Goal: Task Accomplishment & Management: Use online tool/utility

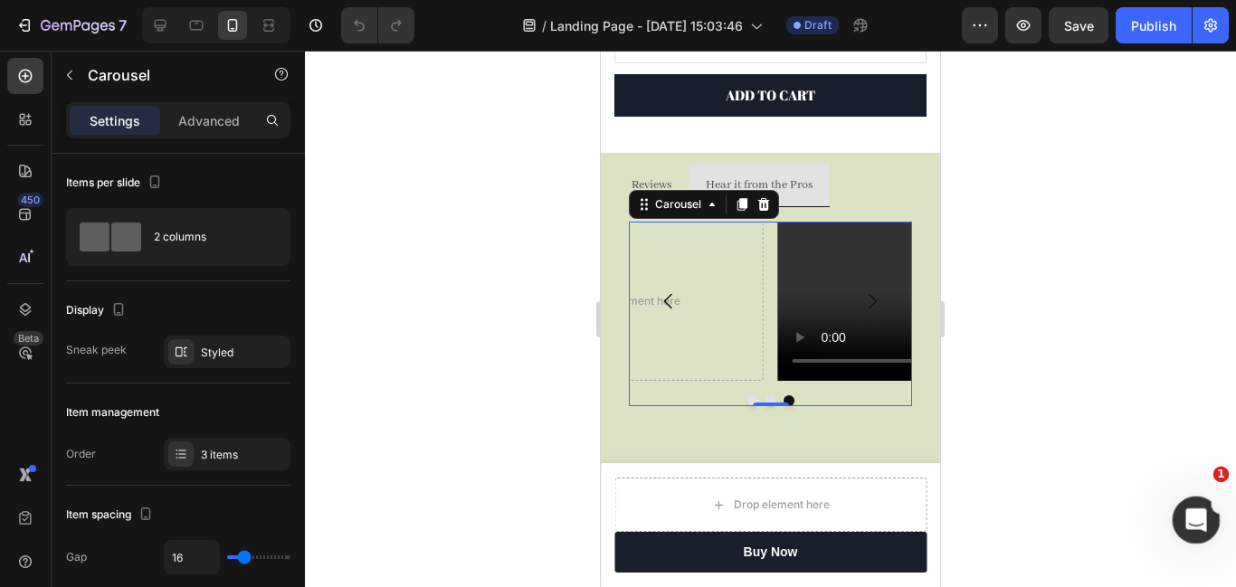
click at [1191, 508] on icon "Open Intercom Messenger" at bounding box center [1194, 518] width 30 height 30
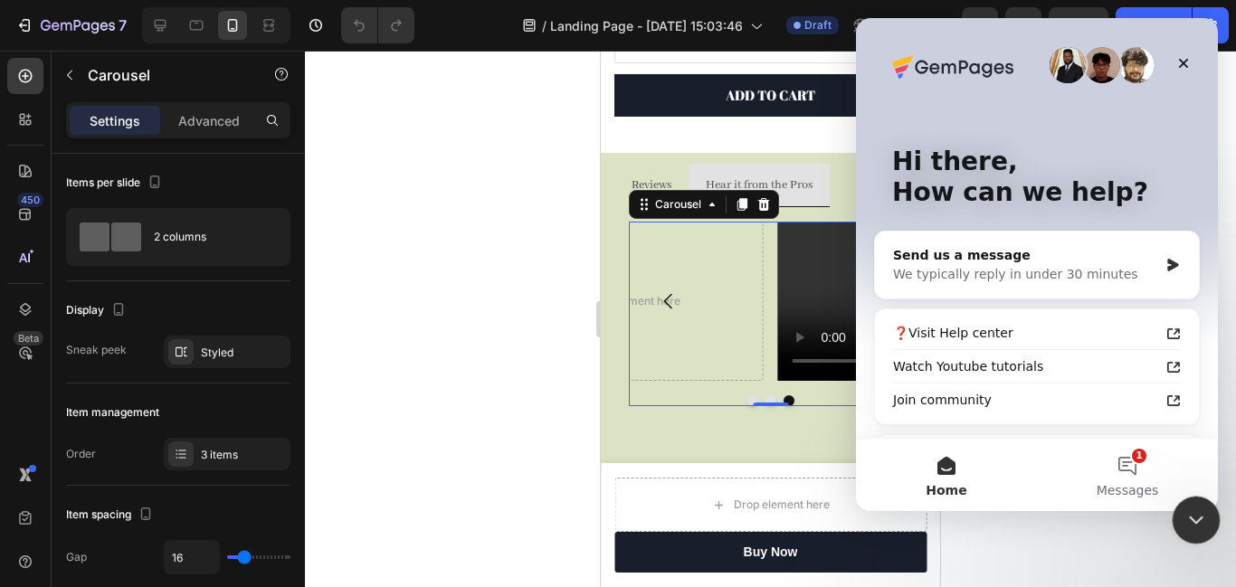
click at [1127, 462] on button "1 Messages" at bounding box center [1127, 475] width 181 height 72
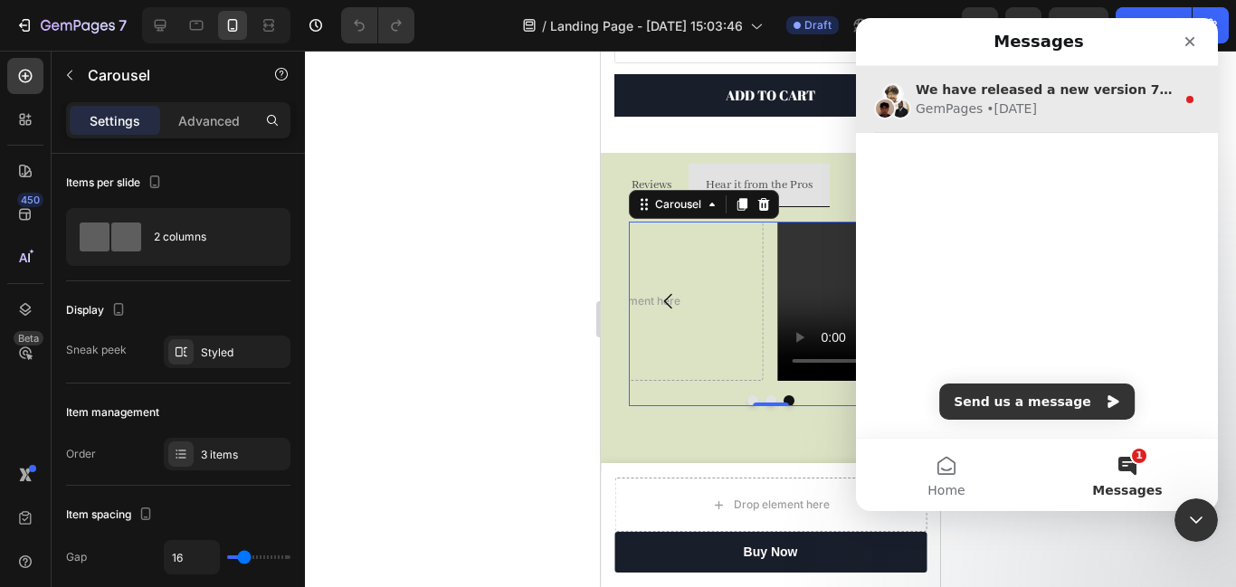
click at [1136, 97] on div "We have released a new version 7.5!" at bounding box center [1046, 90] width 260 height 19
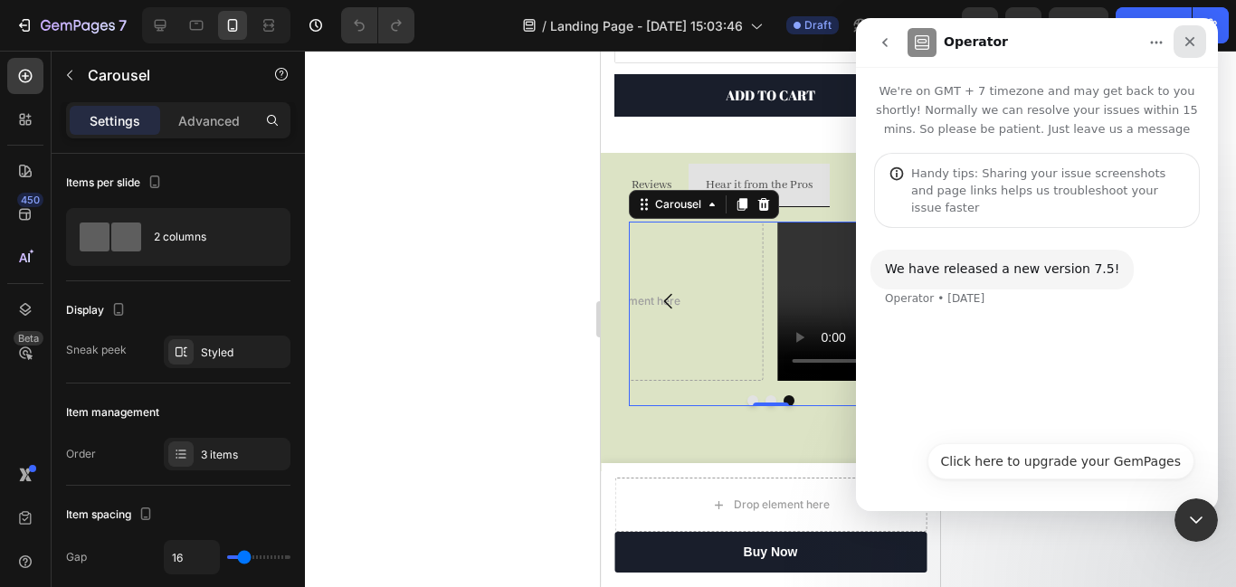
click at [1186, 42] on icon "Close" at bounding box center [1190, 41] width 14 height 14
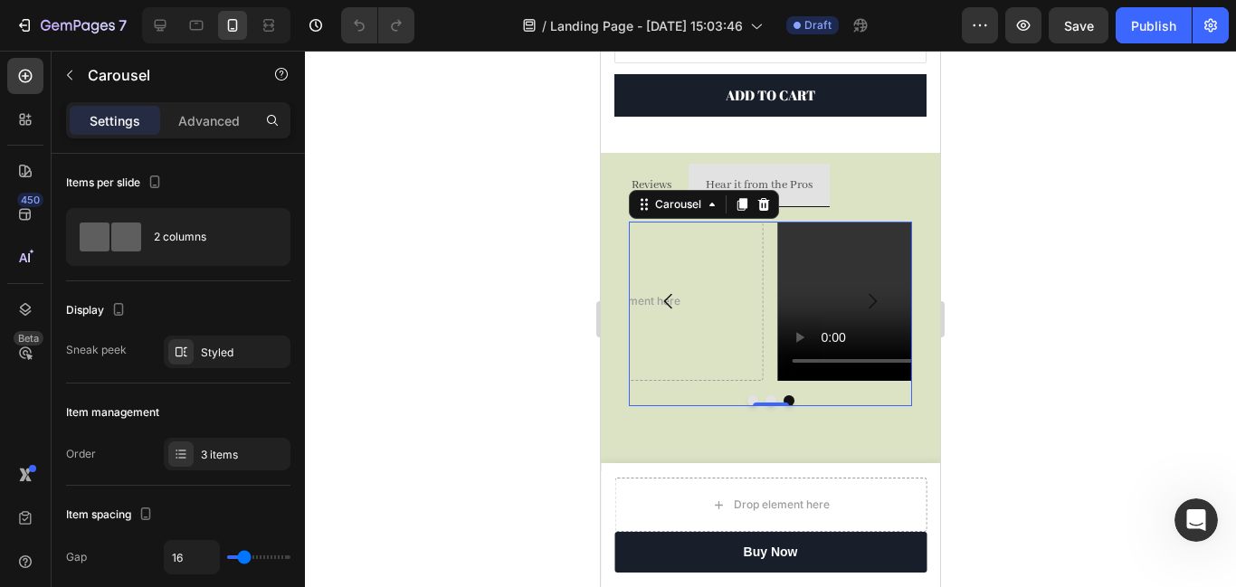
click at [668, 299] on icon "Carousel Back Arrow" at bounding box center [669, 302] width 22 height 22
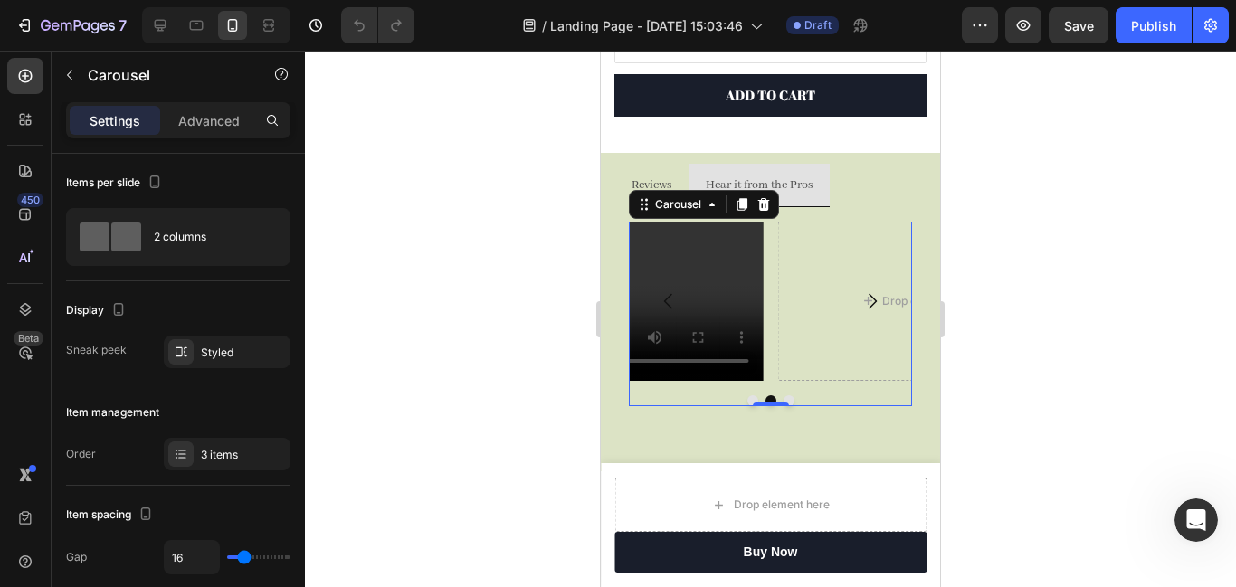
click at [668, 299] on icon "Carousel Back Arrow" at bounding box center [669, 302] width 22 height 22
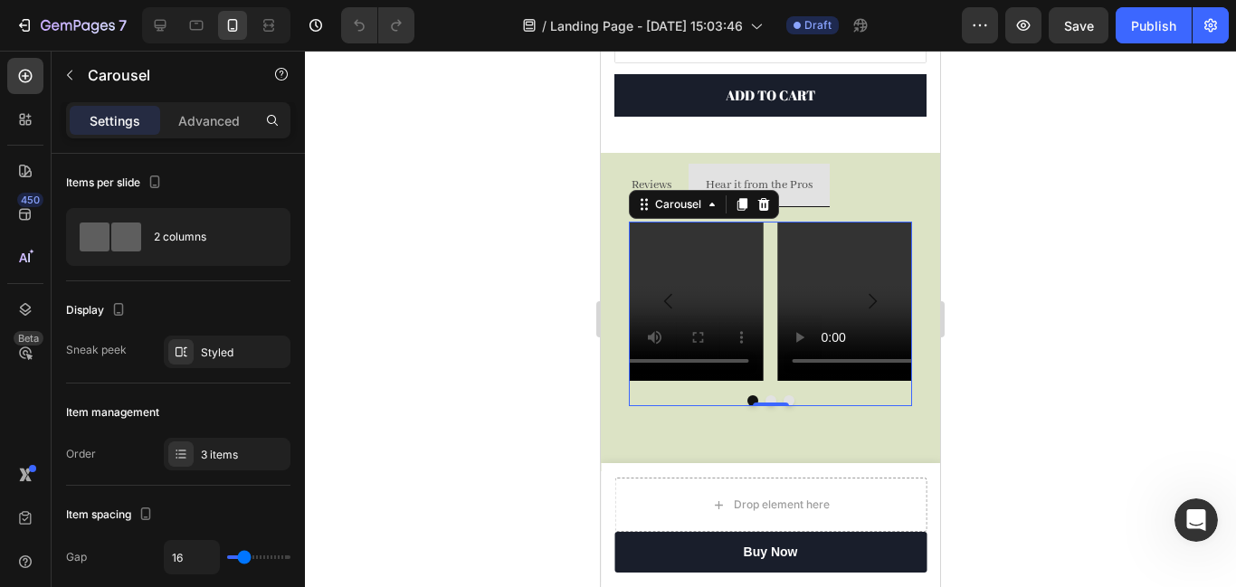
click at [668, 299] on icon "Carousel Back Arrow" at bounding box center [669, 302] width 22 height 22
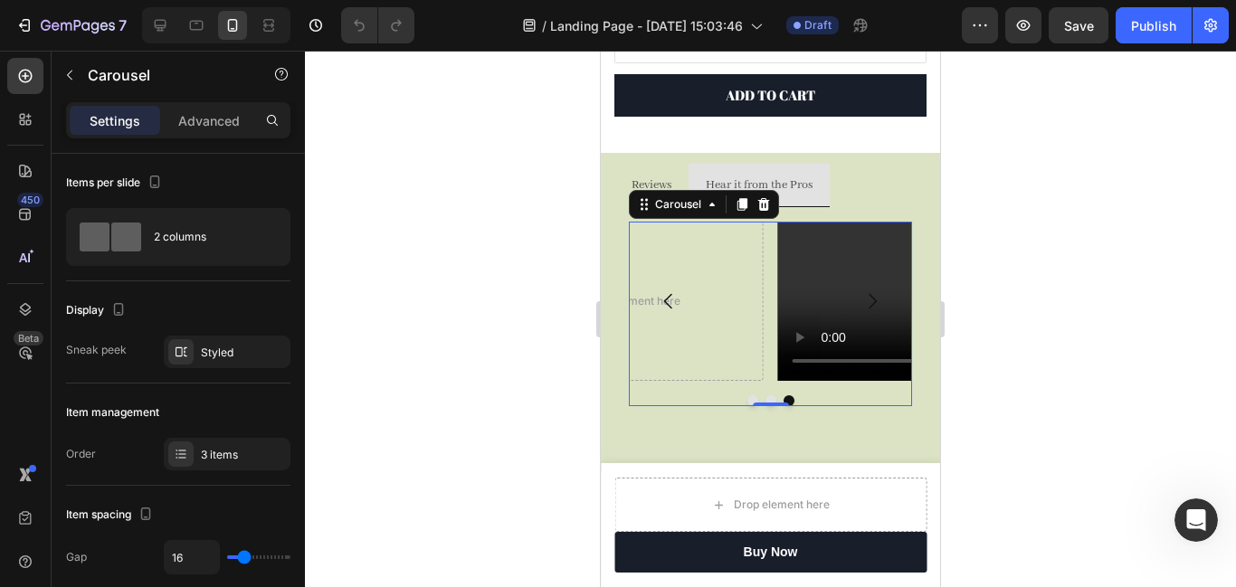
click at [665, 301] on icon "Carousel Back Arrow" at bounding box center [668, 300] width 8 height 15
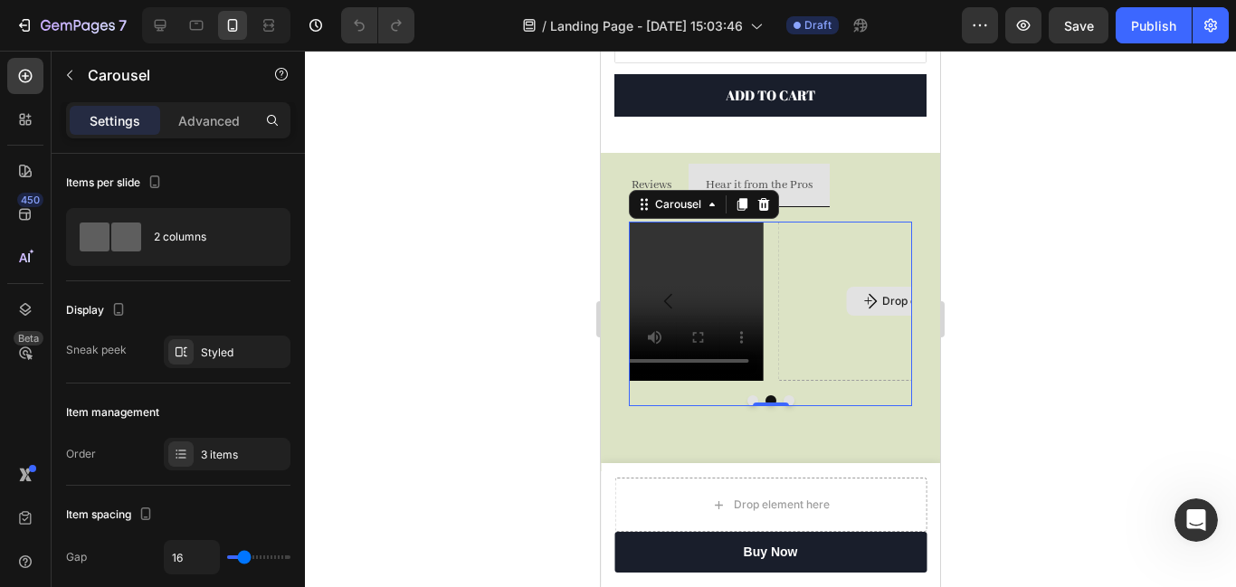
click at [823, 321] on div "Drop element here" at bounding box center [919, 301] width 283 height 159
click at [664, 300] on icon "Carousel Back Arrow" at bounding box center [669, 302] width 22 height 22
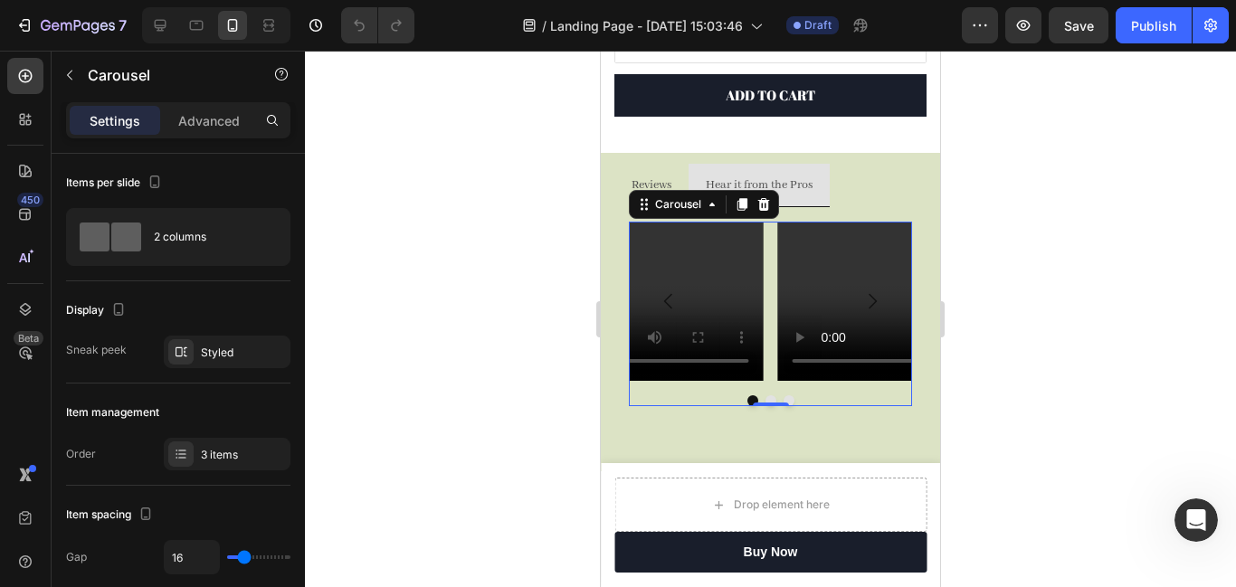
click at [847, 290] on button "Carousel Next Arrow" at bounding box center [872, 301] width 51 height 51
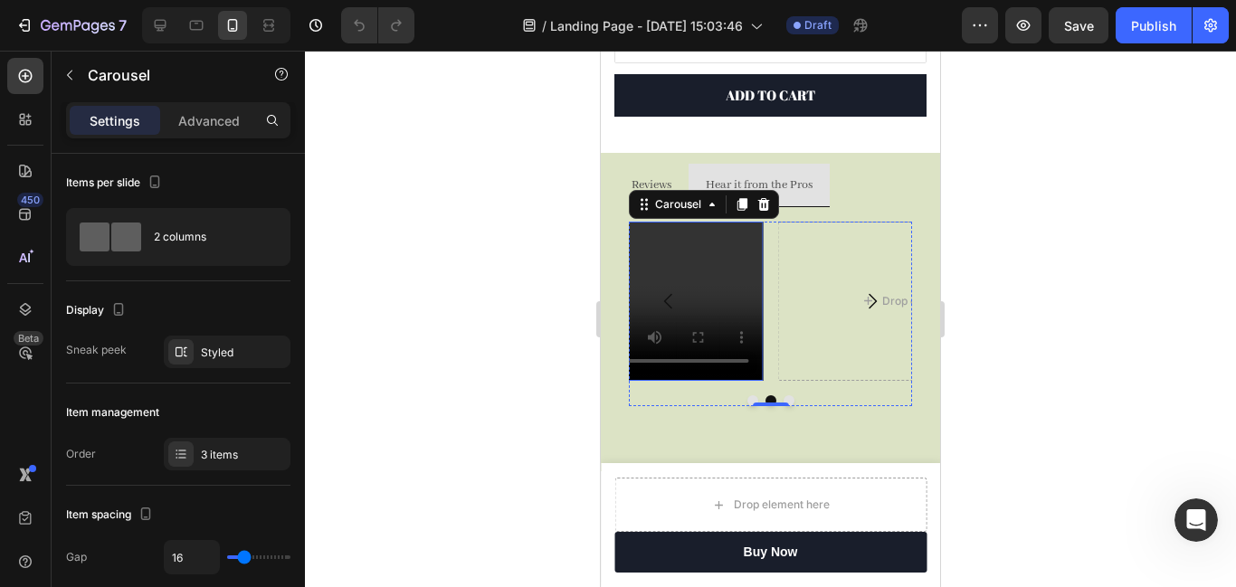
click at [704, 292] on video at bounding box center [622, 301] width 283 height 159
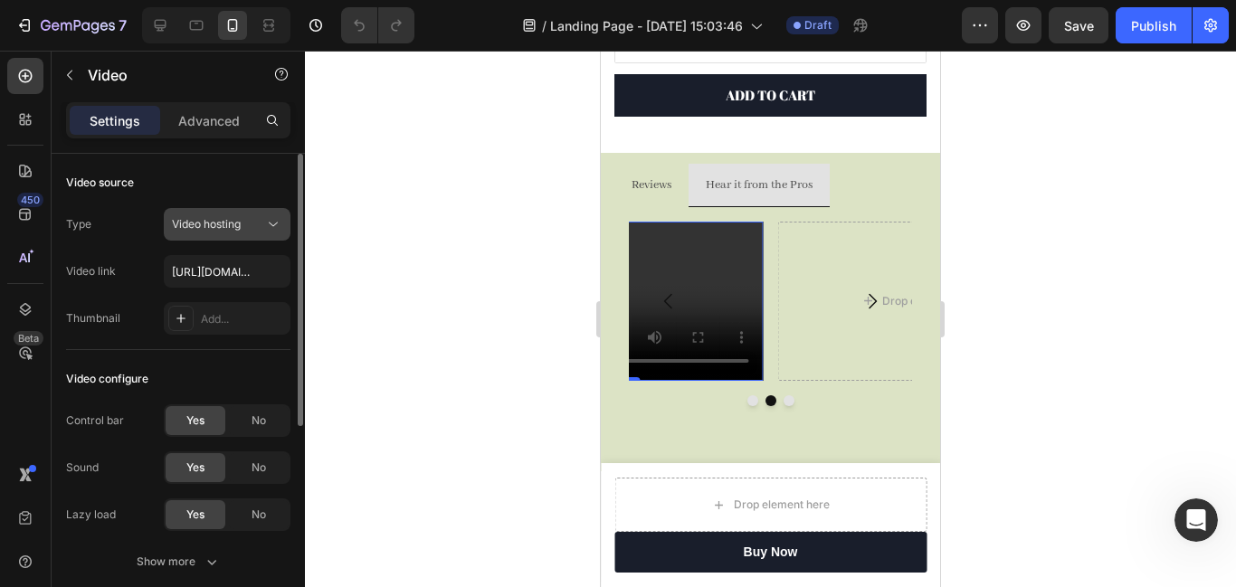
click at [236, 229] on span "Video hosting" at bounding box center [206, 224] width 69 height 14
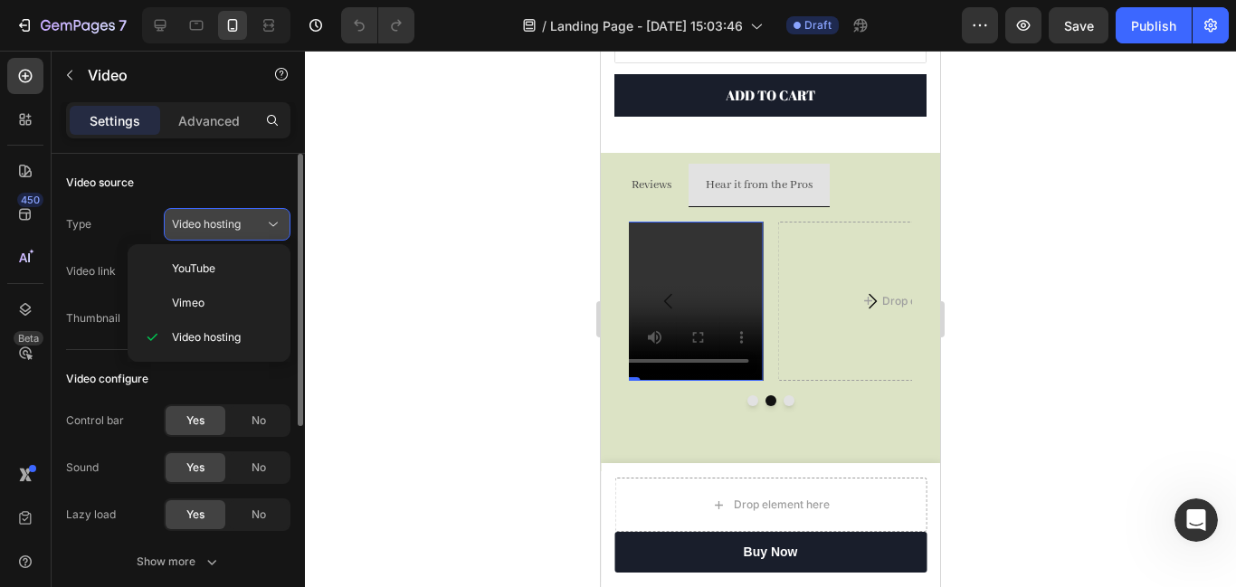
click at [236, 229] on span "Video hosting" at bounding box center [206, 224] width 69 height 14
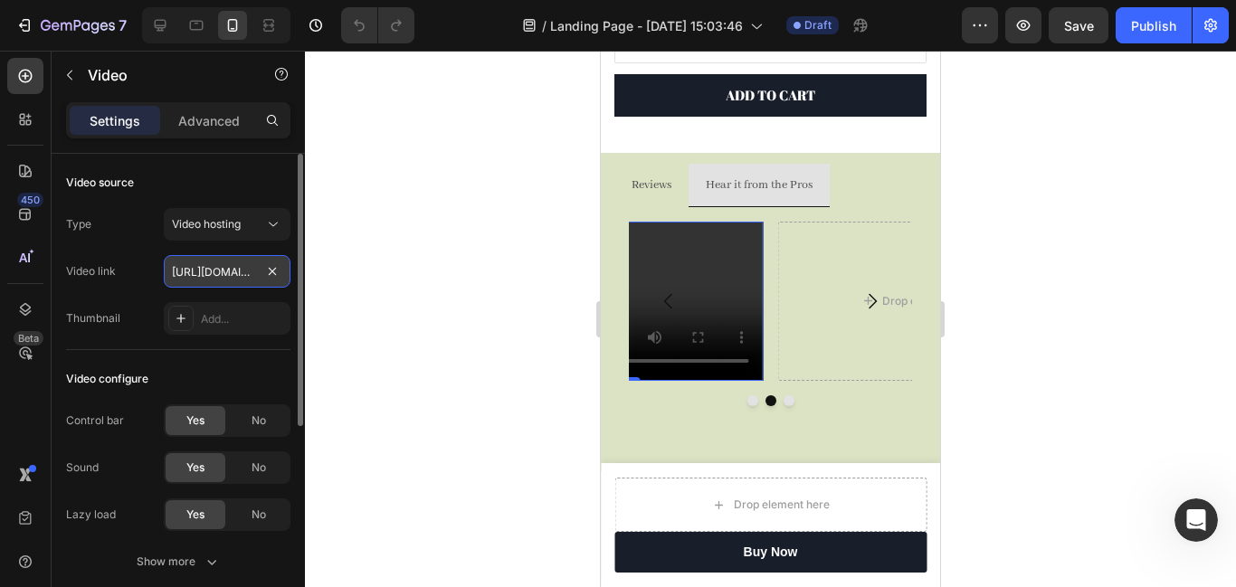
click at [234, 276] on input "https://youtube.com/shorts/9GZFUoNd4Yc?si=JjYH-B3JRIu4_Eq8" at bounding box center [227, 271] width 127 height 33
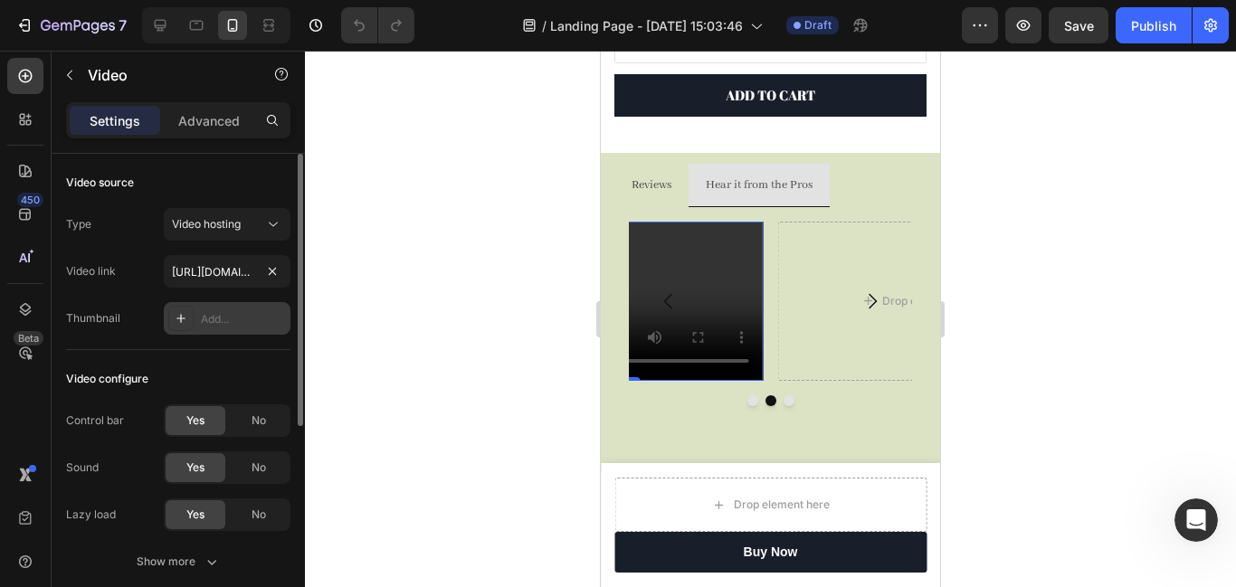
click at [230, 316] on div "Add..." at bounding box center [243, 319] width 85 height 16
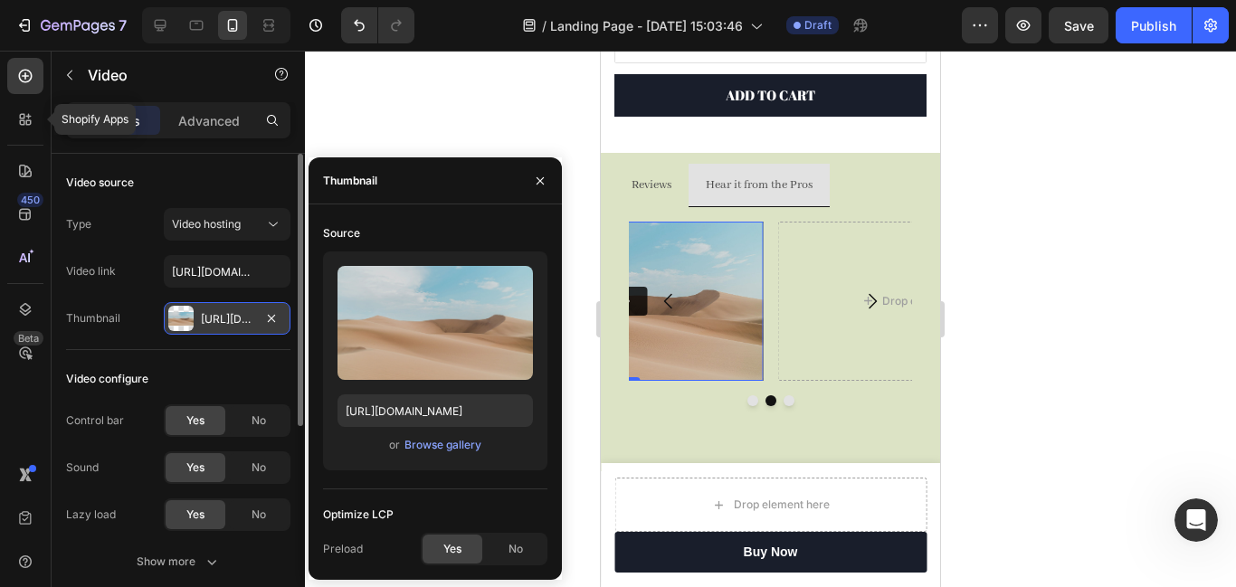
click at [438, 105] on div at bounding box center [770, 319] width 931 height 537
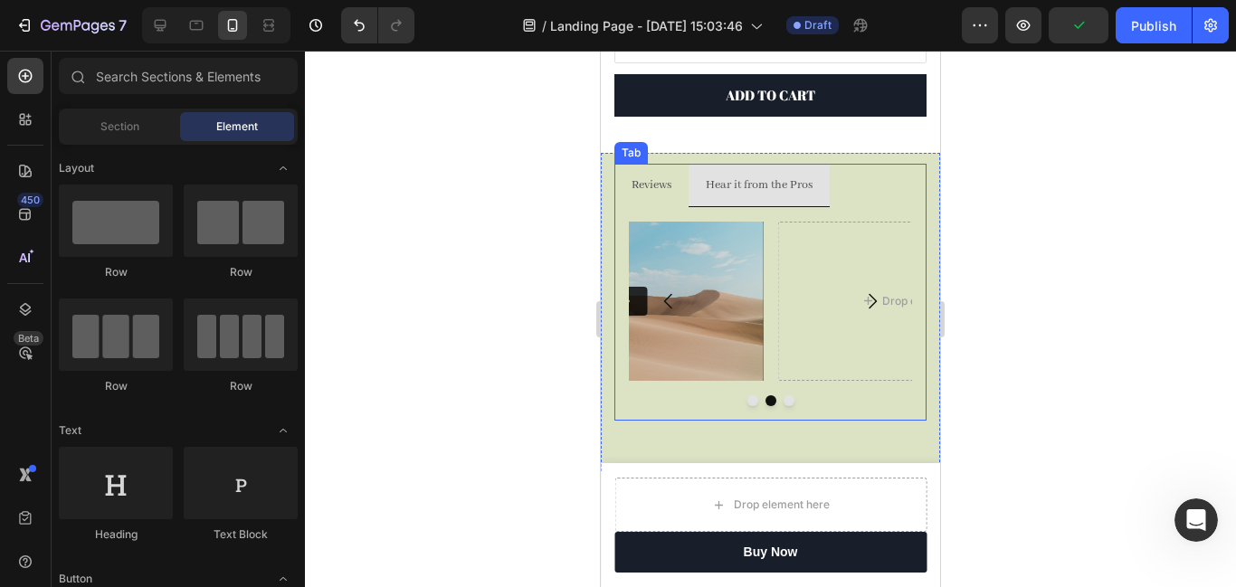
click at [760, 187] on p "Hear it from the Pros" at bounding box center [759, 185] width 107 height 23
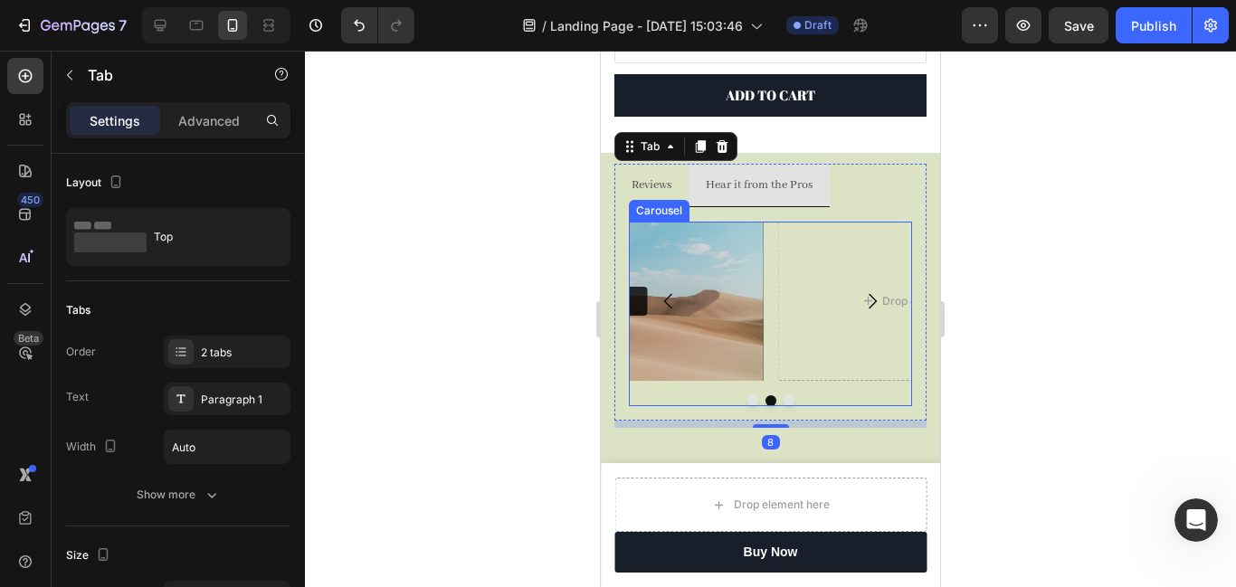
click at [666, 300] on icon "Carousel Back Arrow" at bounding box center [668, 300] width 8 height 15
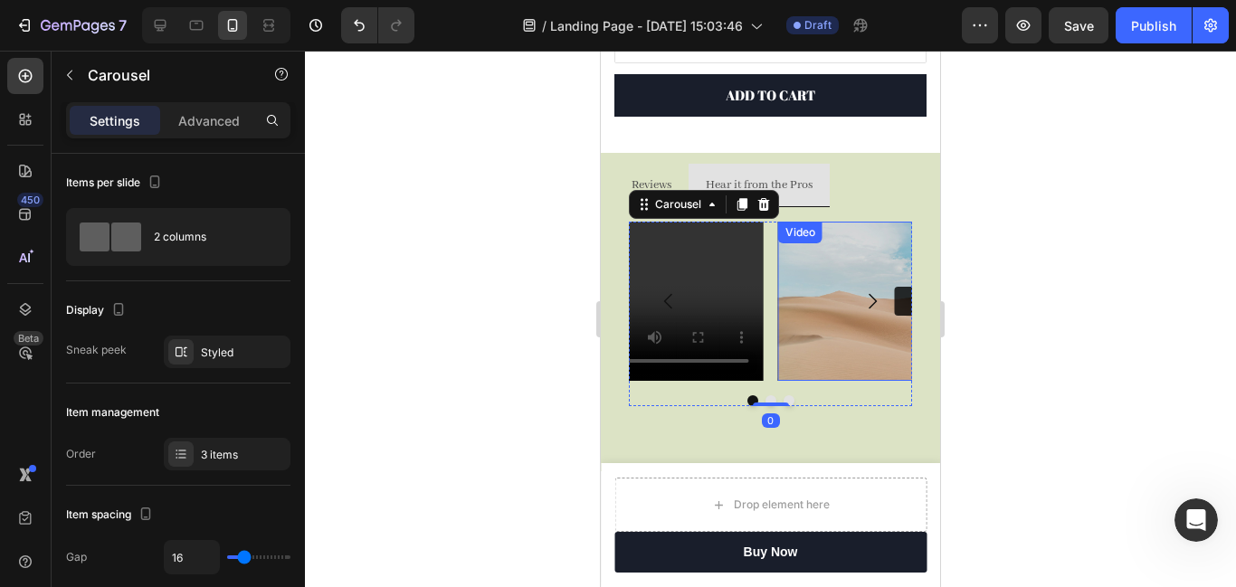
click at [819, 330] on img at bounding box center [919, 301] width 283 height 159
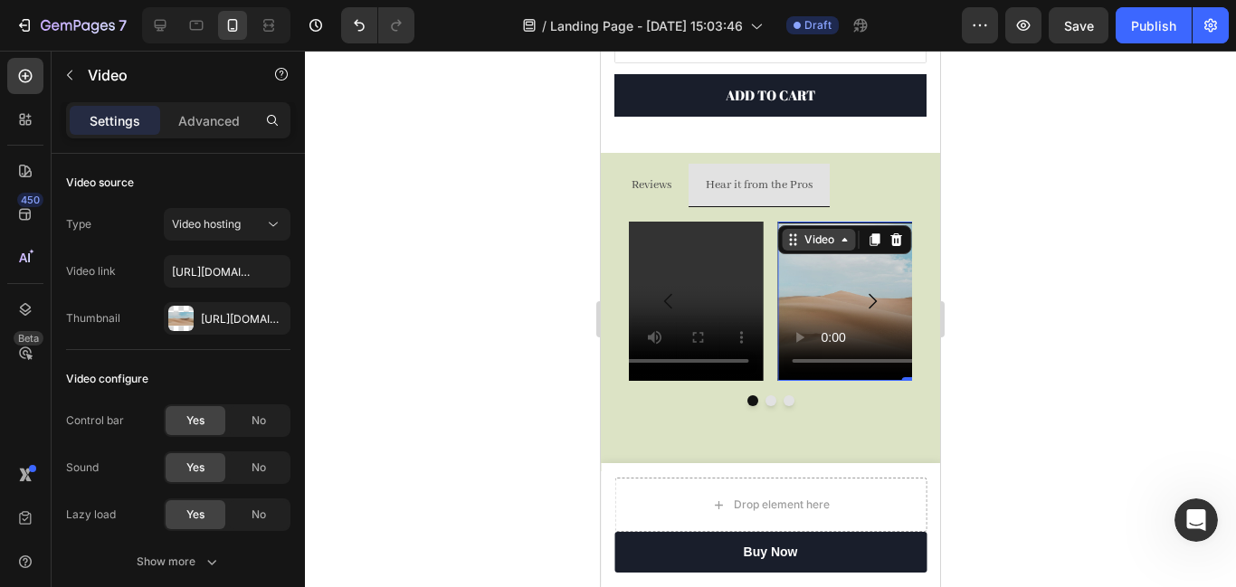
click at [829, 241] on div "Video" at bounding box center [819, 240] width 37 height 16
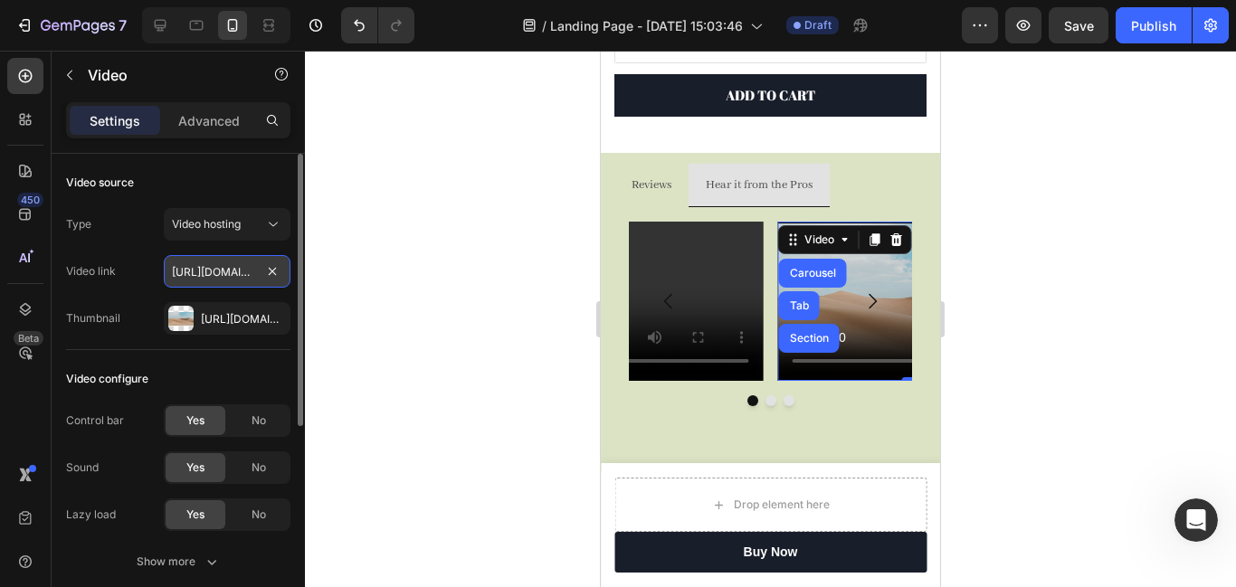
click at [198, 262] on input "https://youtube.com/shorts/9GZFUoNd4Yc?si=JjYH-B3JRIu4_Eq8" at bounding box center [227, 271] width 127 height 33
paste input "text"
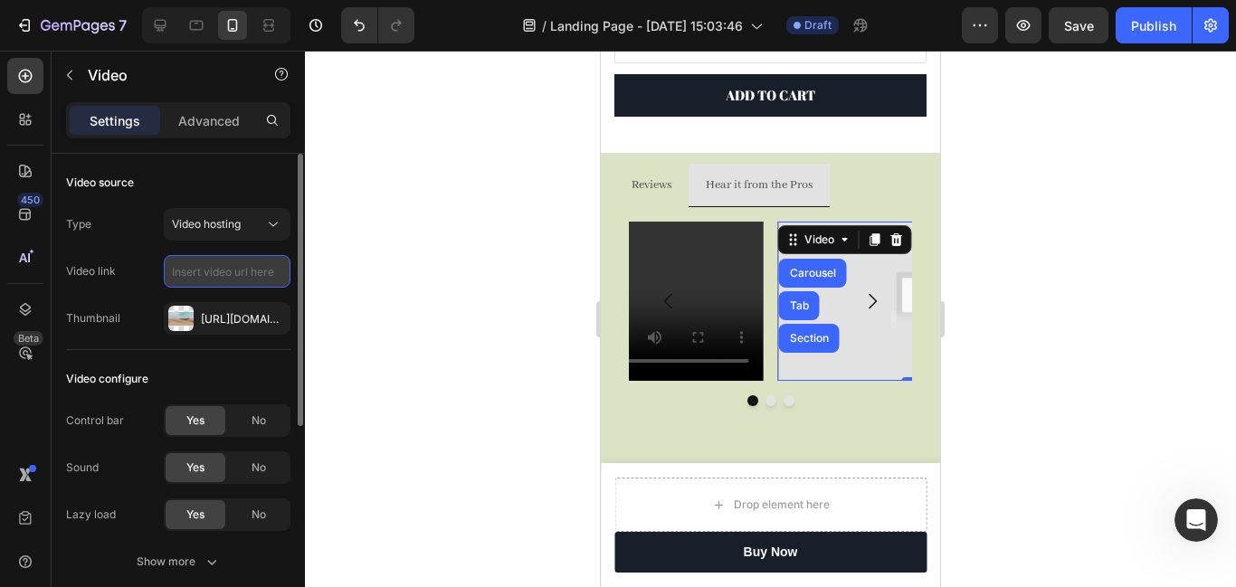
click at [240, 273] on input "text" at bounding box center [227, 271] width 127 height 33
paste input "text"
click at [222, 269] on input "text" at bounding box center [227, 271] width 127 height 33
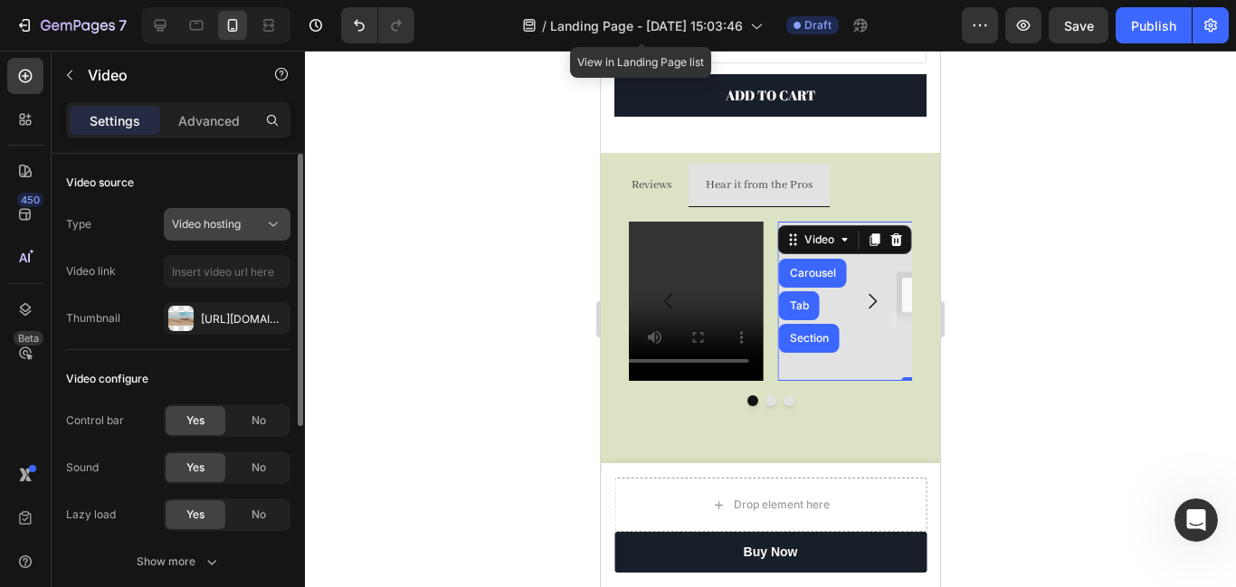
click at [261, 222] on div "Video hosting" at bounding box center [218, 224] width 92 height 16
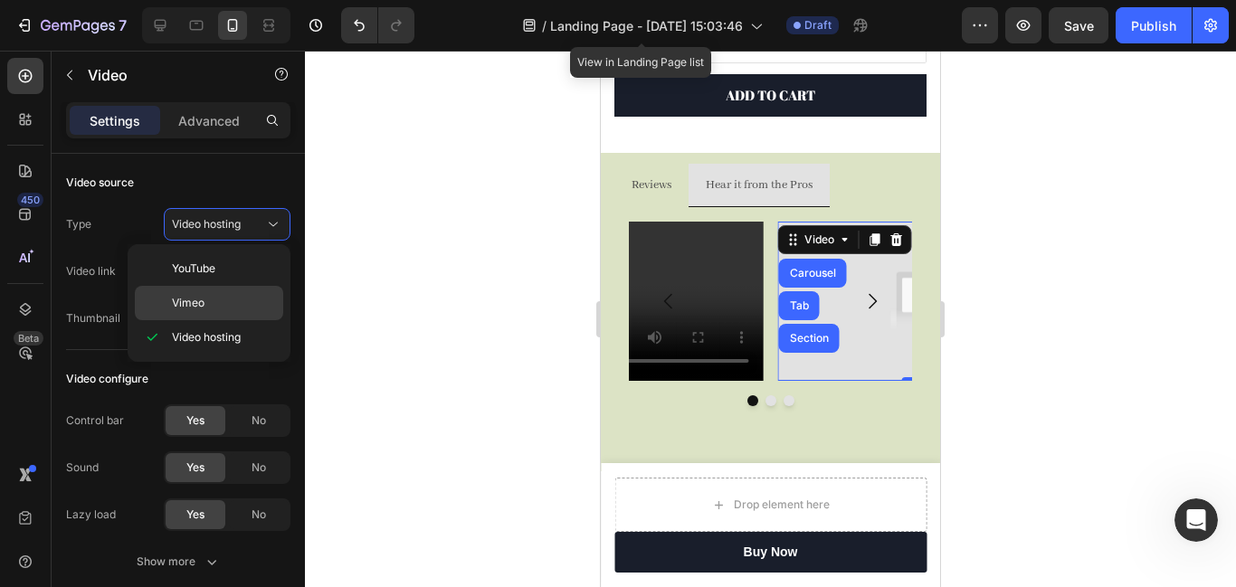
click at [232, 301] on p "Vimeo" at bounding box center [223, 303] width 103 height 16
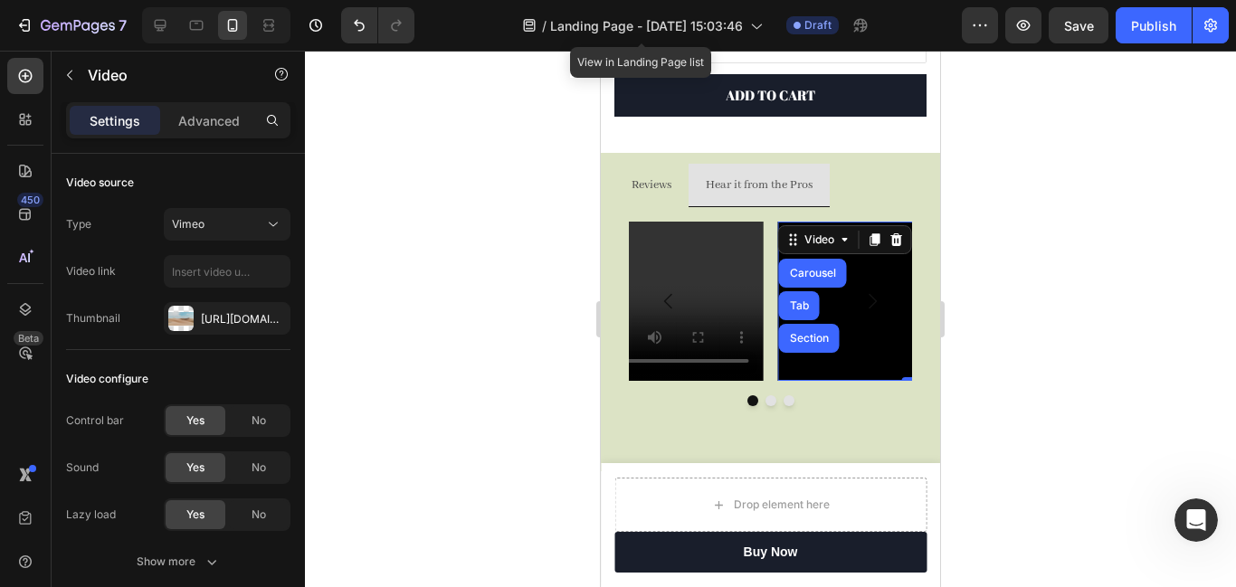
type input "https://vimeo.com/1095883398"
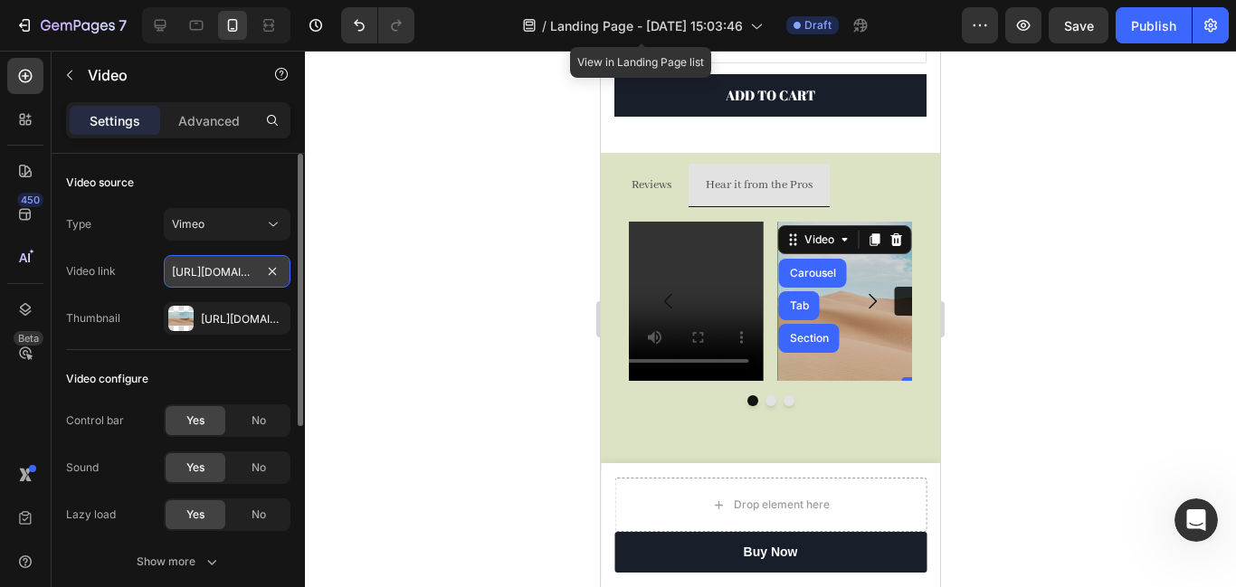
click at [220, 267] on input "https://vimeo.com/1095883398" at bounding box center [227, 271] width 127 height 33
paste input "text"
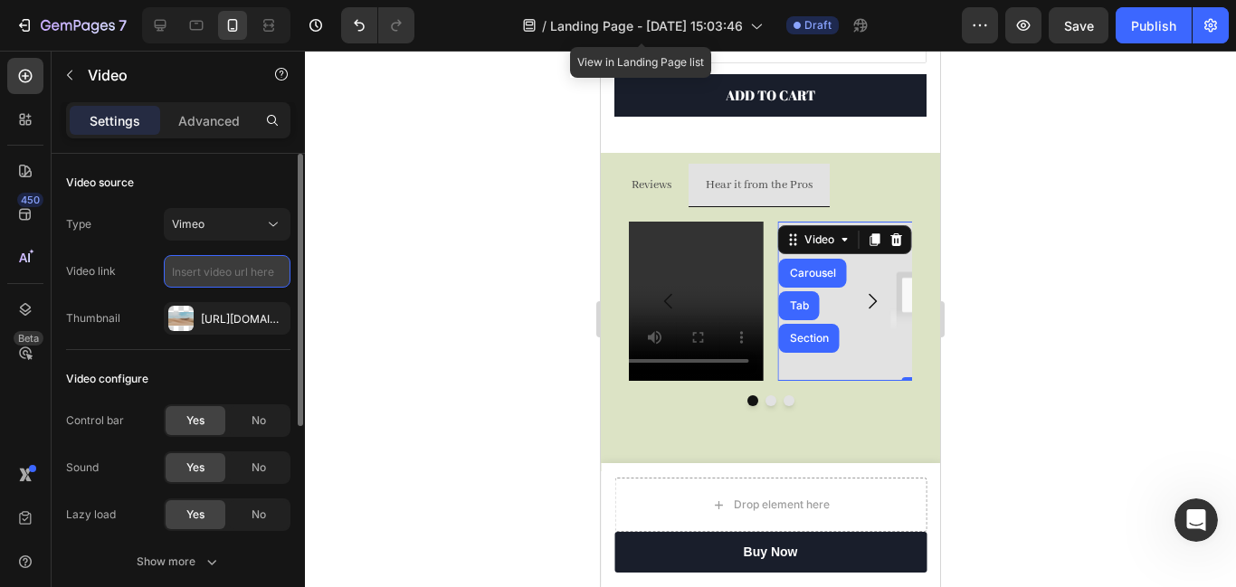
paste input "text"
click at [219, 236] on button "Vimeo" at bounding box center [227, 224] width 127 height 33
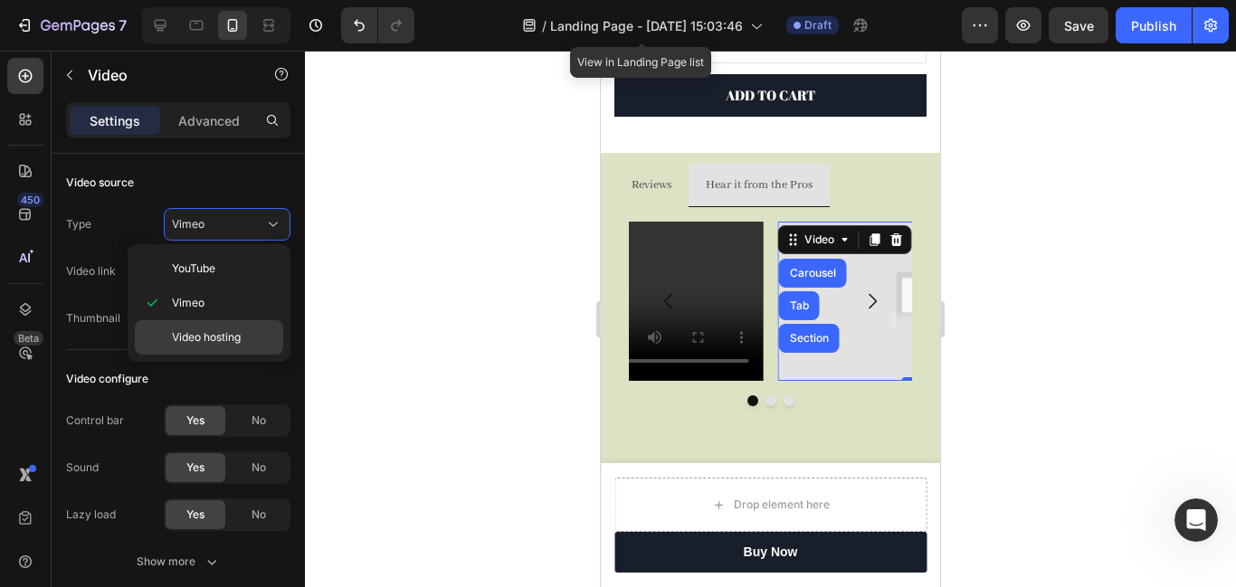
click at [228, 344] on span "Video hosting" at bounding box center [206, 337] width 69 height 16
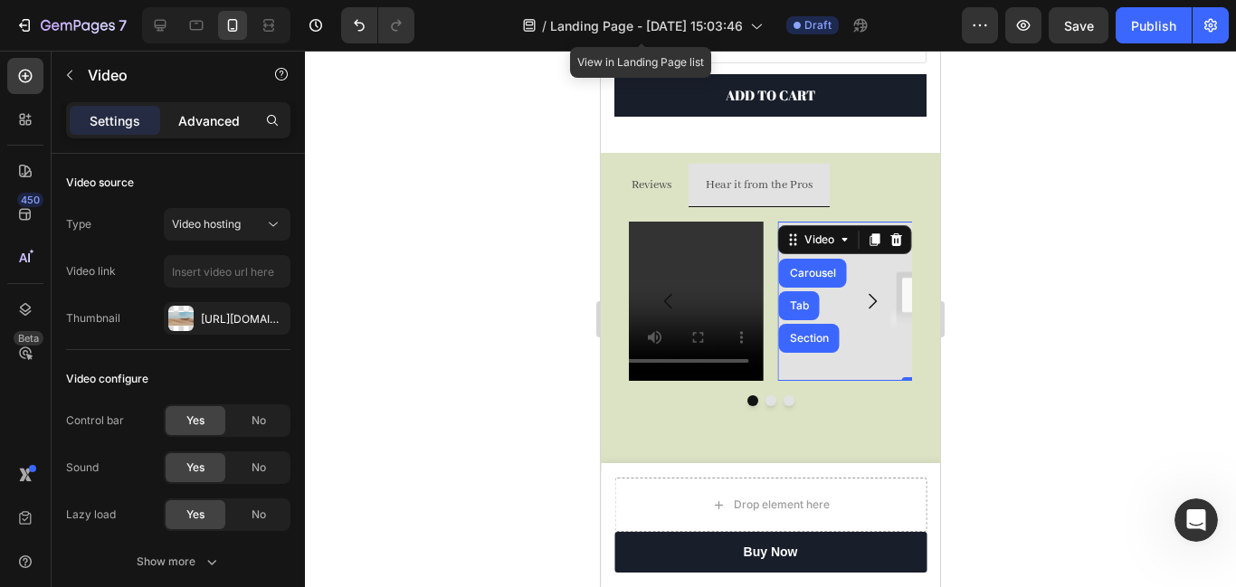
click at [218, 117] on p "Advanced" at bounding box center [209, 120] width 62 height 19
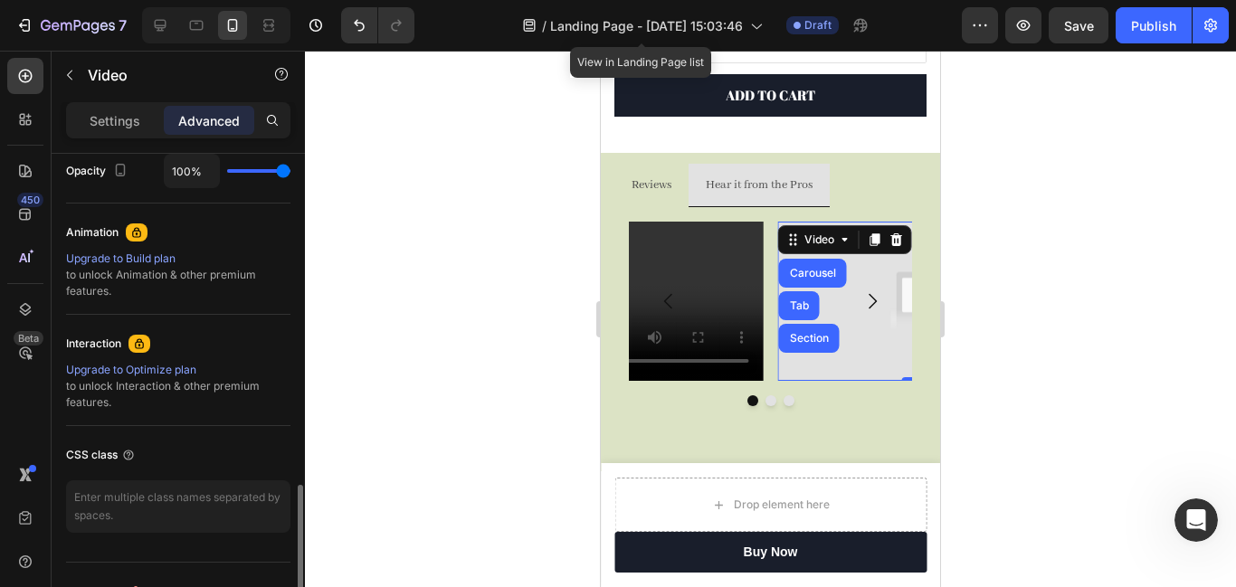
scroll to position [771, 0]
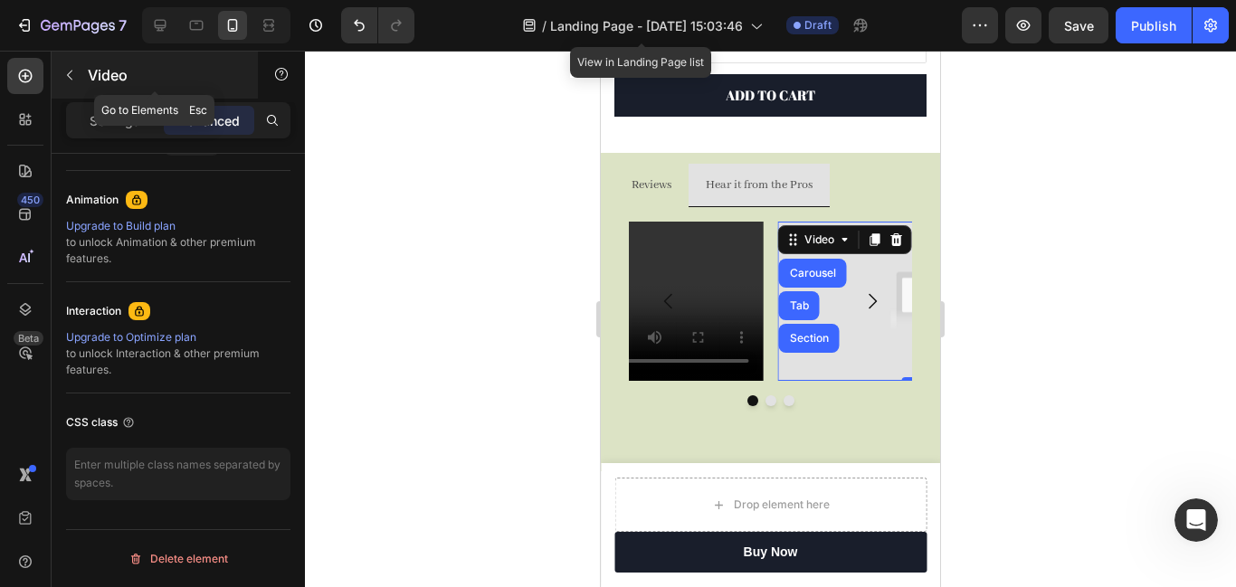
click at [74, 77] on icon "button" at bounding box center [69, 75] width 14 height 14
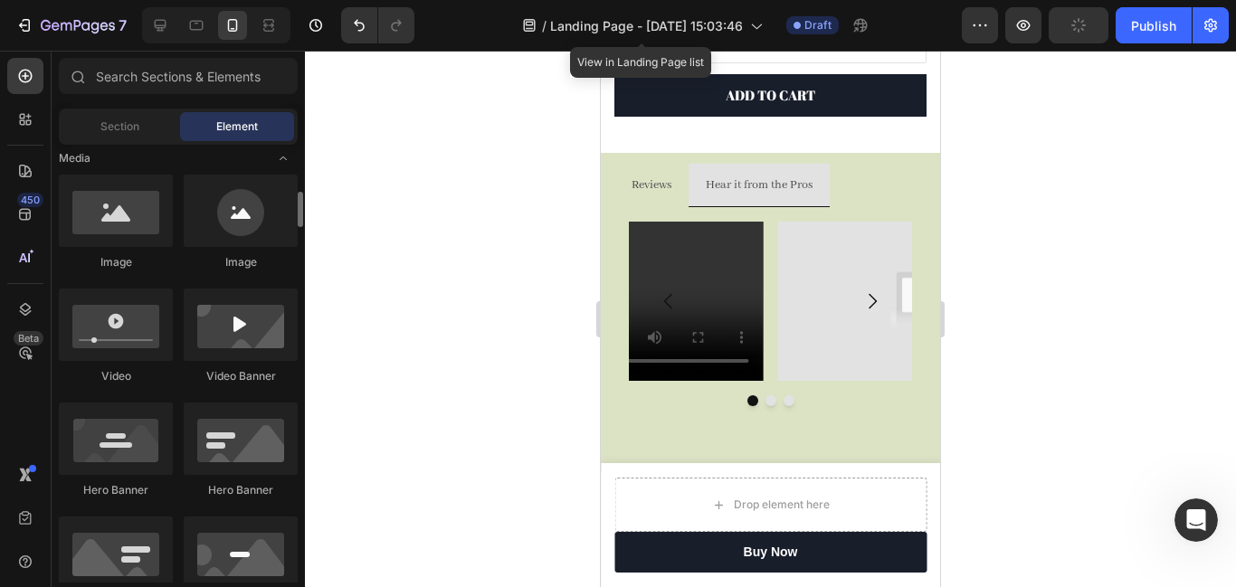
scroll to position [570, 0]
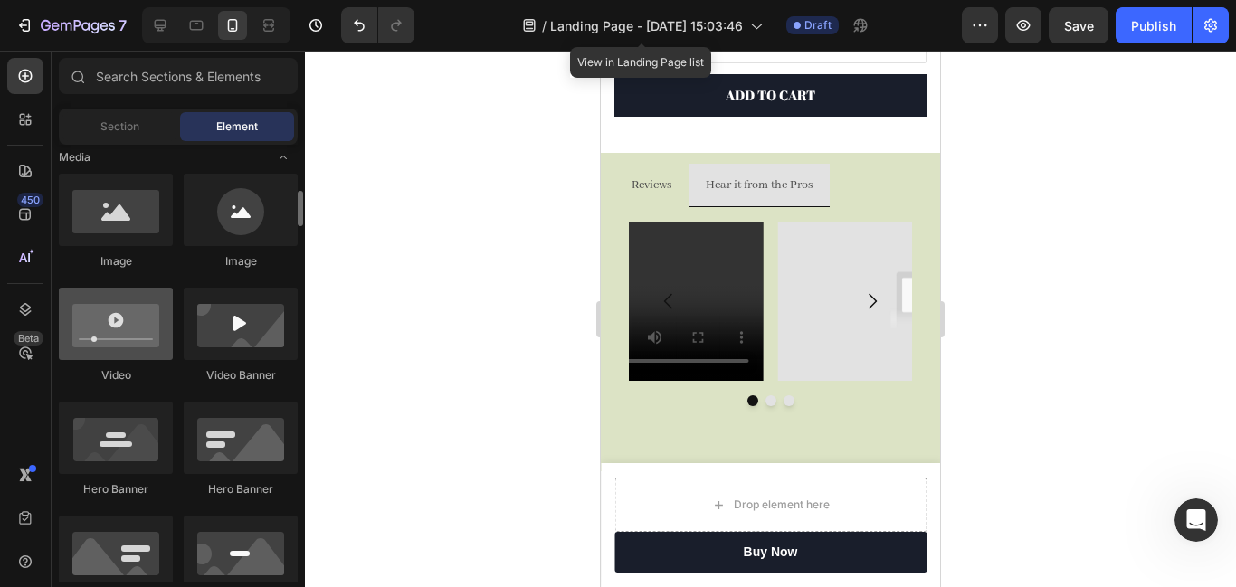
click at [100, 319] on div at bounding box center [116, 324] width 114 height 72
click at [108, 338] on div at bounding box center [116, 324] width 114 height 72
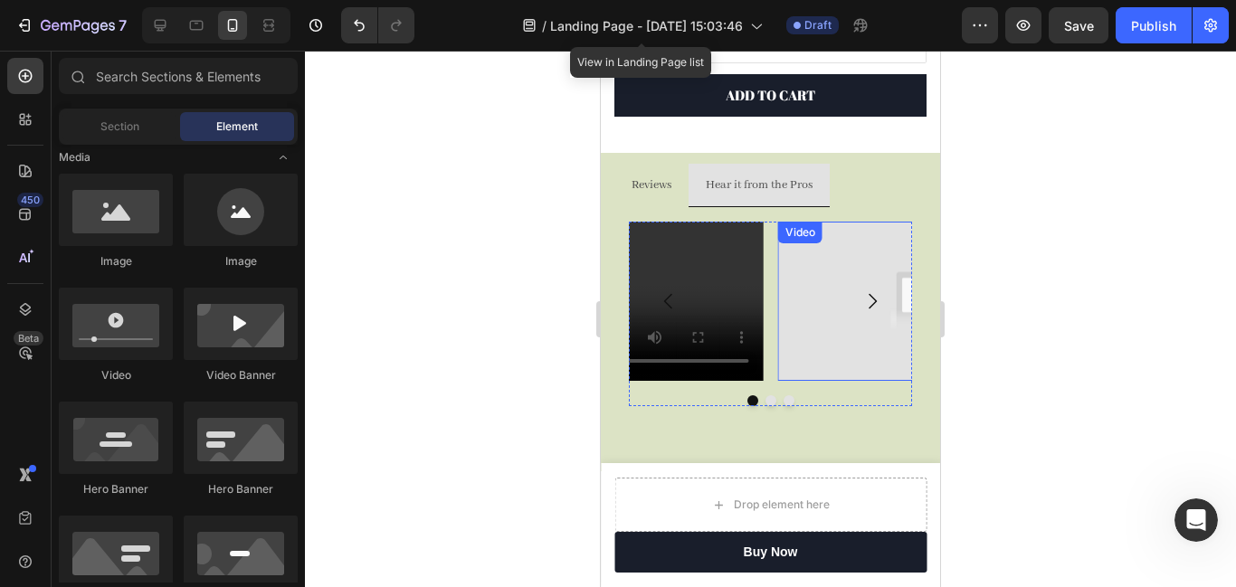
click at [805, 290] on img at bounding box center [919, 301] width 283 height 159
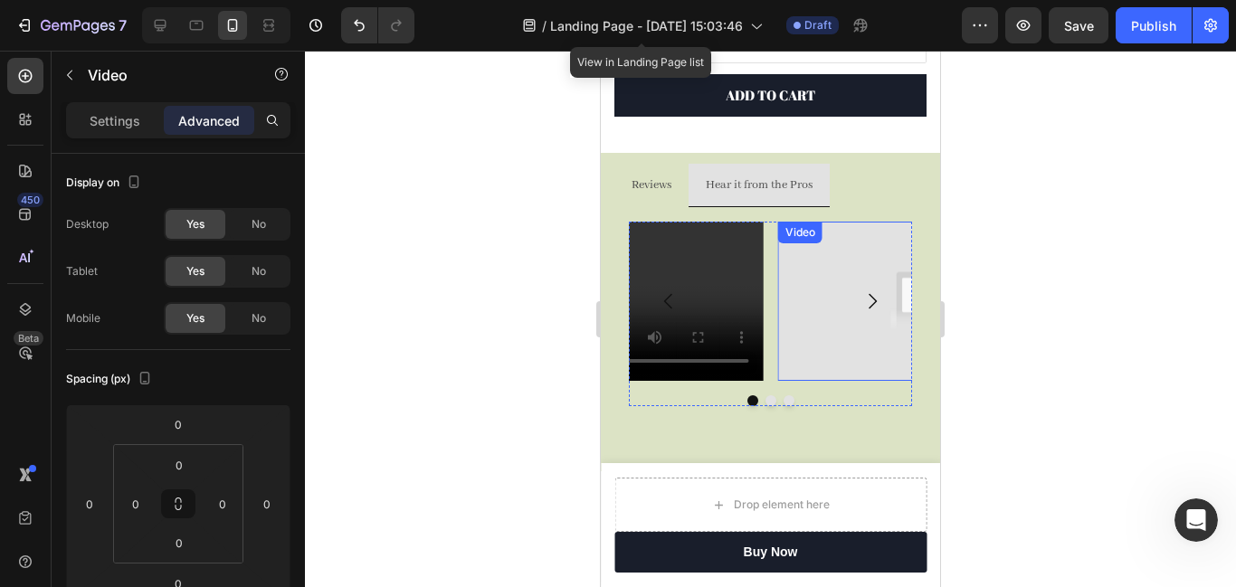
click at [805, 290] on img at bounding box center [919, 301] width 283 height 159
click at [840, 238] on icon at bounding box center [845, 240] width 14 height 14
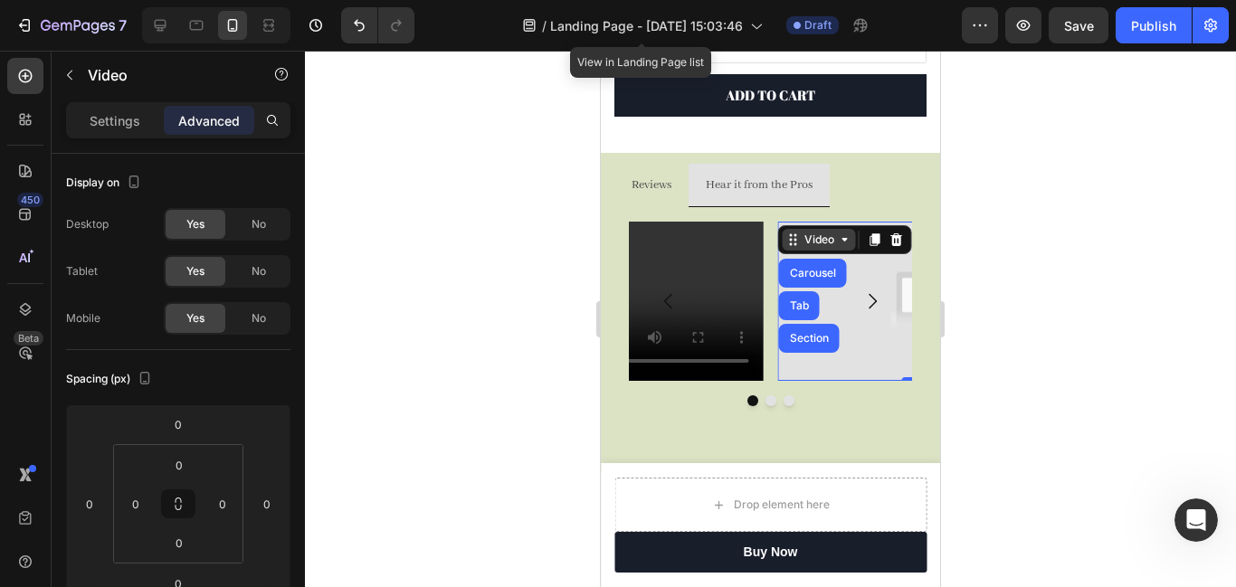
click at [840, 238] on icon at bounding box center [845, 240] width 14 height 14
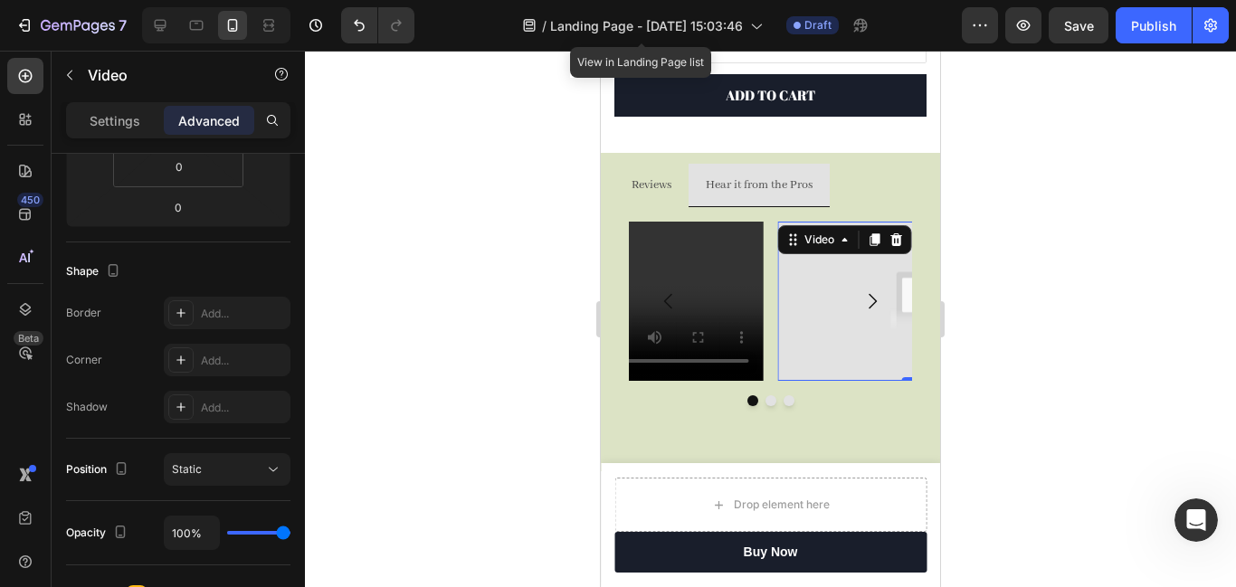
scroll to position [771, 0]
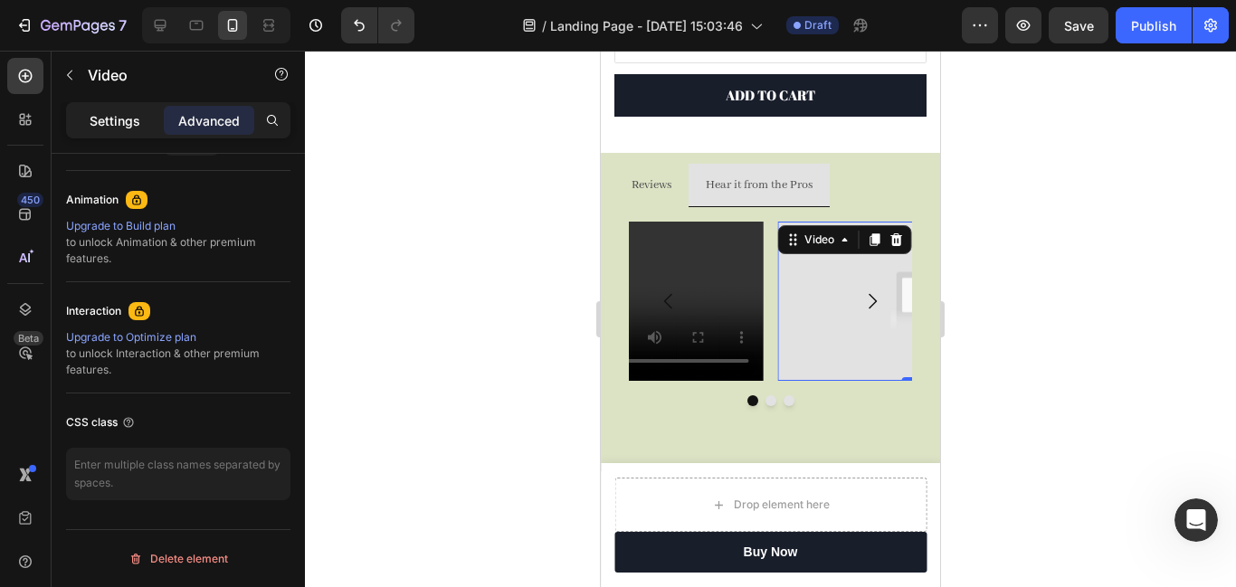
click at [121, 121] on p "Settings" at bounding box center [115, 120] width 51 height 19
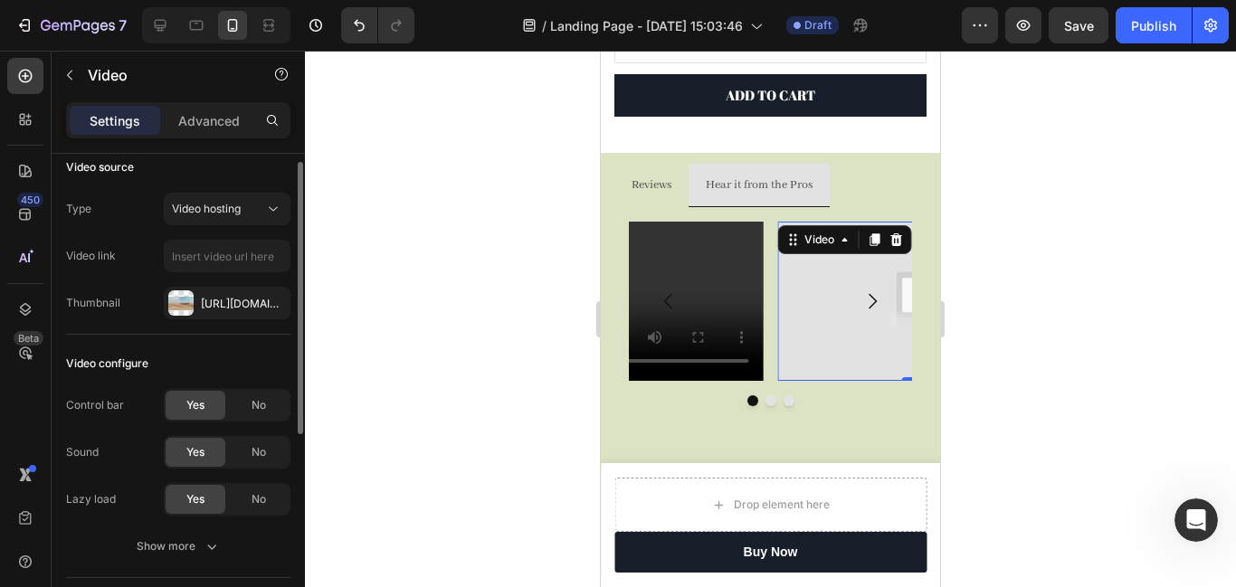
scroll to position [0, 0]
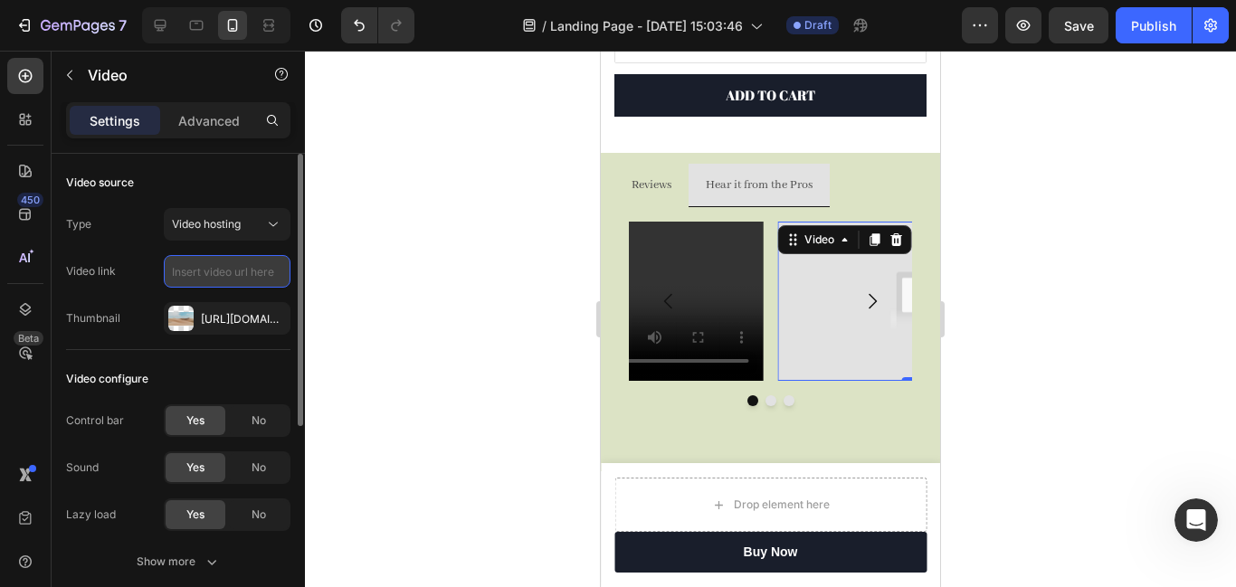
click at [200, 276] on input "text" at bounding box center [227, 271] width 127 height 33
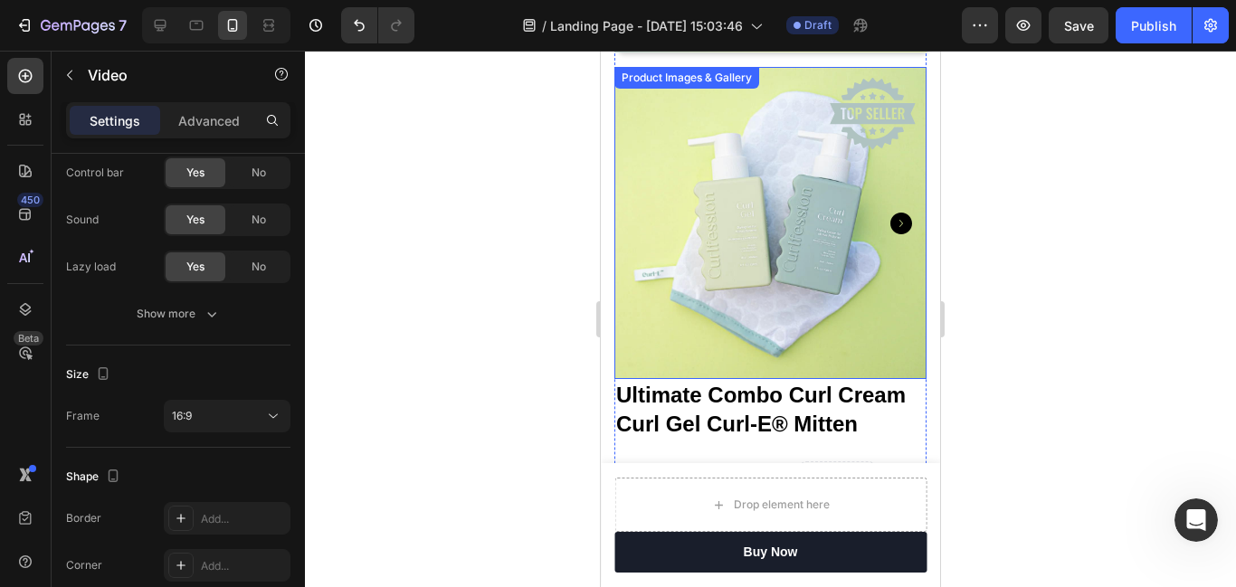
scroll to position [130, 0]
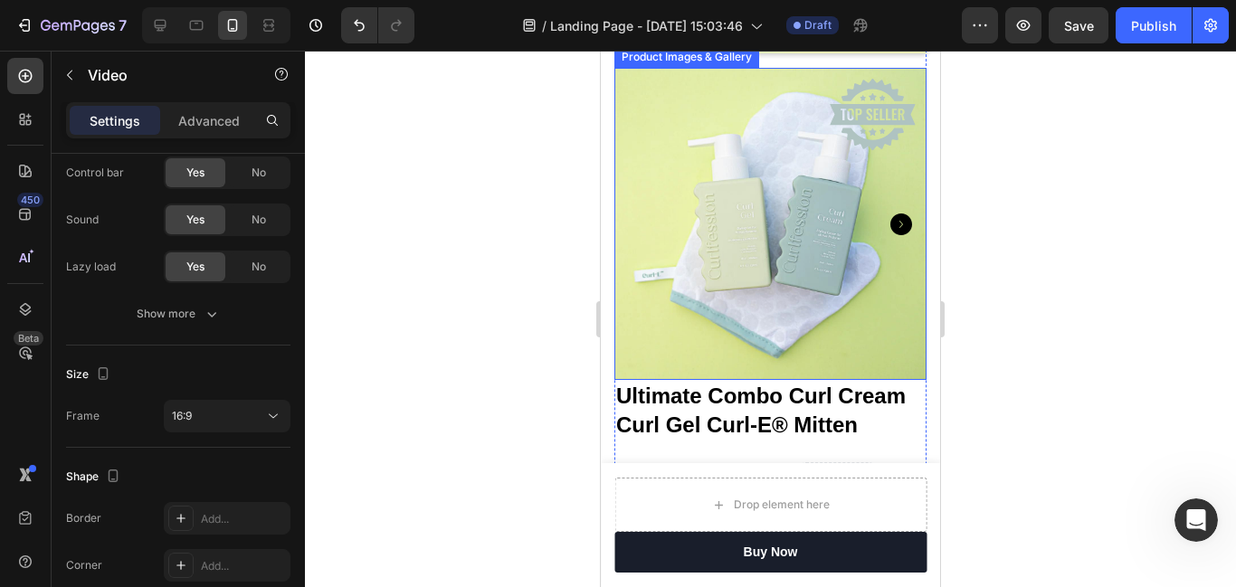
click at [703, 65] on div "Product Images & Gallery" at bounding box center [687, 57] width 138 height 16
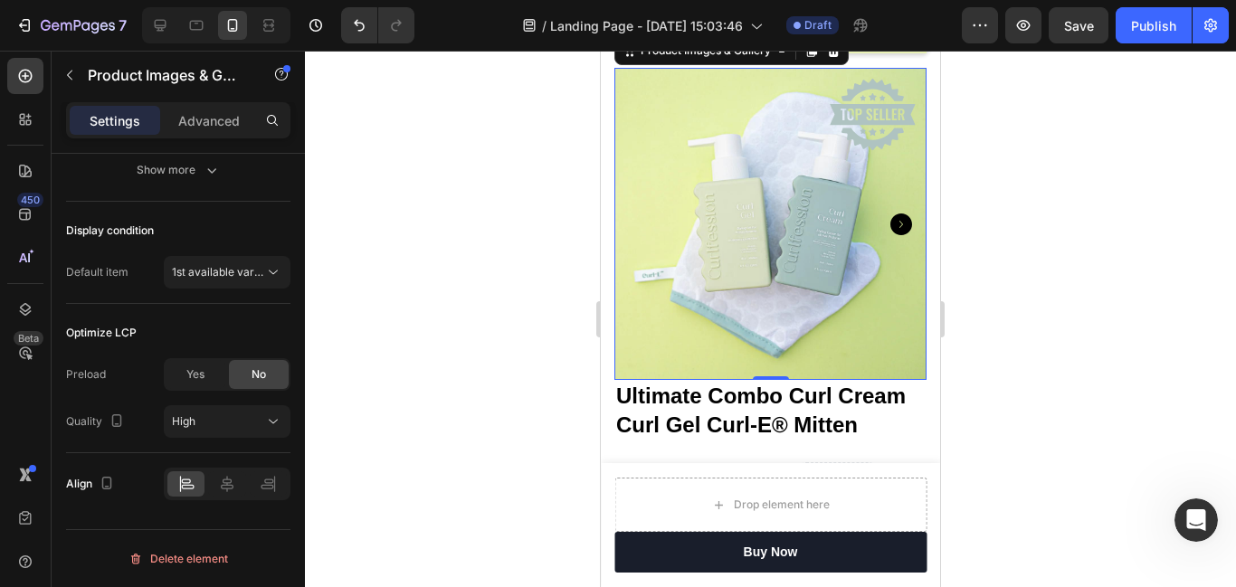
scroll to position [0, 0]
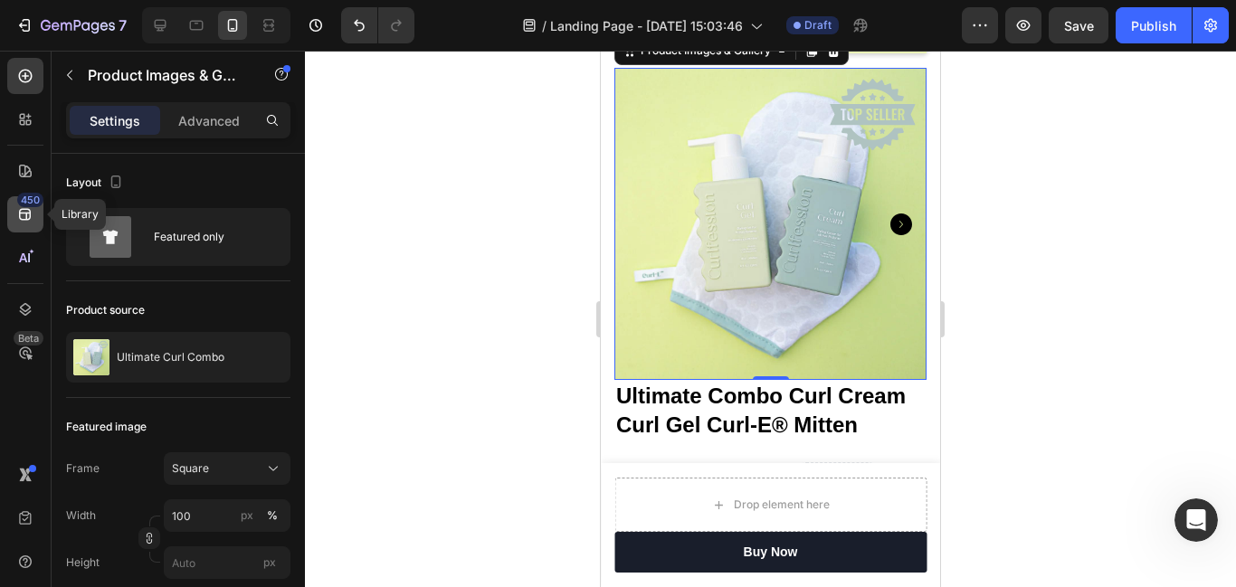
click at [23, 204] on div "450" at bounding box center [30, 200] width 26 height 14
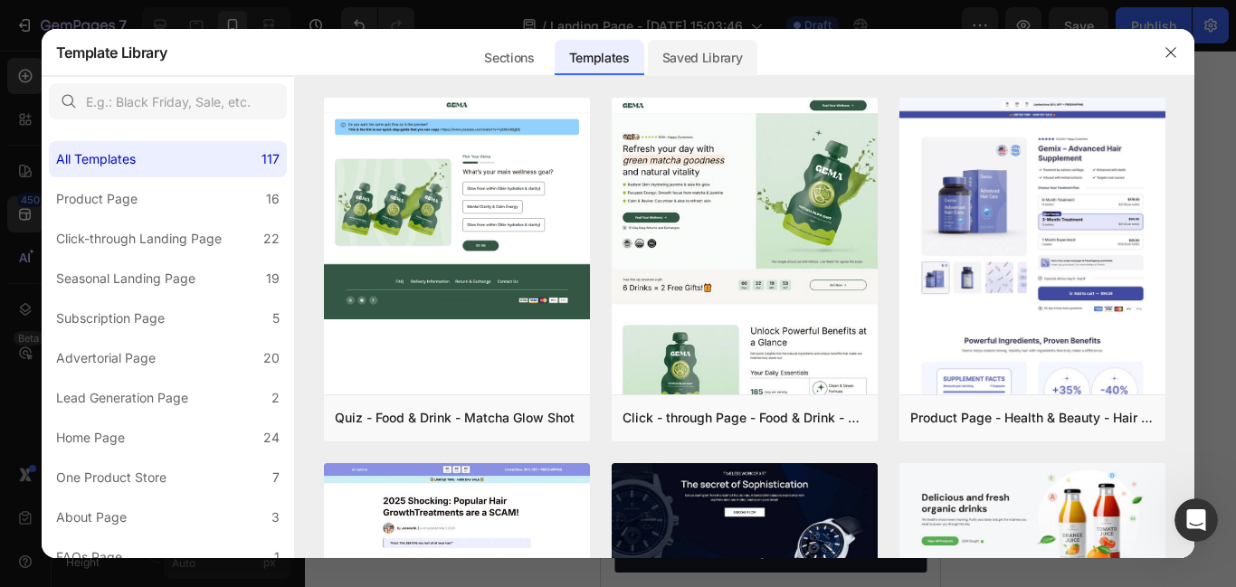
click at [708, 66] on div "Saved Library" at bounding box center [703, 58] width 110 height 36
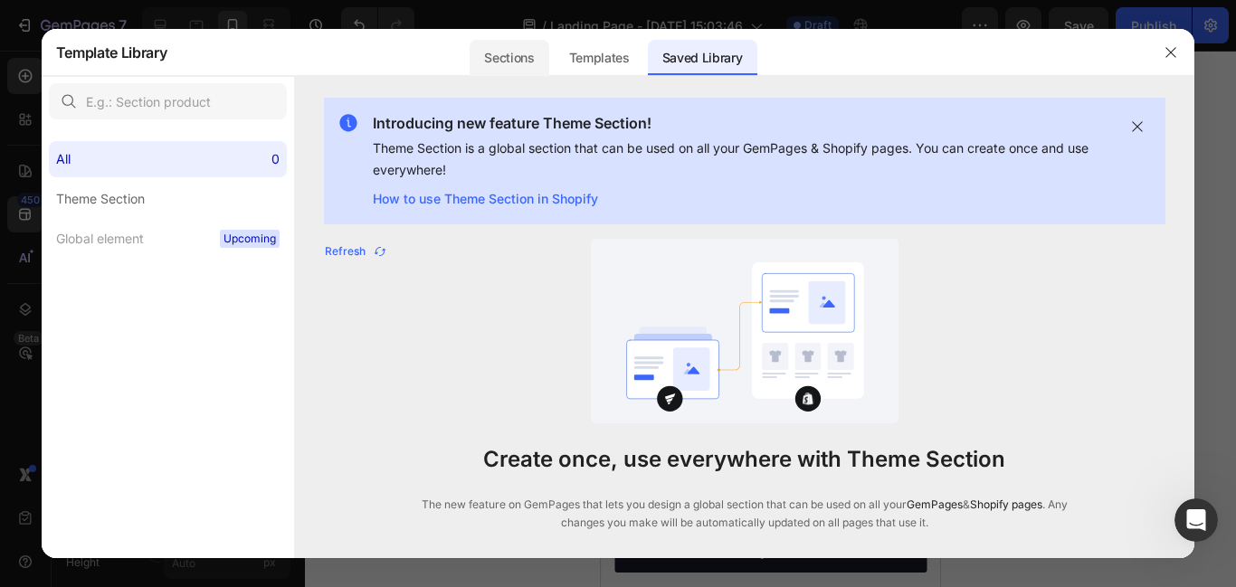
click at [522, 52] on div "Sections" at bounding box center [509, 58] width 79 height 36
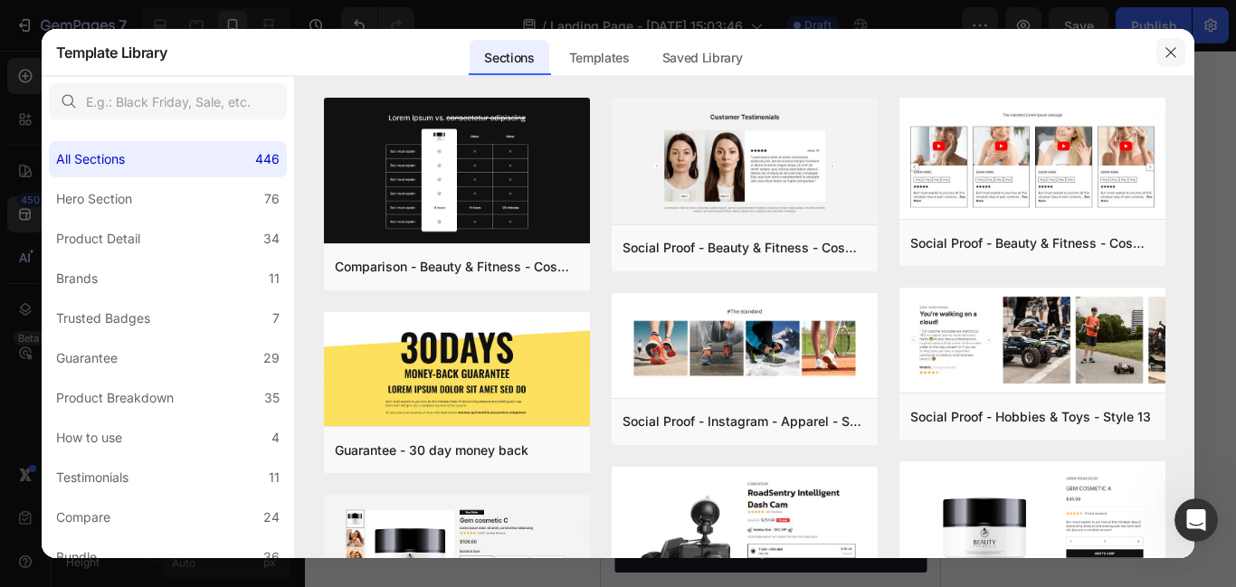
click at [1166, 61] on button "button" at bounding box center [1171, 52] width 29 height 29
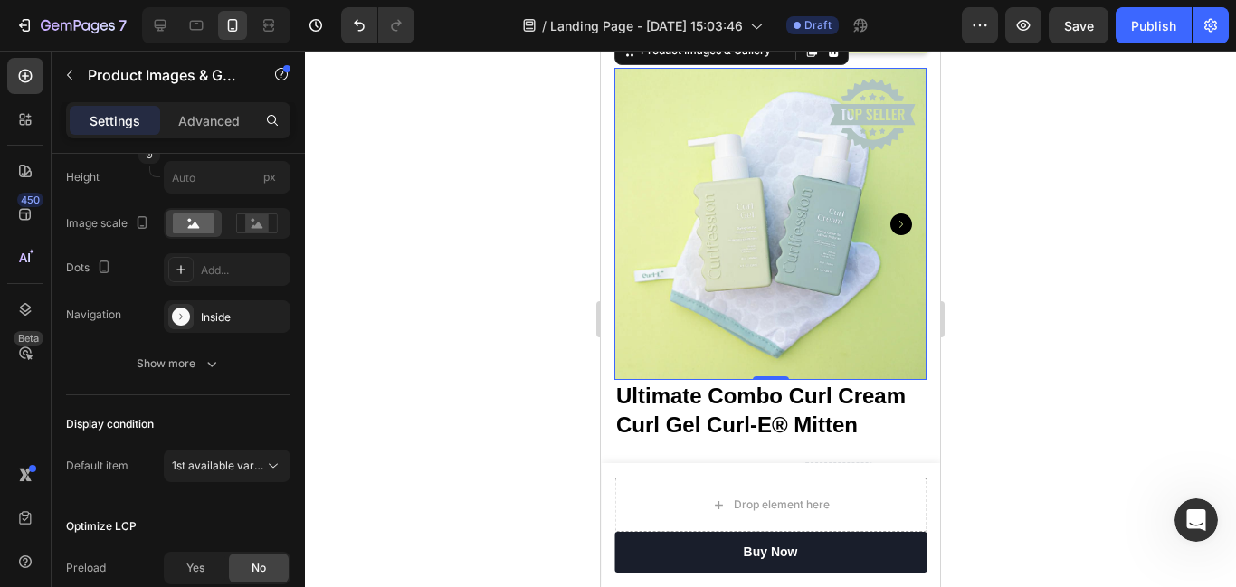
scroll to position [579, 0]
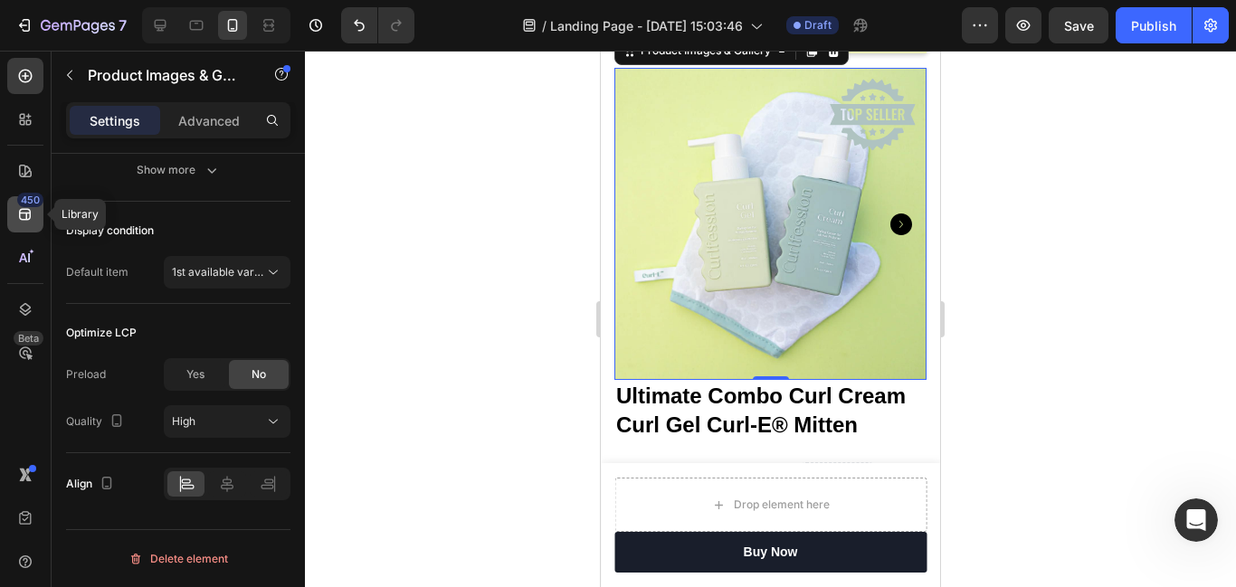
click at [20, 218] on icon at bounding box center [25, 215] width 12 height 12
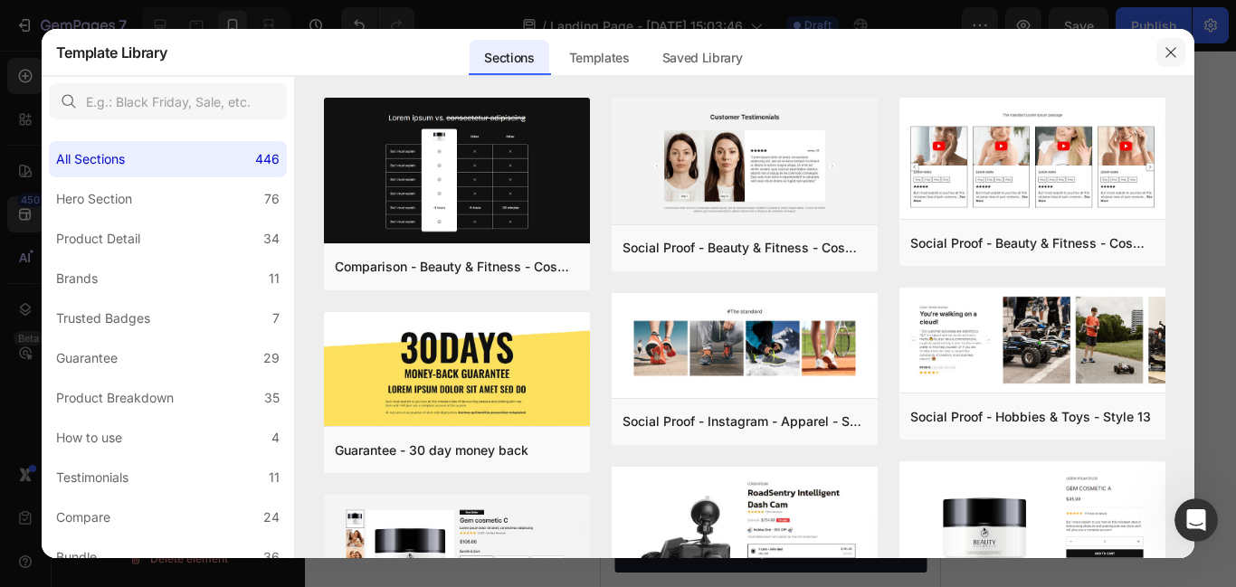
click at [1172, 55] on icon "button" at bounding box center [1171, 52] width 14 height 14
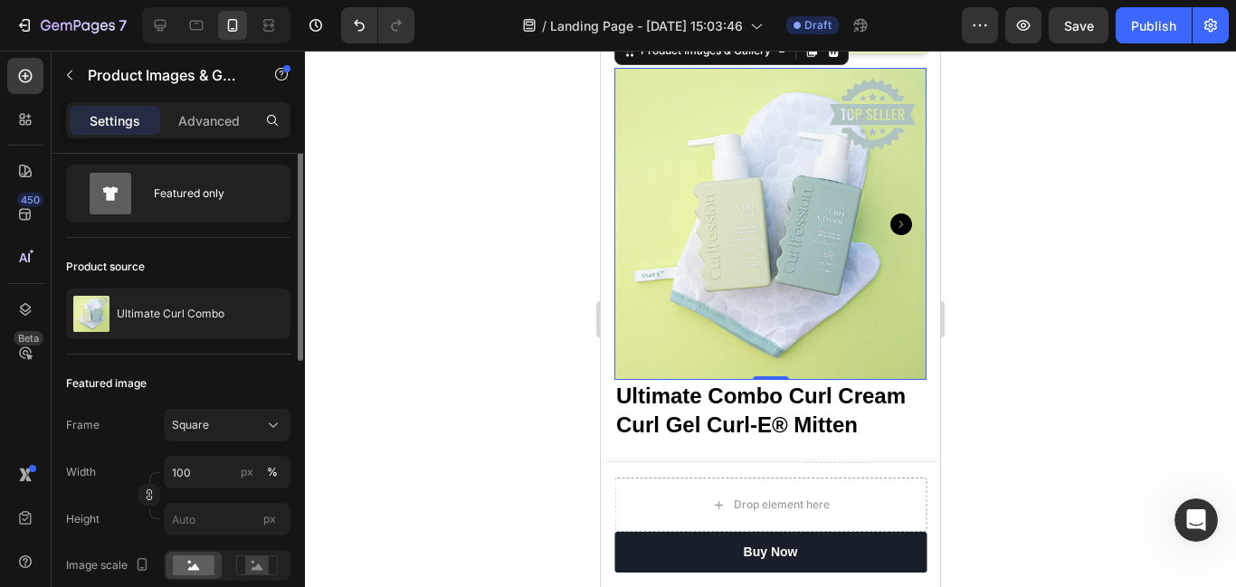
scroll to position [0, 0]
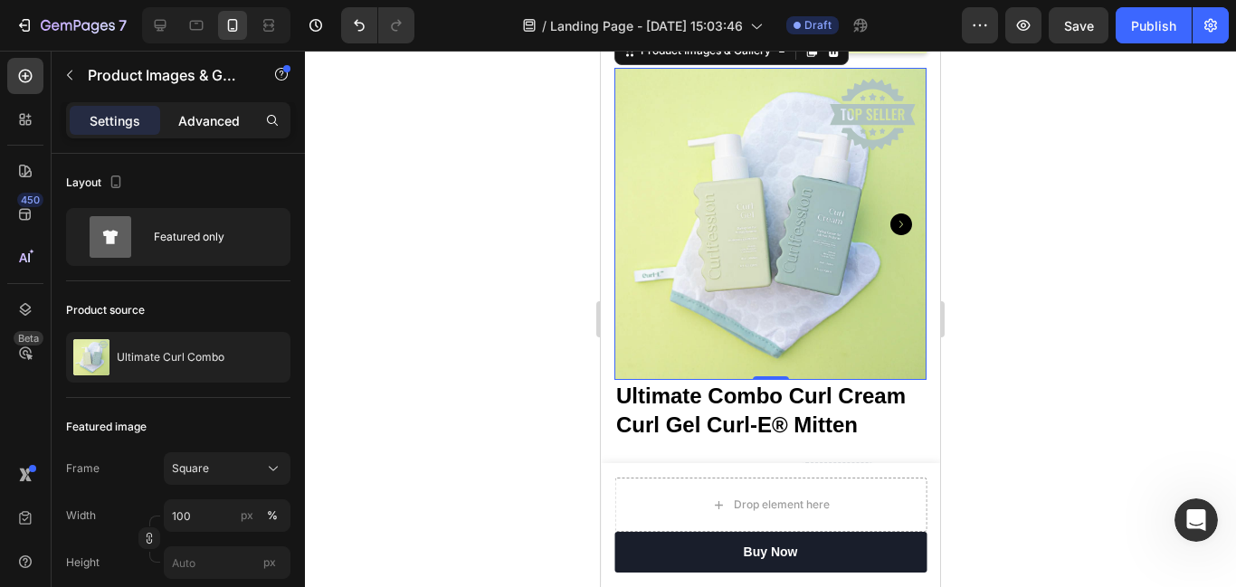
click at [204, 114] on p "Advanced" at bounding box center [209, 120] width 62 height 19
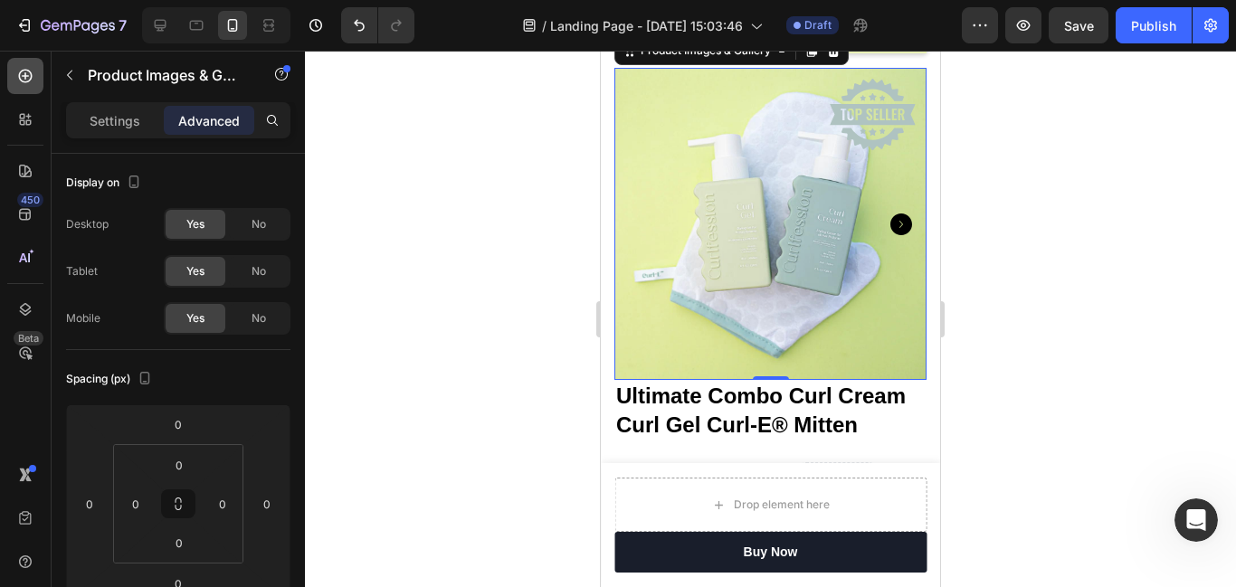
click at [29, 77] on icon at bounding box center [25, 76] width 18 height 18
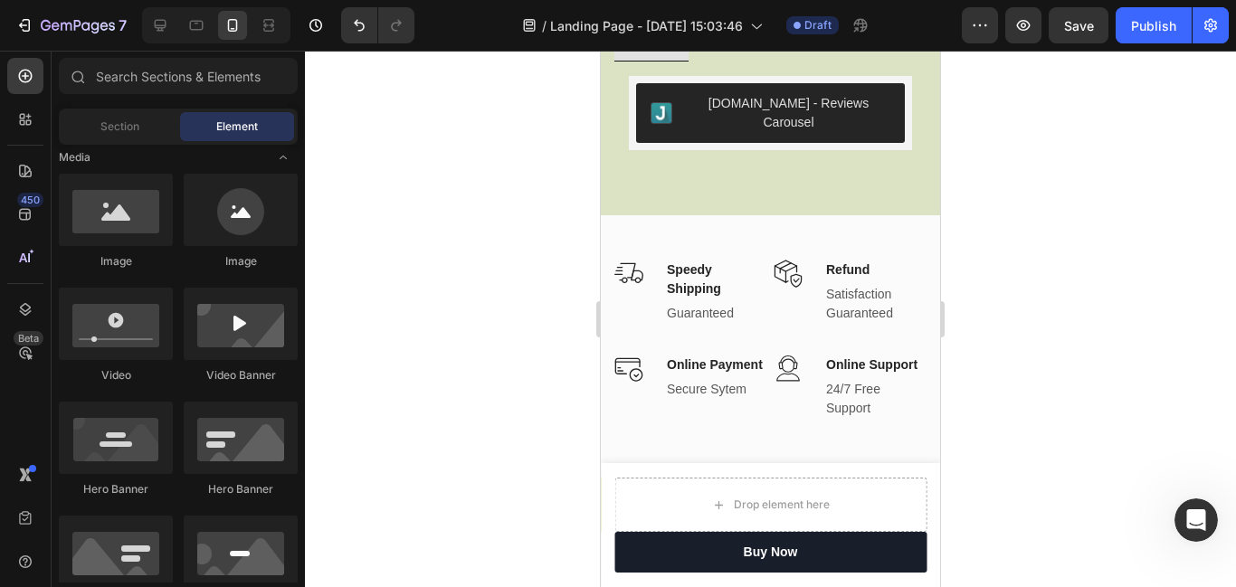
scroll to position [933, 0]
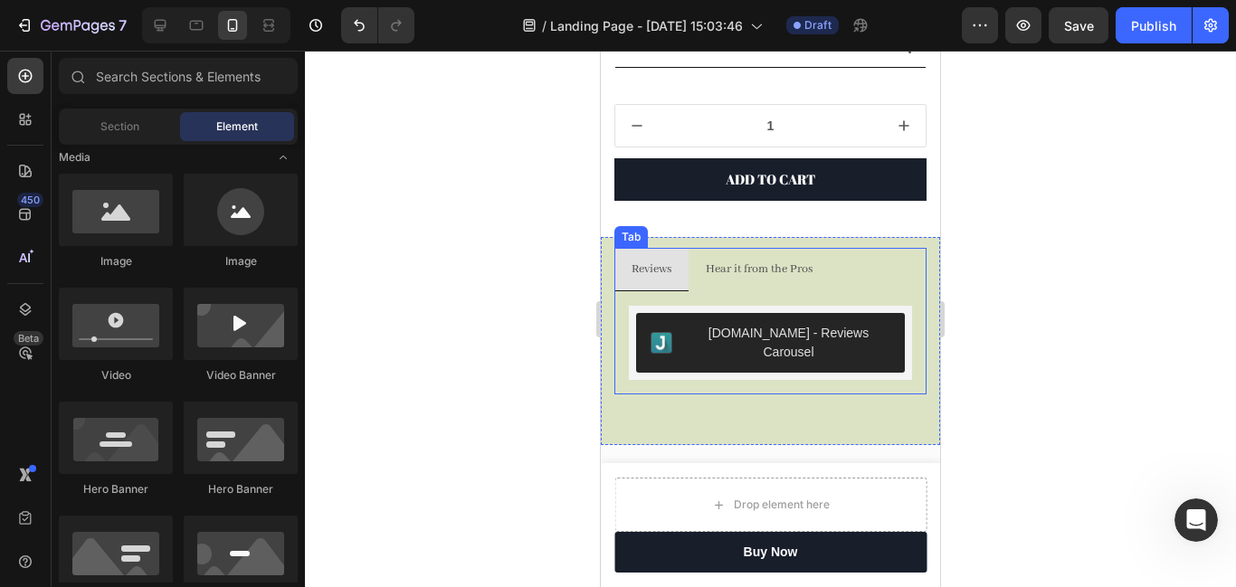
click at [758, 270] on p "Hear it from the Pros" at bounding box center [759, 269] width 107 height 23
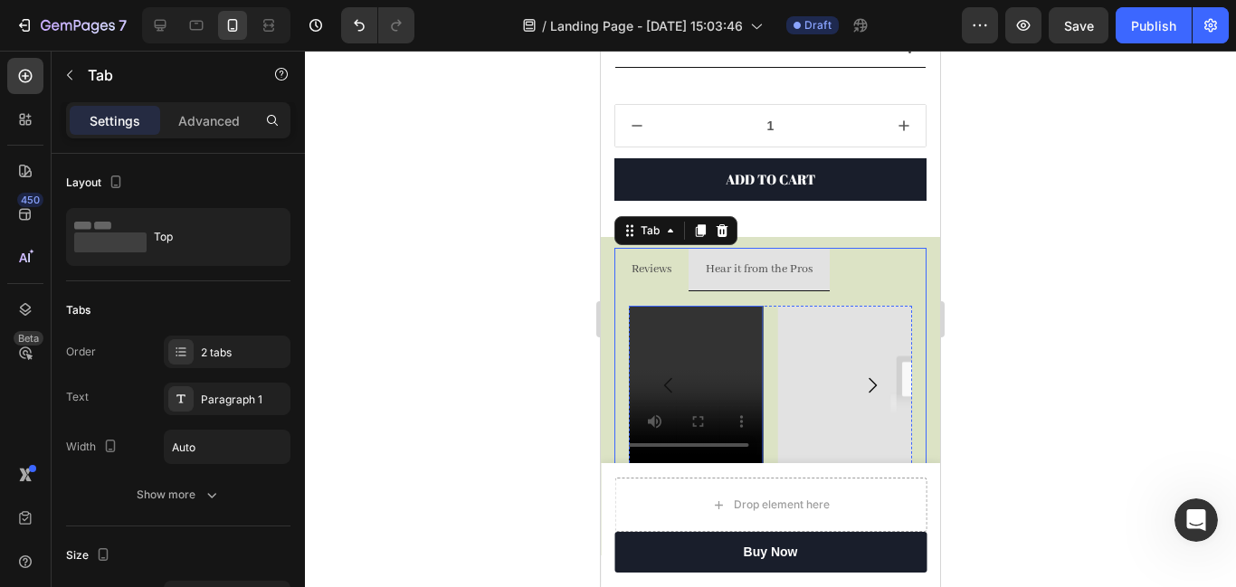
click at [716, 349] on video at bounding box center [622, 385] width 283 height 159
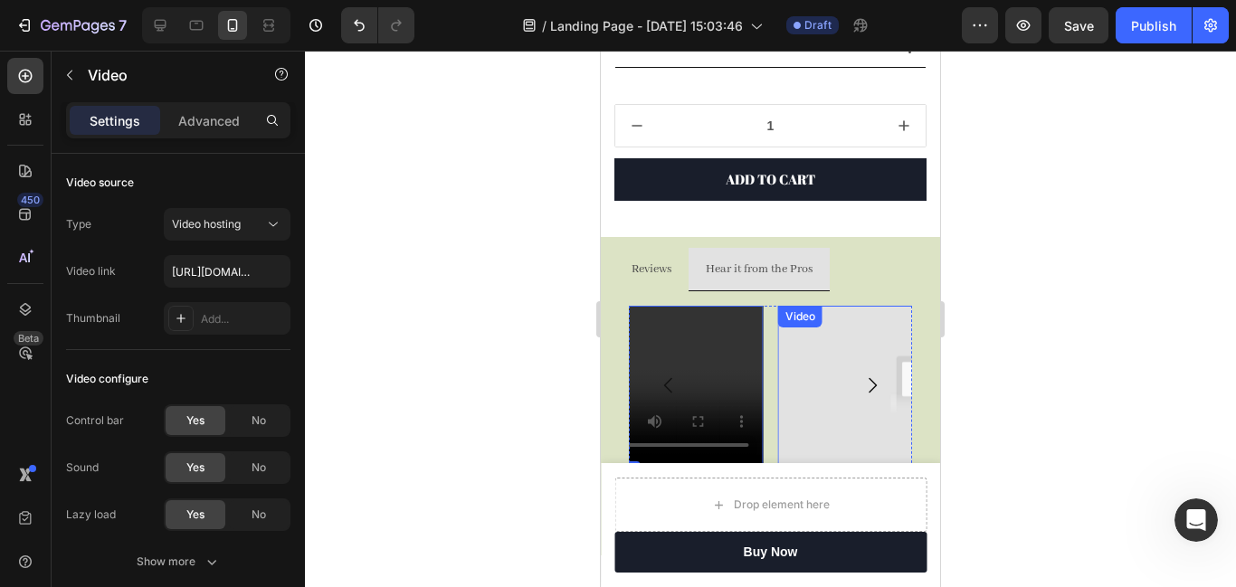
click at [822, 359] on img at bounding box center [919, 385] width 283 height 159
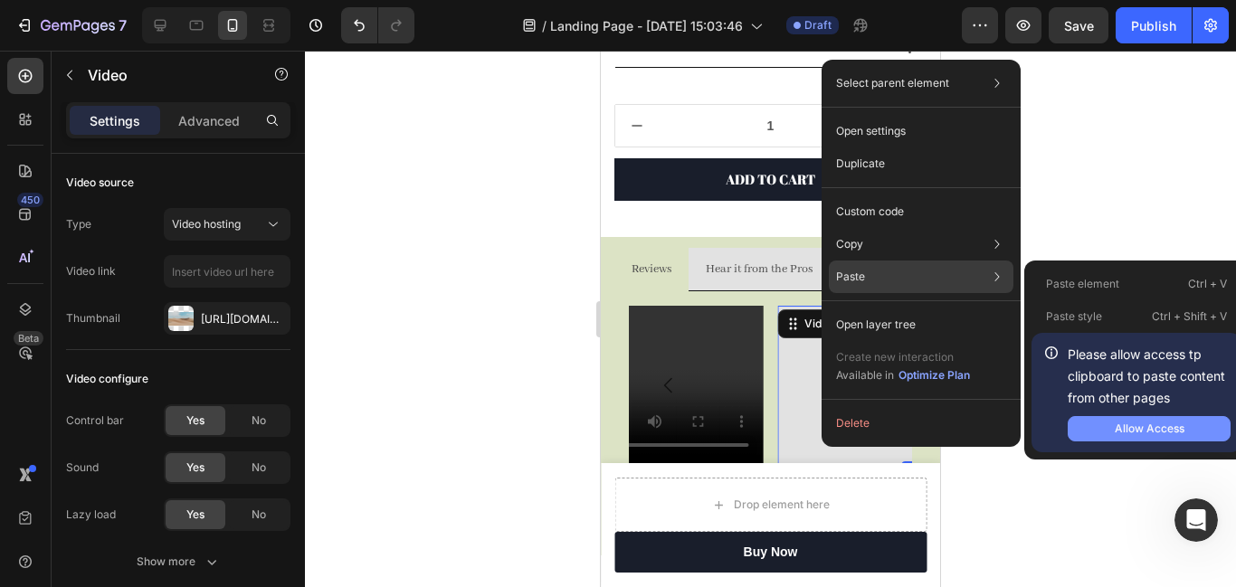
click at [1136, 429] on div "Allow Access" at bounding box center [1150, 429] width 70 height 16
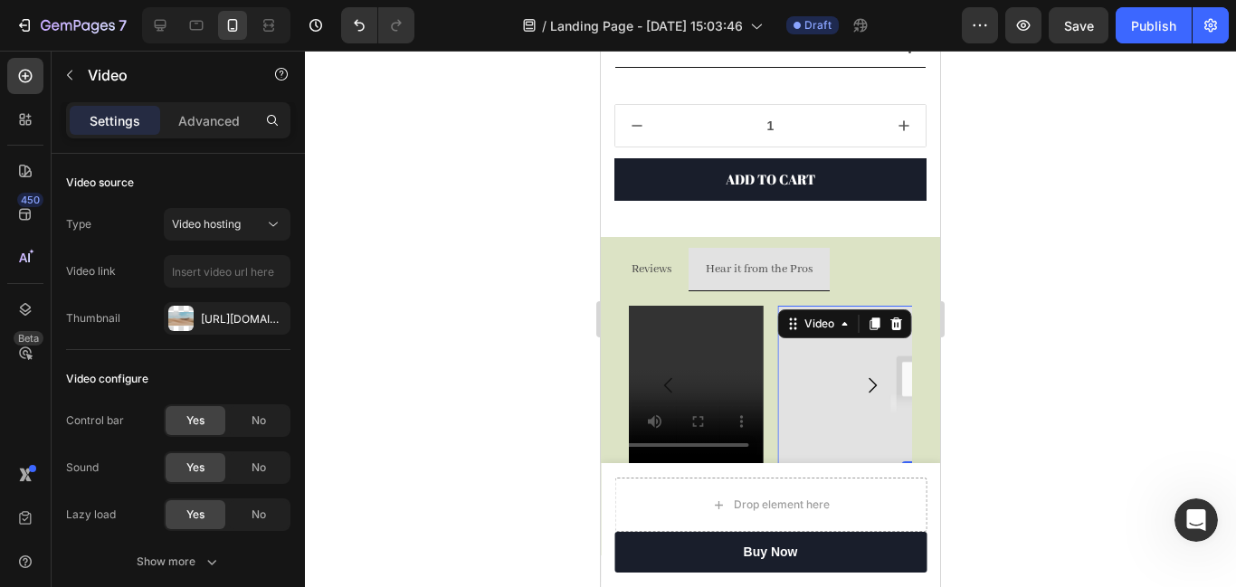
click at [817, 403] on img at bounding box center [919, 385] width 283 height 159
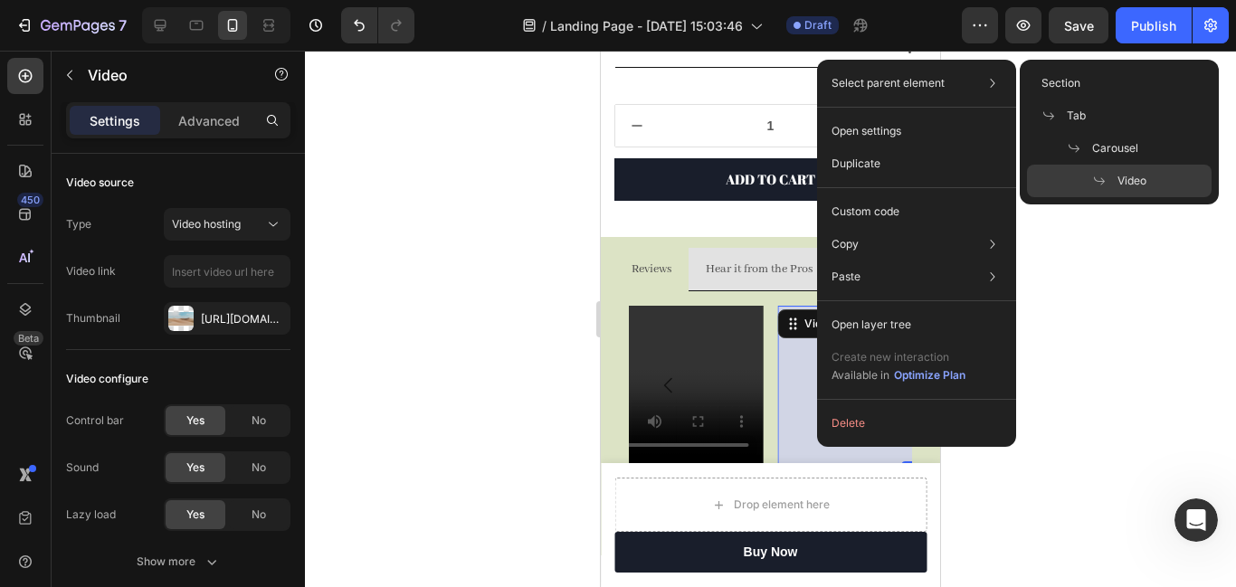
click at [1113, 174] on span at bounding box center [1104, 181] width 25 height 14
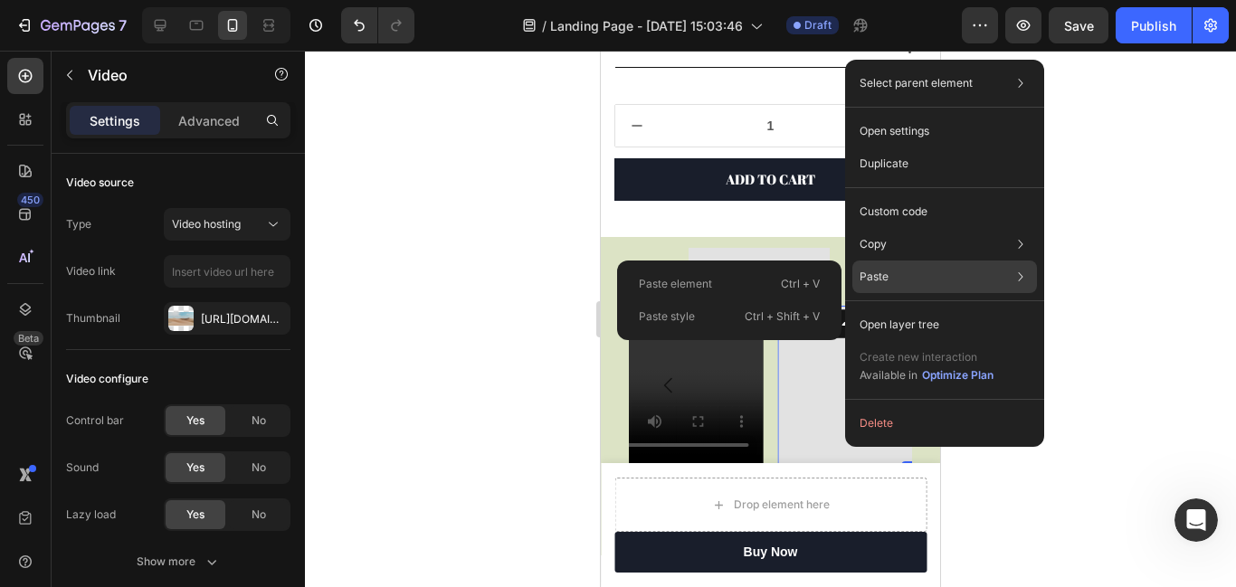
click at [749, 300] on div "Paste element Ctrl + V" at bounding box center [729, 316] width 210 height 33
click at [749, 281] on div "Hear it from the Pros" at bounding box center [759, 269] width 112 height 28
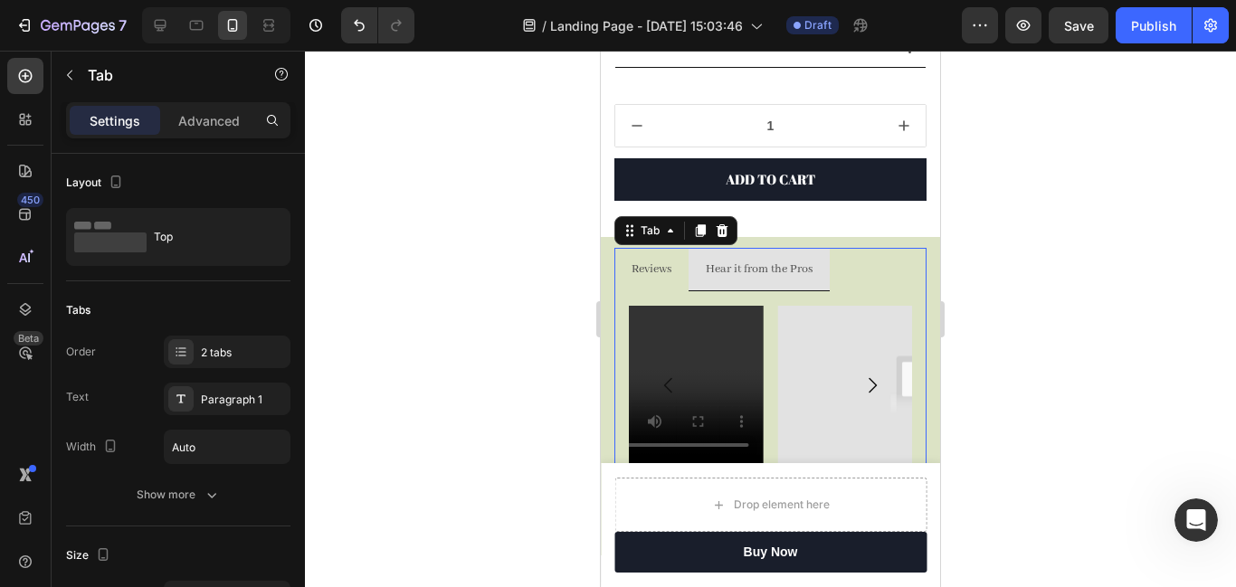
click at [1023, 294] on div at bounding box center [770, 319] width 931 height 537
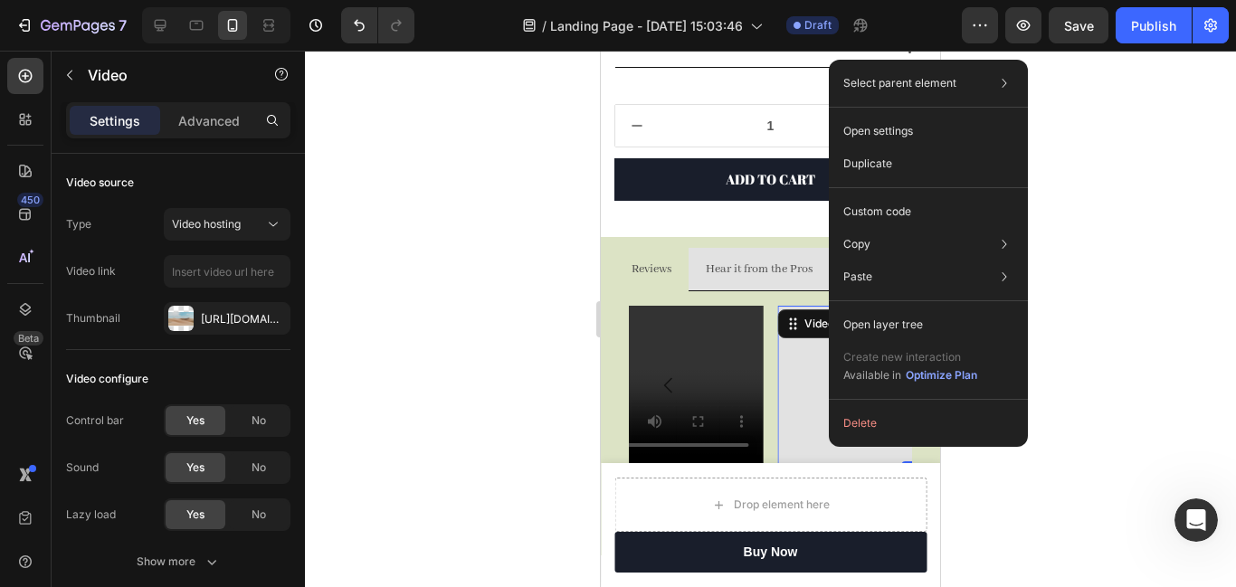
click at [790, 405] on img at bounding box center [919, 385] width 283 height 159
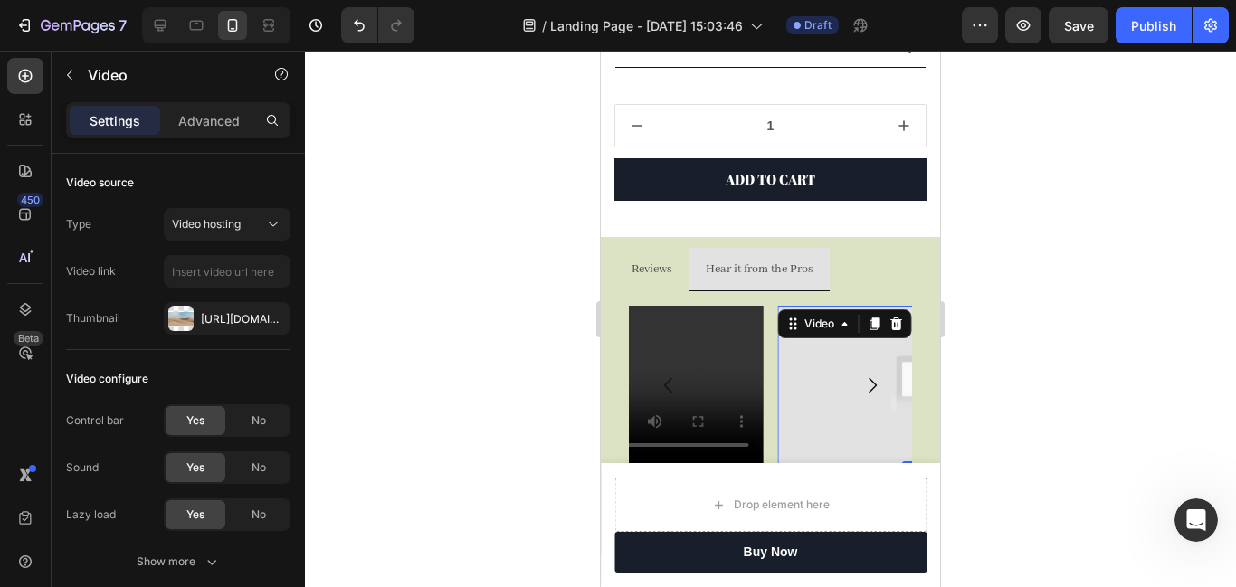
click at [803, 406] on img at bounding box center [919, 385] width 283 height 159
click at [1088, 319] on div at bounding box center [770, 319] width 931 height 537
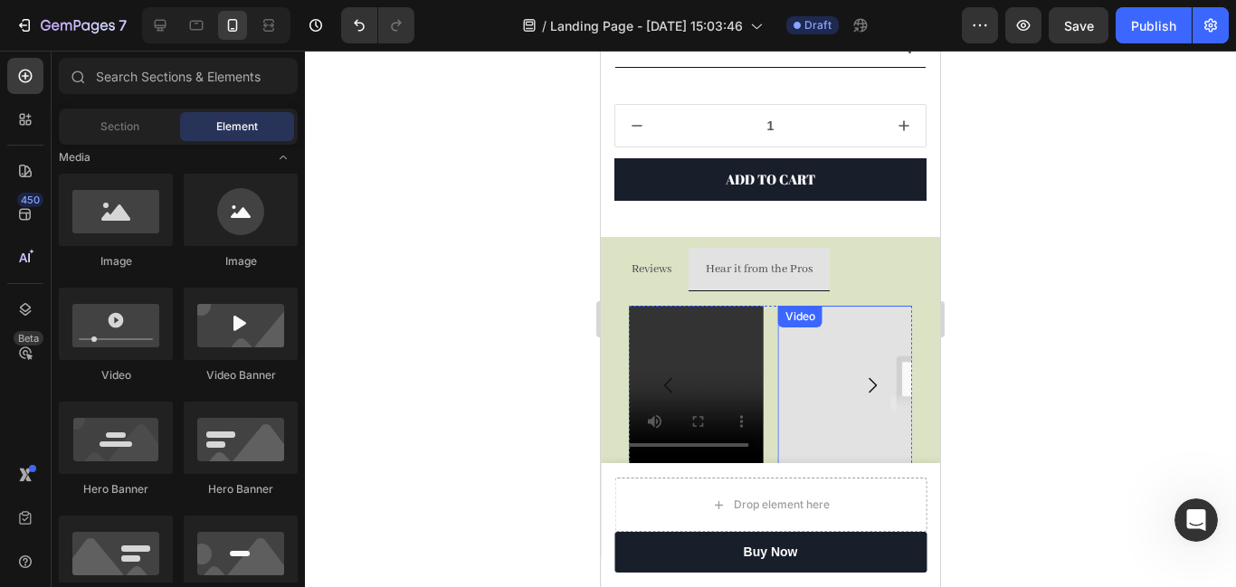
click at [815, 402] on img at bounding box center [919, 385] width 283 height 159
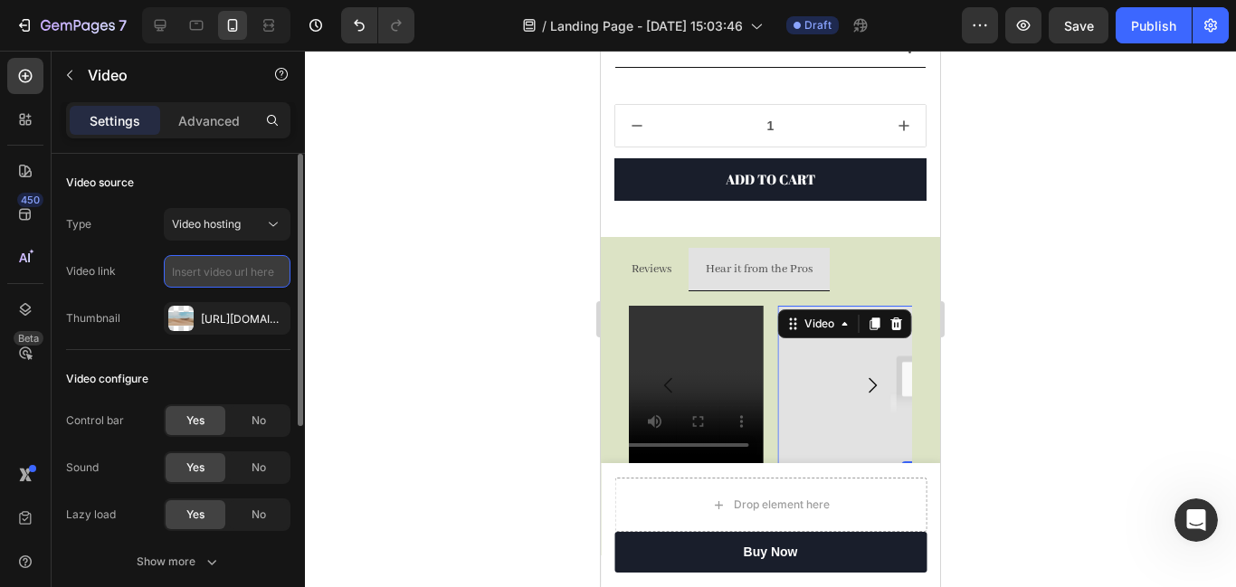
click at [200, 275] on input "text" at bounding box center [227, 271] width 127 height 33
click at [217, 231] on span "Video hosting" at bounding box center [206, 224] width 69 height 16
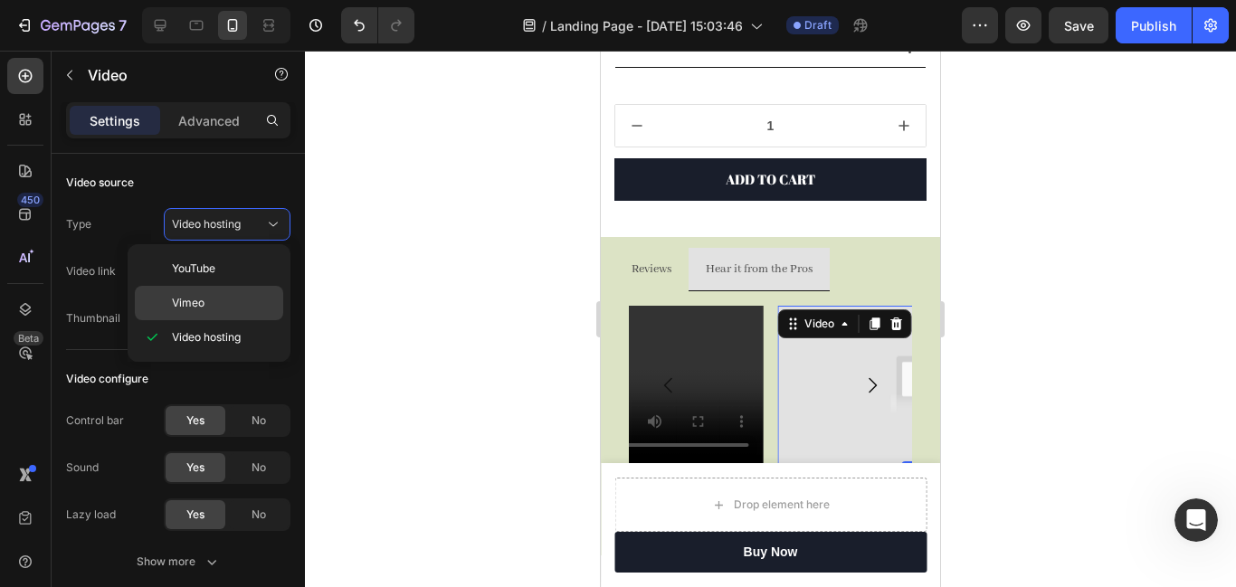
click at [222, 305] on p "Vimeo" at bounding box center [223, 303] width 103 height 16
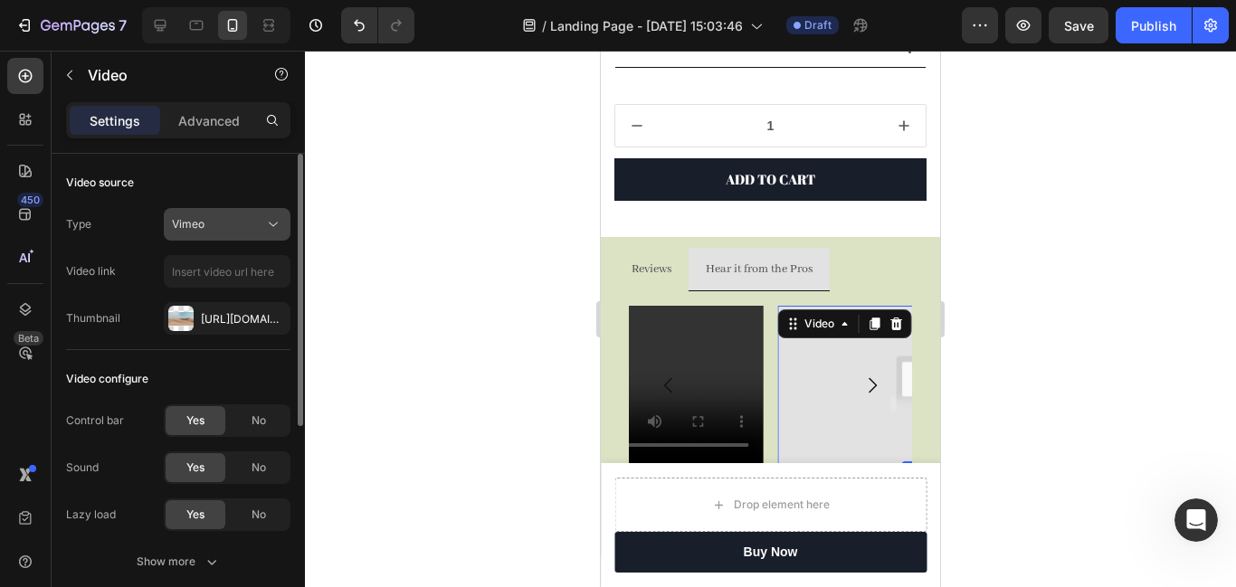
click at [221, 224] on div "Vimeo" at bounding box center [218, 224] width 92 height 16
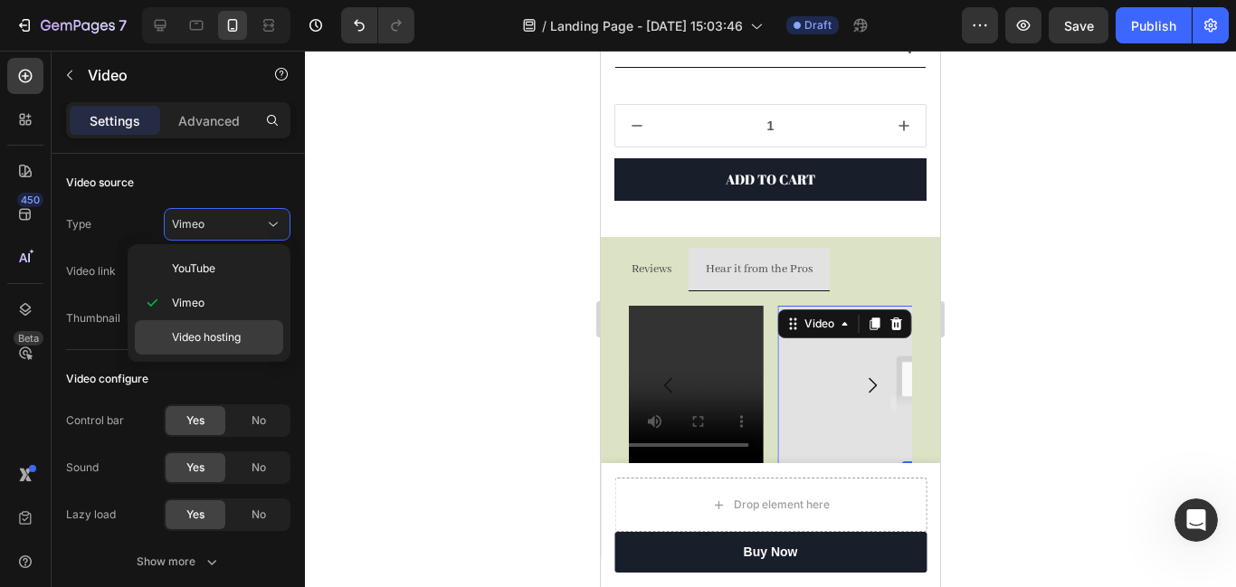
click at [233, 334] on span "Video hosting" at bounding box center [206, 337] width 69 height 16
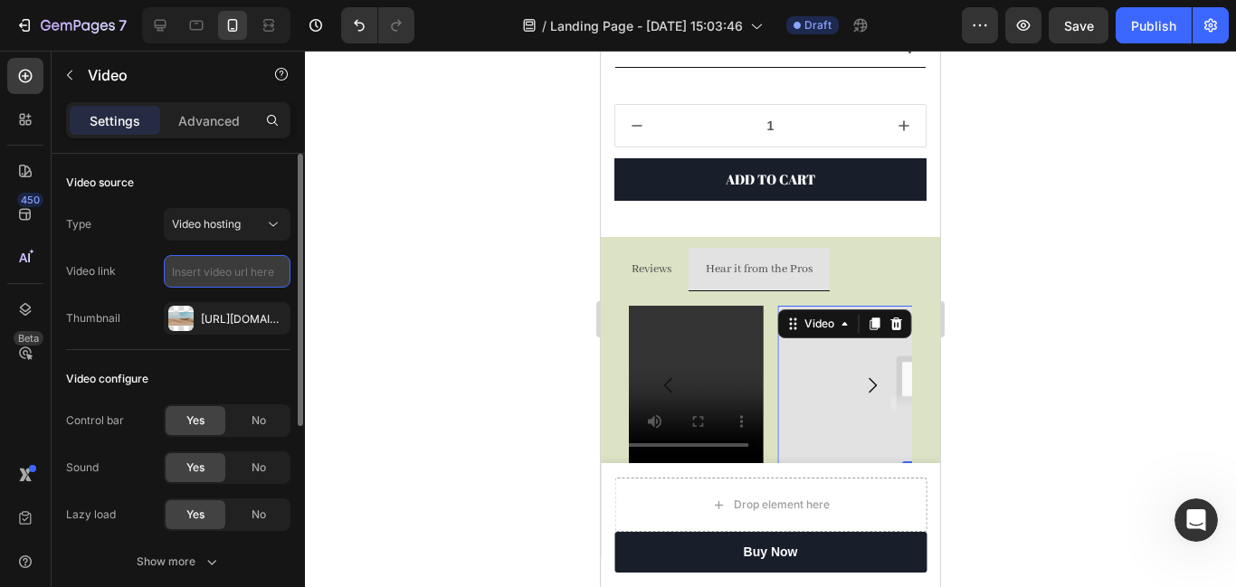
click at [231, 263] on input "text" at bounding box center [227, 271] width 127 height 33
paste input "https://youtube.com/shorts/4etwsFejH-o?feature=share"
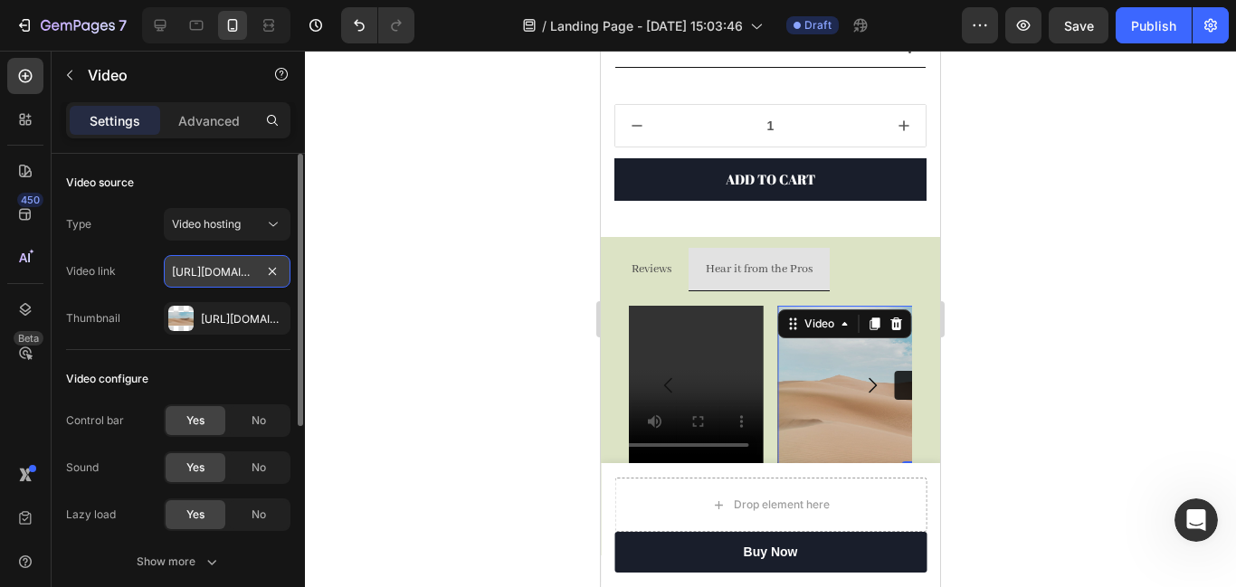
scroll to position [0, 206]
type input "https://youtube.com/shorts/4etwsFejH-o?feature=share"
click at [277, 319] on icon "button" at bounding box center [271, 318] width 14 height 14
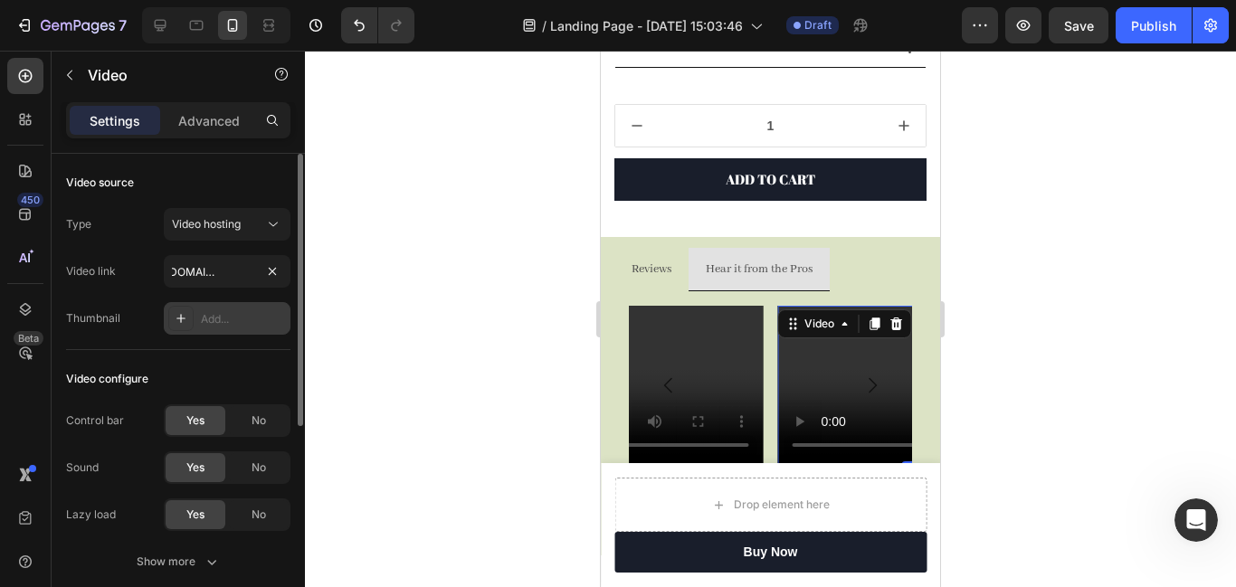
scroll to position [0, 0]
click at [186, 319] on icon at bounding box center [181, 318] width 14 height 14
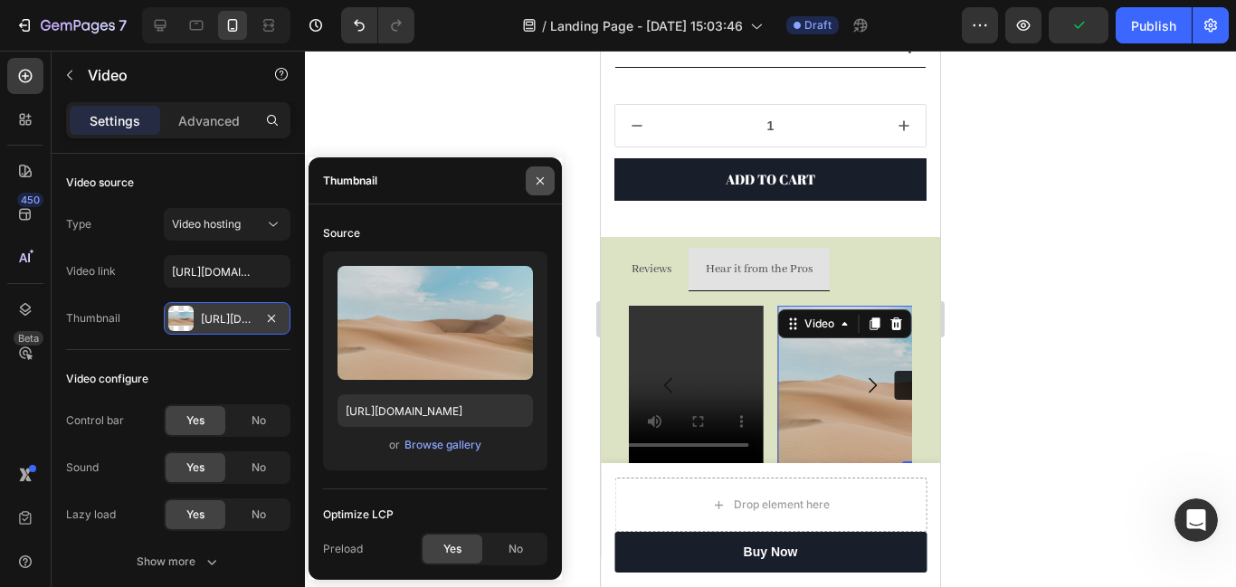
click at [538, 186] on icon "button" at bounding box center [540, 181] width 14 height 14
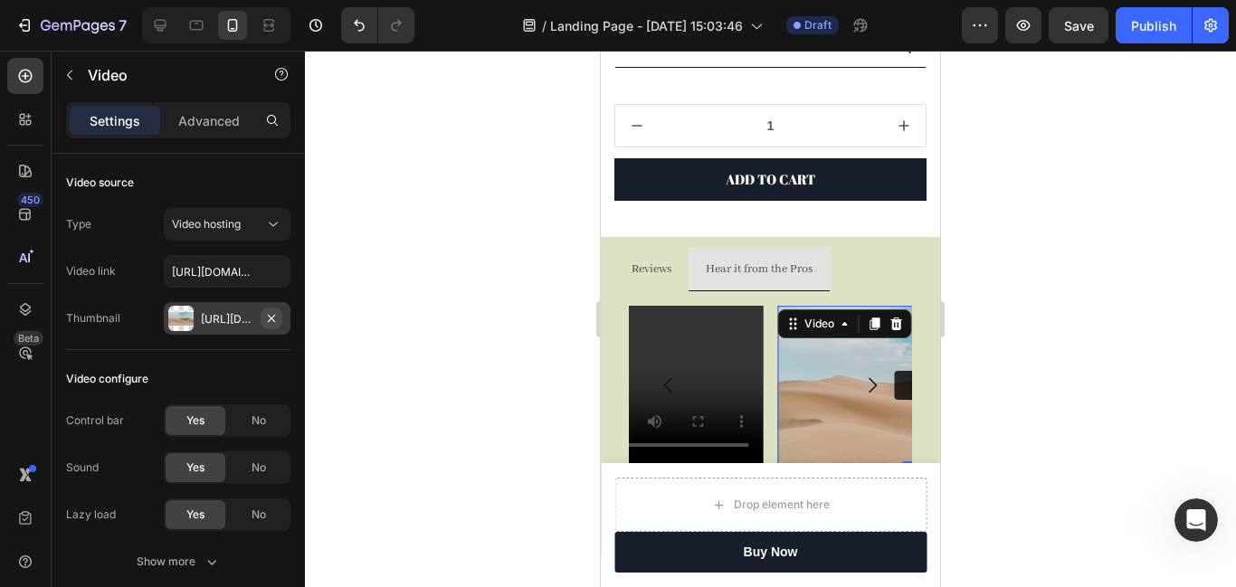
click at [272, 319] on icon "button" at bounding box center [271, 318] width 14 height 14
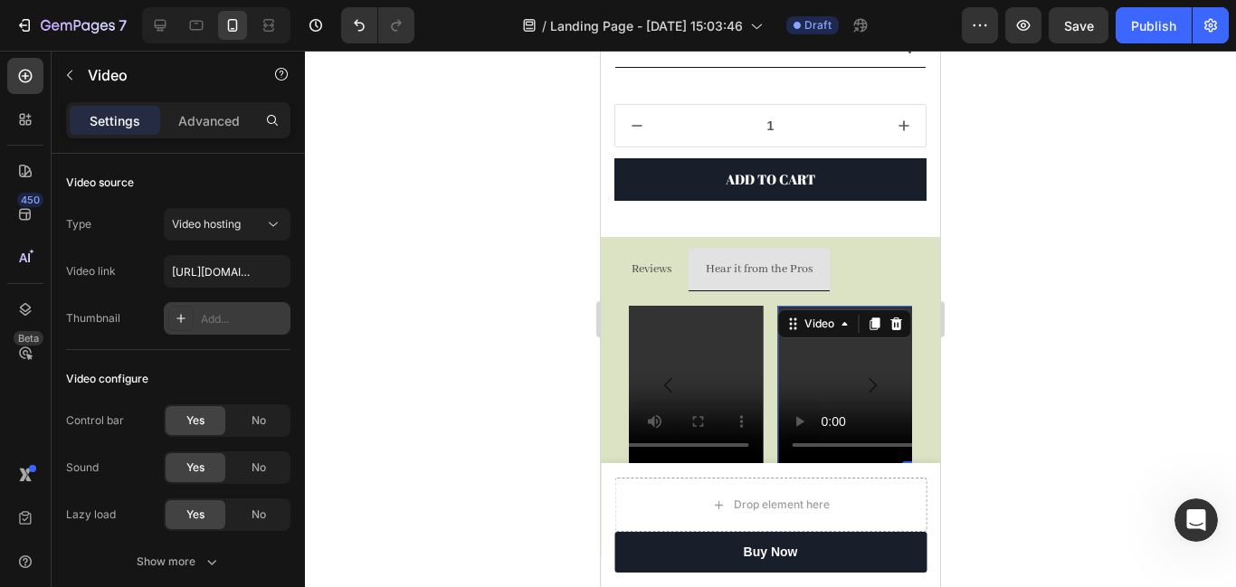
click at [378, 352] on div at bounding box center [770, 319] width 931 height 537
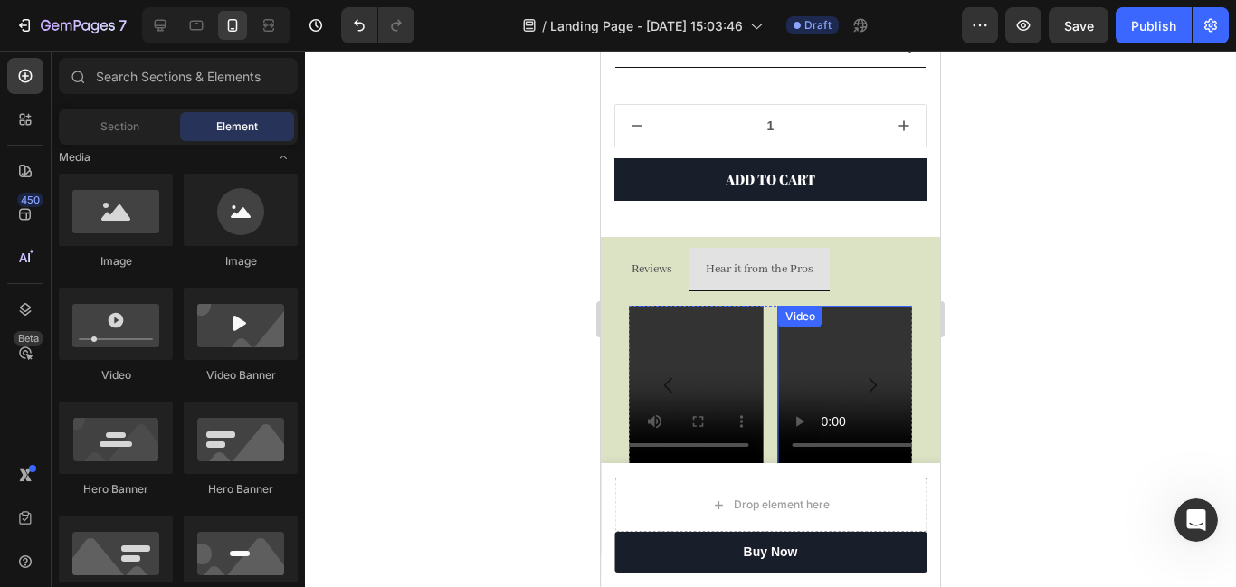
click at [827, 383] on video at bounding box center [919, 385] width 283 height 159
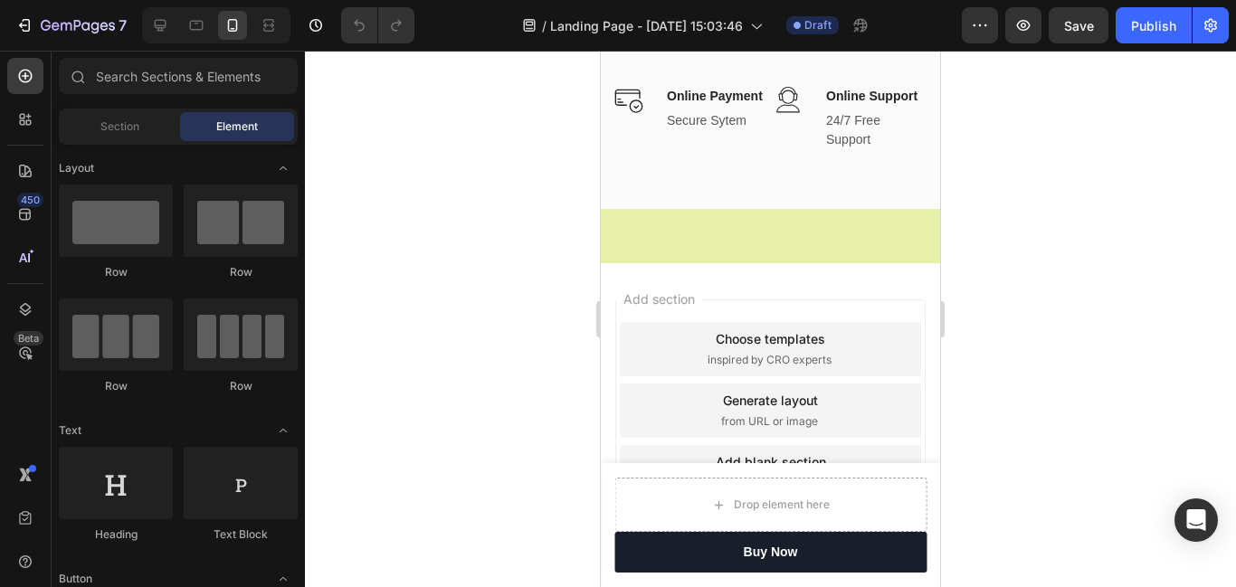
scroll to position [952, 0]
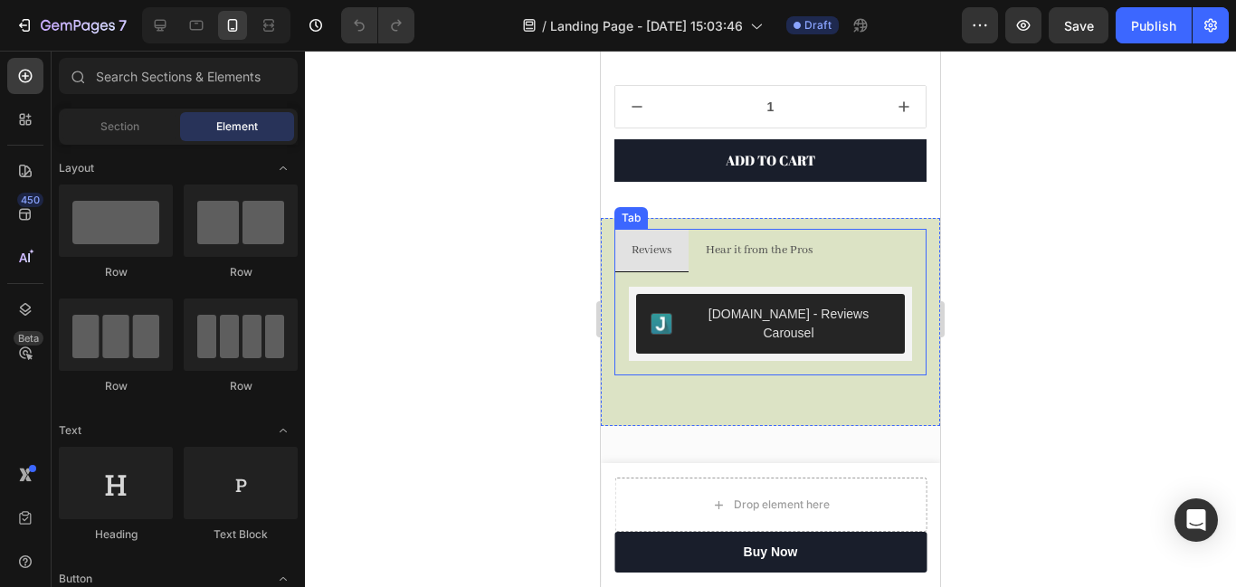
click at [780, 246] on p "Hear it from the Pros" at bounding box center [759, 250] width 107 height 23
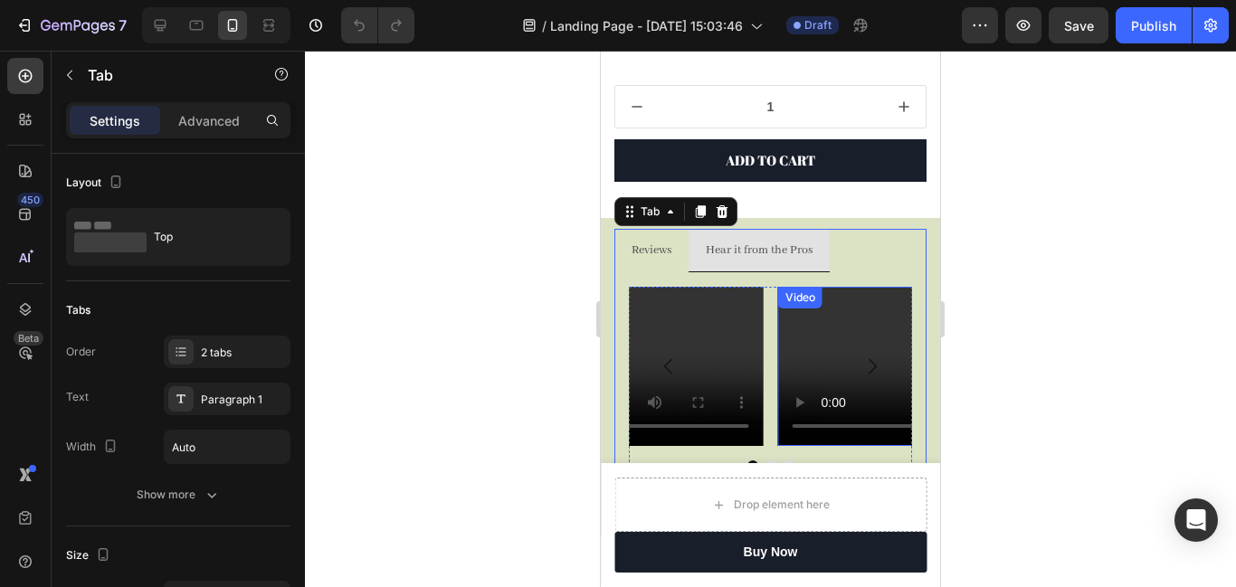
click at [828, 360] on video at bounding box center [919, 366] width 283 height 159
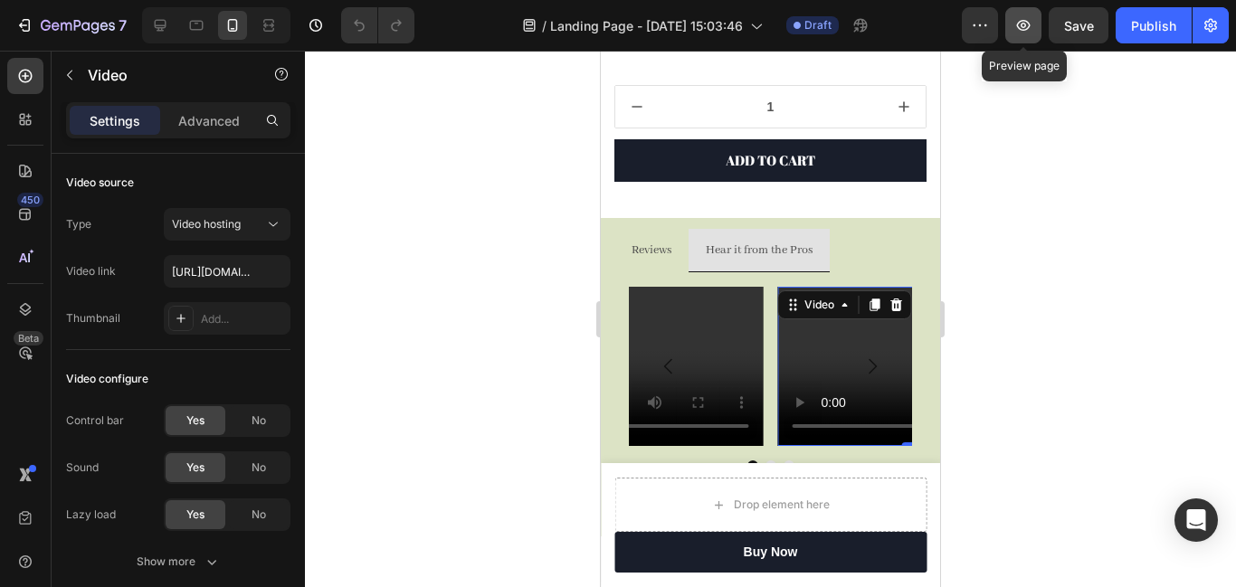
click at [1020, 18] on icon "button" at bounding box center [1024, 25] width 18 height 18
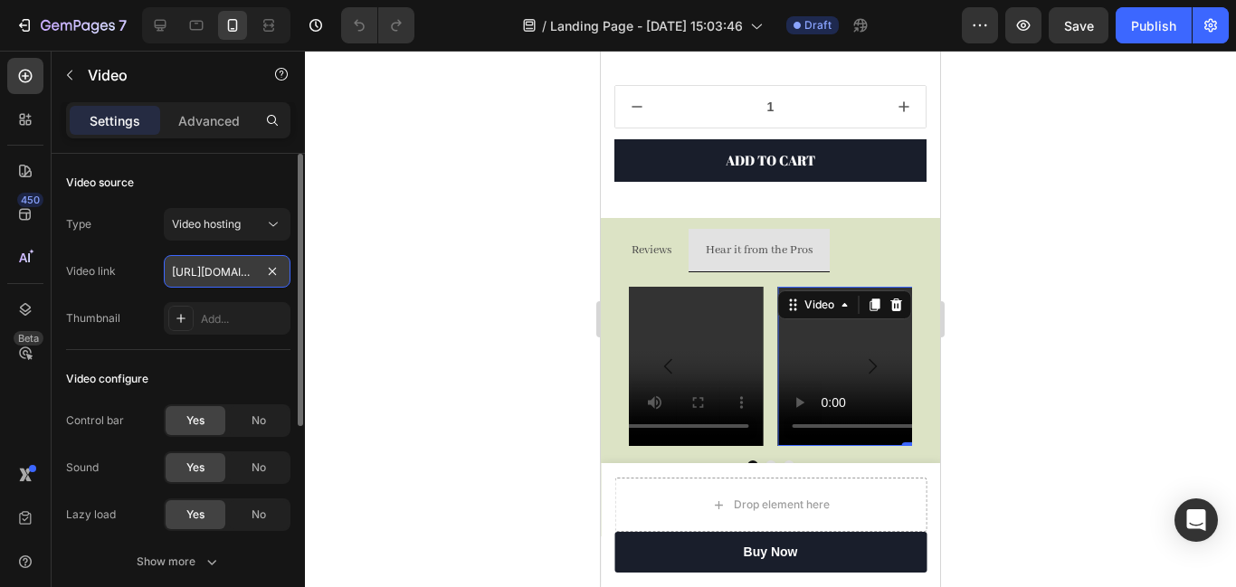
click at [210, 266] on input "https://youtube.com/shorts/4etwsFejH-o?feature=share" at bounding box center [227, 271] width 127 height 33
paste input "text"
type input "[URL][DOMAIN_NAME]"
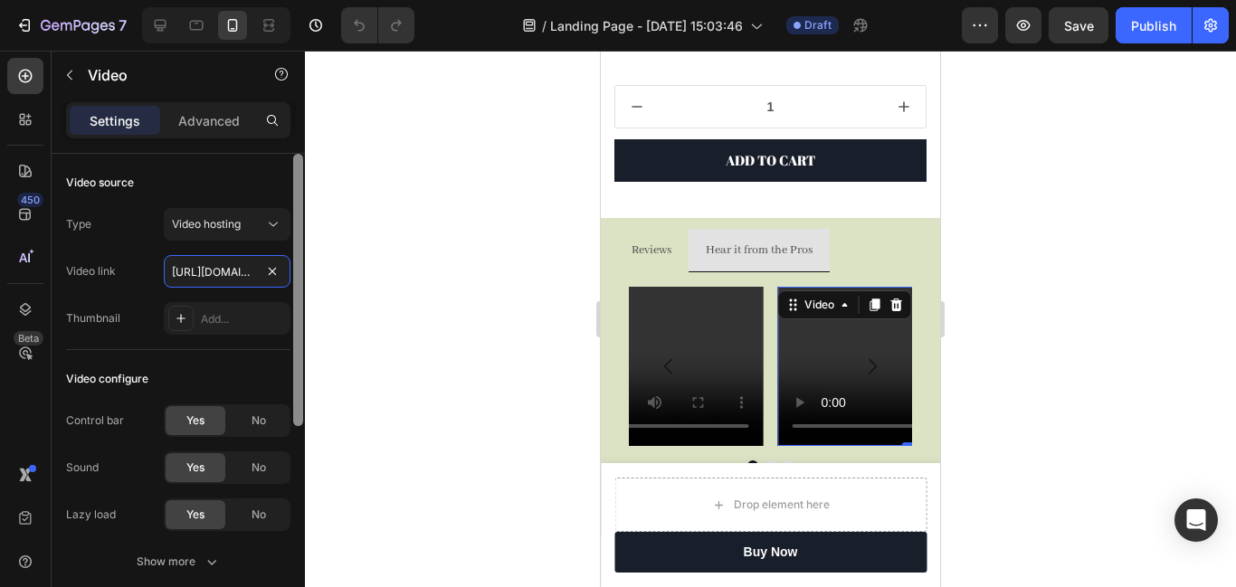
scroll to position [0, 129]
click at [402, 353] on div at bounding box center [770, 319] width 931 height 537
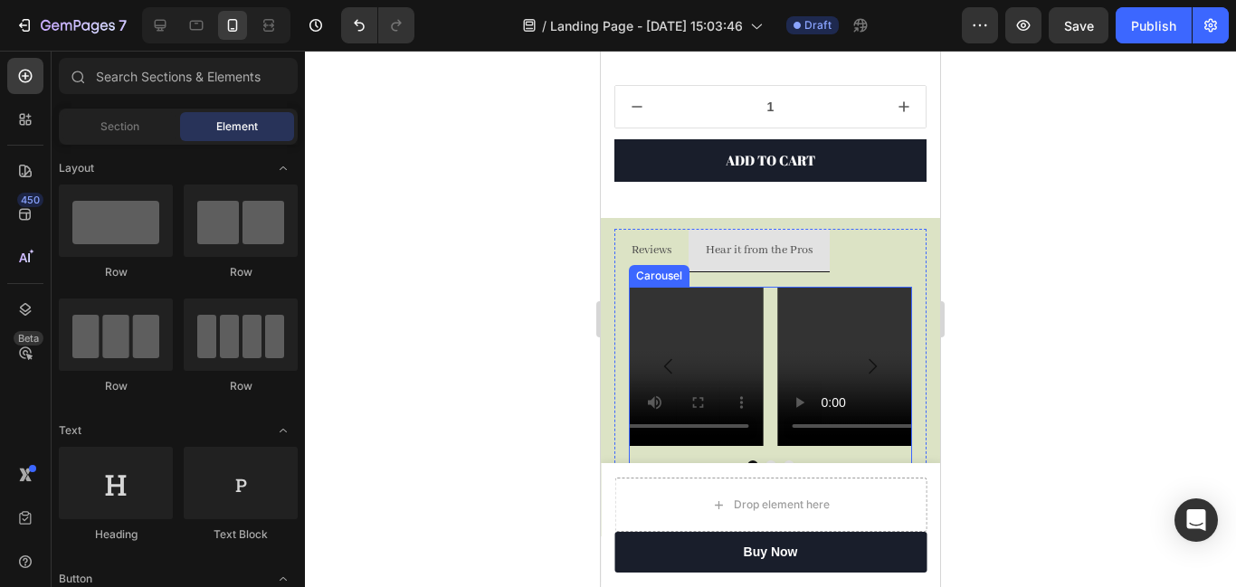
click at [868, 368] on icon "Carousel Next Arrow" at bounding box center [873, 367] width 22 height 22
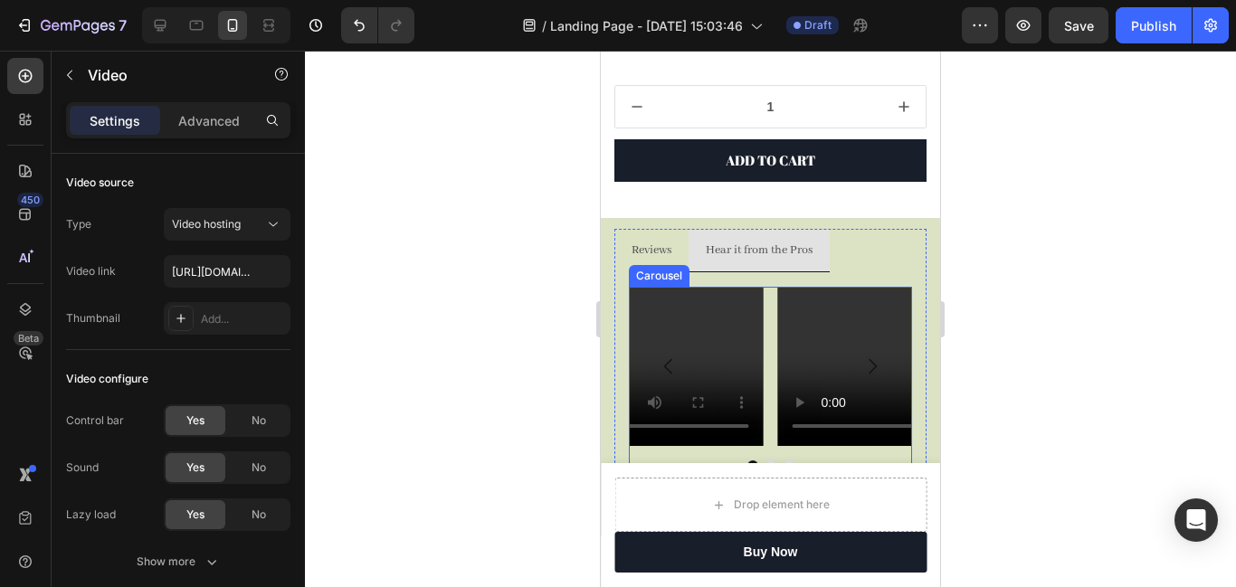
click at [821, 357] on video at bounding box center [919, 366] width 283 height 159
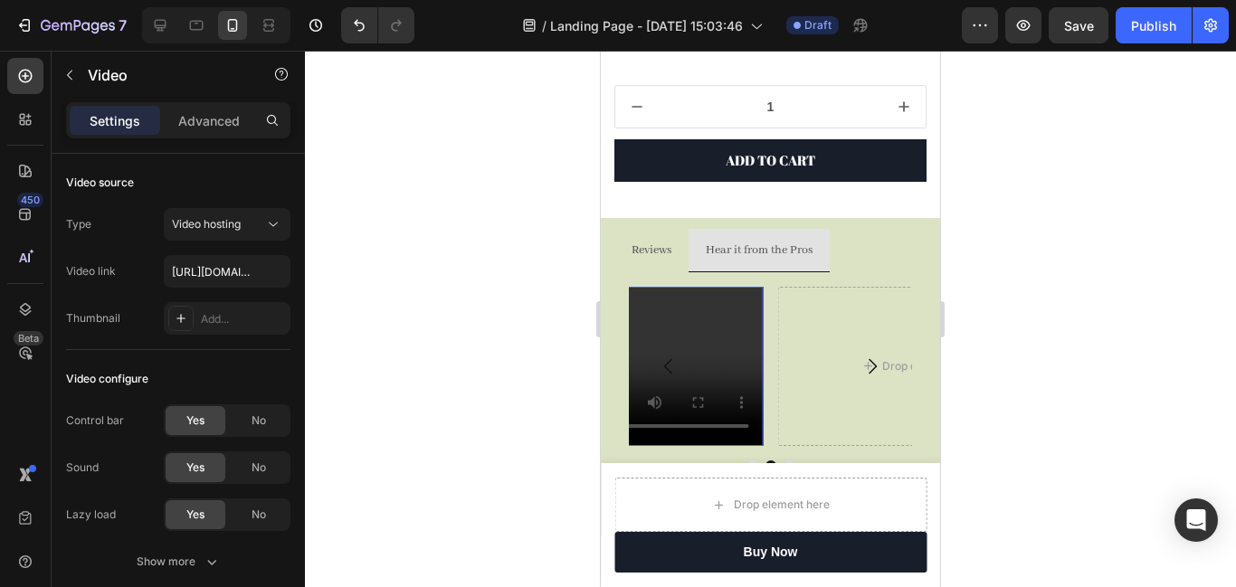
click at [710, 356] on video at bounding box center [622, 366] width 283 height 159
click at [227, 227] on span "Video hosting" at bounding box center [206, 224] width 69 height 14
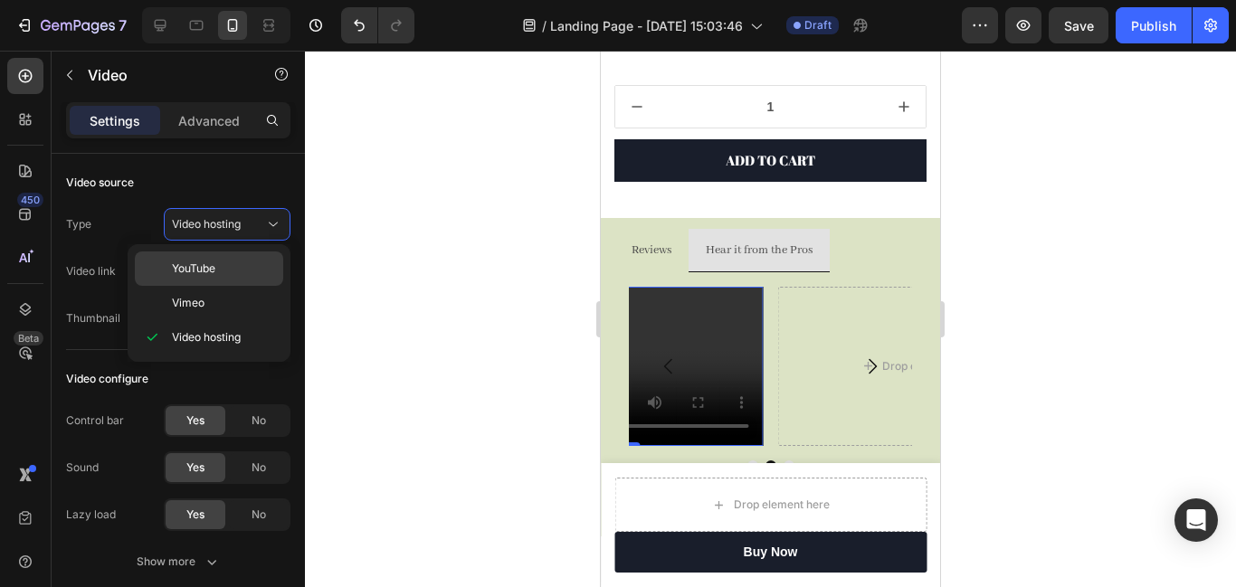
click at [221, 264] on p "YouTube" at bounding box center [223, 269] width 103 height 16
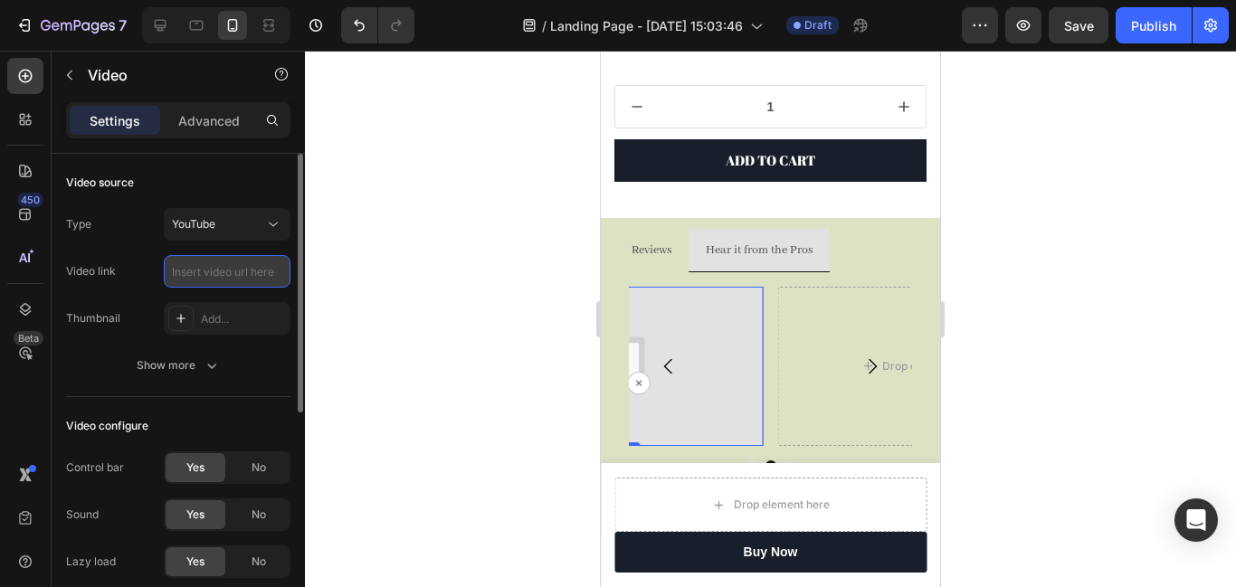
click at [222, 270] on input "text" at bounding box center [227, 271] width 127 height 33
paste input "[URL][DOMAIN_NAME]"
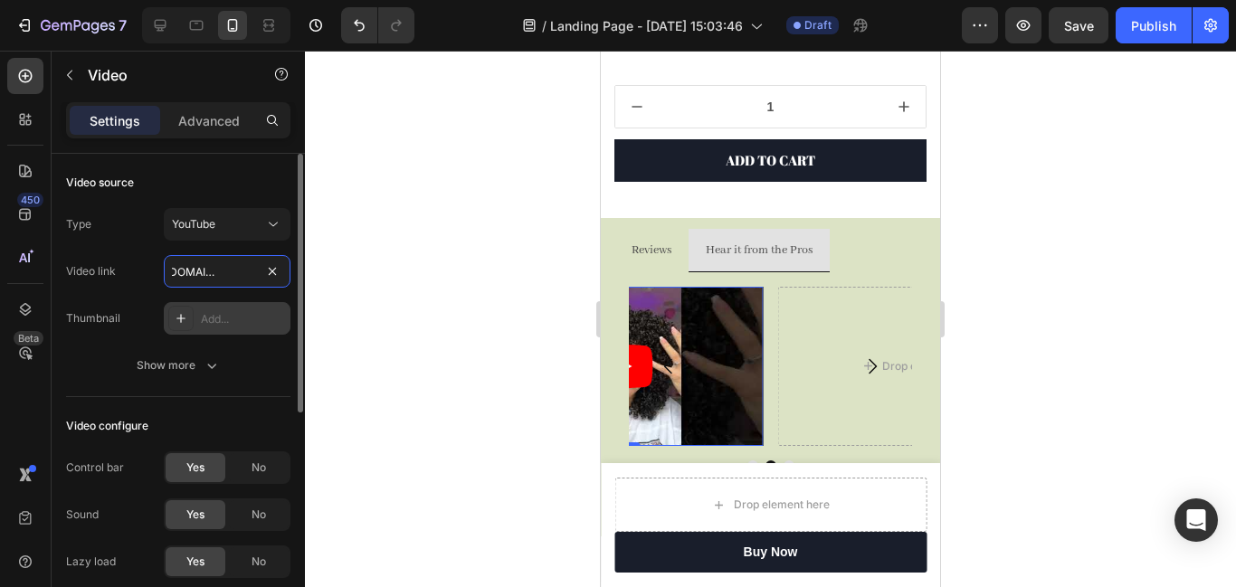
type input "[URL][DOMAIN_NAME]"
click at [180, 315] on icon at bounding box center [181, 318] width 14 height 14
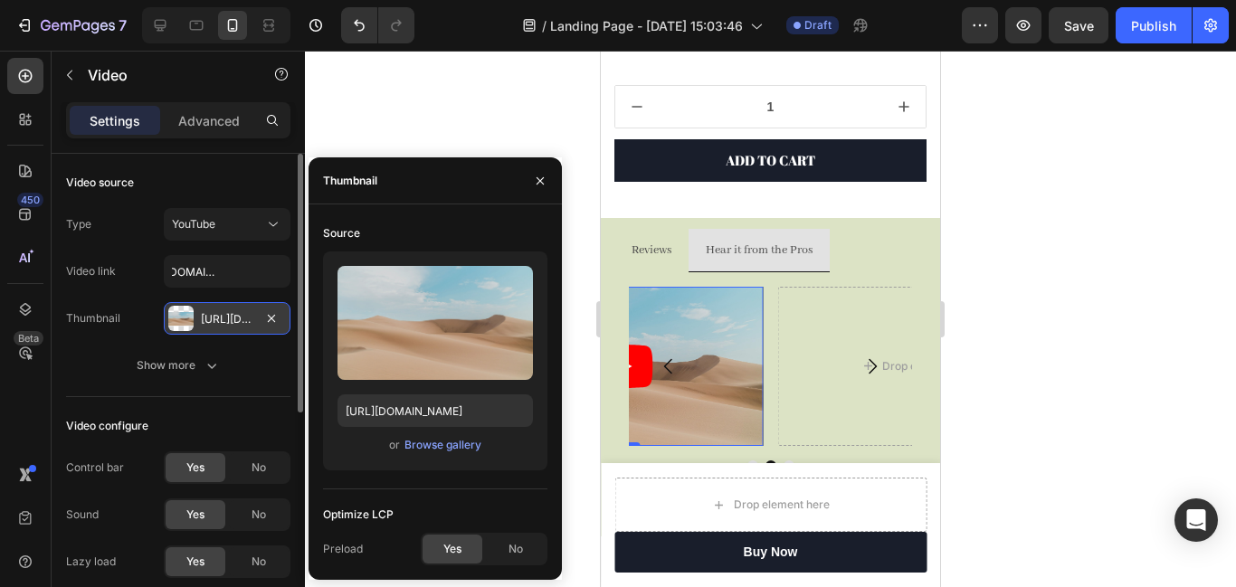
scroll to position [0, 0]
click at [443, 447] on div "Browse gallery" at bounding box center [443, 445] width 77 height 16
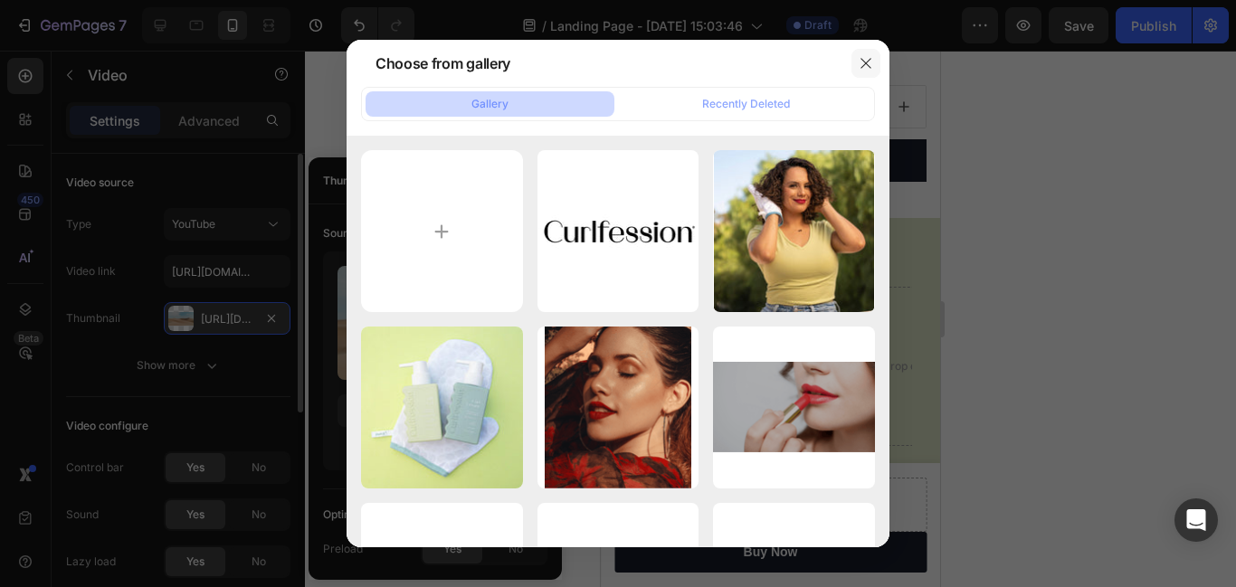
click at [865, 58] on icon "button" at bounding box center [866, 63] width 14 height 14
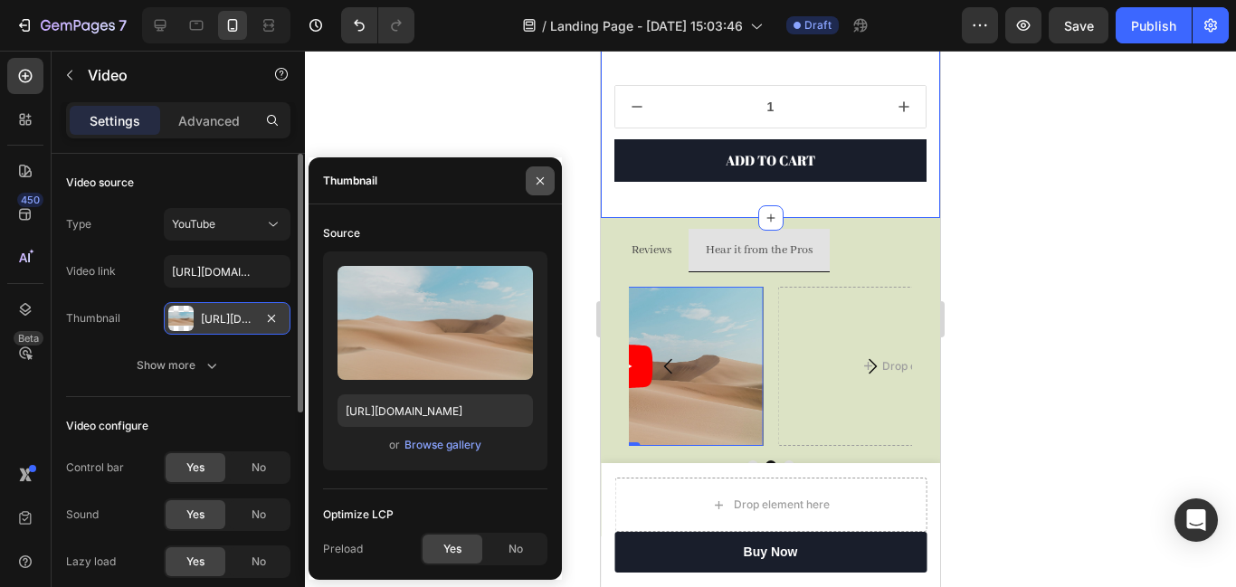
click at [541, 183] on icon "button" at bounding box center [540, 181] width 14 height 14
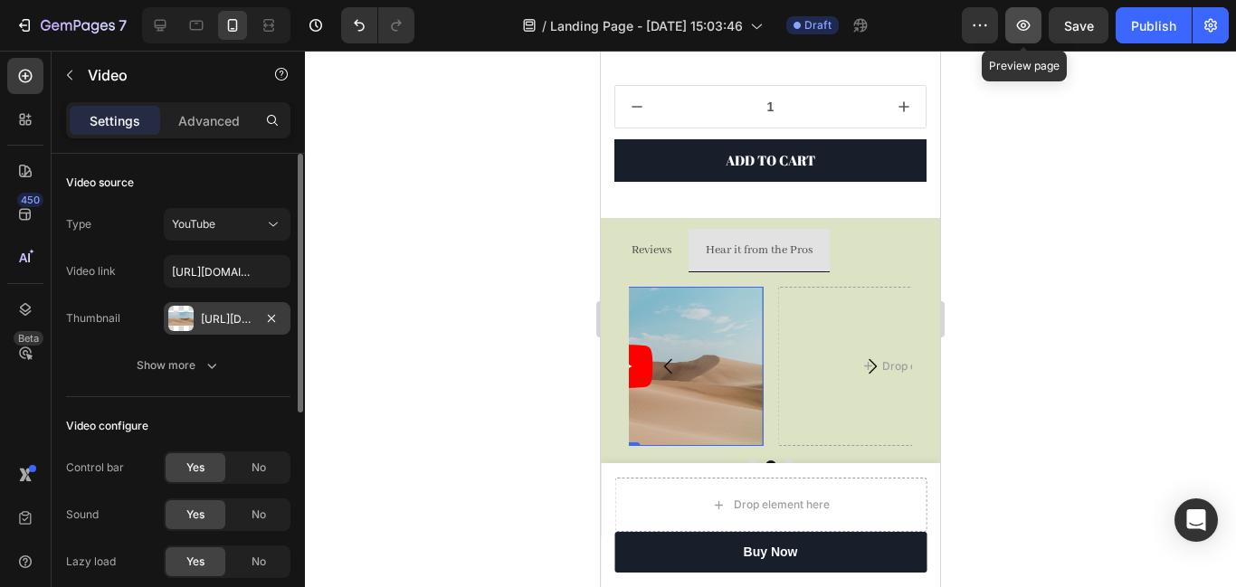
click at [1023, 21] on icon "button" at bounding box center [1024, 25] width 14 height 11
click at [269, 318] on icon "button" at bounding box center [271, 318] width 14 height 14
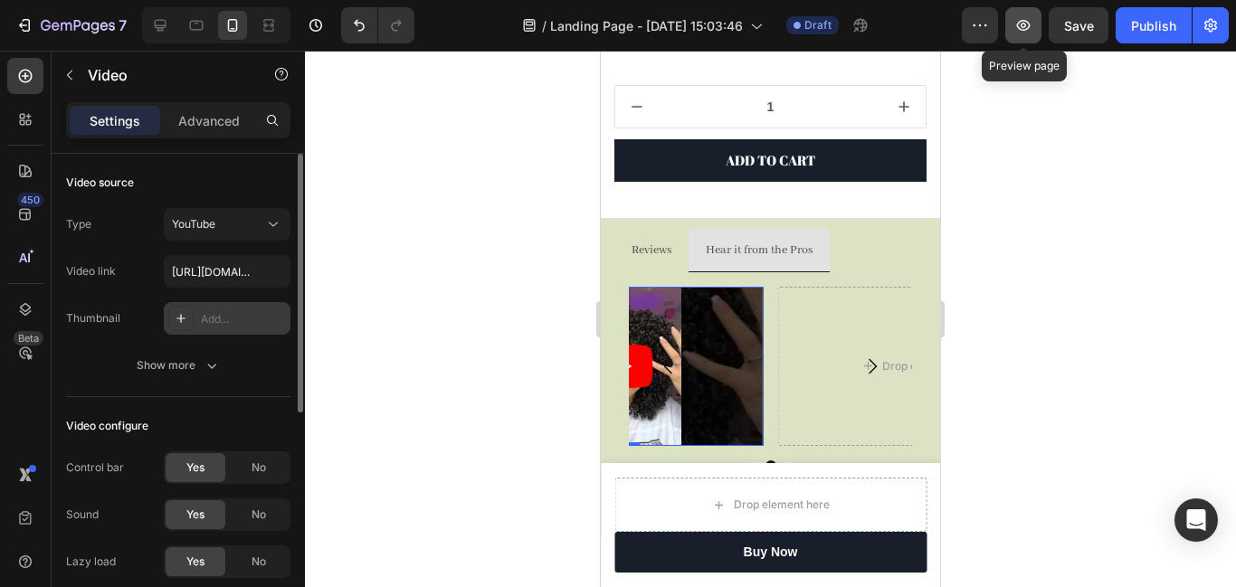
click at [1023, 32] on icon "button" at bounding box center [1024, 25] width 18 height 18
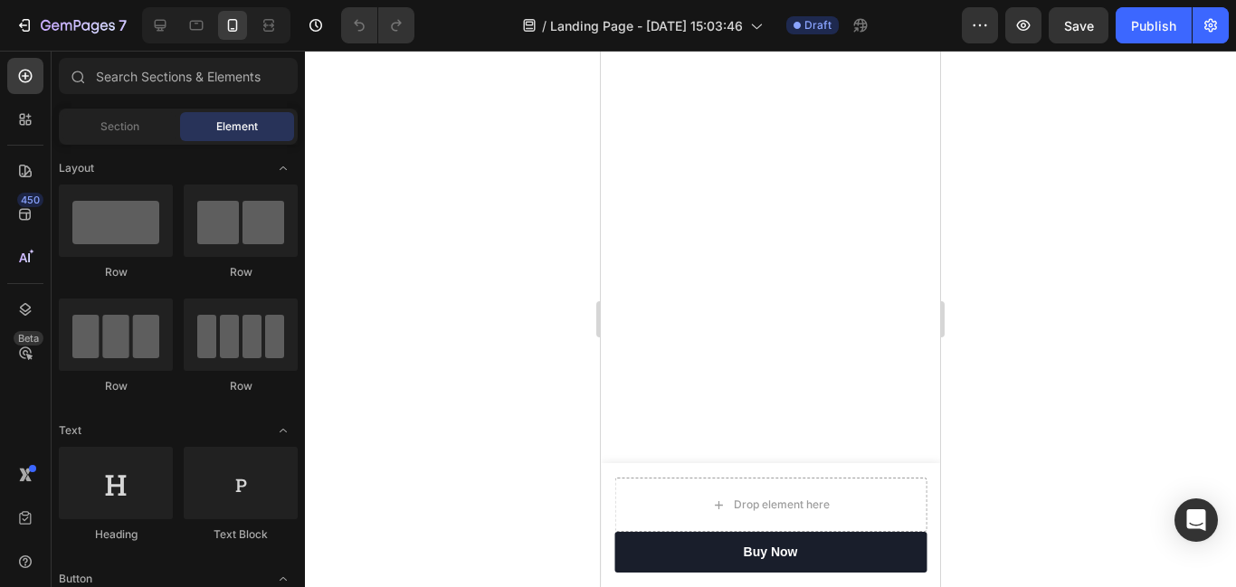
scroll to position [1055, 0]
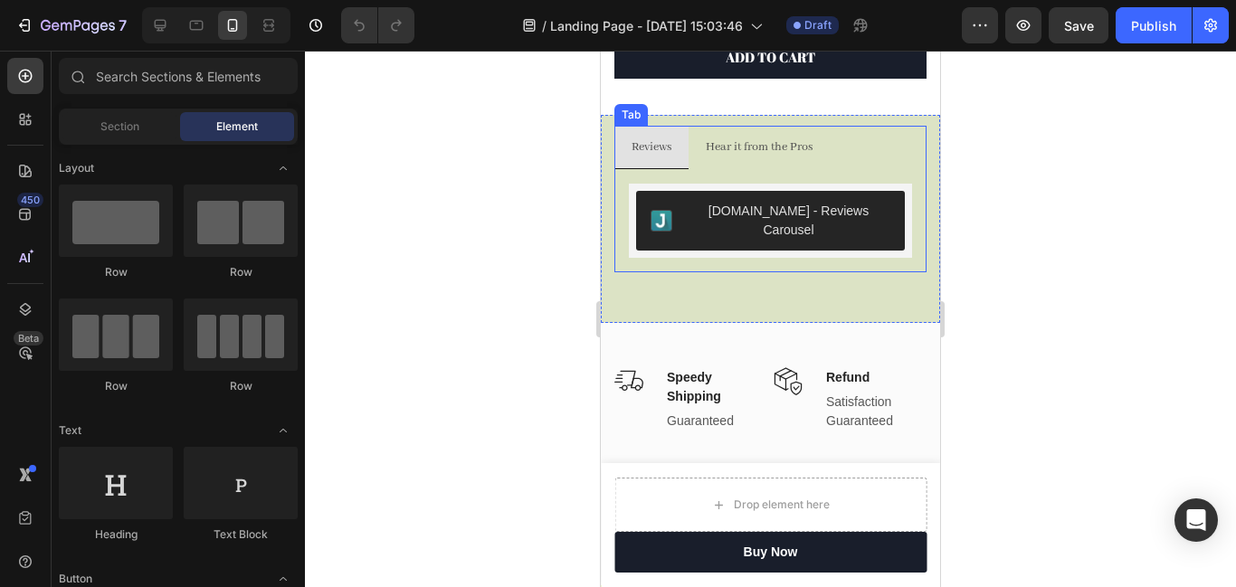
click at [778, 143] on p "Hear it from the Pros" at bounding box center [759, 147] width 107 height 23
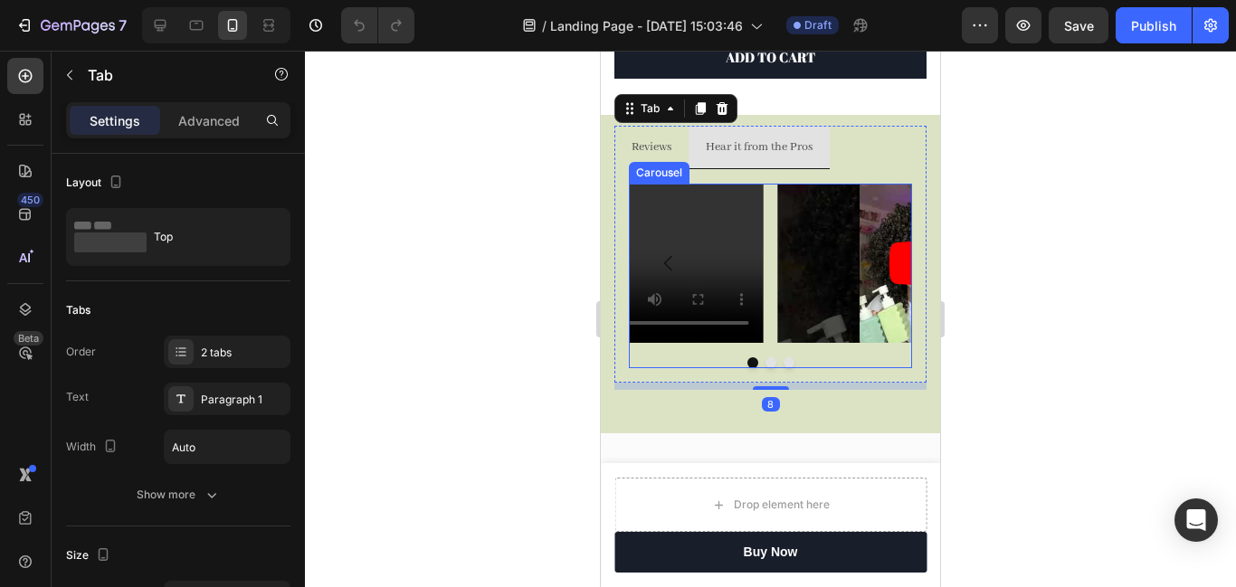
click at [862, 289] on article at bounding box center [919, 263] width 283 height 159
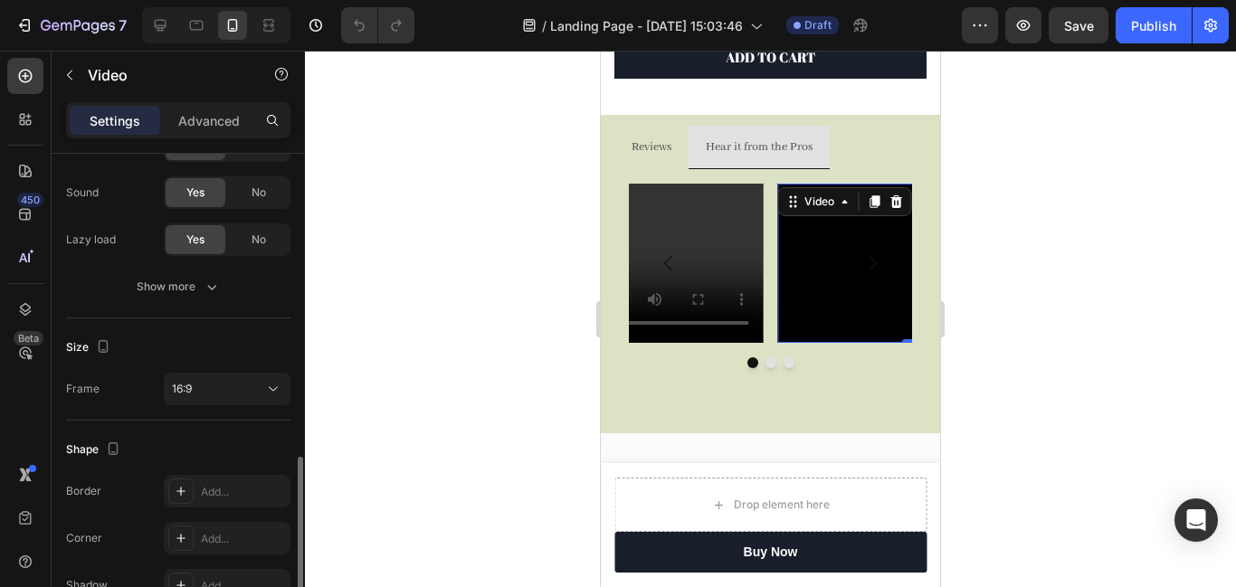
scroll to position [424, 0]
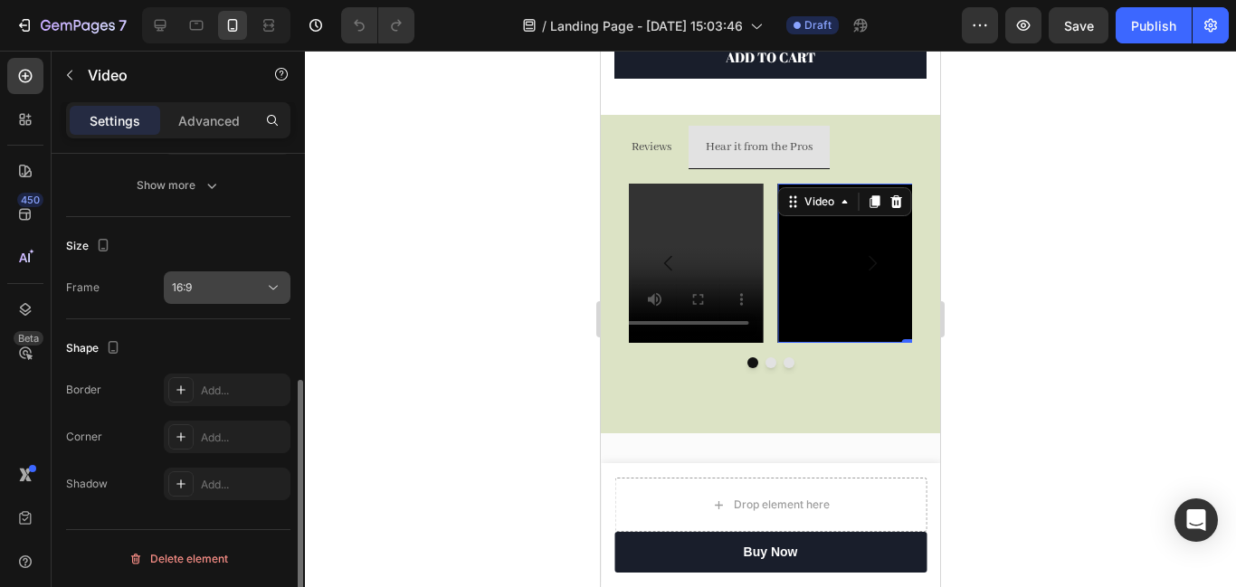
click at [269, 289] on icon at bounding box center [273, 288] width 18 height 18
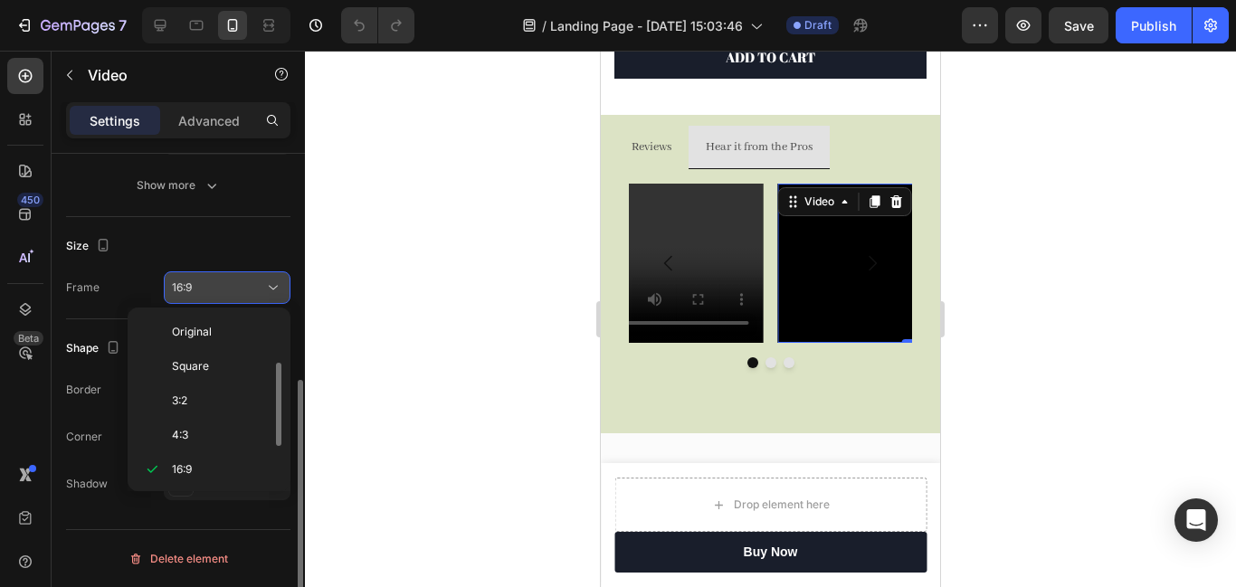
scroll to position [33, 0]
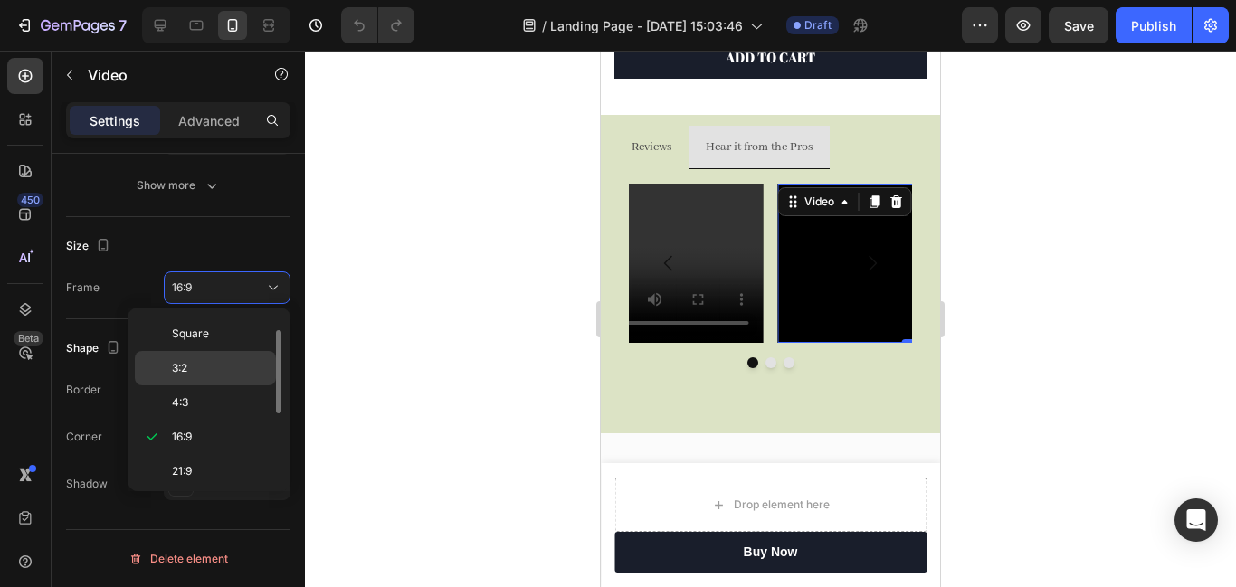
click at [194, 370] on p "3:2" at bounding box center [220, 368] width 96 height 16
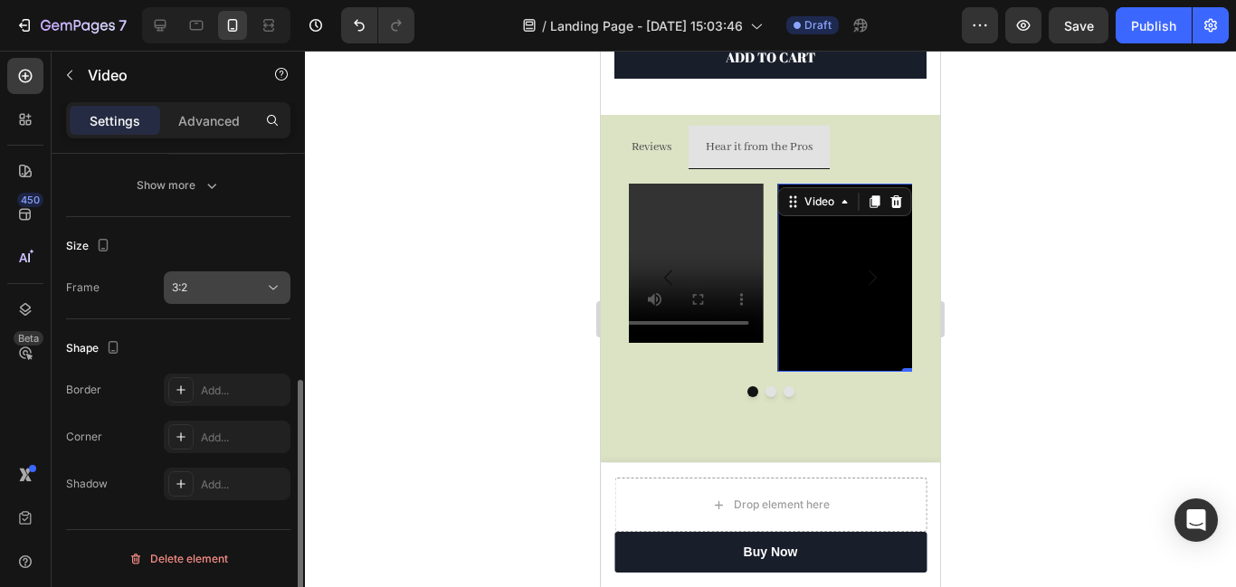
click at [231, 291] on div "3:2" at bounding box center [218, 288] width 92 height 16
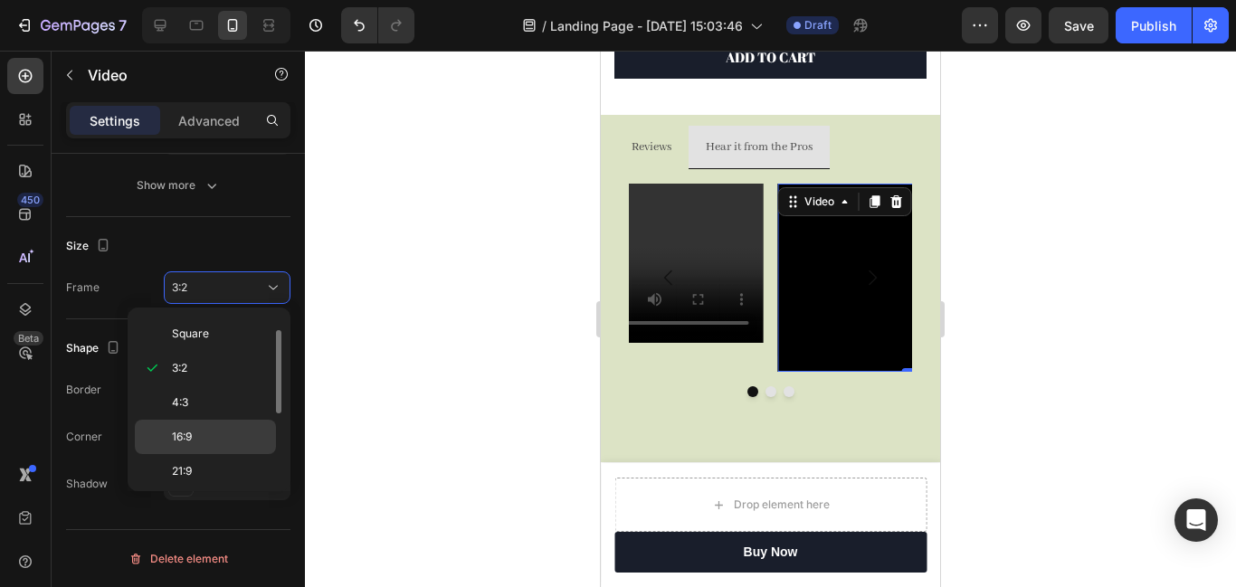
click at [196, 431] on p "16:9" at bounding box center [220, 437] width 96 height 16
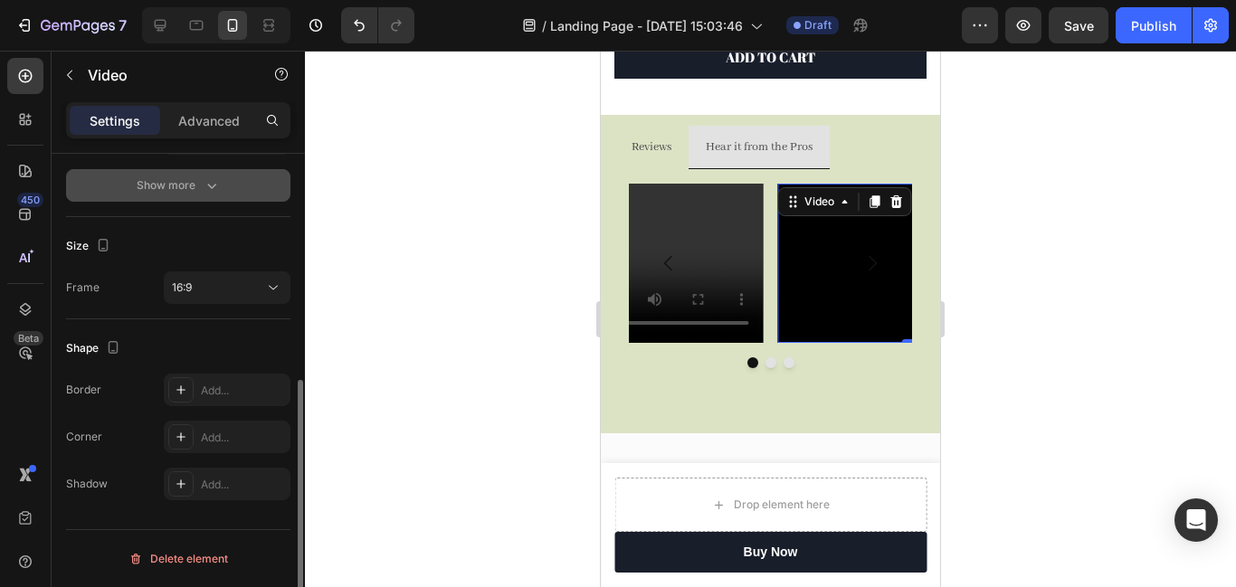
click at [204, 184] on icon "button" at bounding box center [212, 185] width 18 height 18
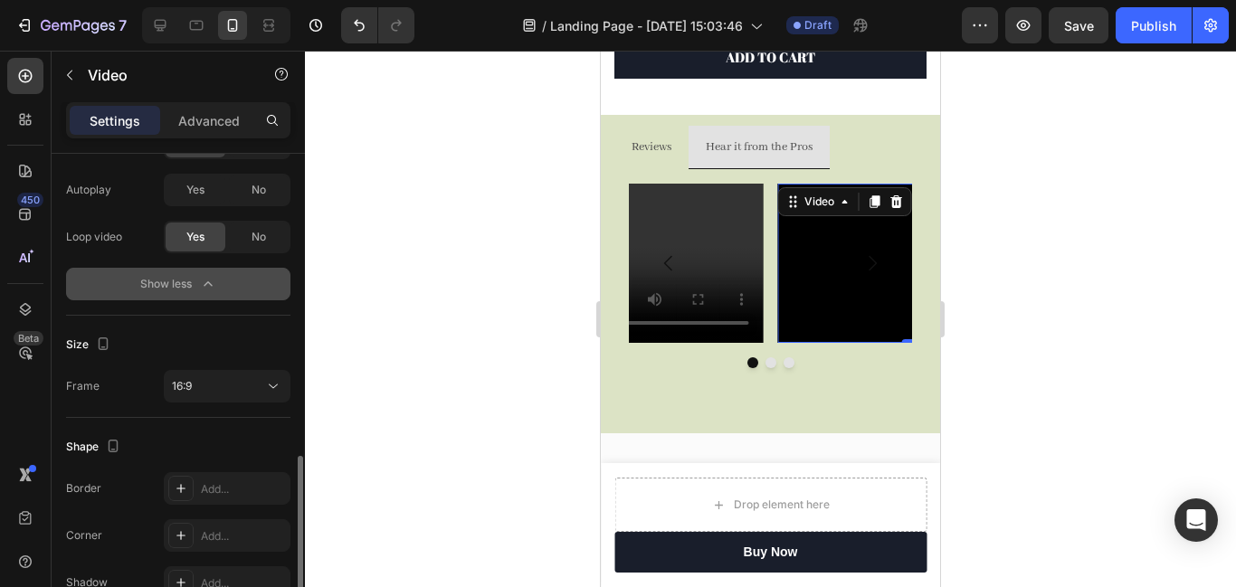
scroll to position [518, 0]
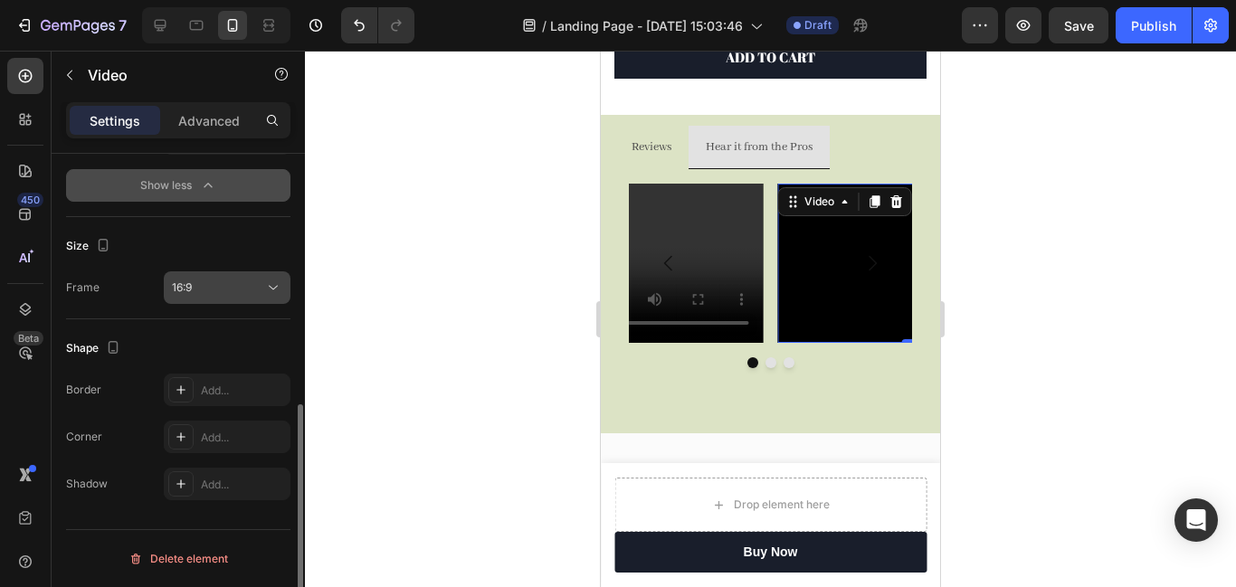
click at [256, 281] on div "16:9" at bounding box center [218, 288] width 92 height 16
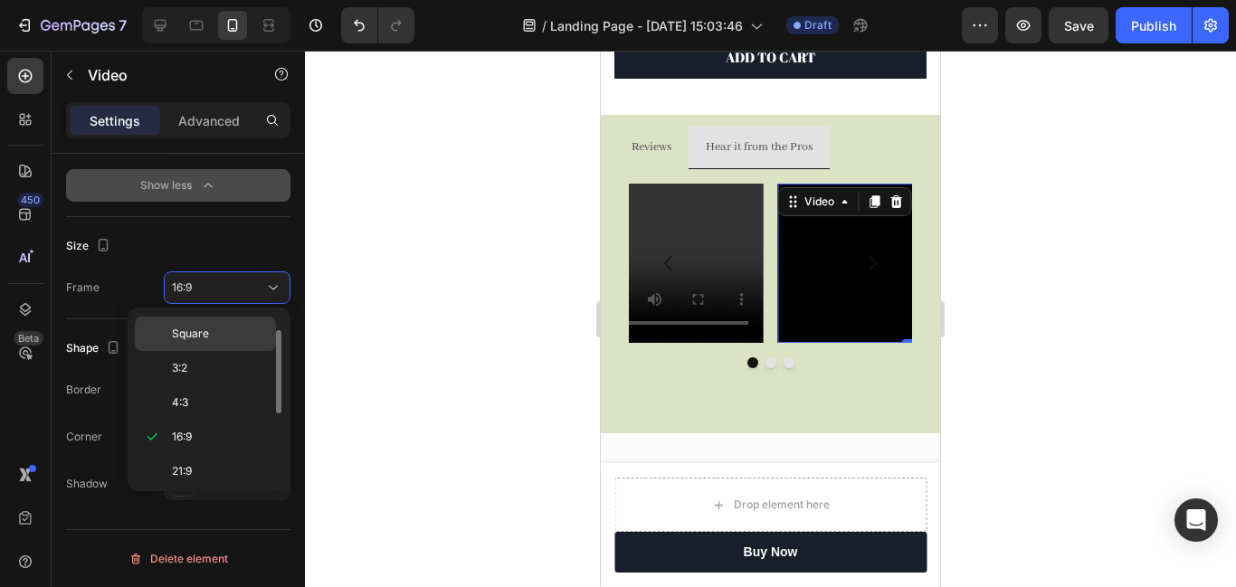
click at [226, 332] on p "Square" at bounding box center [220, 334] width 96 height 16
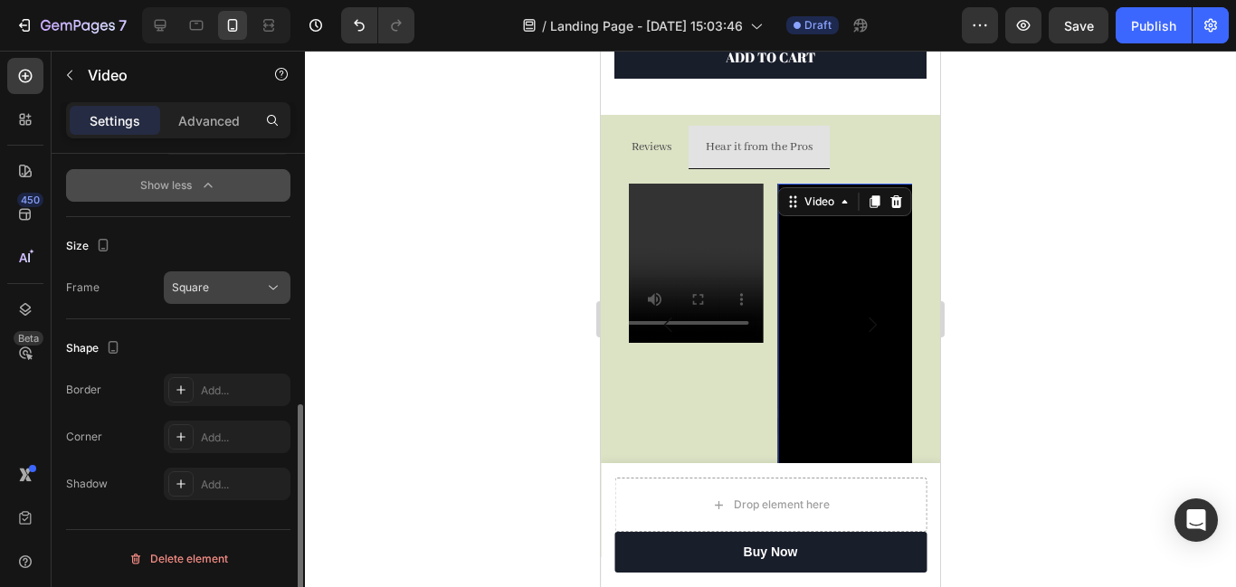
click at [242, 295] on div "Square" at bounding box center [218, 288] width 92 height 16
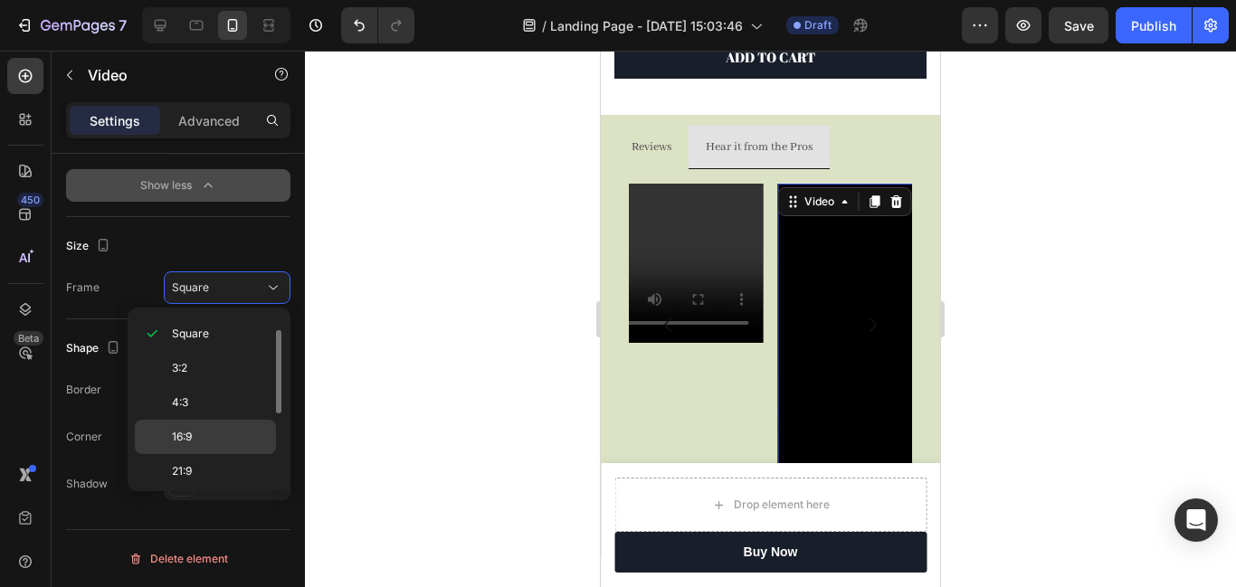
click at [216, 440] on p "16:9" at bounding box center [220, 437] width 96 height 16
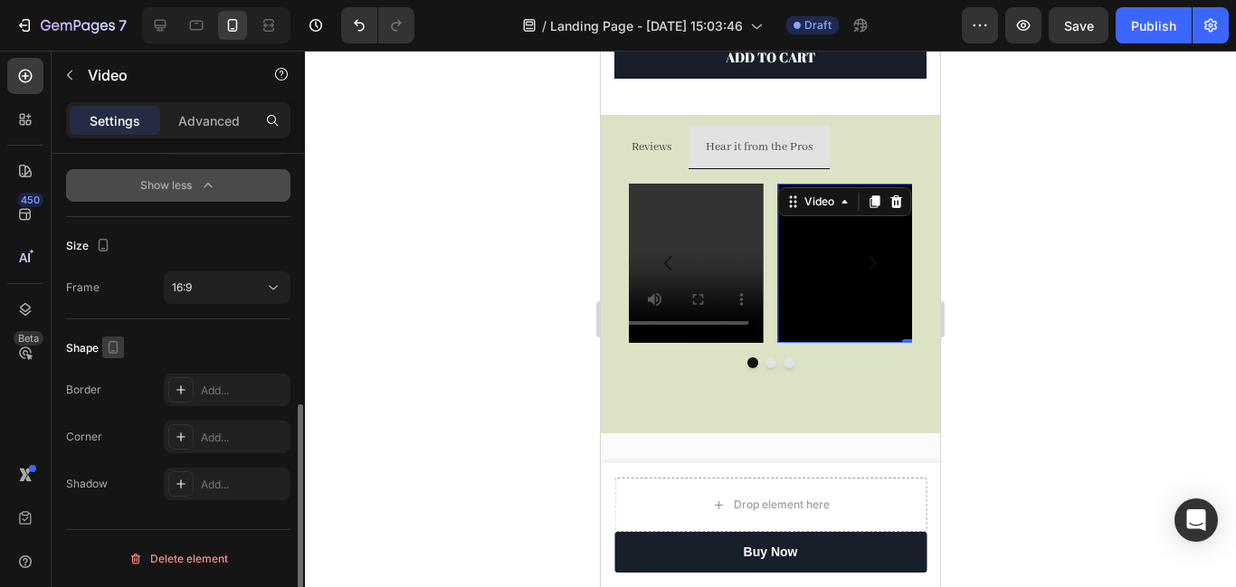
click at [112, 344] on icon "button" at bounding box center [113, 347] width 18 height 18
click at [112, 441] on icon "button" at bounding box center [117, 441] width 10 height 13
click at [181, 389] on icon at bounding box center [180, 390] width 9 height 9
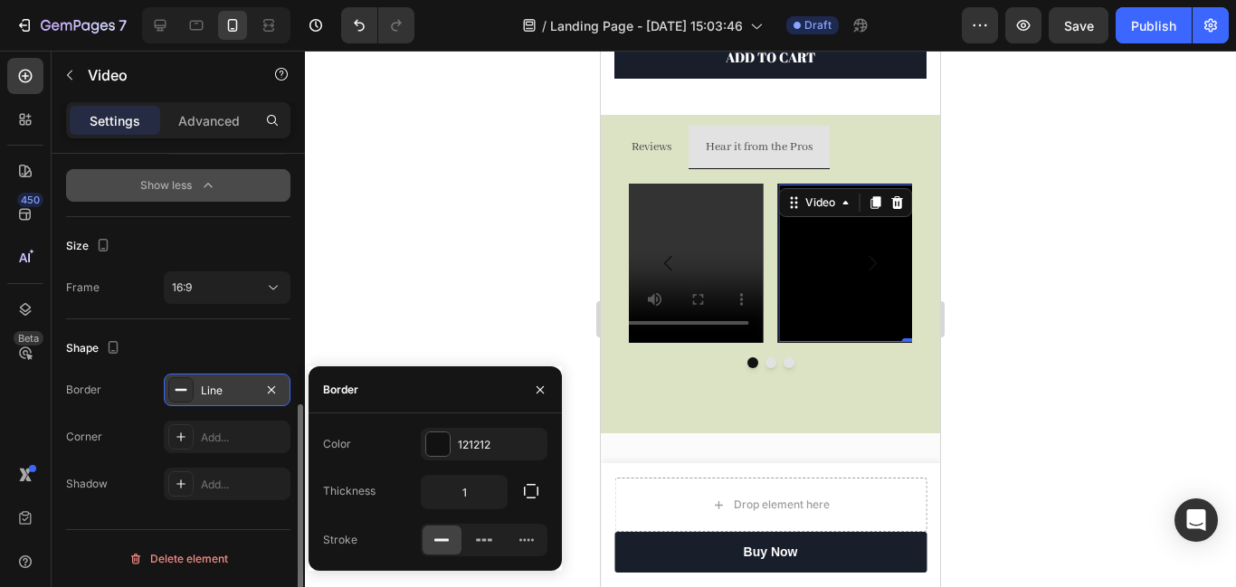
click at [181, 389] on rect at bounding box center [182, 390] width 12 height 2
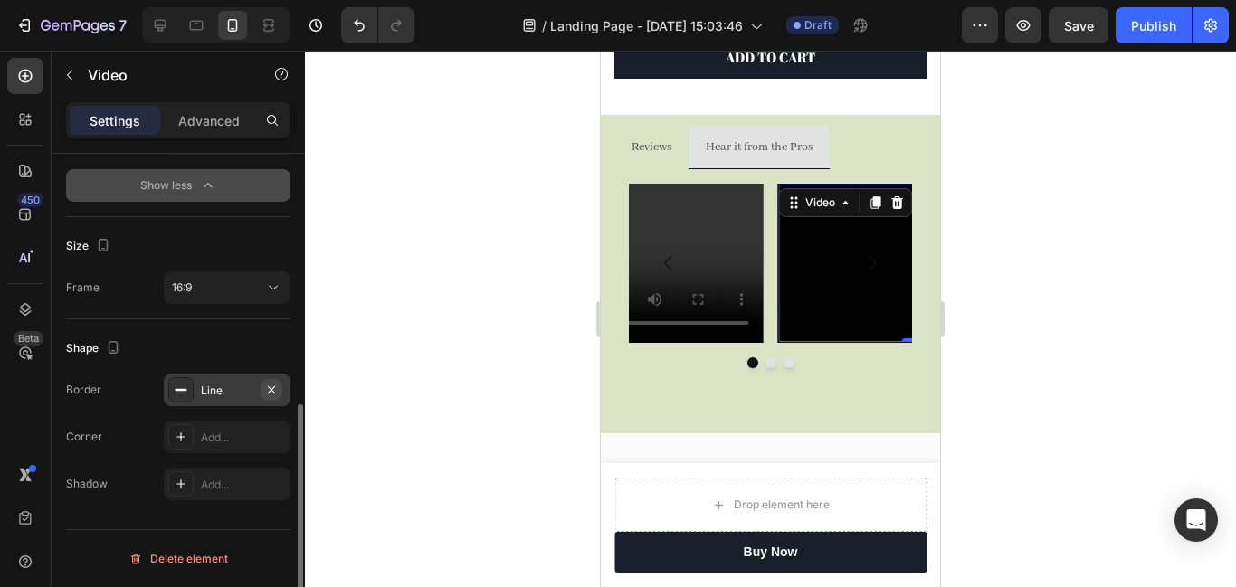
click at [270, 388] on icon "button" at bounding box center [271, 389] width 7 height 7
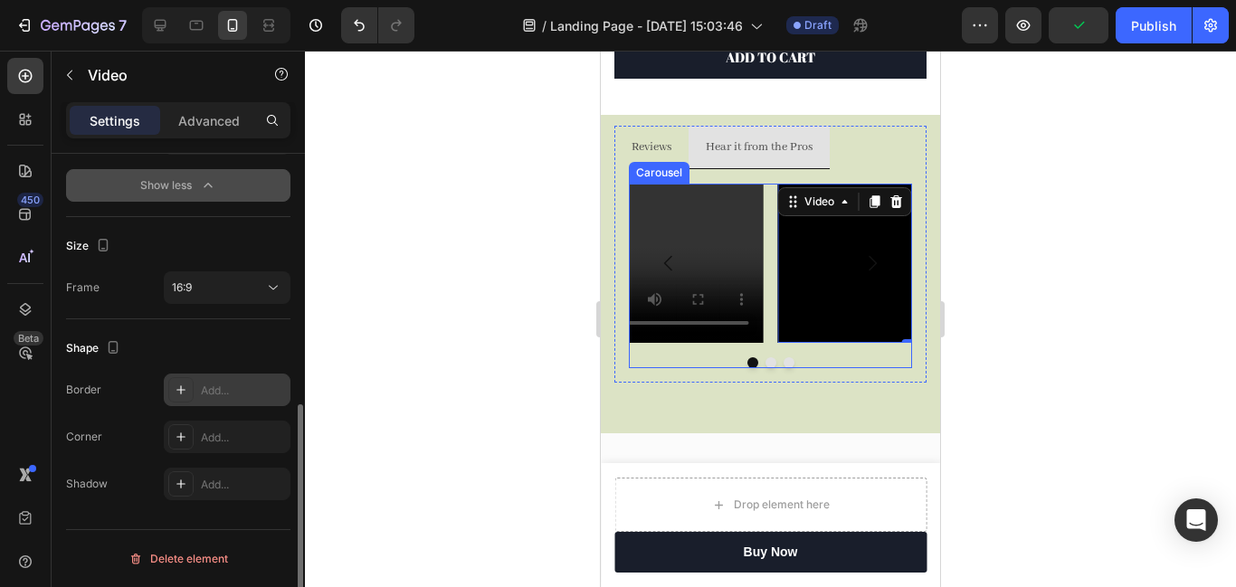
click at [767, 367] on div at bounding box center [770, 362] width 283 height 11
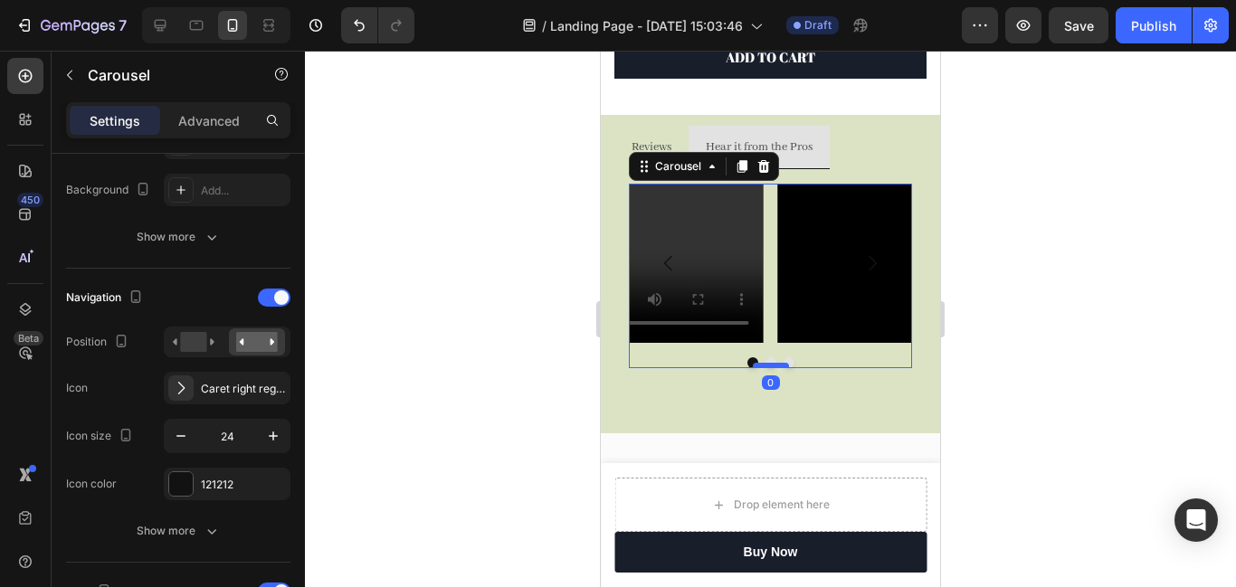
scroll to position [0, 0]
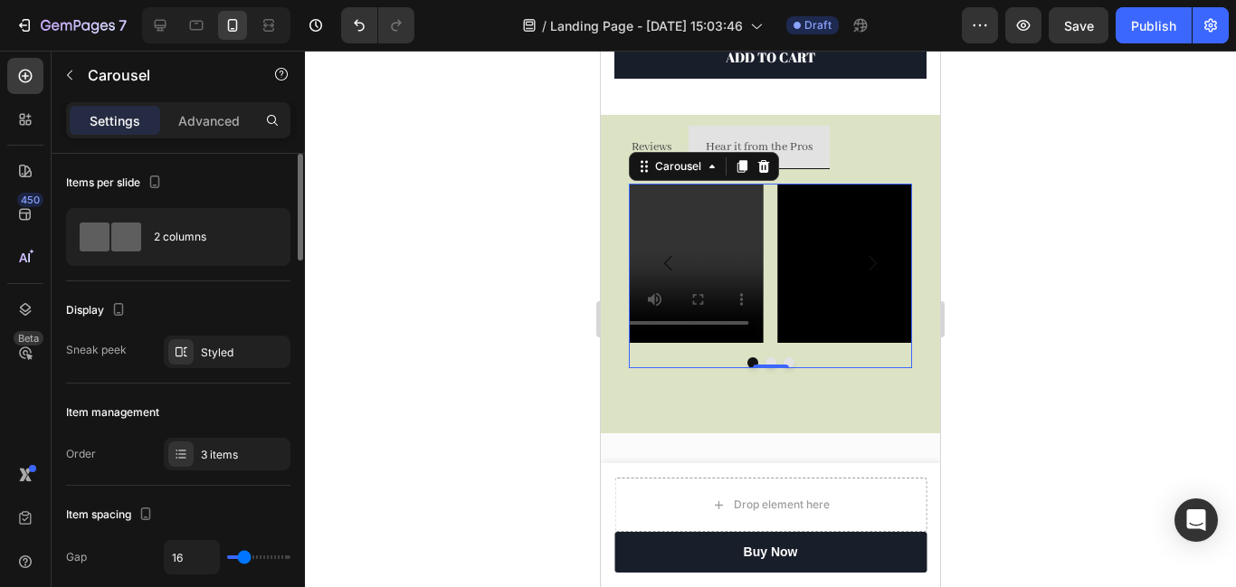
click at [788, 365] on button "Dot" at bounding box center [789, 362] width 11 height 11
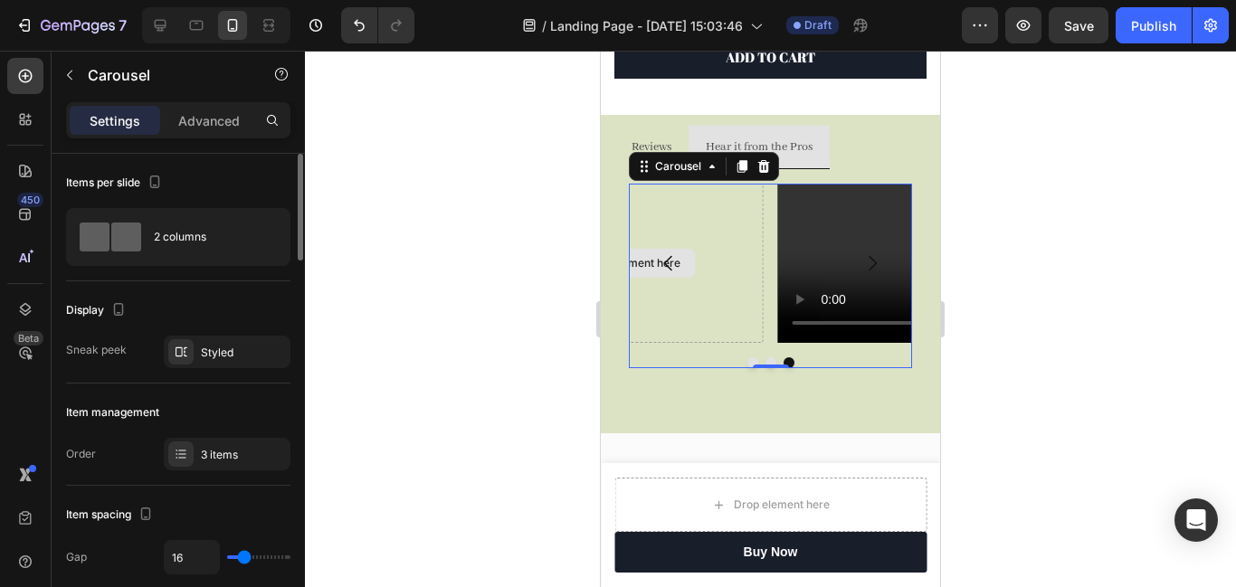
click at [700, 308] on div "Drop element here" at bounding box center [622, 263] width 283 height 159
click at [696, 284] on div "Drop element here" at bounding box center [622, 263] width 283 height 159
click at [700, 159] on div "Carousel" at bounding box center [678, 166] width 53 height 16
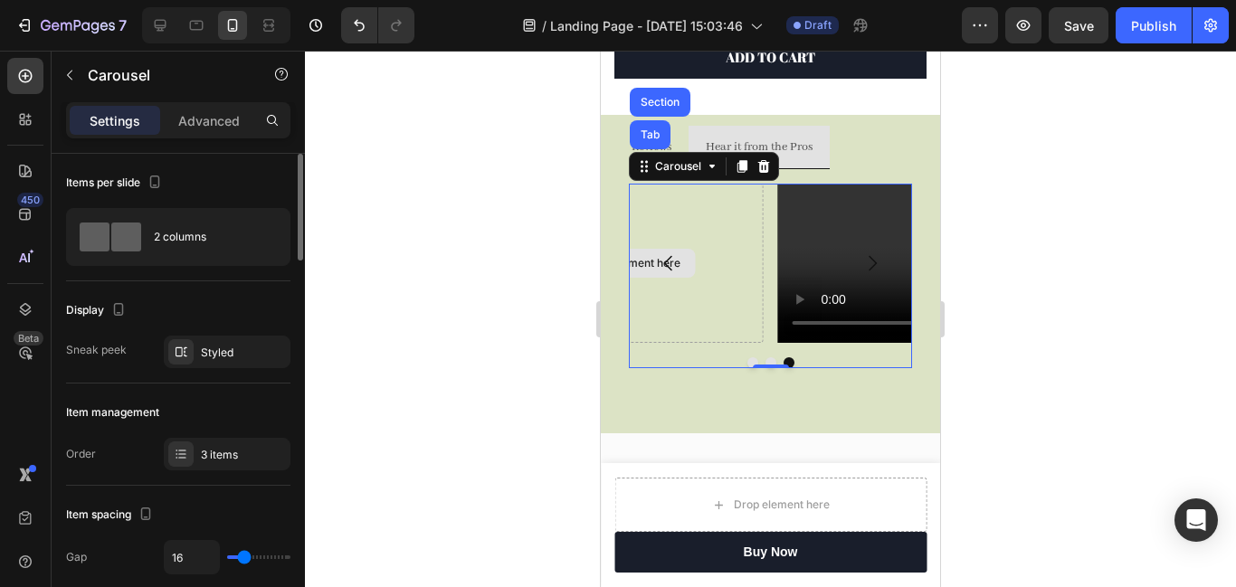
click at [712, 265] on div "Drop element here" at bounding box center [622, 263] width 283 height 159
click at [669, 259] on icon "Carousel Back Arrow" at bounding box center [668, 262] width 8 height 15
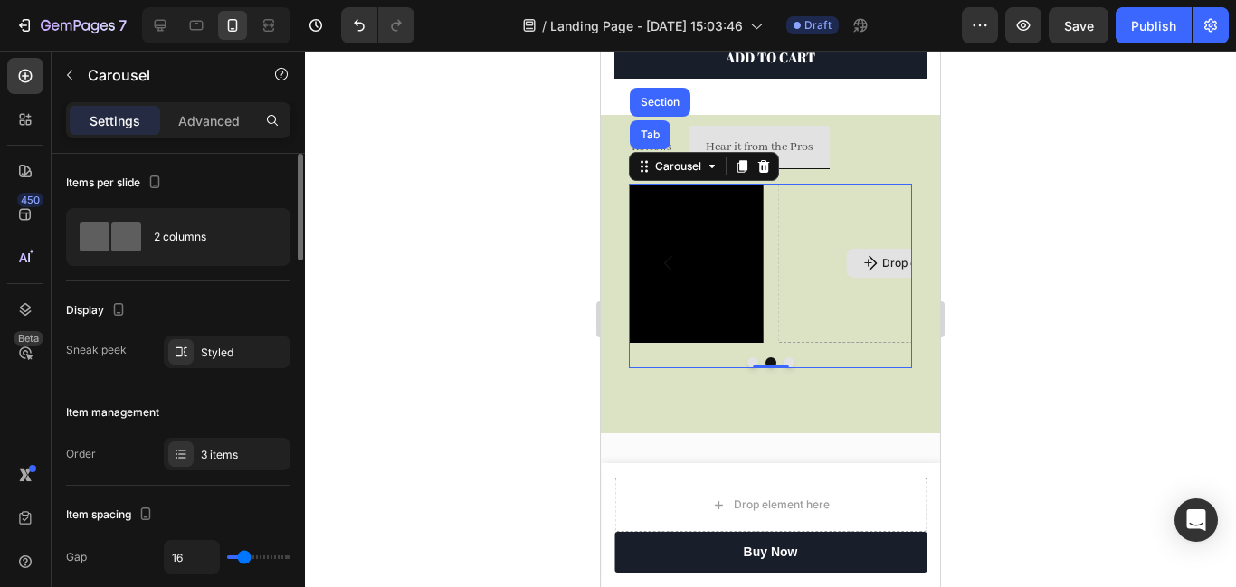
click at [797, 294] on div "Drop element here" at bounding box center [919, 263] width 283 height 159
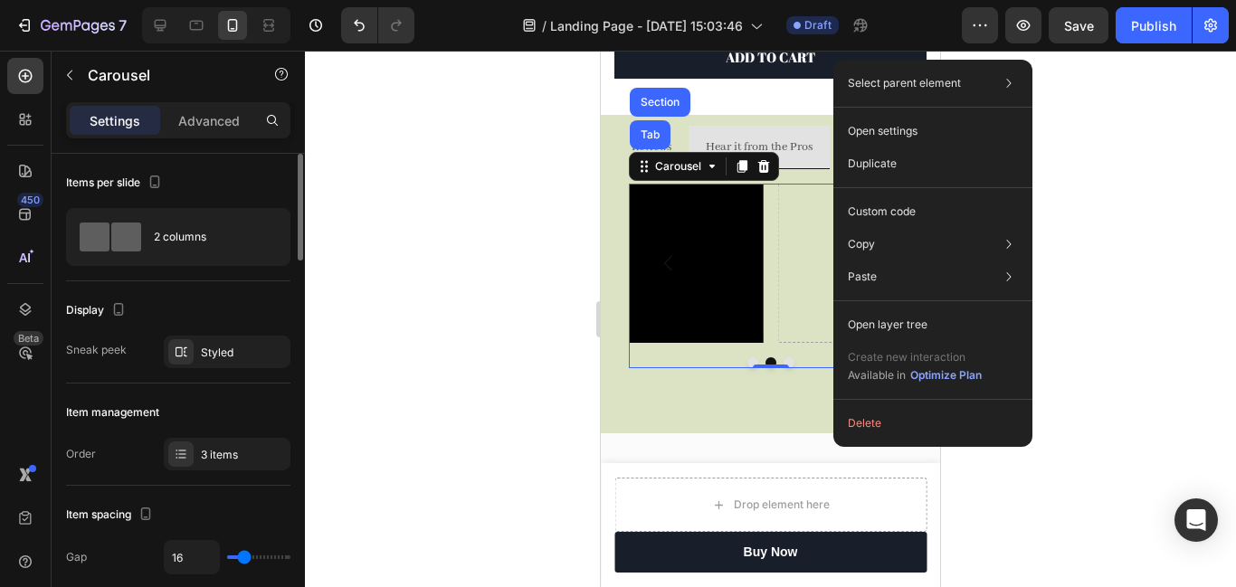
click at [1078, 211] on div at bounding box center [770, 319] width 931 height 537
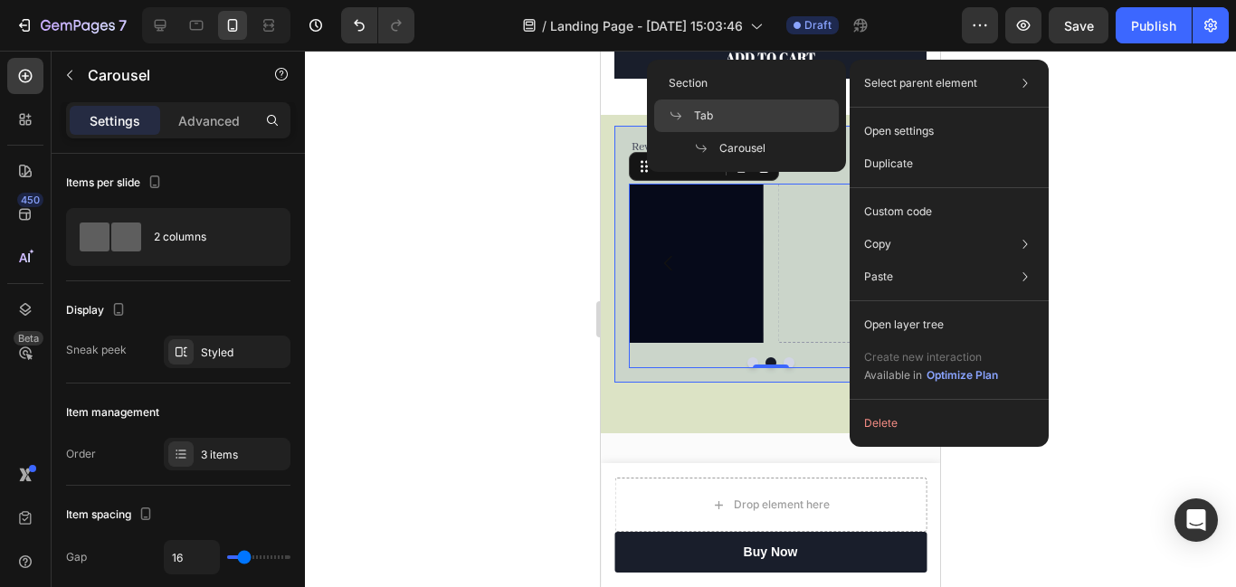
click at [739, 132] on div "Tab" at bounding box center [746, 148] width 185 height 33
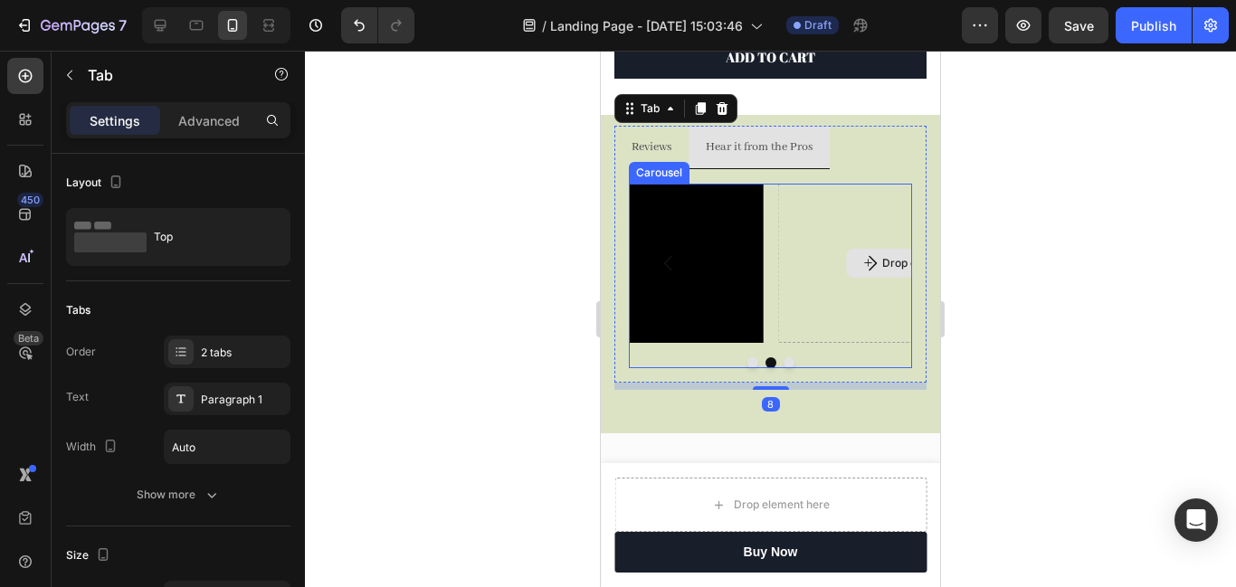
click at [810, 242] on div "Drop element here" at bounding box center [919, 263] width 283 height 159
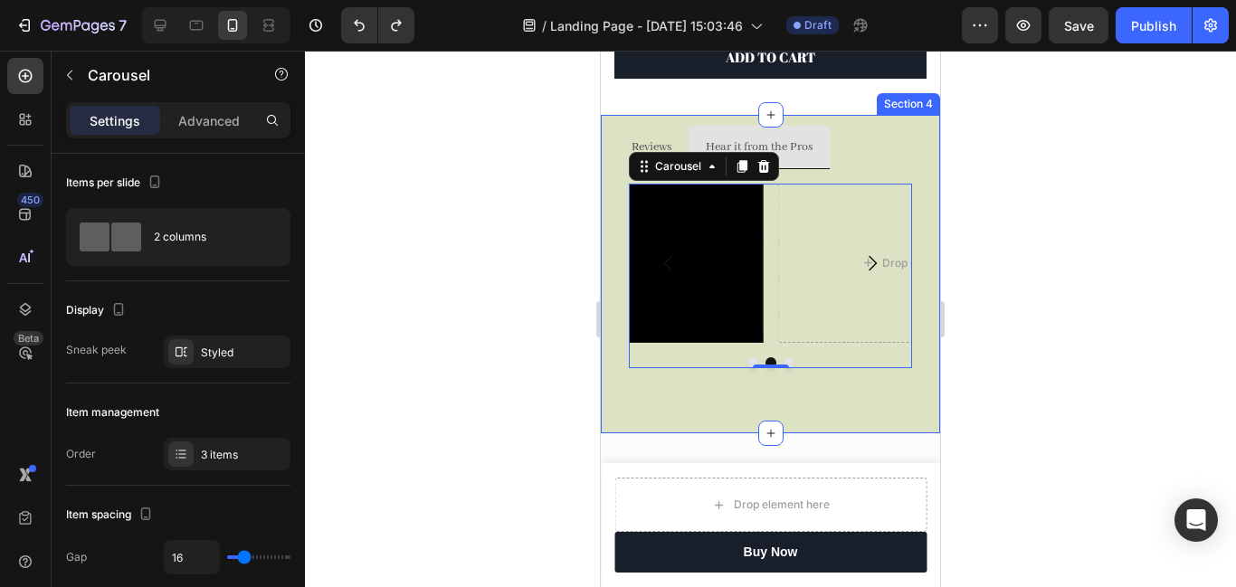
click at [1035, 252] on div at bounding box center [770, 319] width 931 height 537
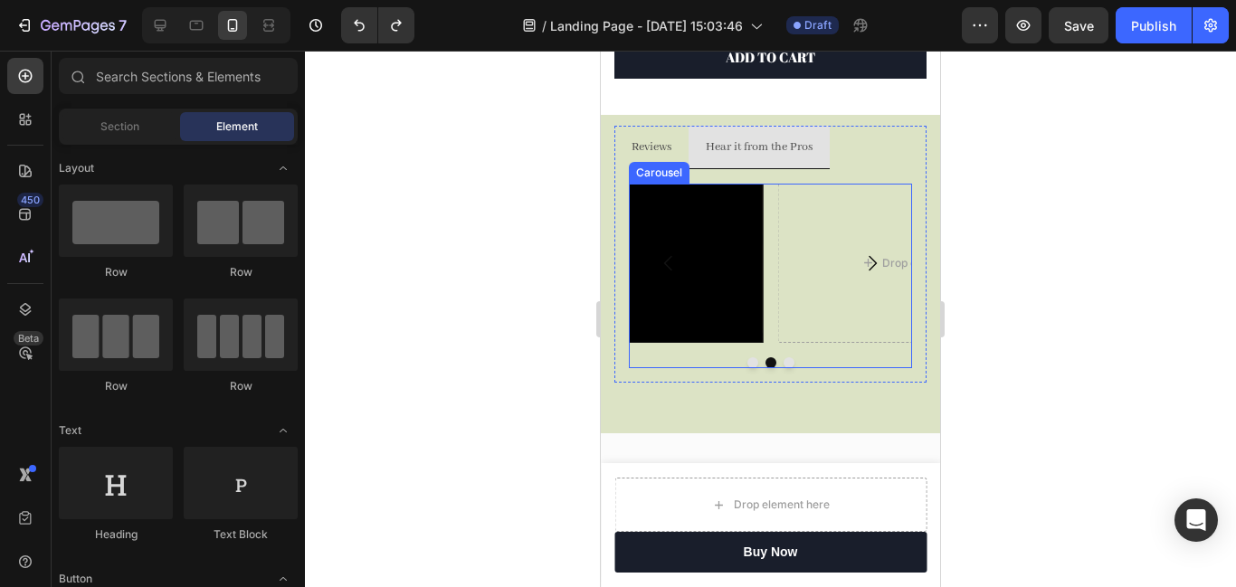
click at [832, 261] on div "Drop element here" at bounding box center [919, 263] width 283 height 159
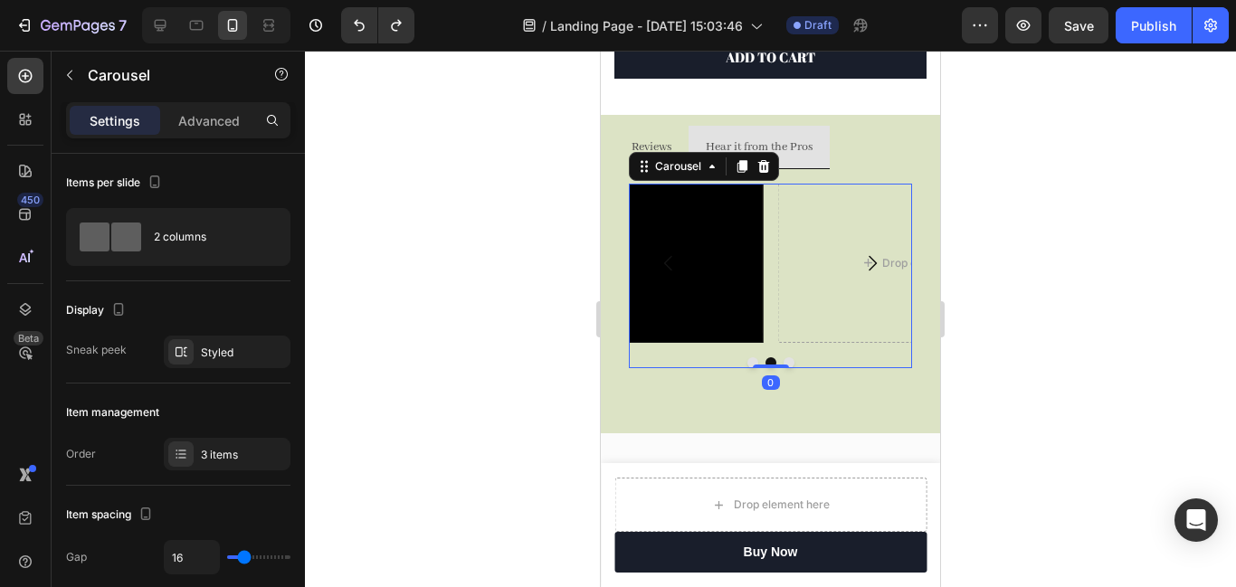
click at [856, 263] on button "Carousel Next Arrow" at bounding box center [872, 263] width 51 height 51
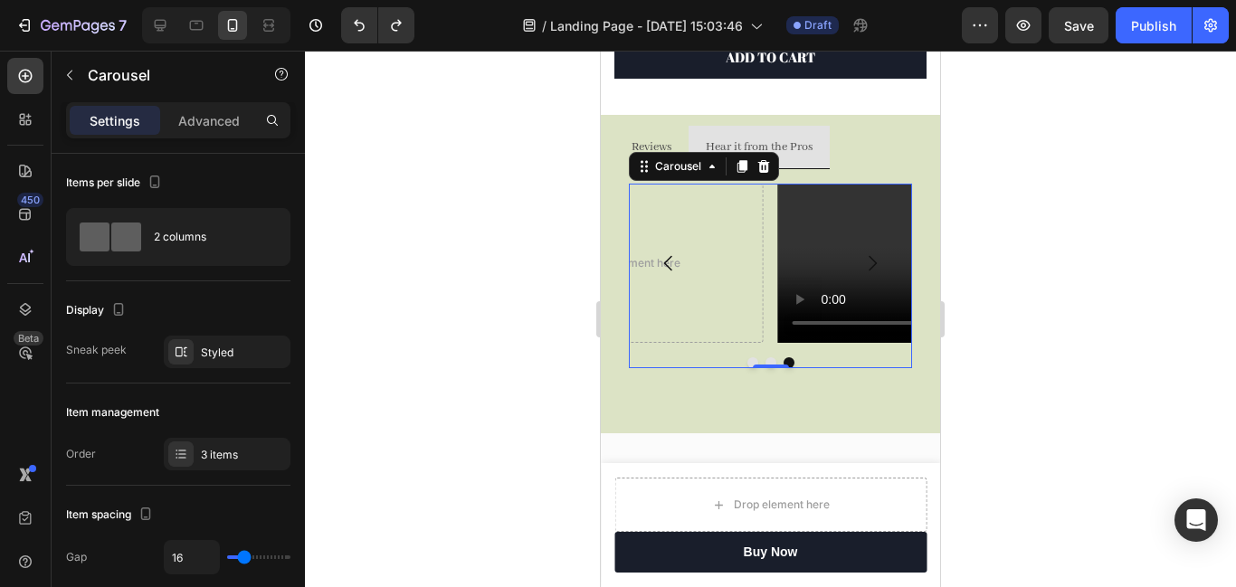
click at [665, 263] on icon "Carousel Back Arrow" at bounding box center [668, 262] width 8 height 15
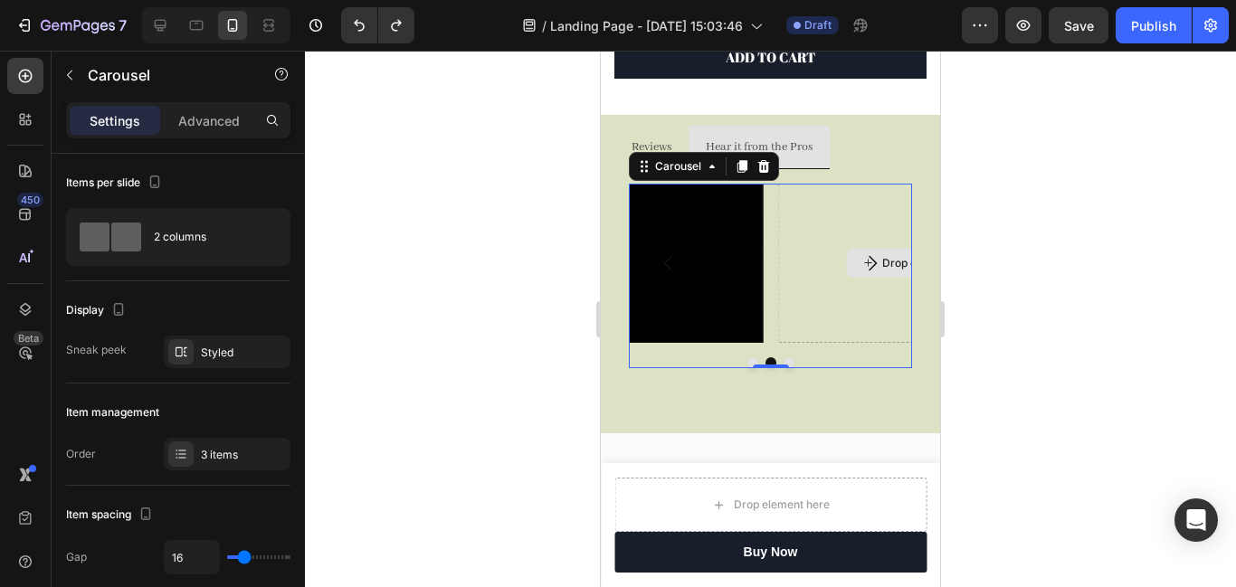
click at [838, 279] on div "Drop element here" at bounding box center [919, 263] width 283 height 159
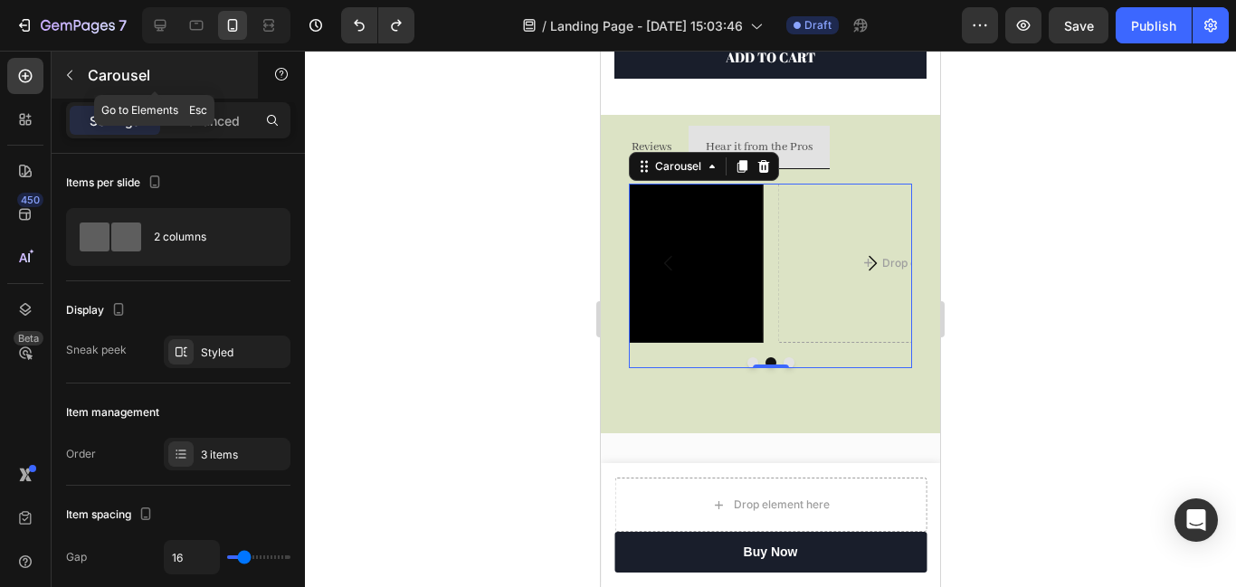
click at [66, 80] on icon "button" at bounding box center [69, 75] width 14 height 14
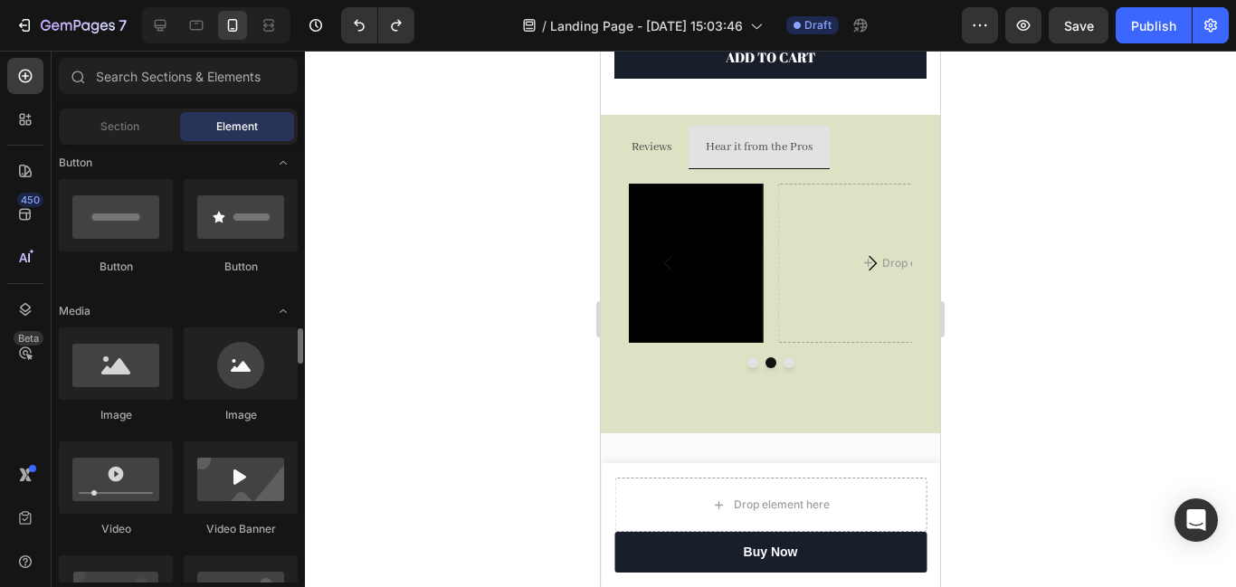
scroll to position [578, 0]
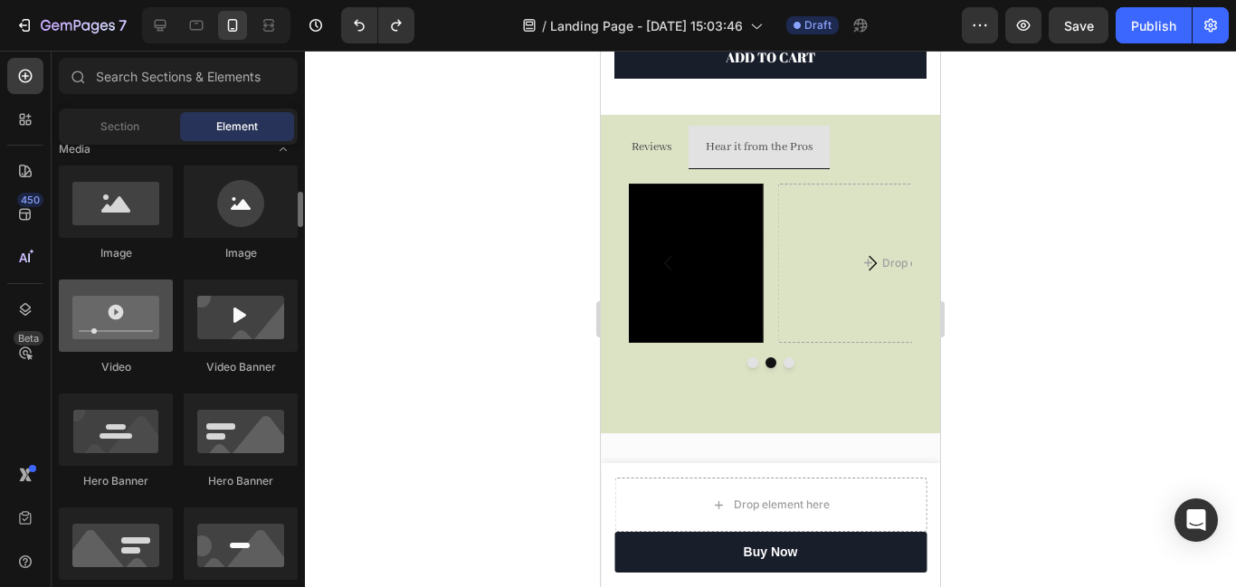
click at [119, 310] on div at bounding box center [116, 316] width 114 height 72
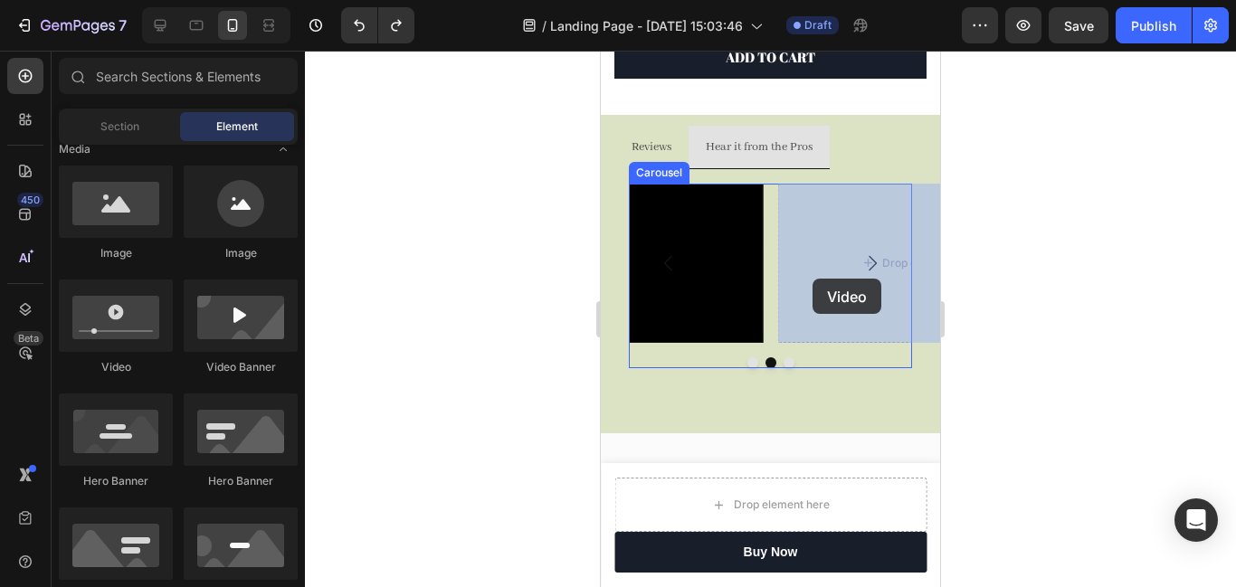
drag, startPoint x: 719, startPoint y: 361, endPoint x: 813, endPoint y: 279, distance: 124.4
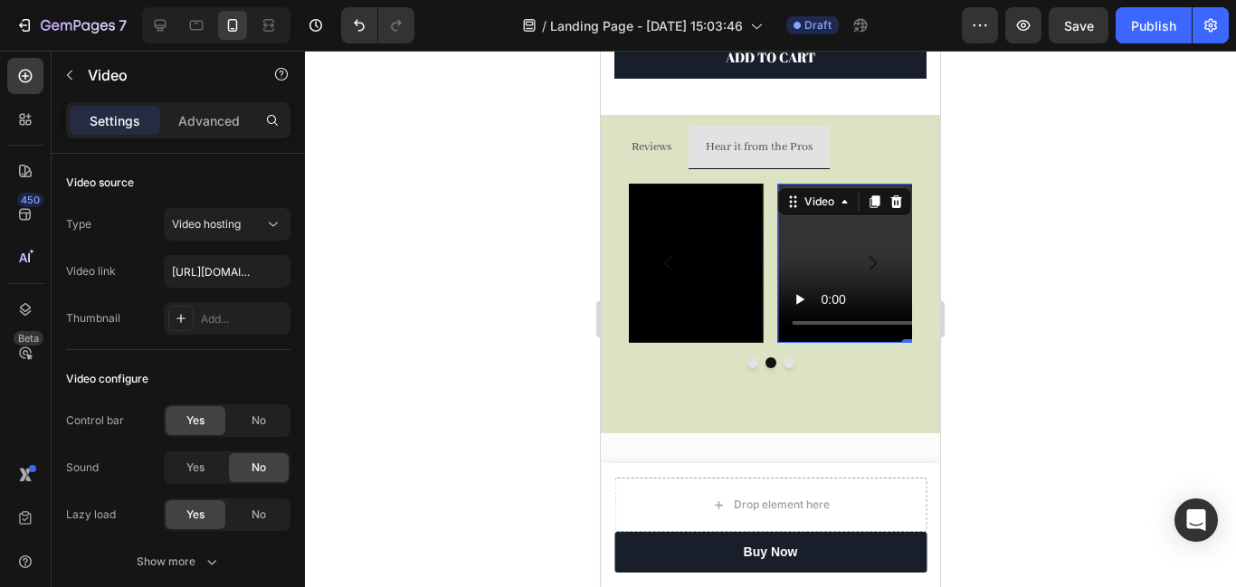
click at [824, 262] on video at bounding box center [919, 263] width 283 height 159
click at [231, 228] on span "Video hosting" at bounding box center [206, 224] width 69 height 14
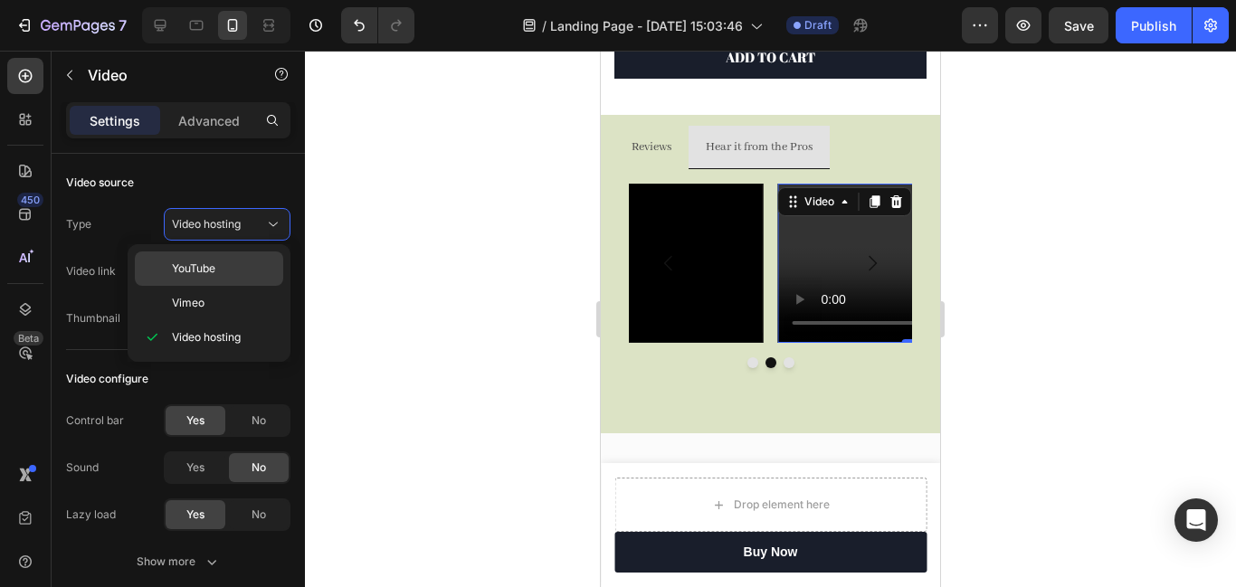
click at [225, 262] on p "YouTube" at bounding box center [223, 269] width 103 height 16
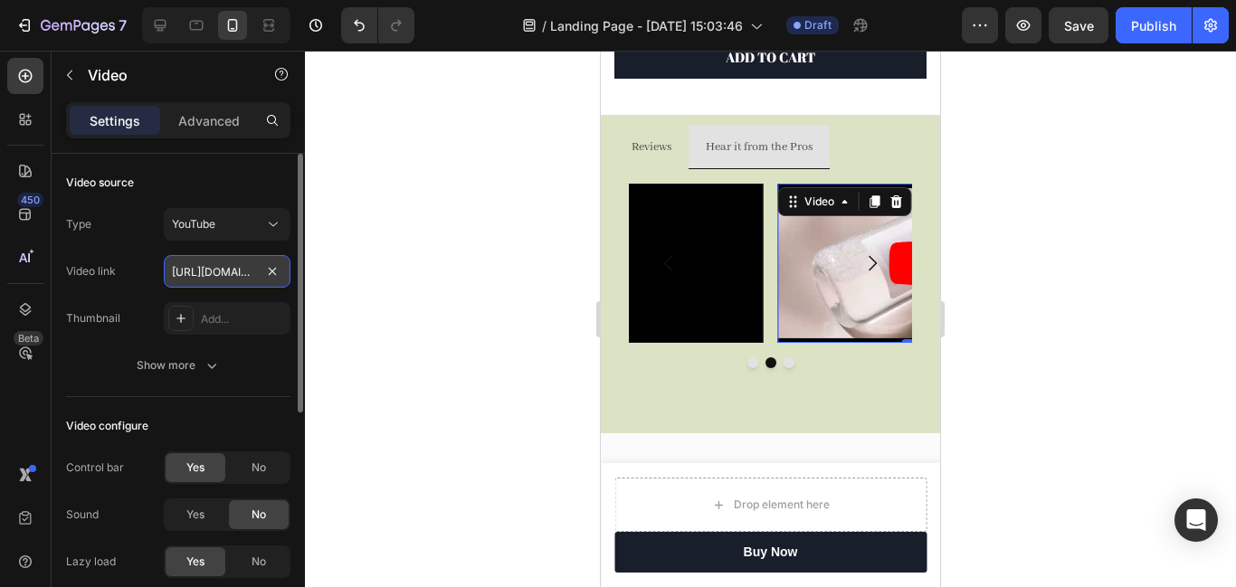
click at [226, 273] on input "[URL][DOMAIN_NAME]" at bounding box center [227, 271] width 127 height 33
paste input "[DOMAIN_NAME][URL]"
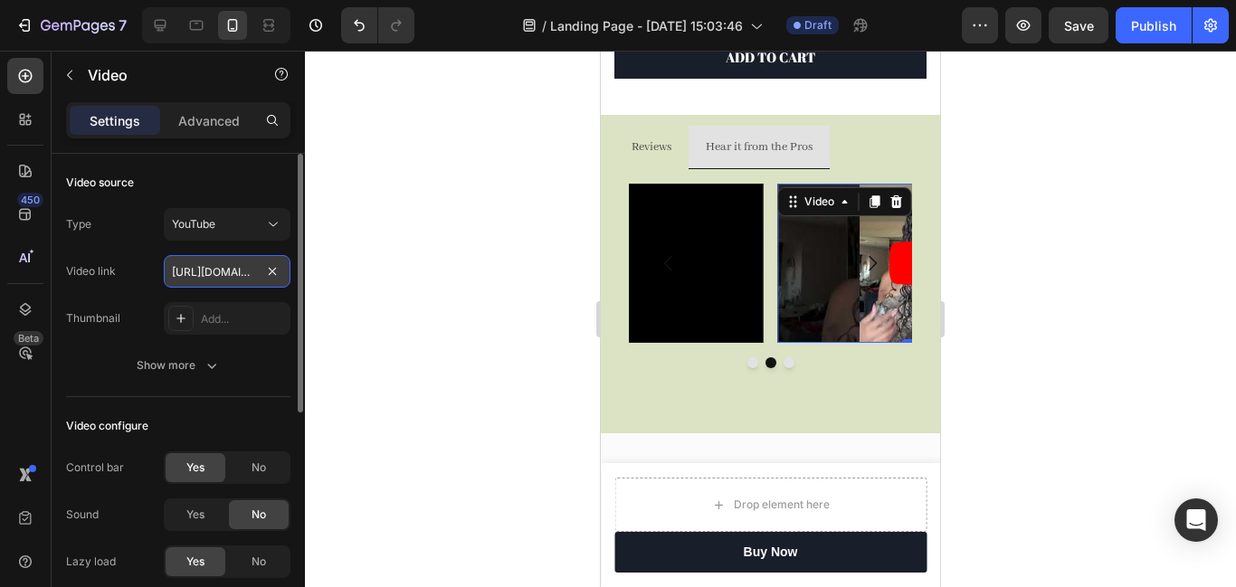
type input "[URL][DOMAIN_NAME]"
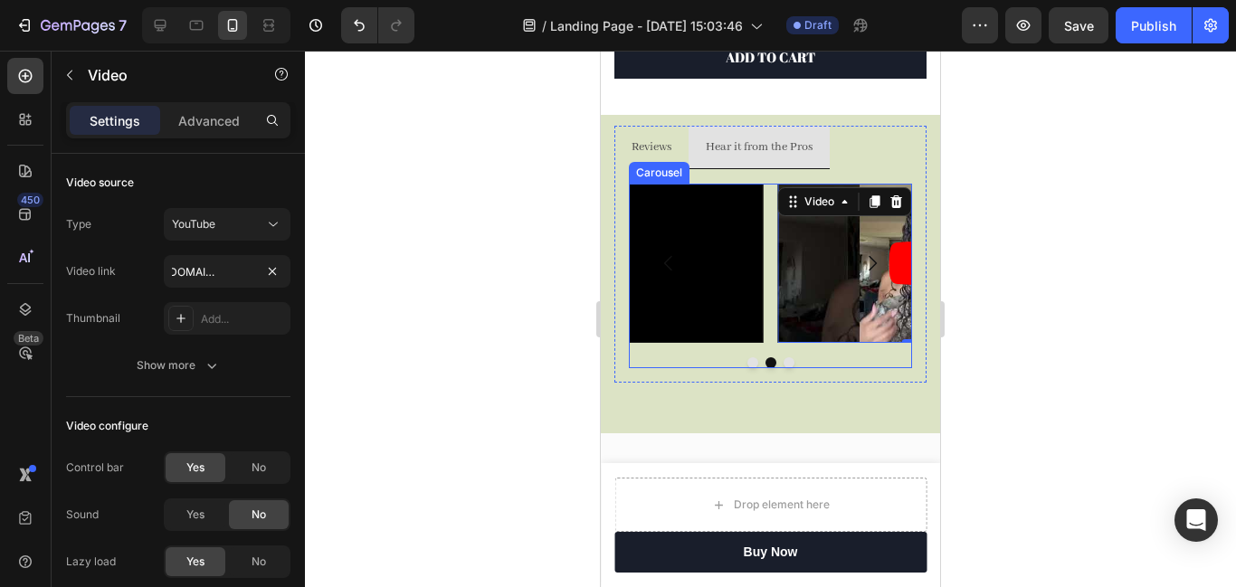
click at [750, 361] on button "Dot" at bounding box center [753, 362] width 11 height 11
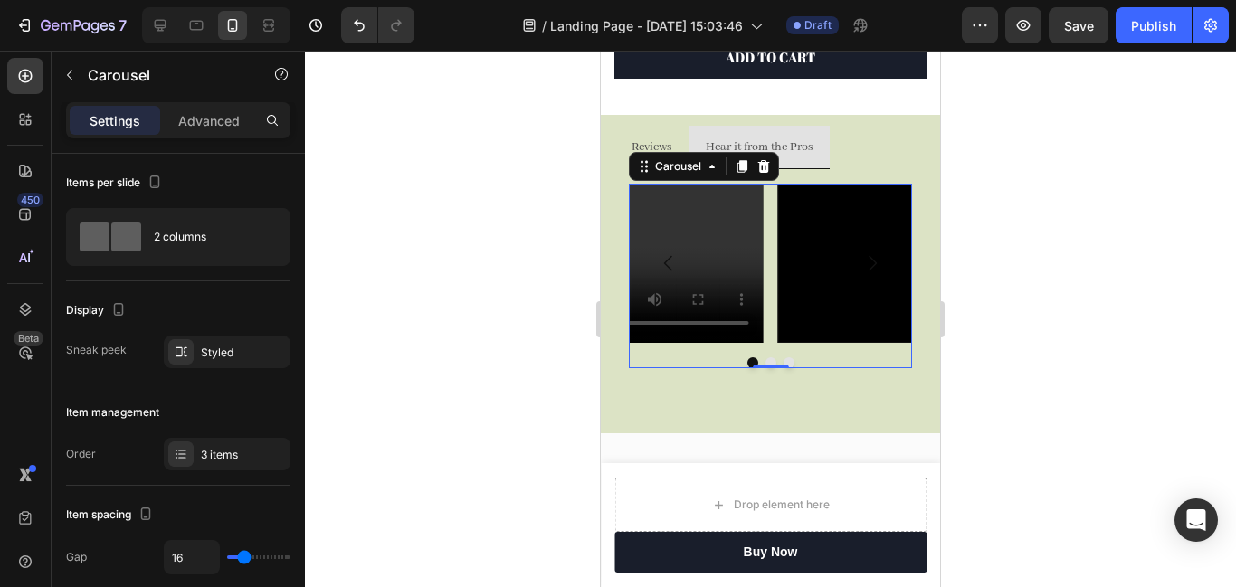
click at [767, 359] on button "Dot" at bounding box center [771, 362] width 11 height 11
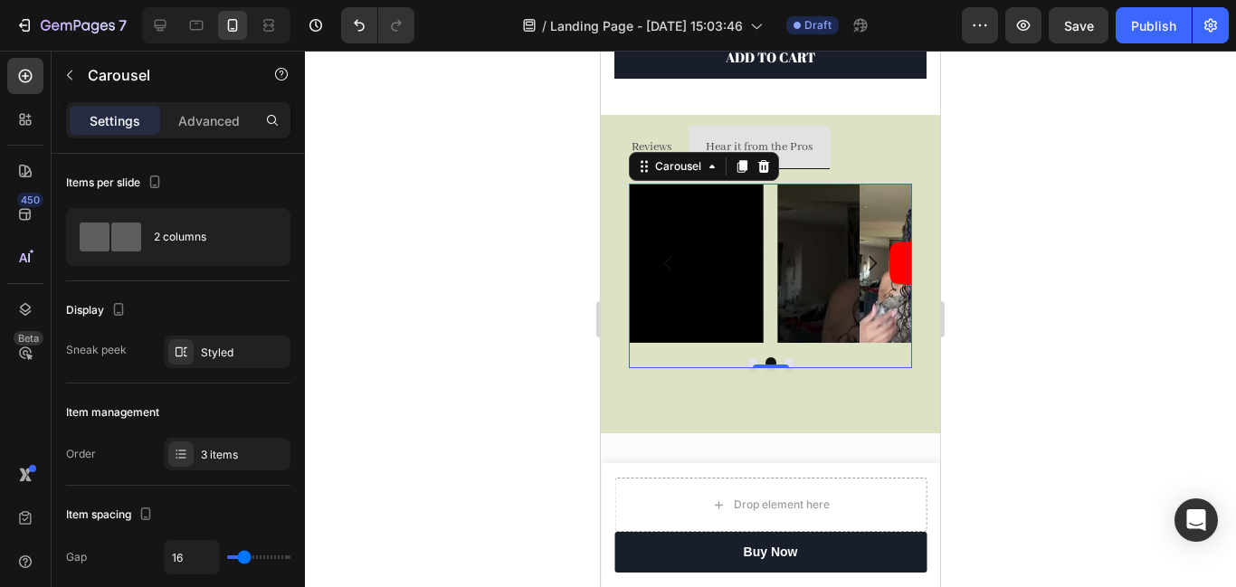
click at [788, 362] on button "Dot" at bounding box center [789, 362] width 11 height 11
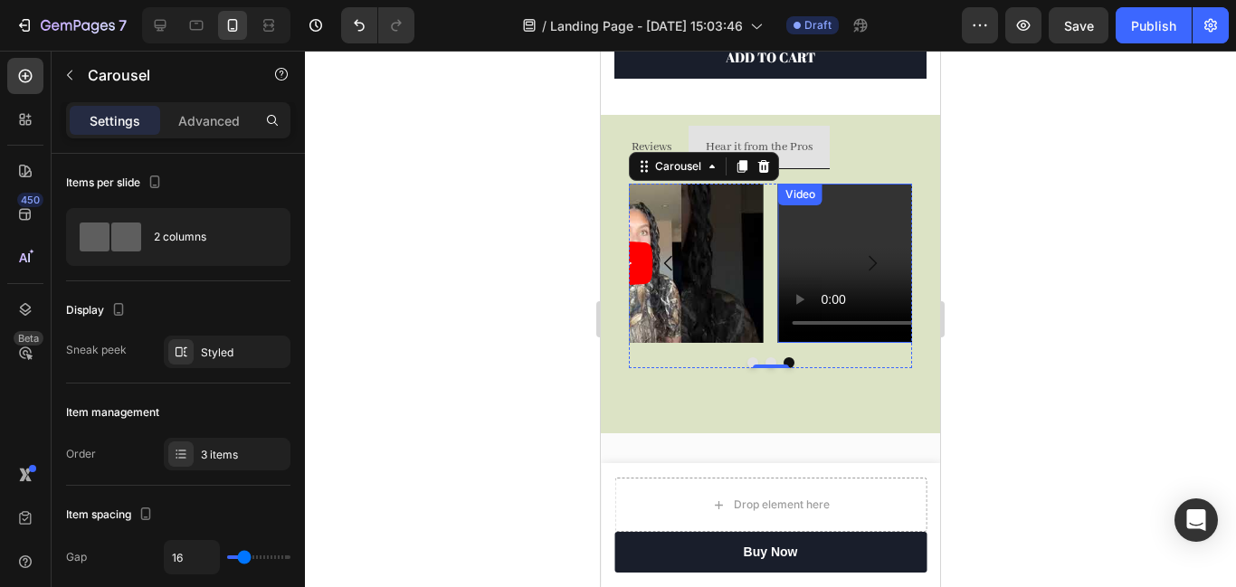
click at [816, 256] on video at bounding box center [919, 263] width 283 height 159
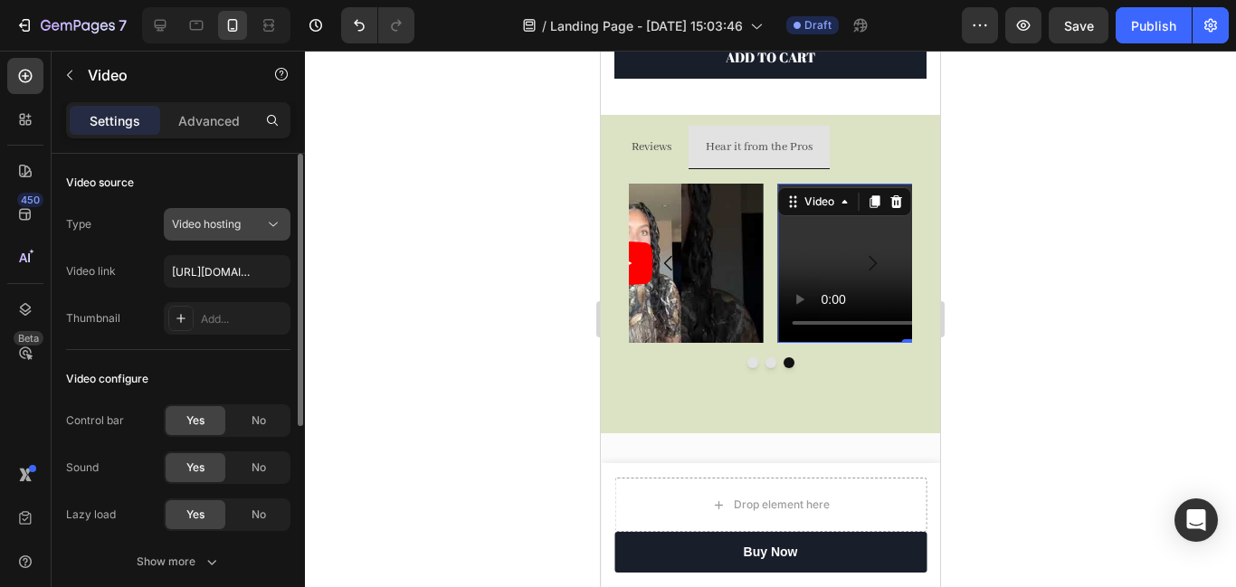
click at [270, 229] on icon at bounding box center [273, 224] width 18 height 18
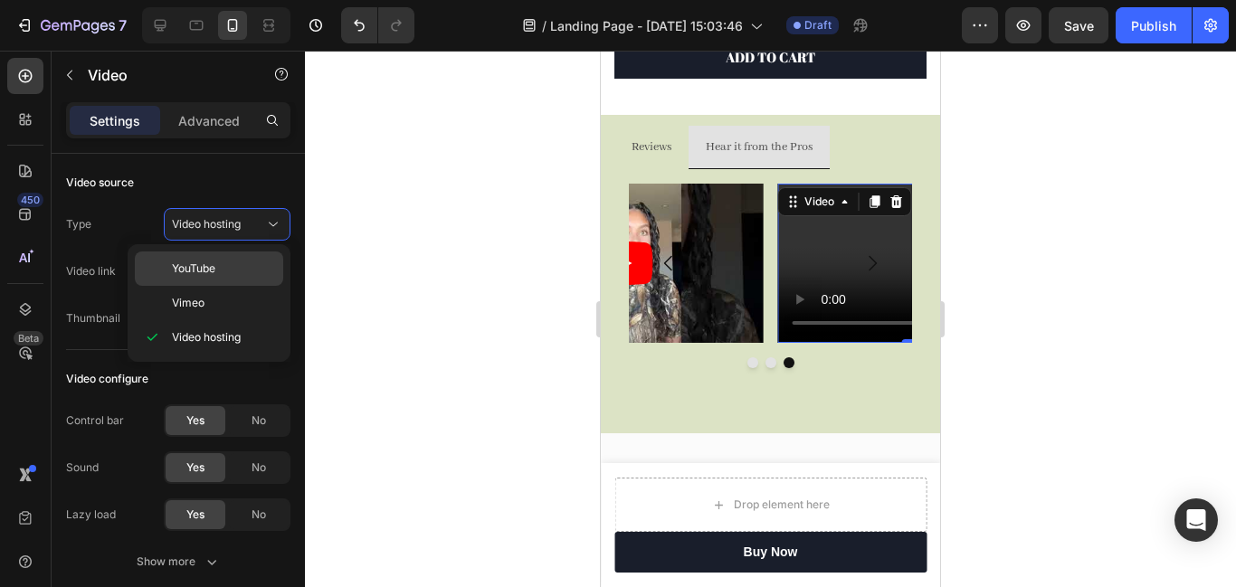
click at [238, 262] on p "YouTube" at bounding box center [223, 269] width 103 height 16
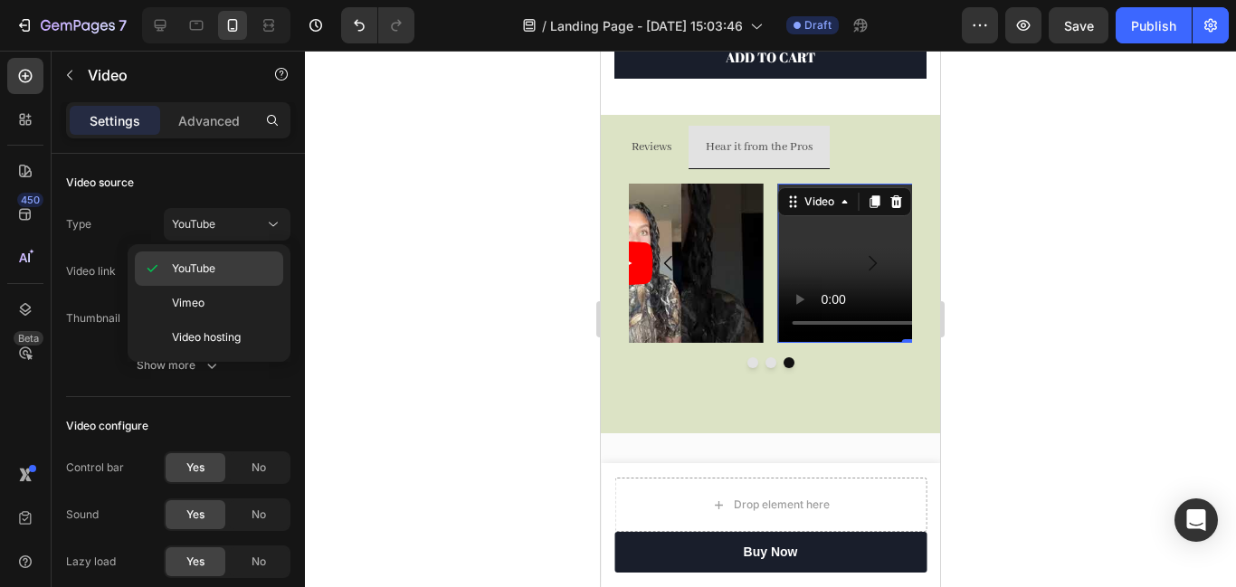
type input "[URL][DOMAIN_NAME]"
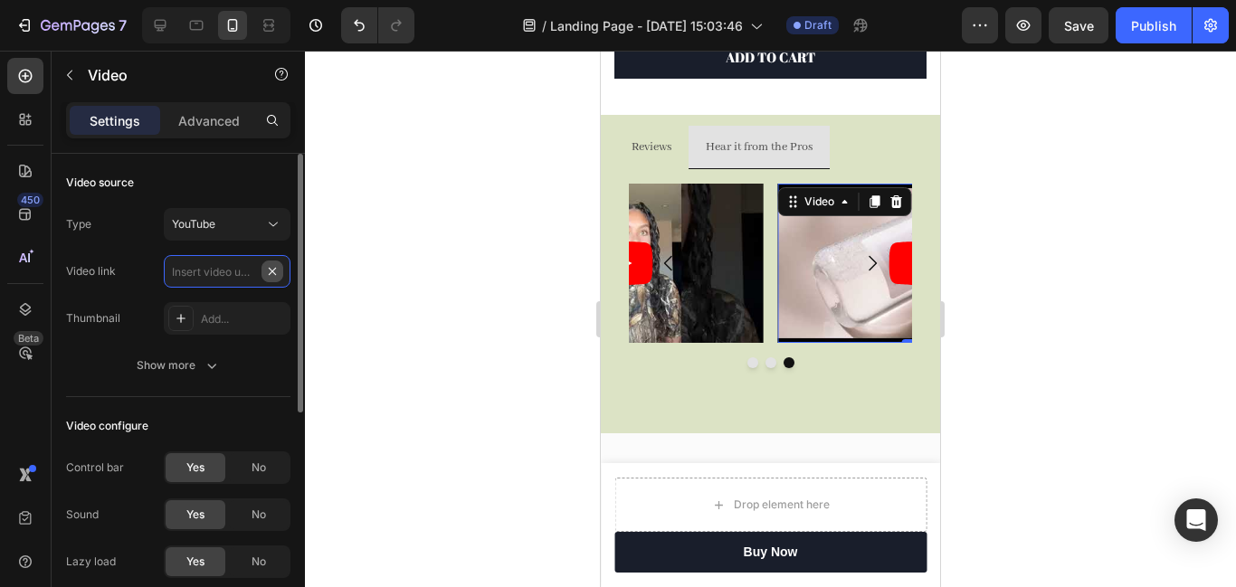
scroll to position [0, 0]
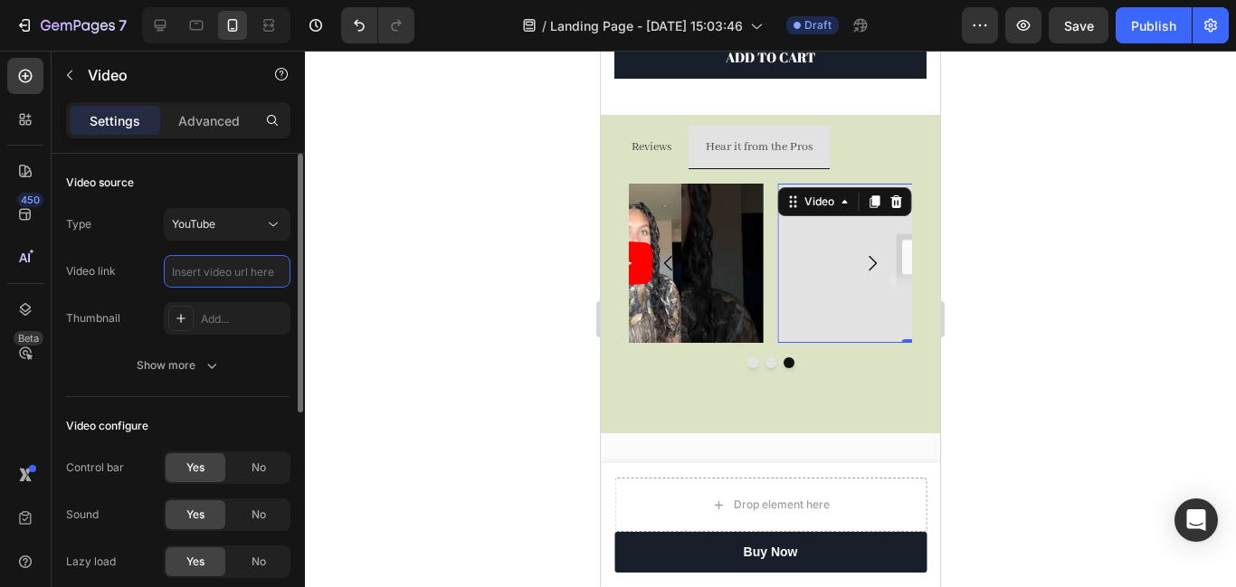
paste input "[URL][DOMAIN_NAME]"
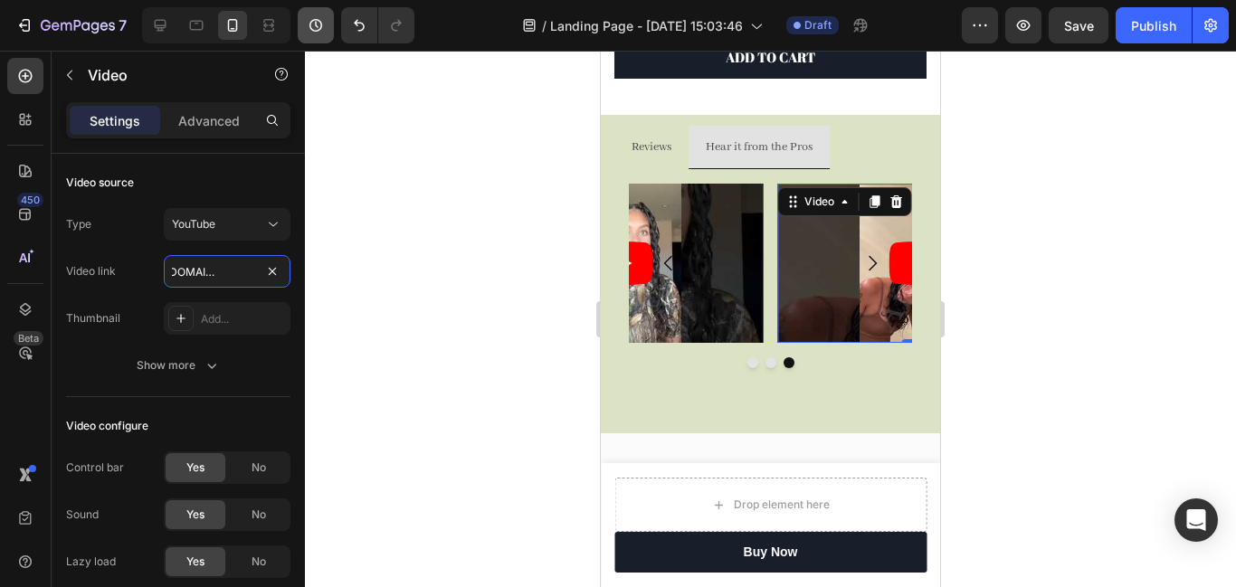
type input "[URL][DOMAIN_NAME]"
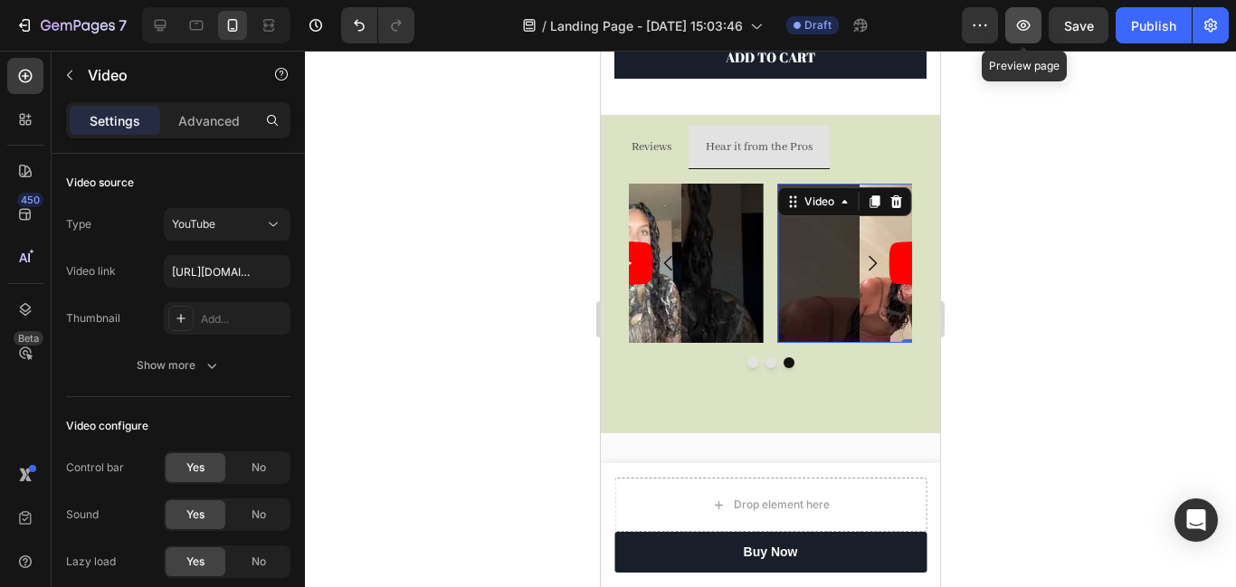
click at [1022, 31] on icon "button" at bounding box center [1024, 25] width 18 height 18
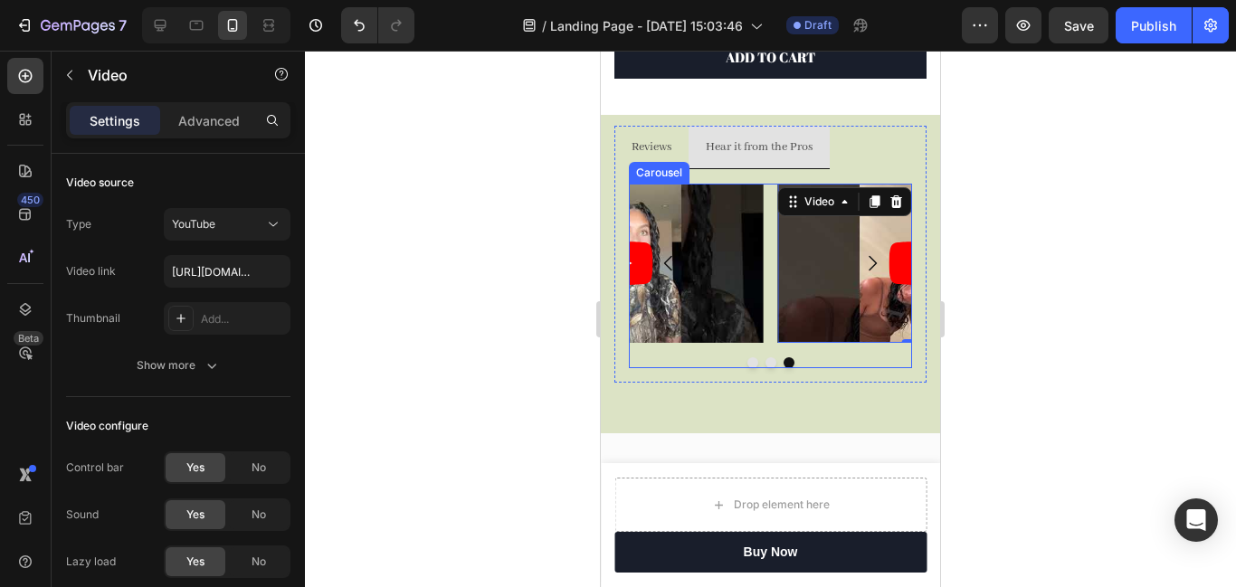
click at [868, 261] on icon "Carousel Next Arrow" at bounding box center [873, 264] width 22 height 22
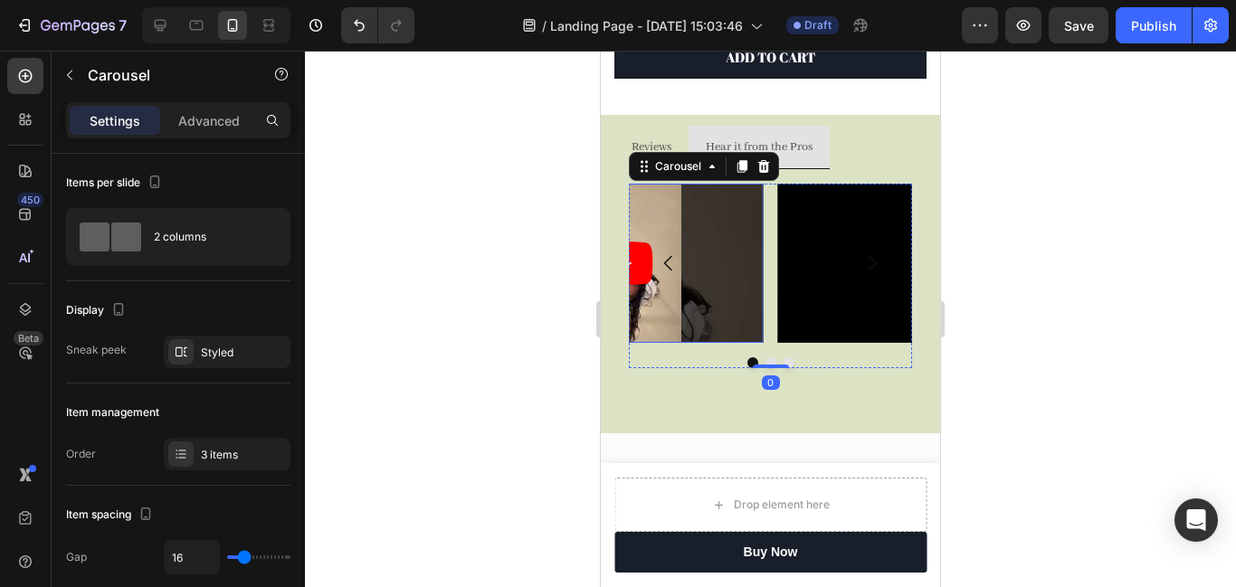
click at [720, 313] on article at bounding box center [622, 263] width 283 height 159
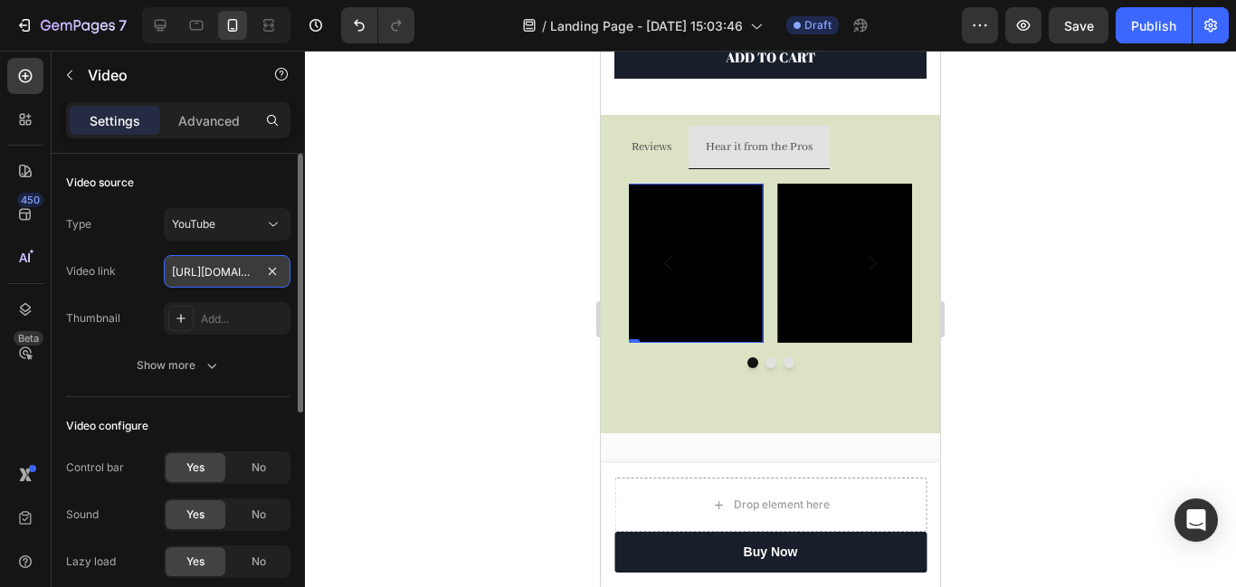
click at [231, 278] on input "[URL][DOMAIN_NAME]" at bounding box center [227, 271] width 127 height 33
paste input "BFMRVmXbRPY"
type input "[URL][DOMAIN_NAME]"
click at [1017, 411] on div at bounding box center [770, 319] width 931 height 537
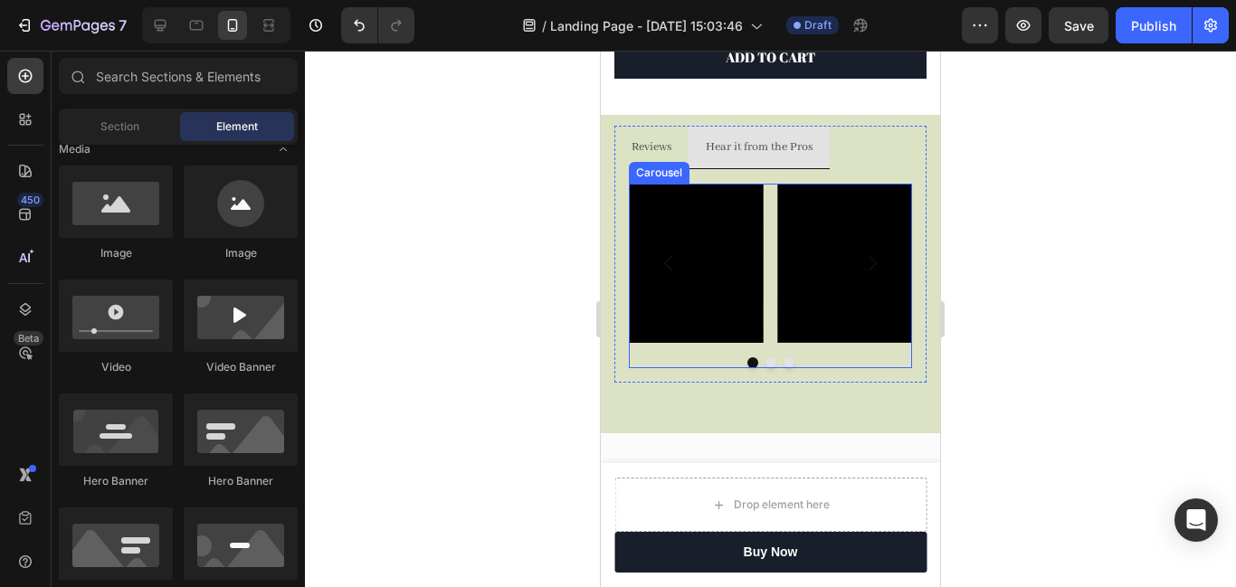
click at [769, 361] on button "Dot" at bounding box center [771, 362] width 11 height 11
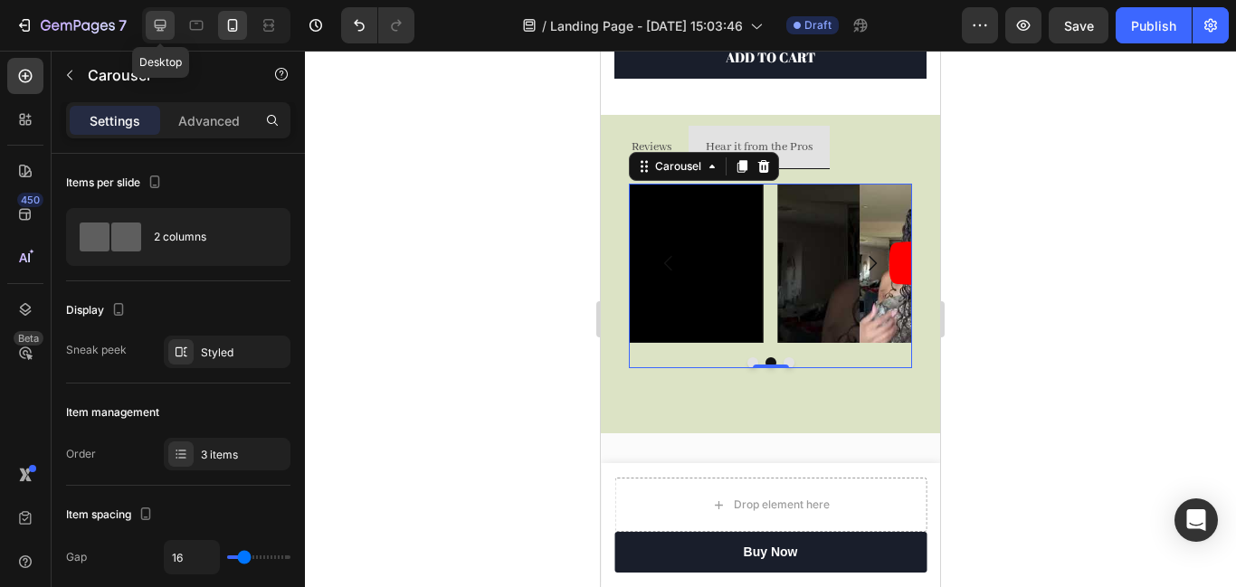
click at [151, 26] on icon at bounding box center [160, 25] width 18 height 18
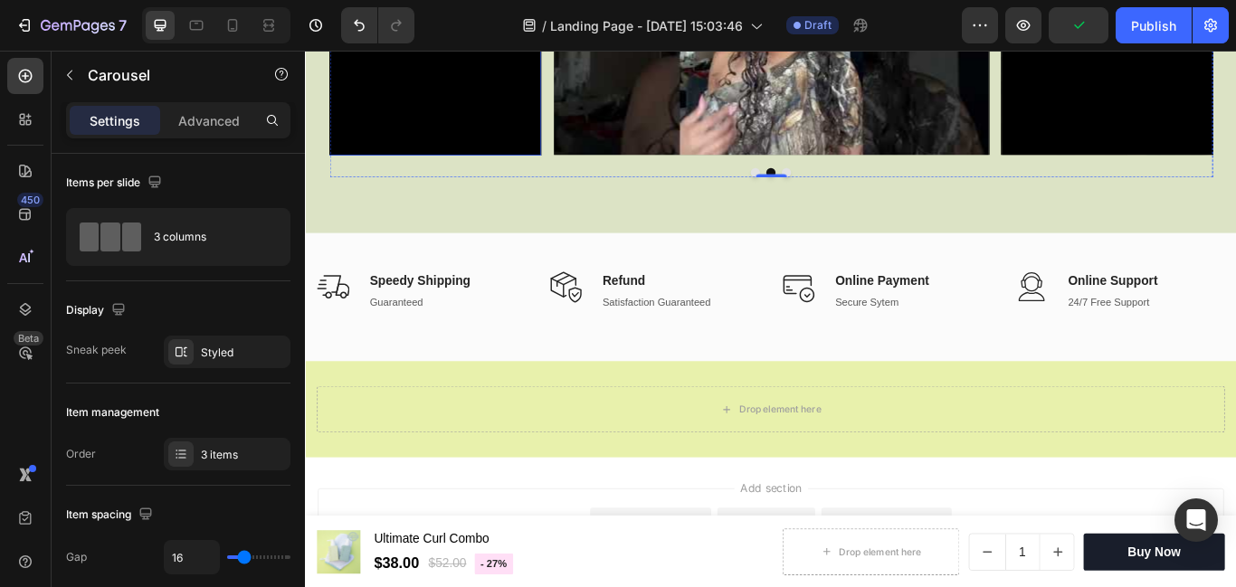
scroll to position [920, 0]
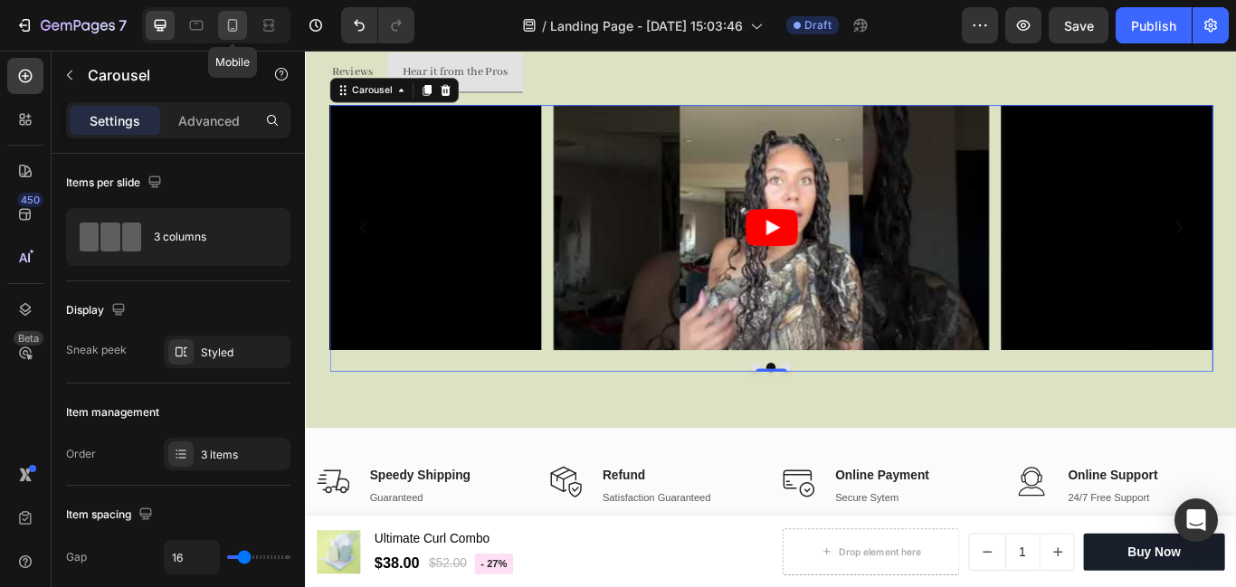
click at [230, 24] on icon at bounding box center [233, 25] width 18 height 18
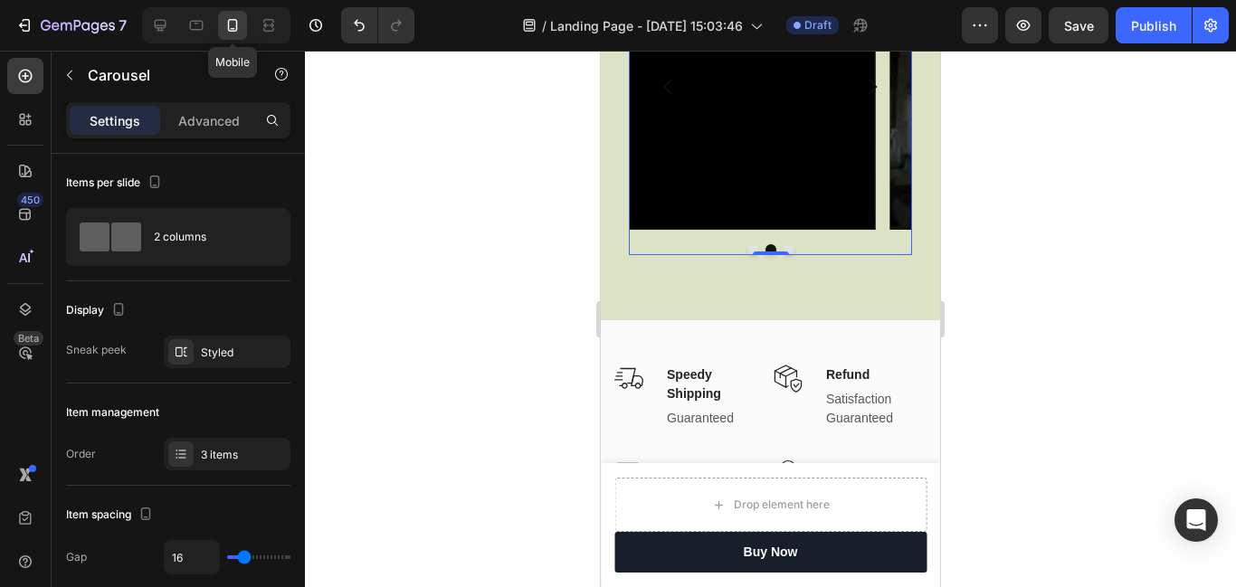
type input "100%"
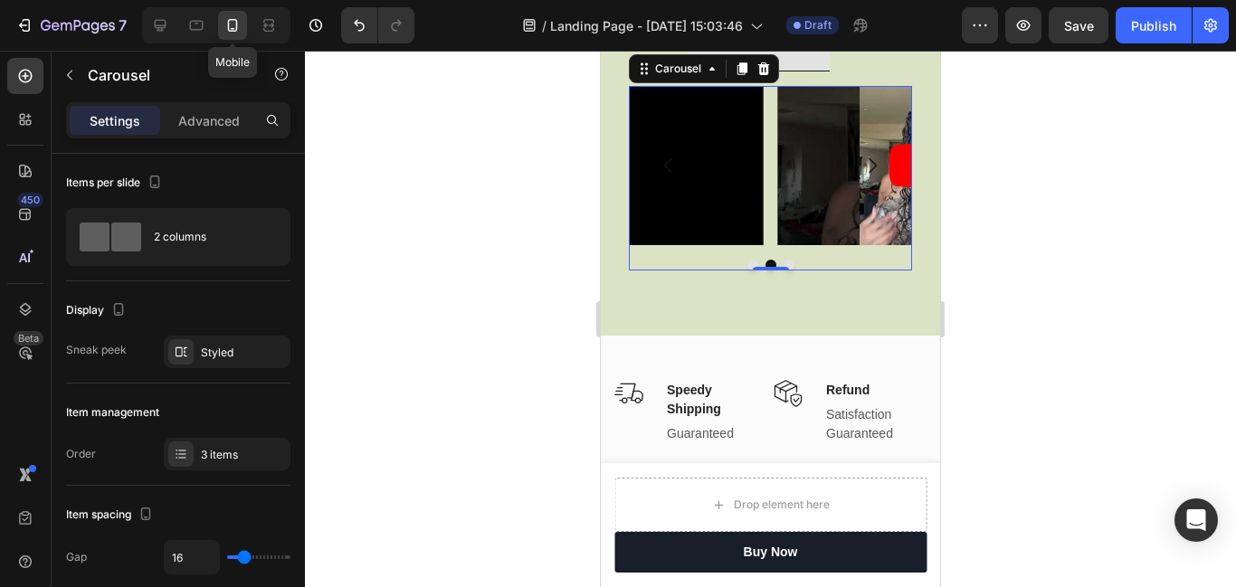
scroll to position [751, 0]
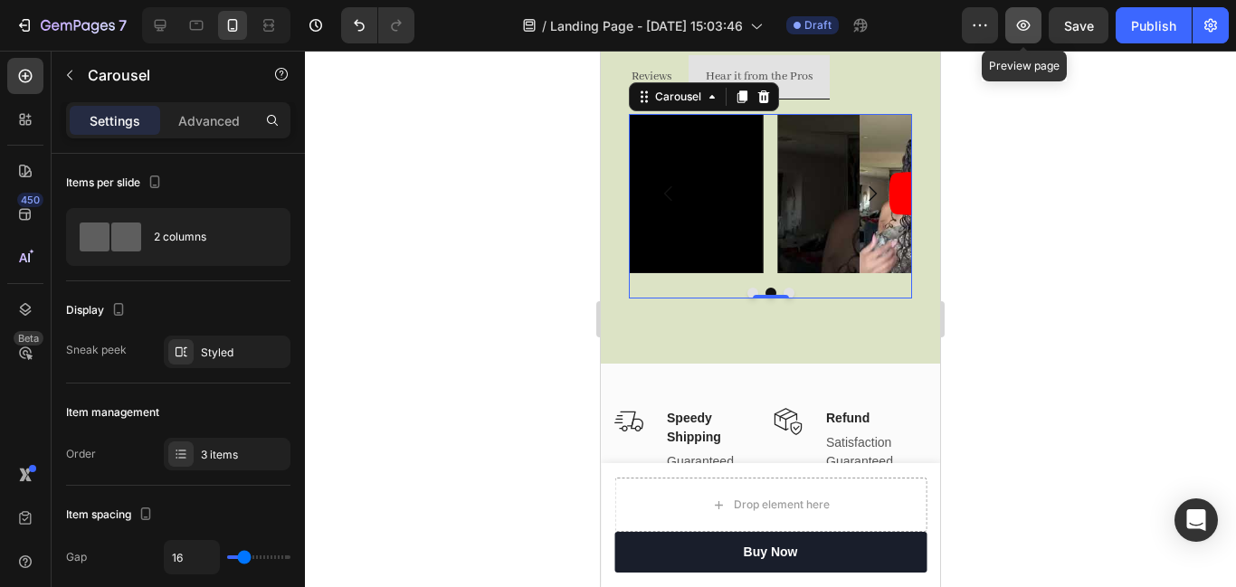
click at [1020, 25] on icon "button" at bounding box center [1024, 25] width 18 height 18
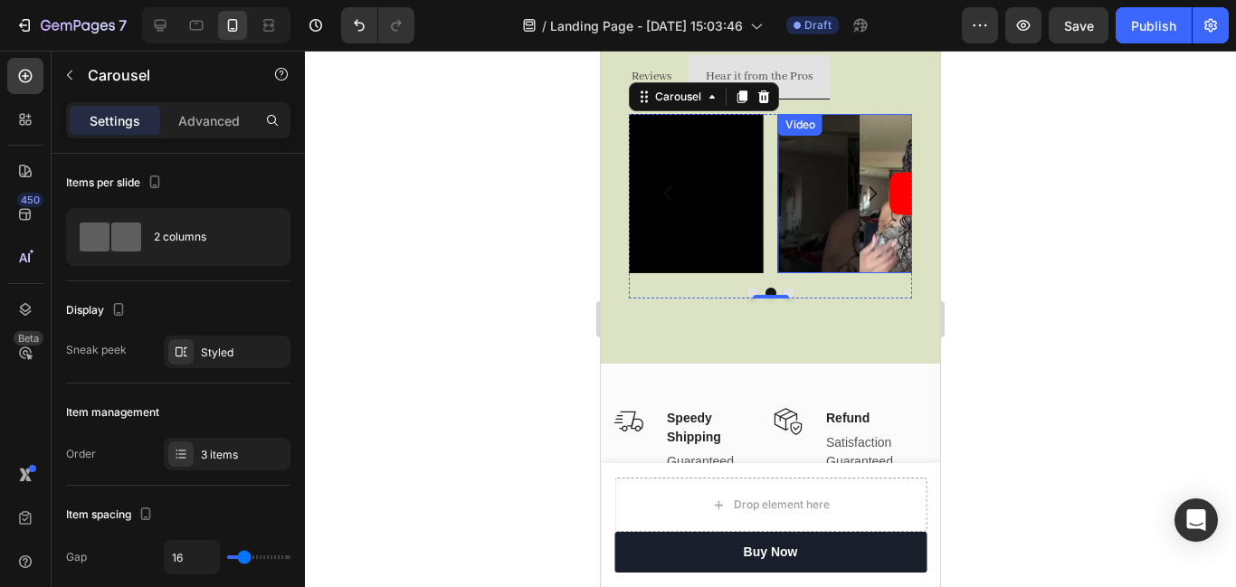
click at [824, 207] on article at bounding box center [919, 193] width 283 height 159
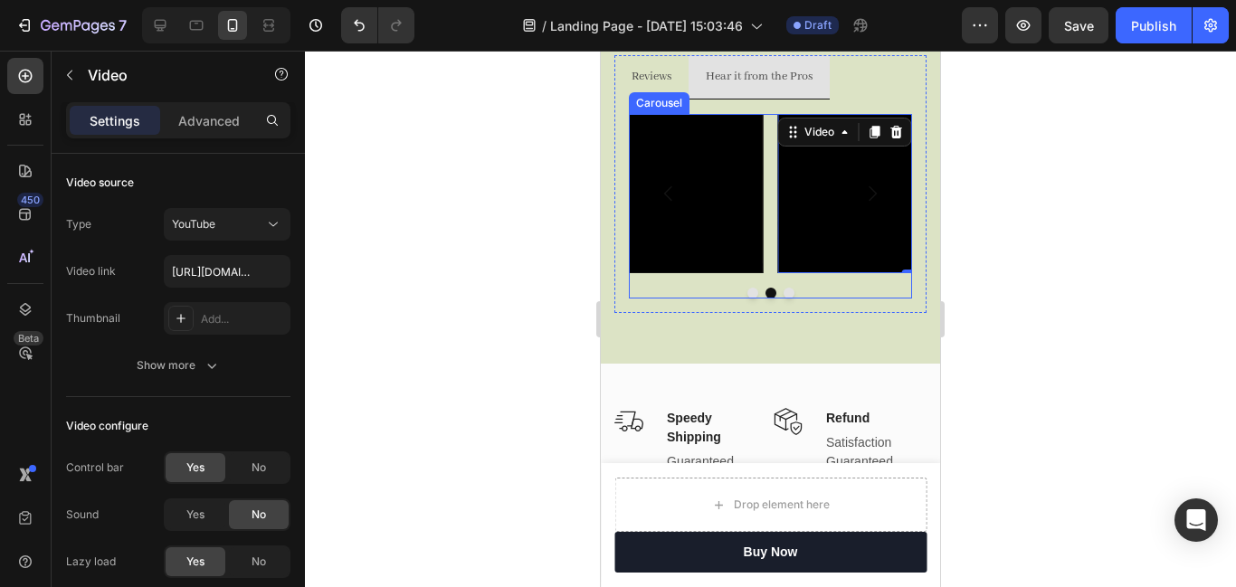
click at [754, 293] on button "Dot" at bounding box center [753, 293] width 11 height 11
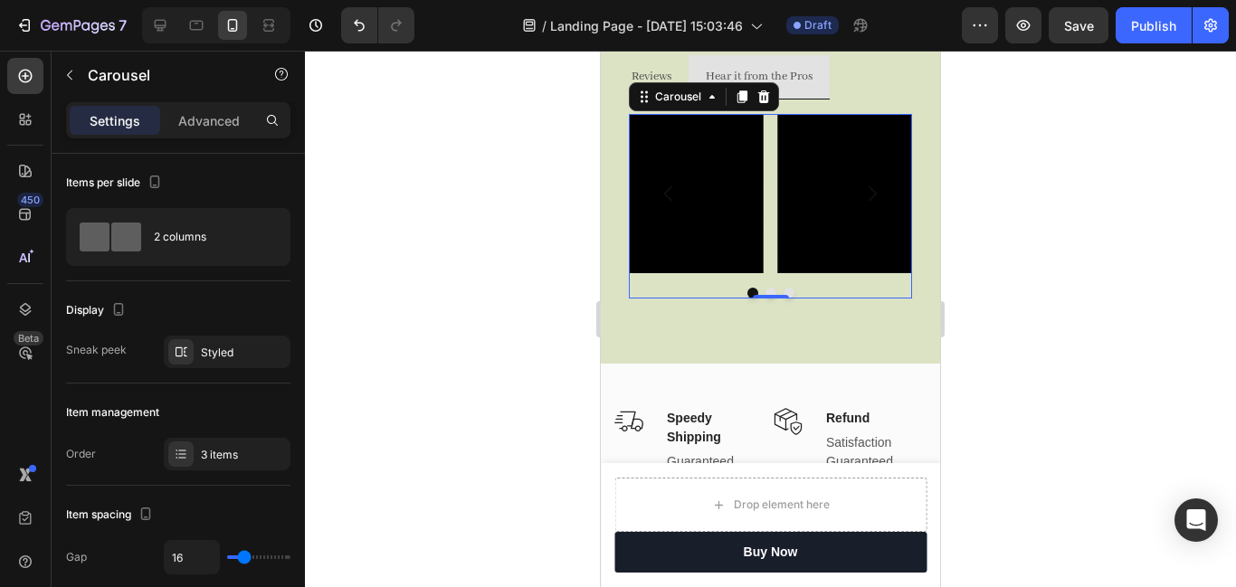
click at [857, 185] on button "Carousel Next Arrow" at bounding box center [872, 193] width 51 height 51
click at [874, 188] on icon "Carousel Next Arrow" at bounding box center [873, 194] width 22 height 22
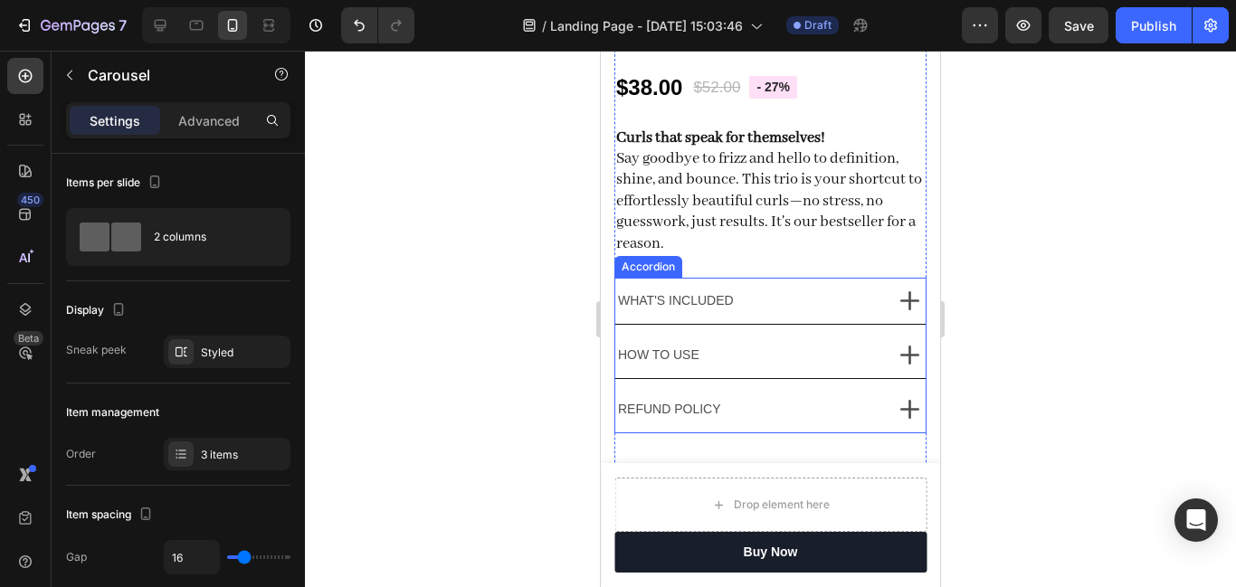
scroll to position [1096, 0]
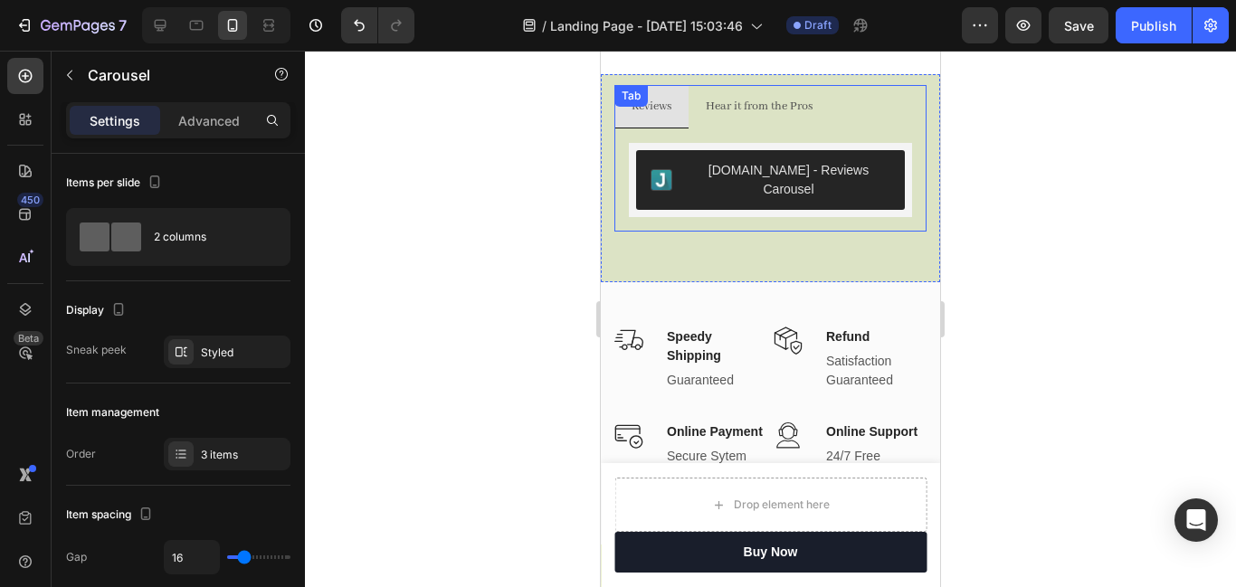
click at [743, 101] on p "Hear it from the Pros" at bounding box center [759, 106] width 107 height 23
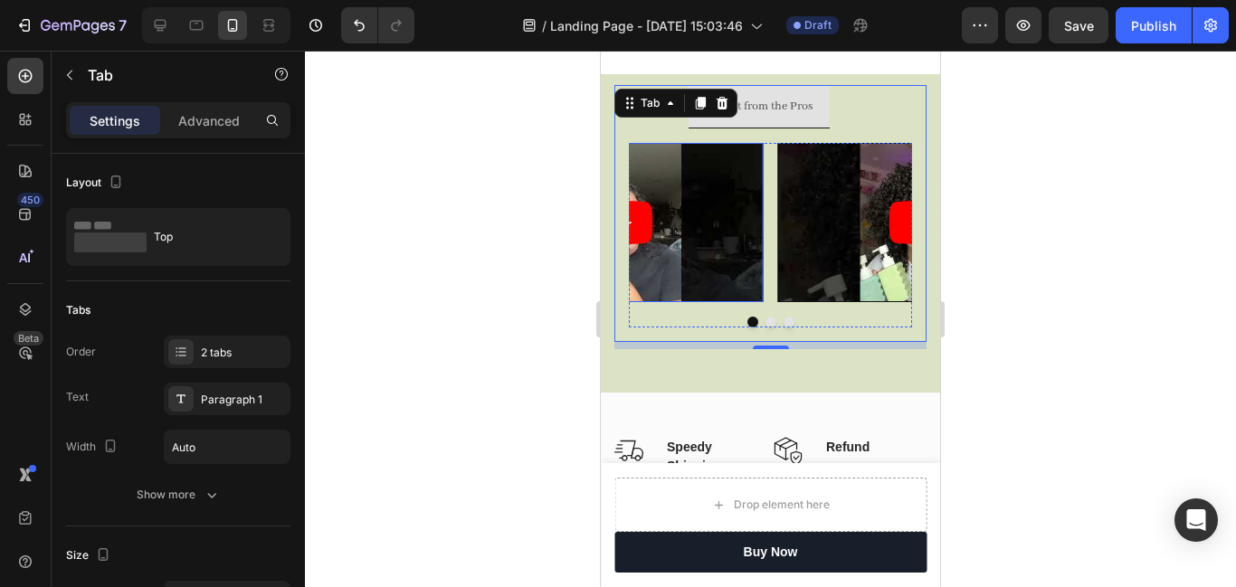
click at [723, 232] on article at bounding box center [622, 222] width 283 height 159
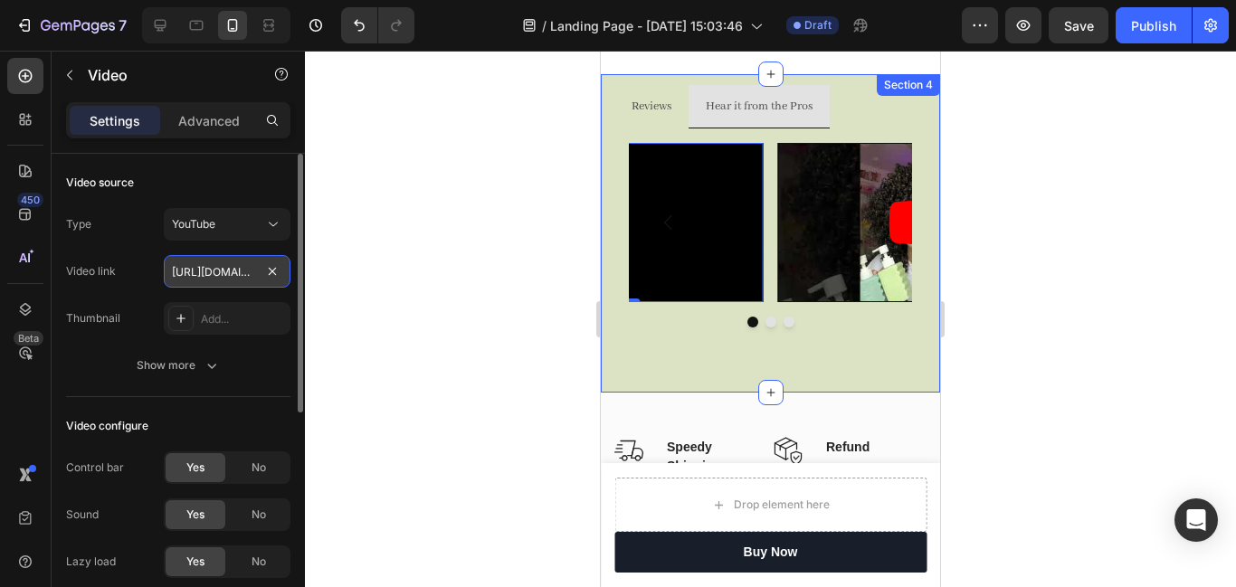
click at [226, 276] on input "[URL][DOMAIN_NAME]" at bounding box center [227, 271] width 127 height 33
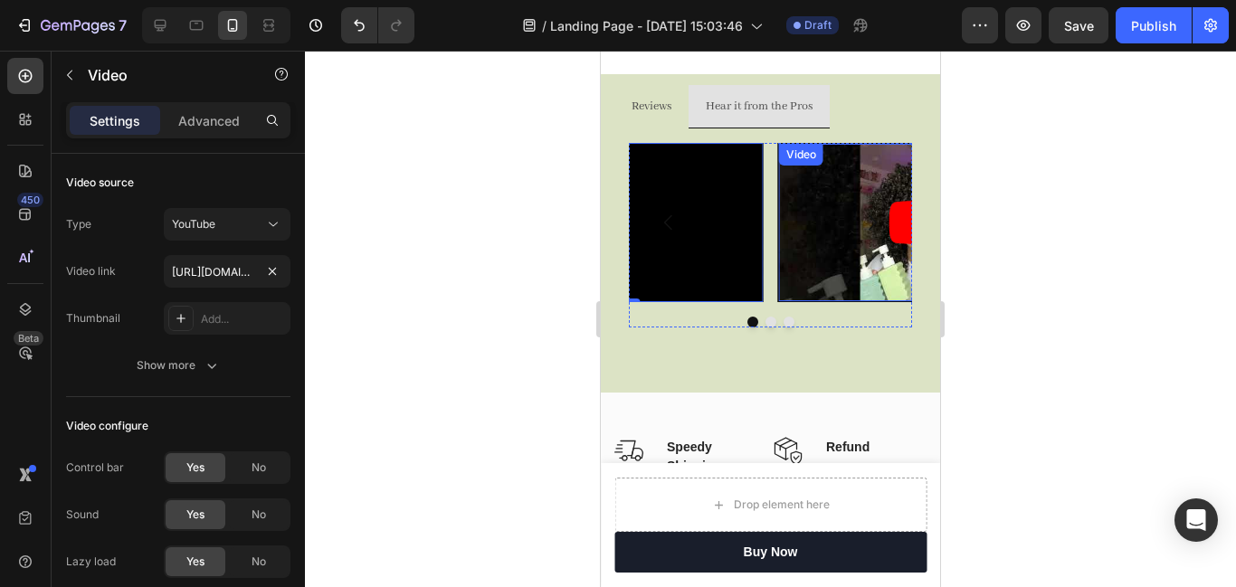
click at [846, 258] on article at bounding box center [919, 223] width 281 height 158
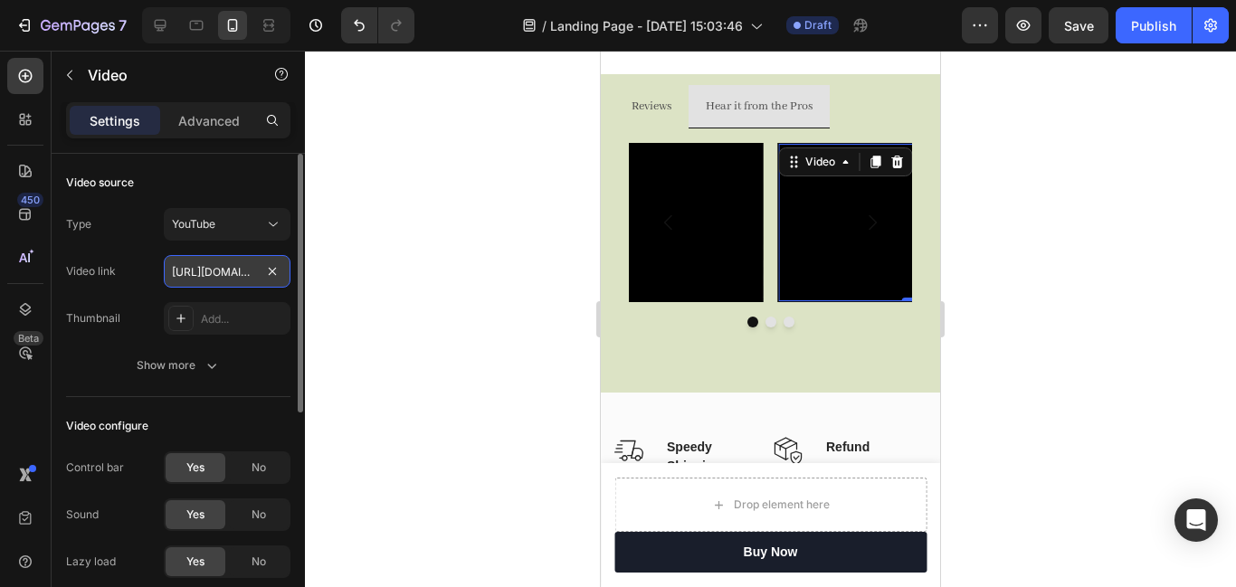
click at [198, 272] on input "[URL][DOMAIN_NAME]" at bounding box center [227, 271] width 127 height 33
paste input "BFMRVmXbRPY?feature=share"
type input "[URL][DOMAIN_NAME]"
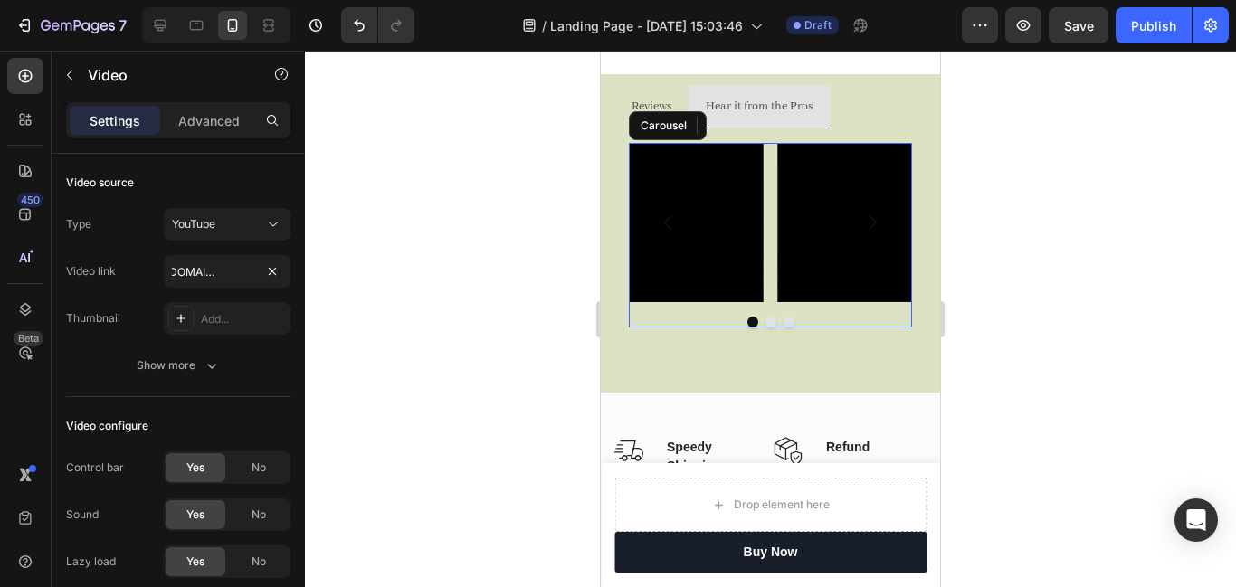
drag, startPoint x: 681, startPoint y: 242, endPoint x: 1430, endPoint y: 67, distance: 768.6
click at [681, 242] on button "Carousel Back Arrow" at bounding box center [668, 222] width 51 height 51
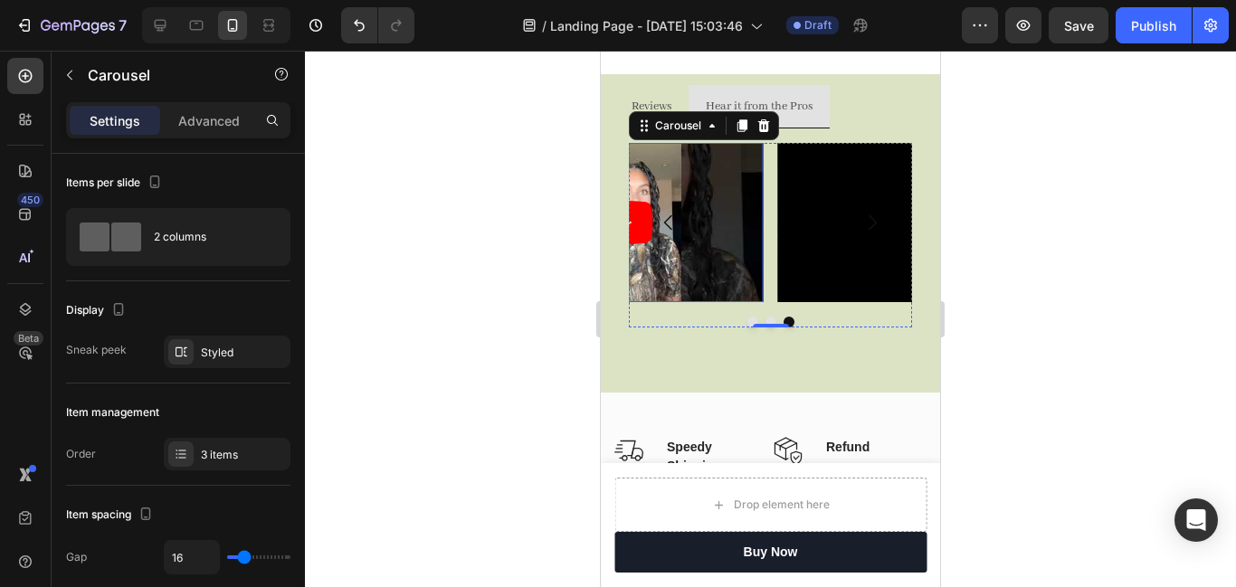
click at [710, 276] on article at bounding box center [622, 222] width 283 height 159
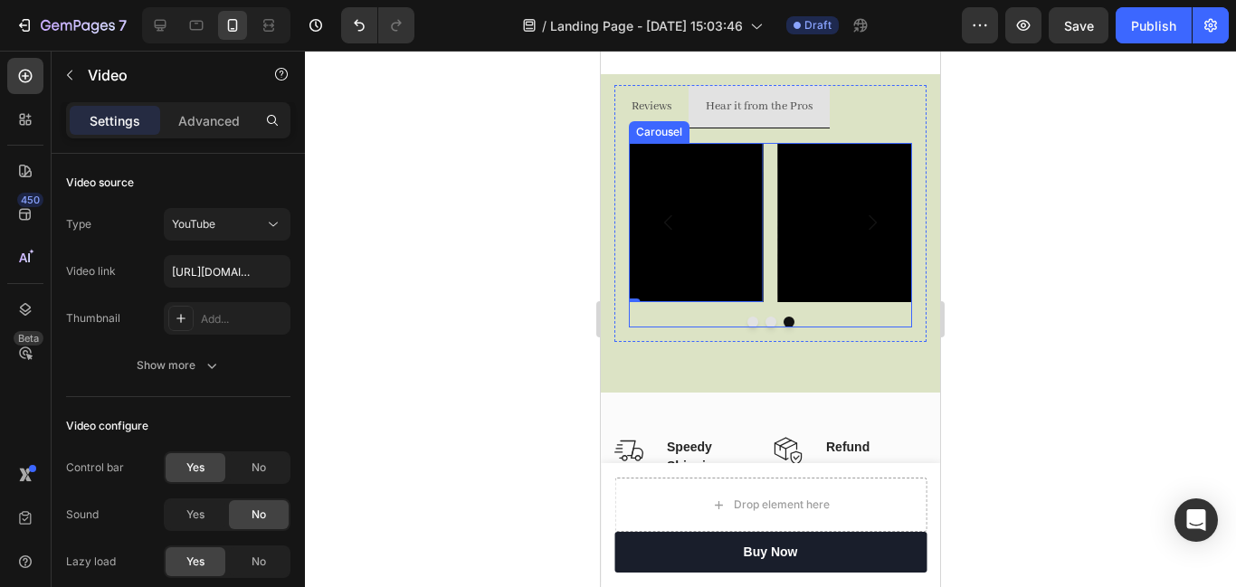
click at [751, 322] on button "Dot" at bounding box center [753, 322] width 11 height 11
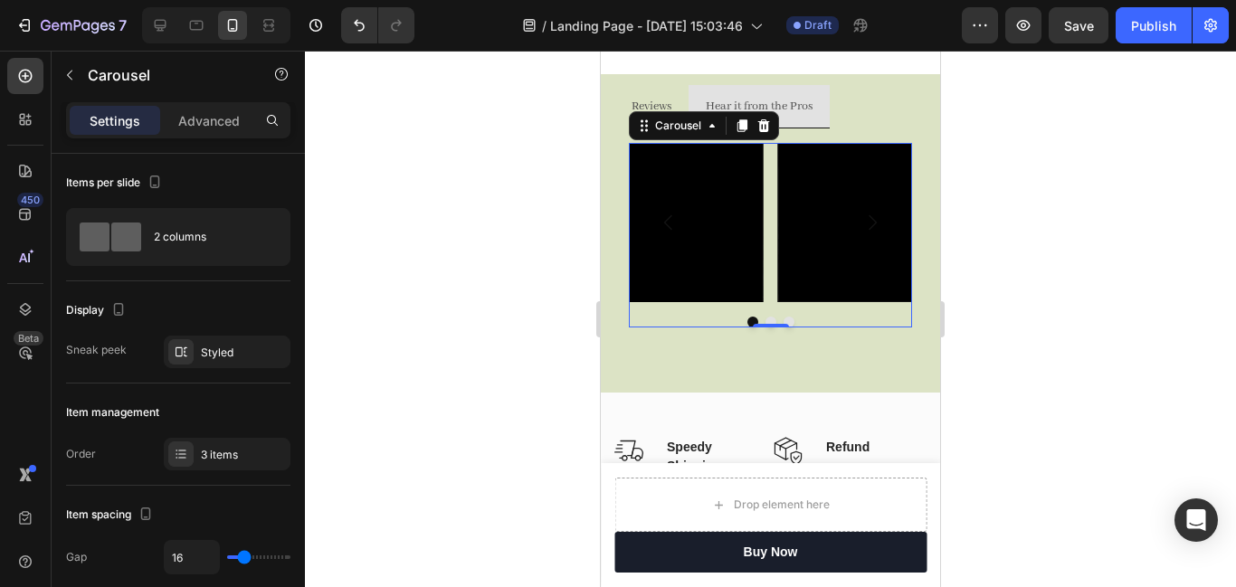
click at [790, 319] on button "Dot" at bounding box center [789, 322] width 11 height 11
click at [750, 320] on button "Dot" at bounding box center [753, 322] width 11 height 11
click at [859, 240] on button "Carousel Next Arrow" at bounding box center [872, 222] width 51 height 51
click at [669, 241] on button "Carousel Back Arrow" at bounding box center [668, 222] width 51 height 51
click at [797, 150] on div "Video" at bounding box center [801, 155] width 37 height 16
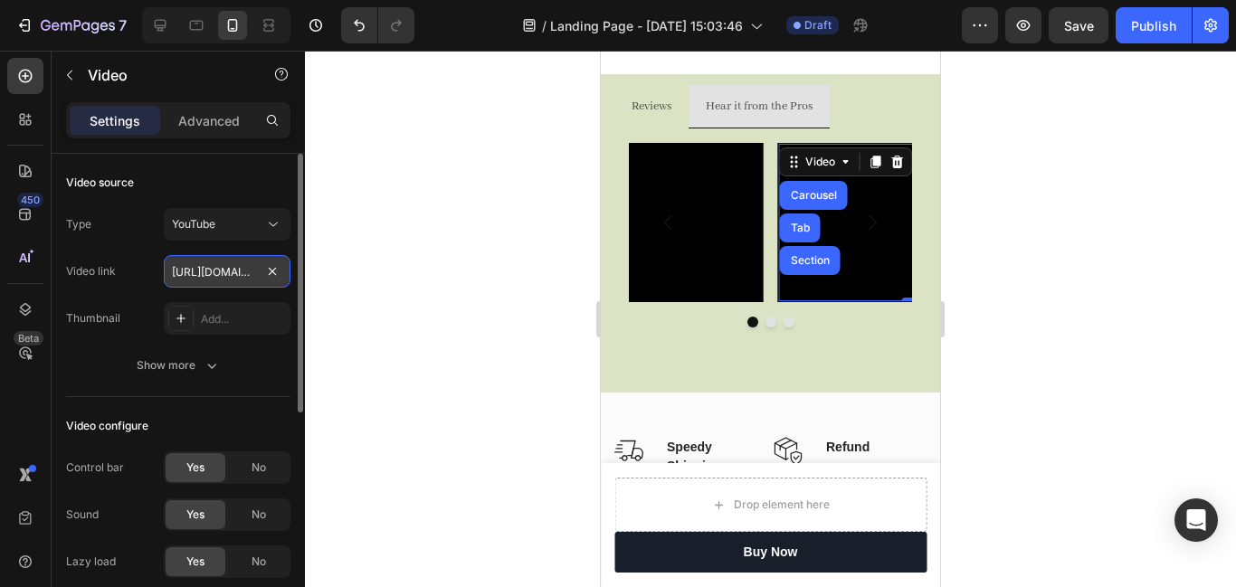
click at [204, 270] on input "[URL][DOMAIN_NAME]" at bounding box center [227, 271] width 127 height 33
paste input "[DOMAIN_NAME][URL]"
type input "[URL][DOMAIN_NAME]"
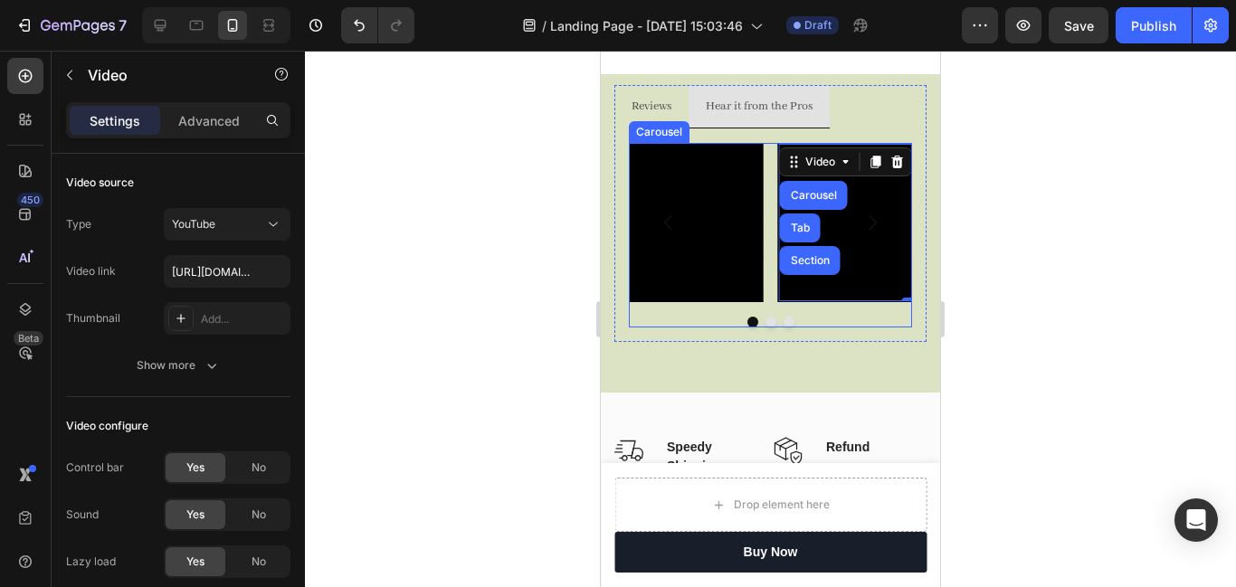
click at [789, 326] on button "Dot" at bounding box center [789, 322] width 11 height 11
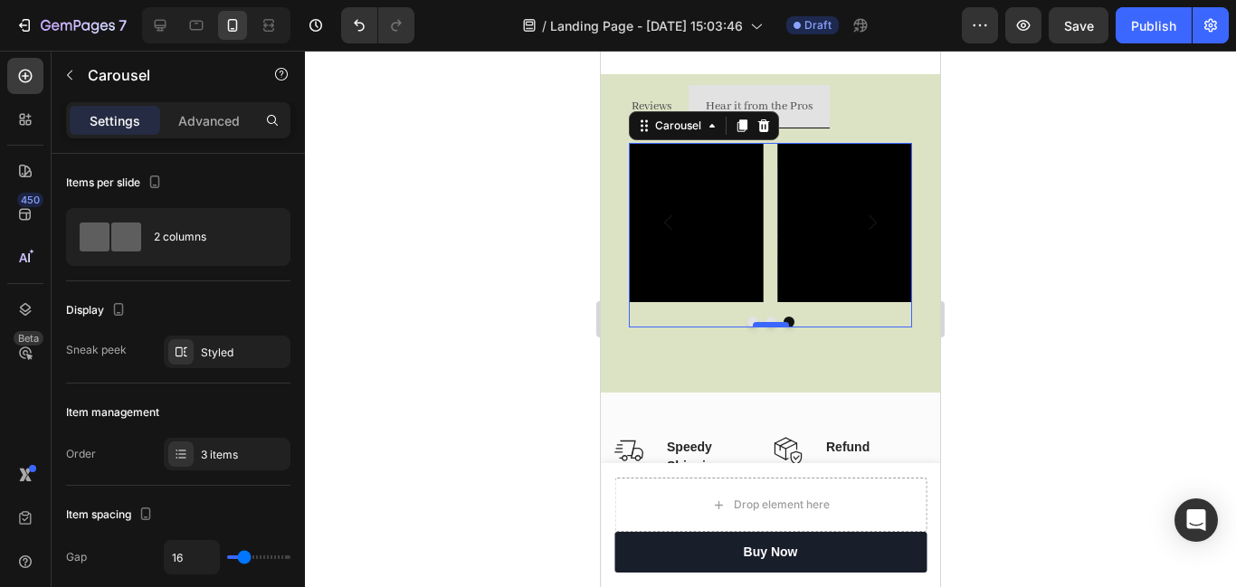
click at [753, 324] on div at bounding box center [771, 324] width 36 height 5
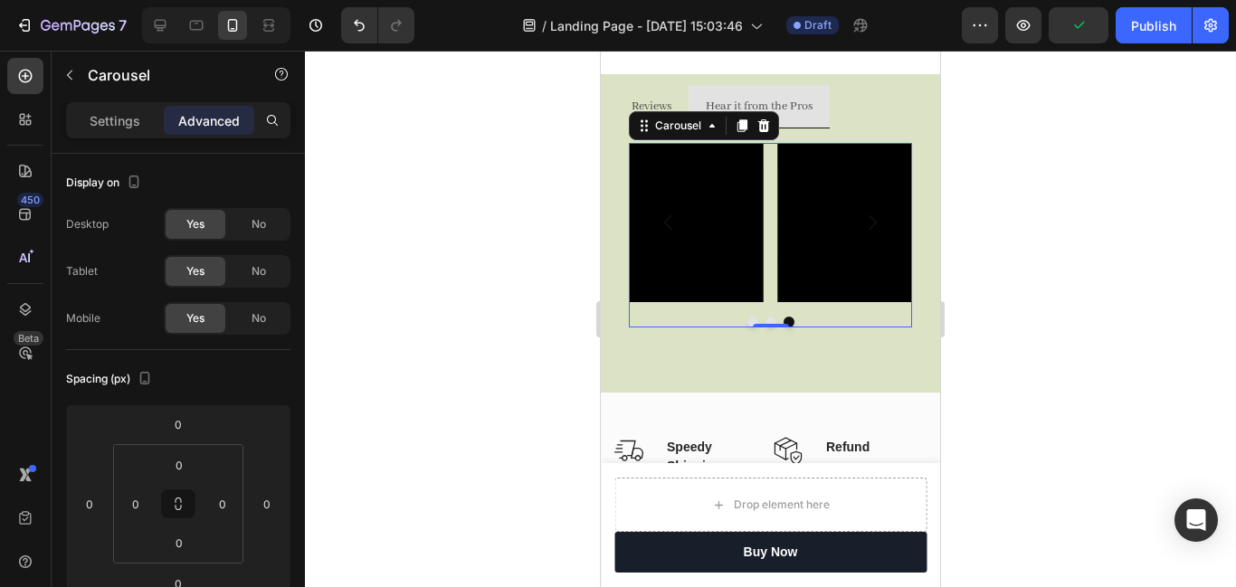
click at [1015, 255] on div at bounding box center [770, 319] width 931 height 537
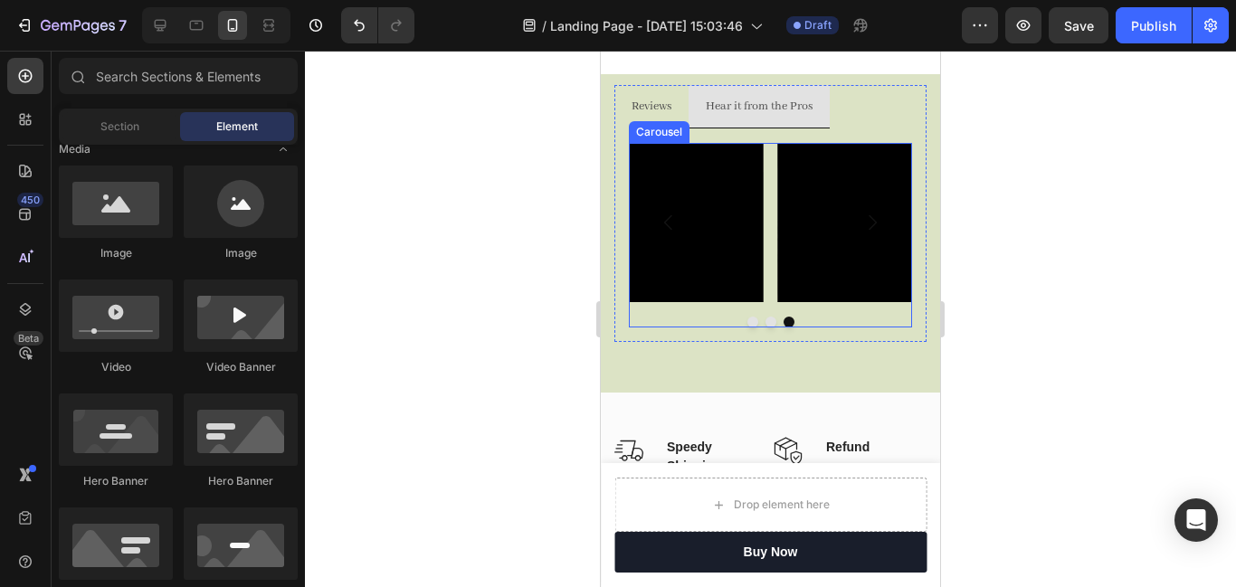
click at [749, 321] on button "Dot" at bounding box center [753, 322] width 11 height 11
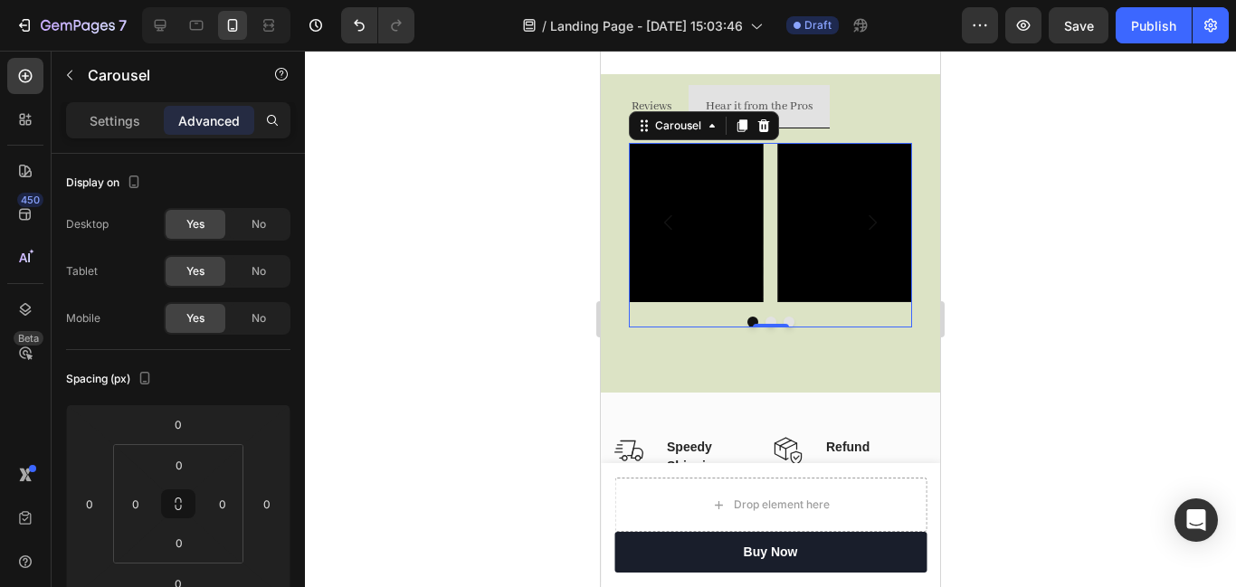
click at [769, 320] on button "Dot" at bounding box center [771, 322] width 11 height 11
click at [789, 320] on button "Dot" at bounding box center [789, 322] width 11 height 11
click at [1018, 33] on icon "button" at bounding box center [1024, 25] width 18 height 18
click at [469, 341] on div at bounding box center [770, 319] width 931 height 537
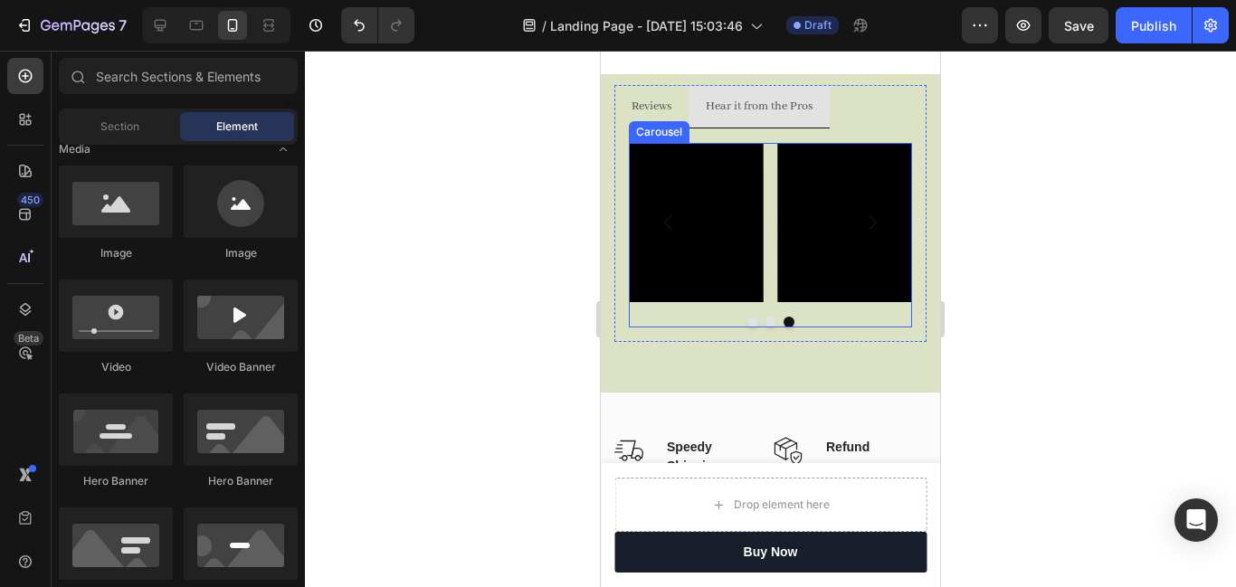
click at [751, 324] on button "Dot" at bounding box center [753, 322] width 11 height 11
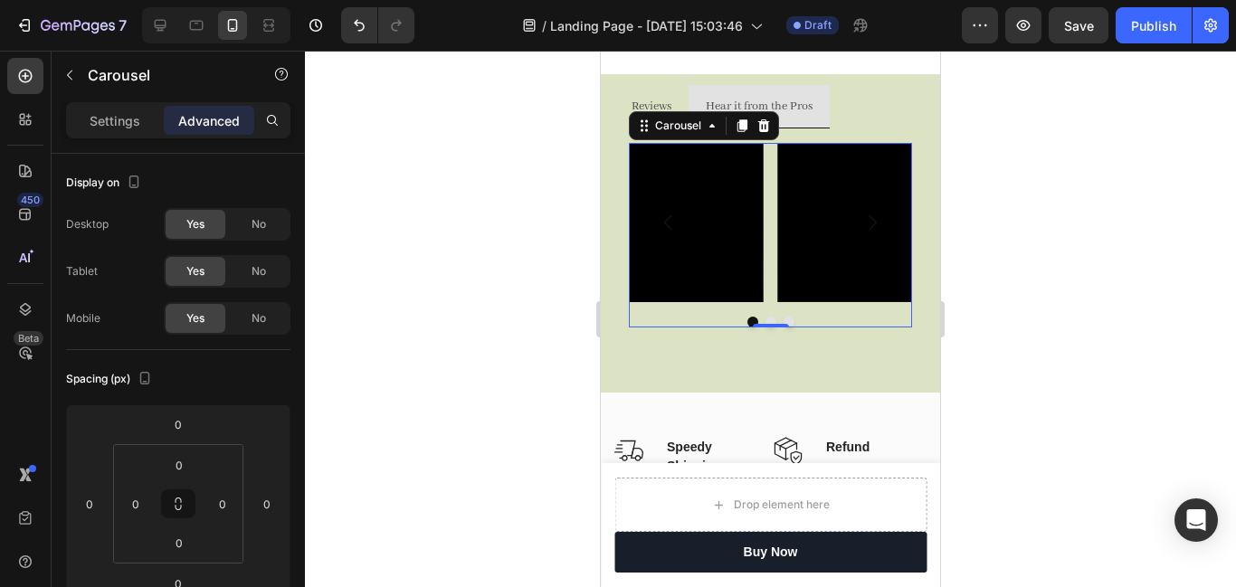
click at [675, 216] on icon "Carousel Back Arrow" at bounding box center [669, 223] width 22 height 22
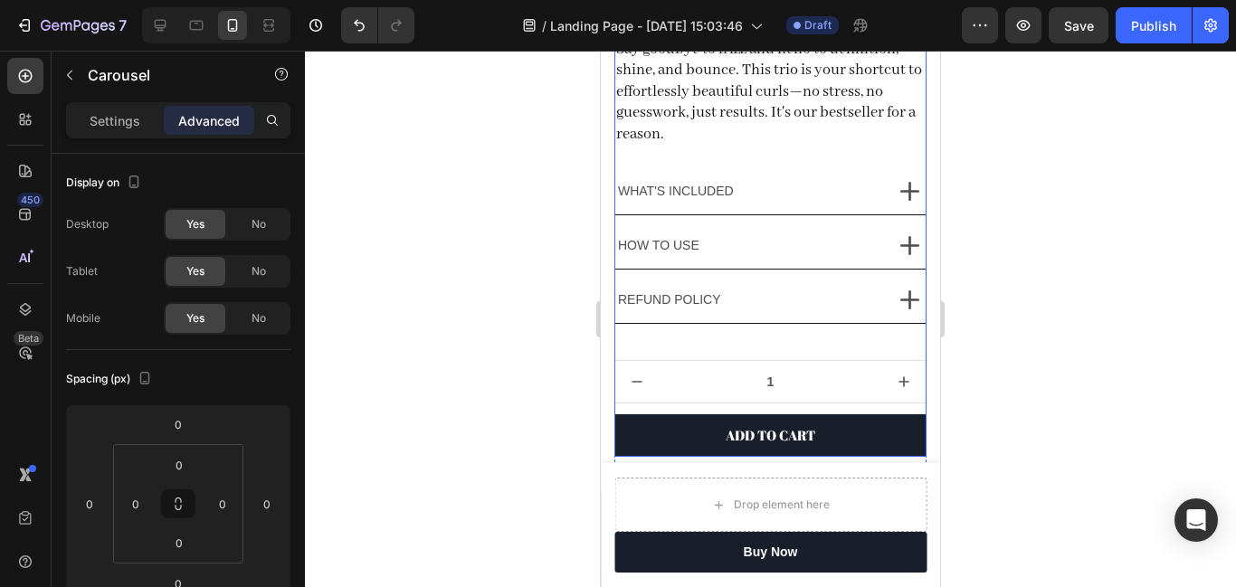
scroll to position [1059, 0]
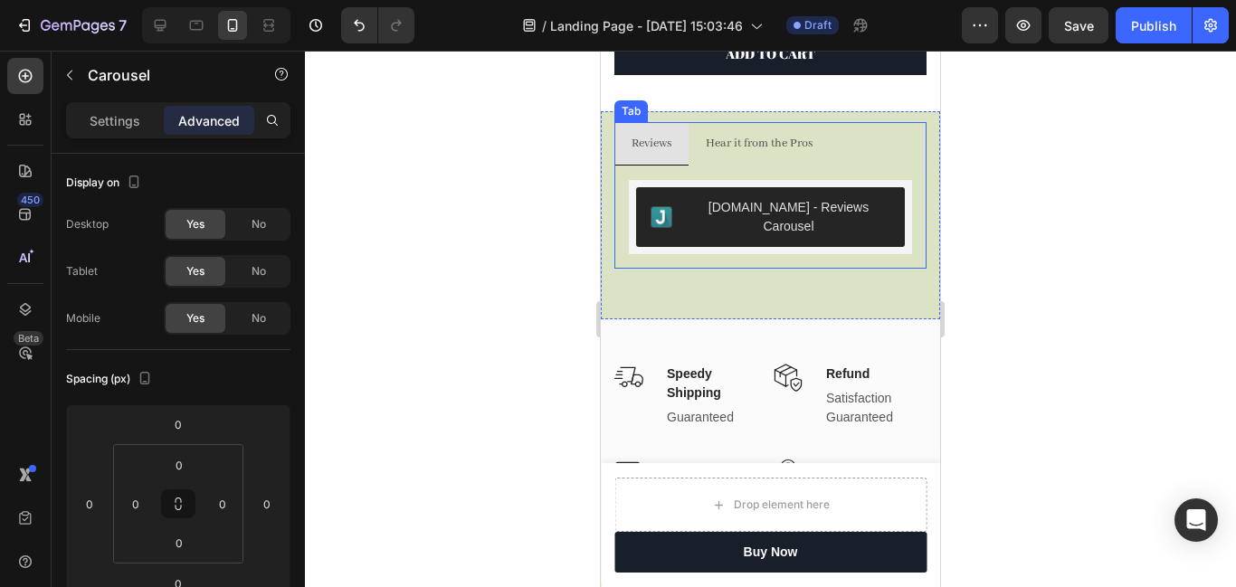
click at [777, 141] on p "Hear it from the Pros" at bounding box center [759, 143] width 107 height 23
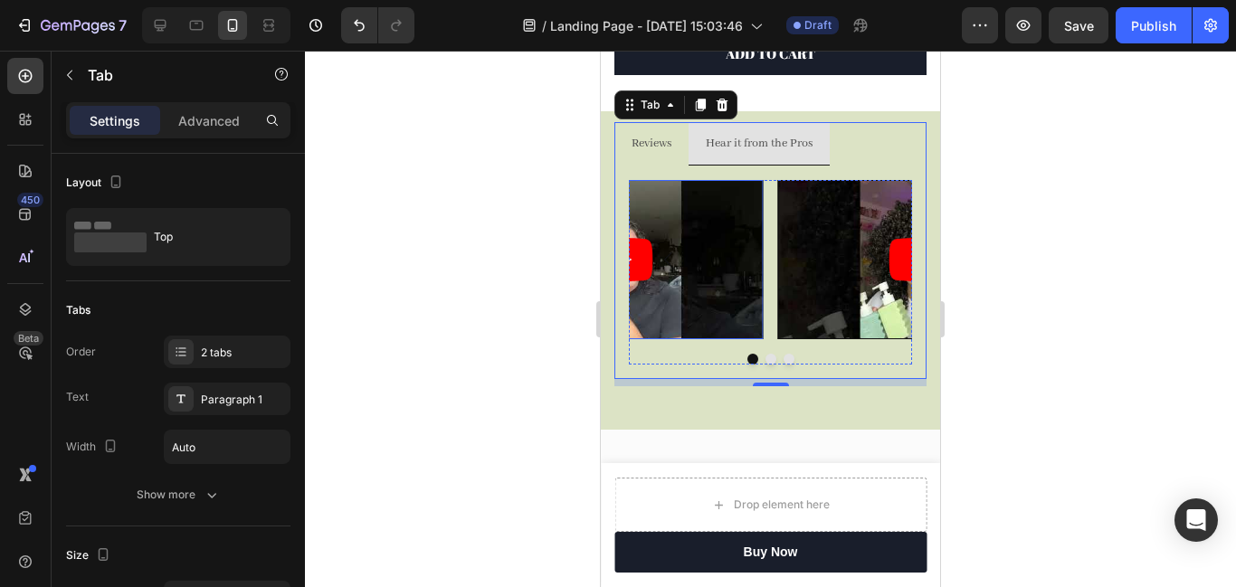
click at [707, 247] on article at bounding box center [622, 259] width 283 height 159
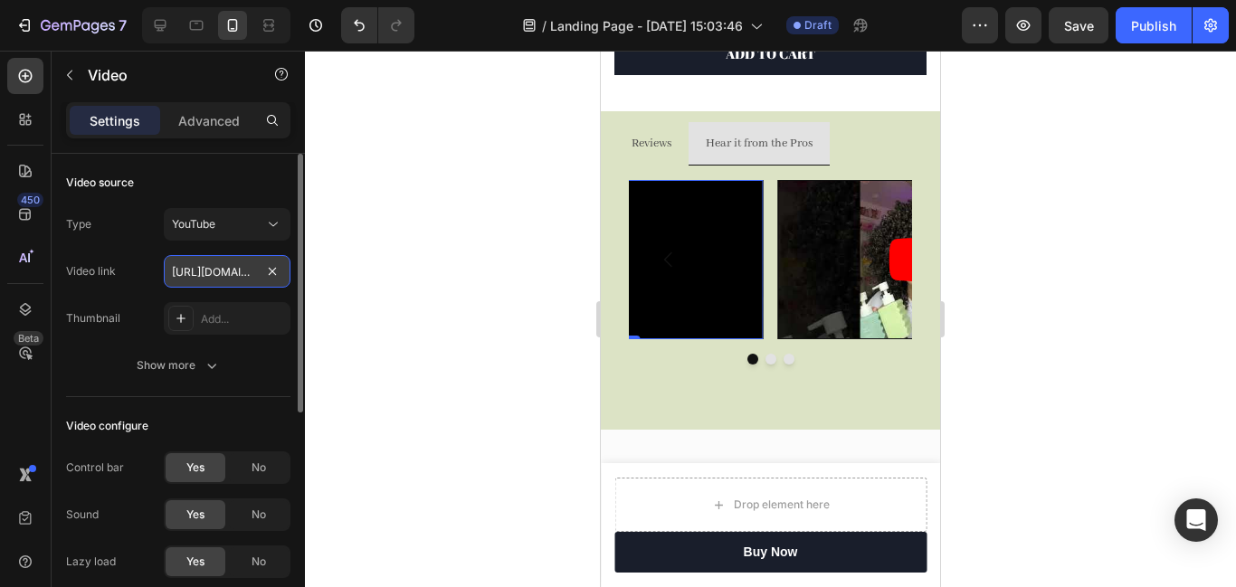
click at [236, 272] on input "[URL][DOMAIN_NAME]" at bounding box center [227, 271] width 127 height 33
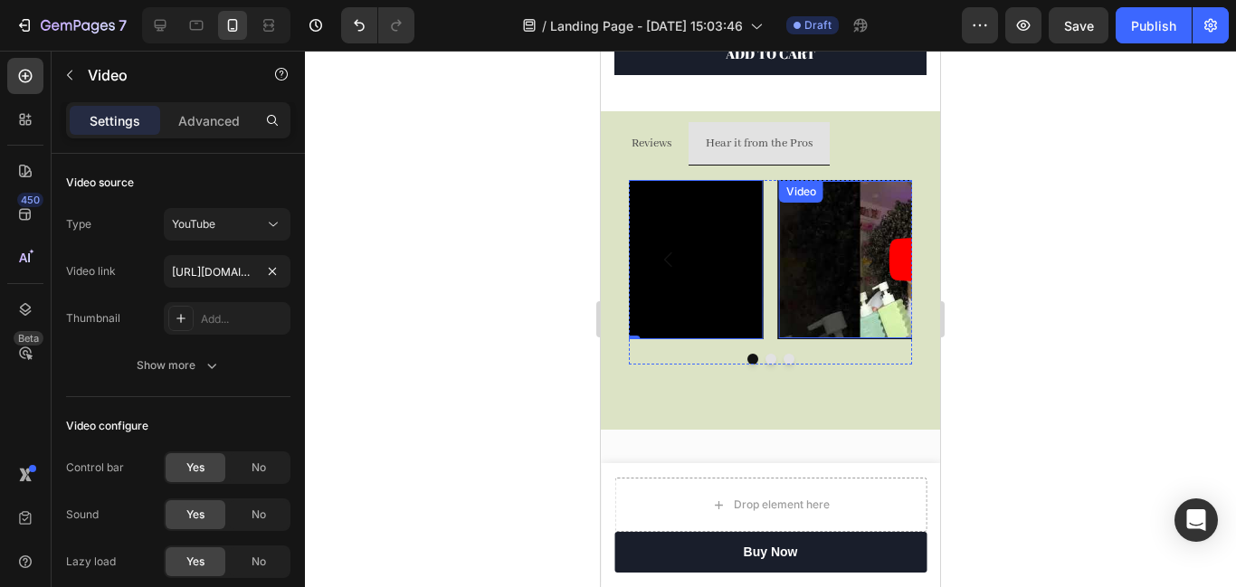
click at [812, 262] on article at bounding box center [919, 260] width 281 height 158
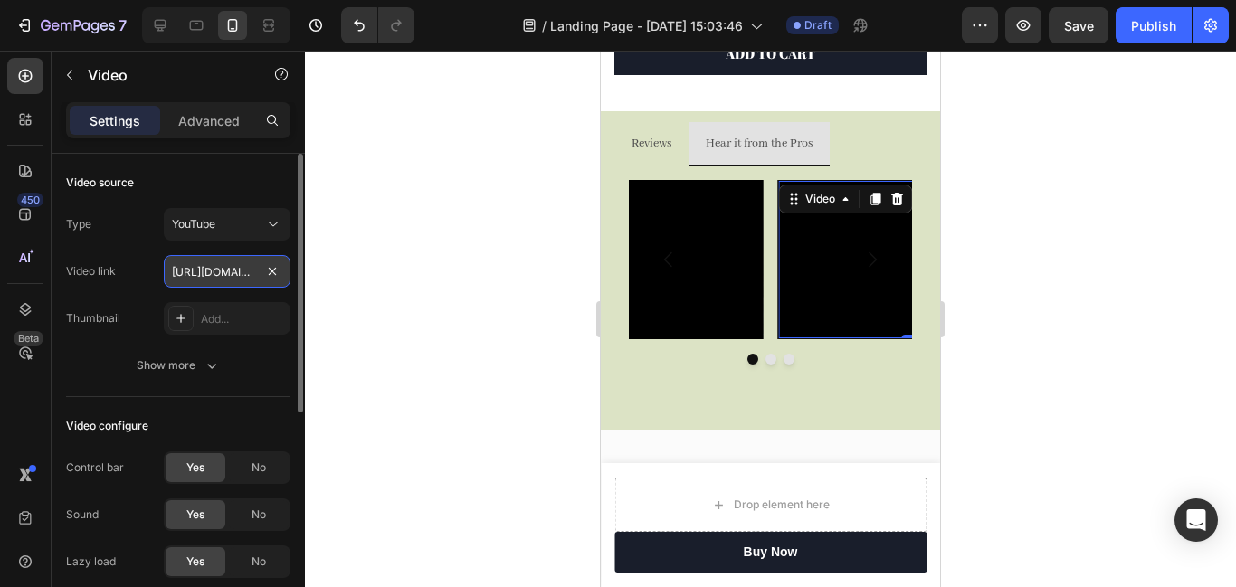
click at [214, 273] on input "[URL][DOMAIN_NAME]" at bounding box center [227, 271] width 127 height 33
paste input "[DOMAIN_NAME][URL]"
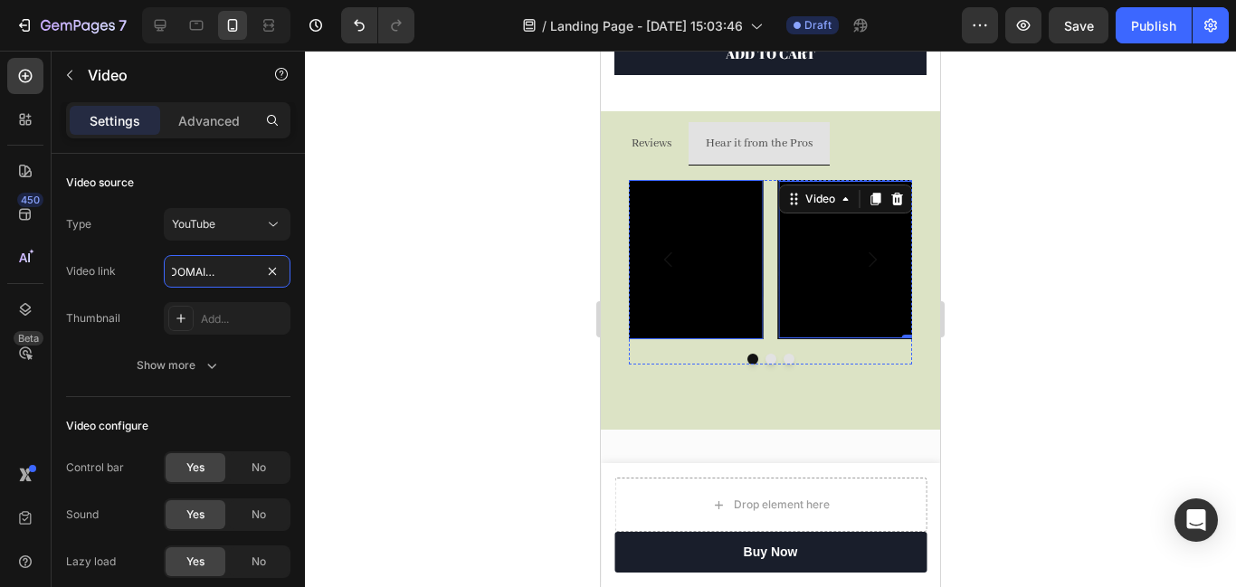
type input "[URL][DOMAIN_NAME]"
click at [677, 257] on icon "Carousel Back Arrow" at bounding box center [669, 260] width 22 height 22
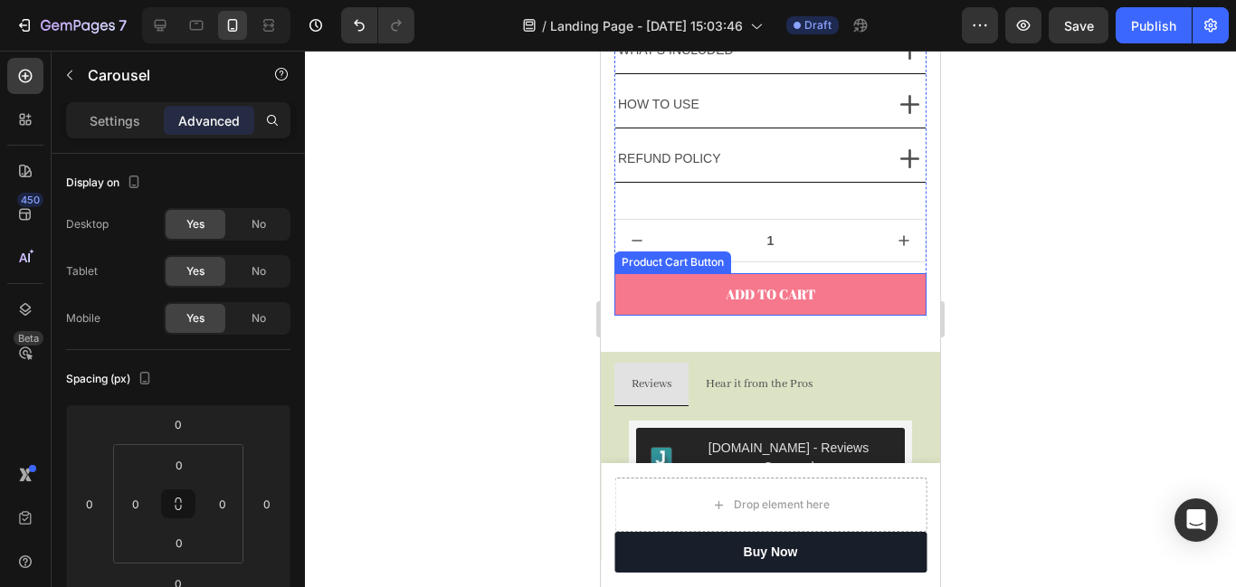
scroll to position [917, 0]
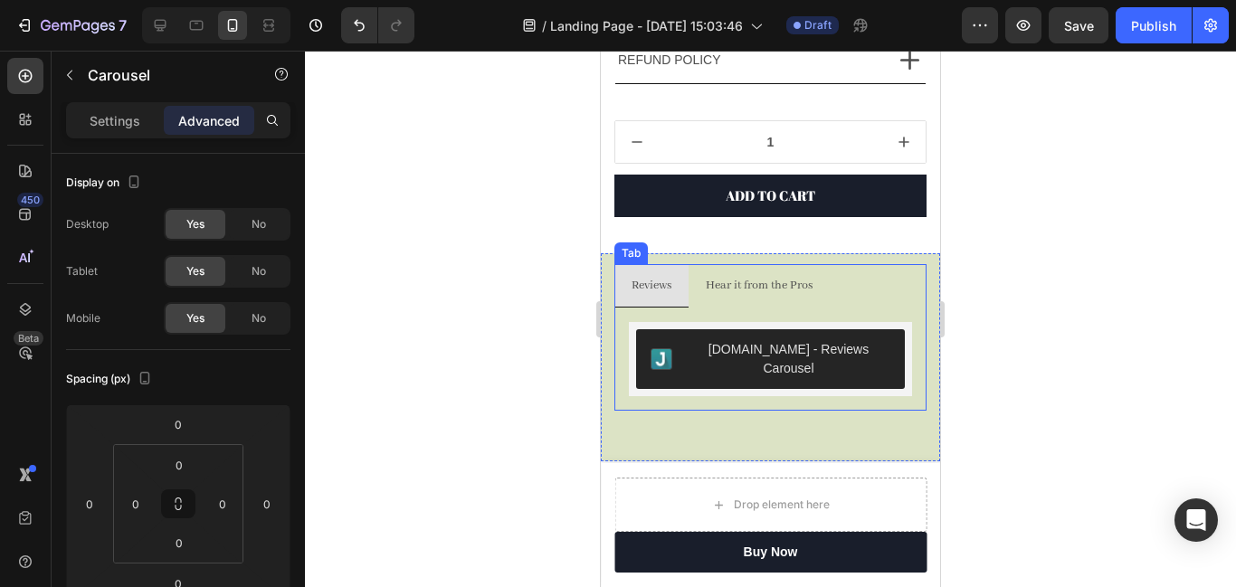
click at [748, 274] on p "Hear it from the Pros" at bounding box center [759, 285] width 107 height 23
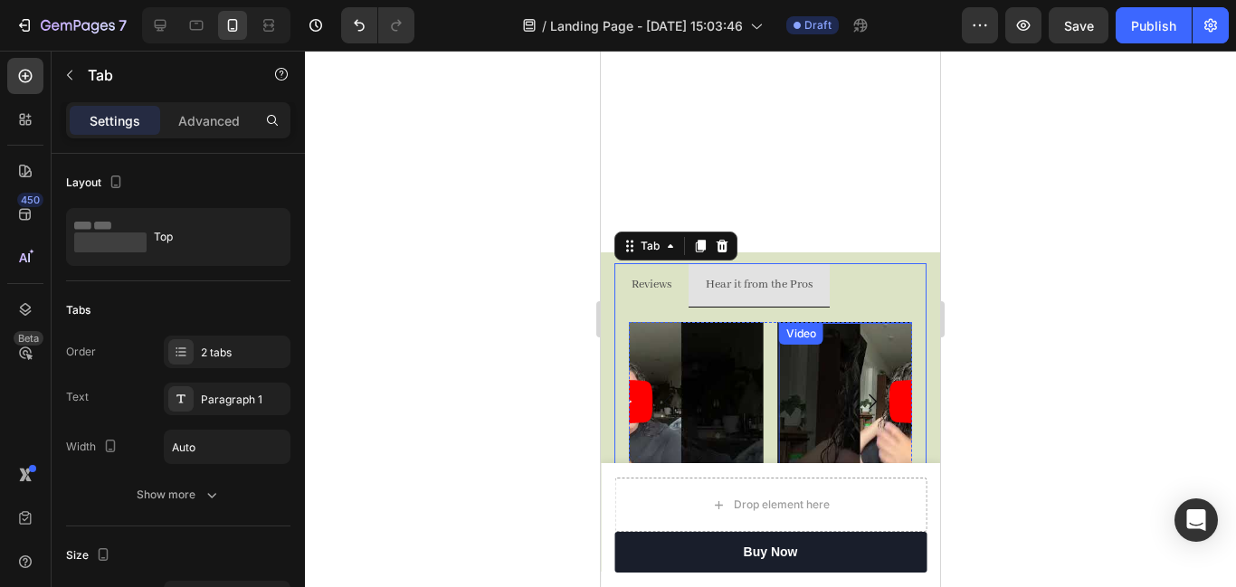
scroll to position [1145, 0]
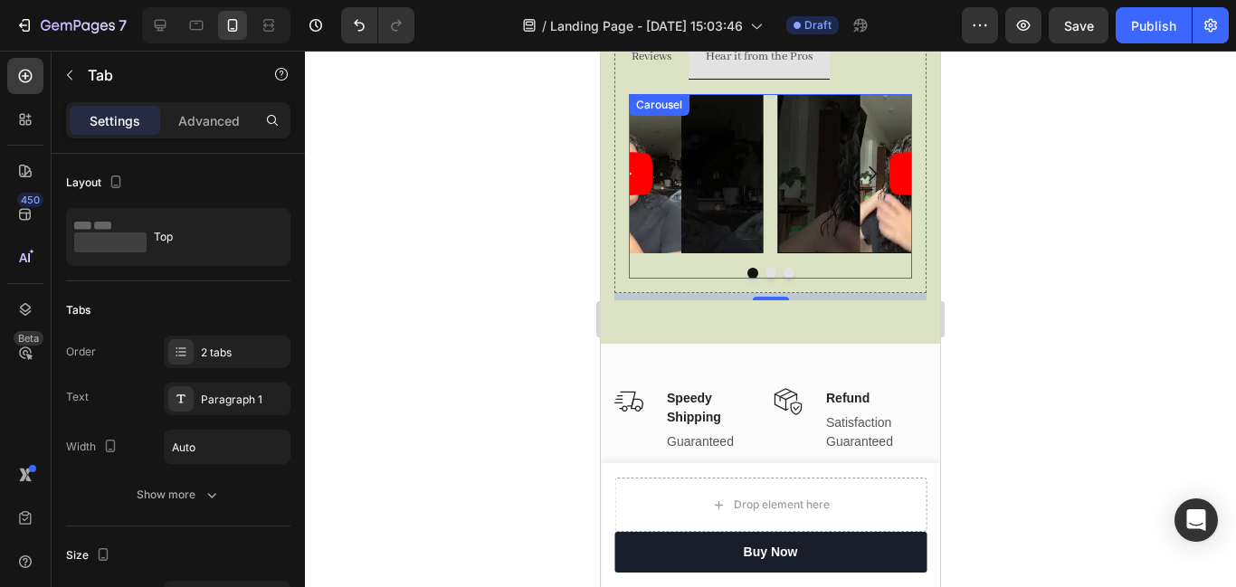
click at [768, 276] on button "Dot" at bounding box center [771, 273] width 11 height 11
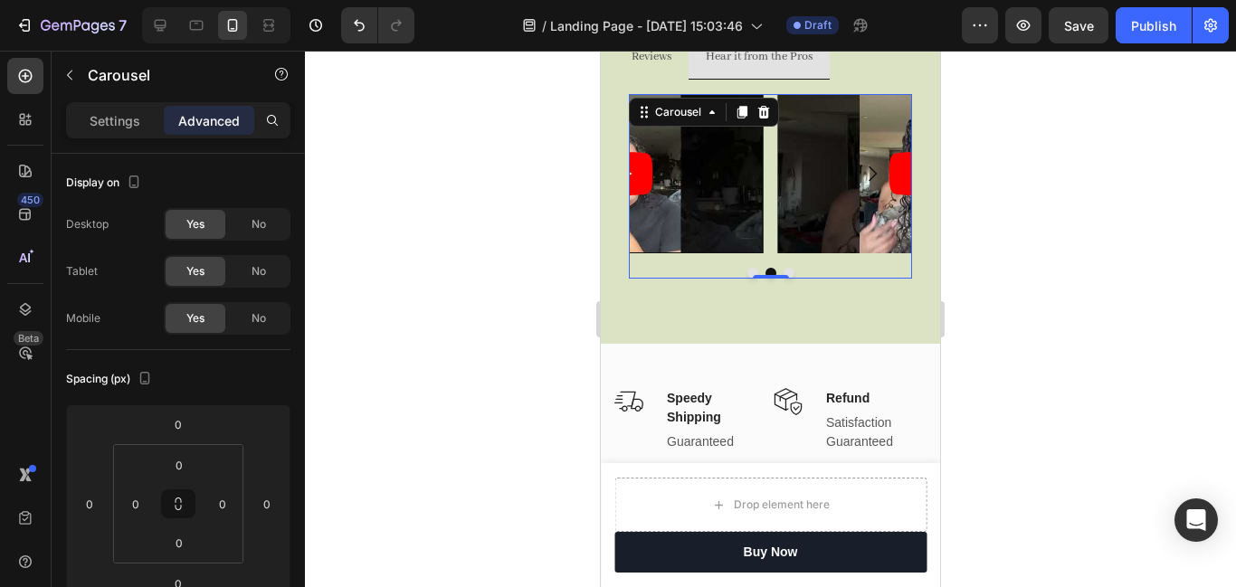
click at [789, 273] on button "Dot" at bounding box center [789, 273] width 11 height 11
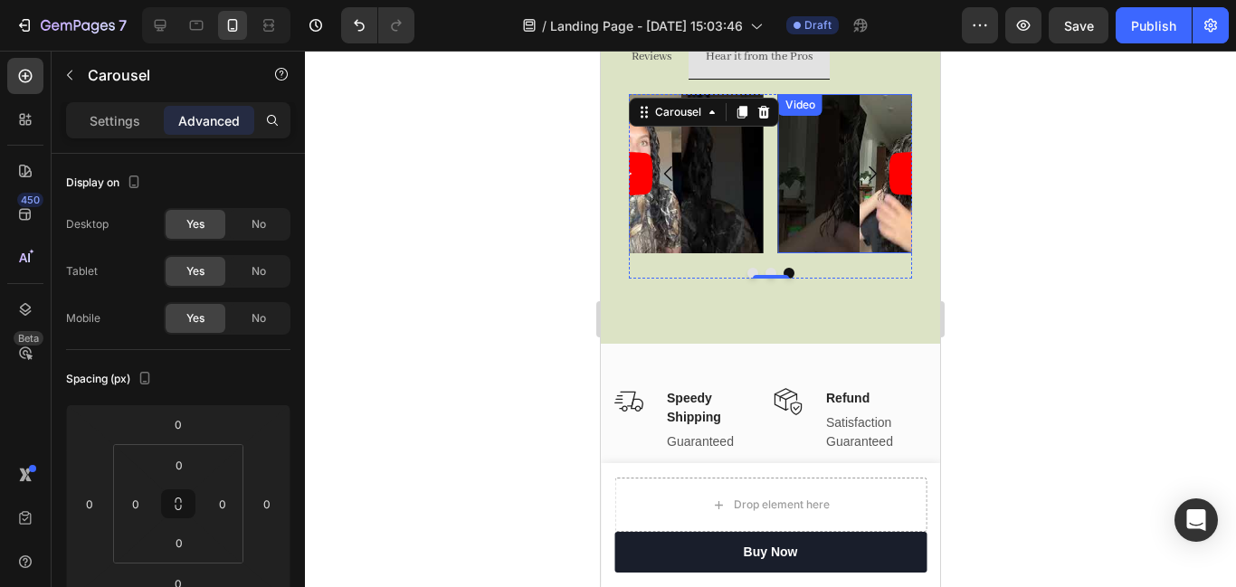
click at [838, 199] on article at bounding box center [919, 173] width 283 height 159
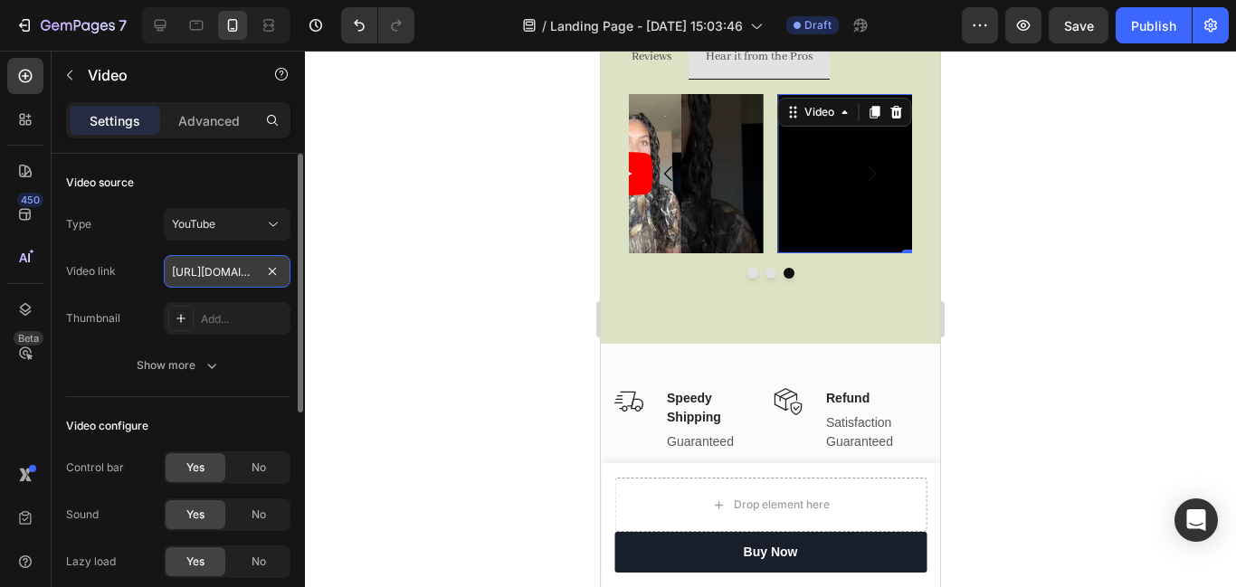
click at [231, 273] on input "[URL][DOMAIN_NAME]" at bounding box center [227, 271] width 127 height 33
paste input "[DOMAIN_NAME][URL]"
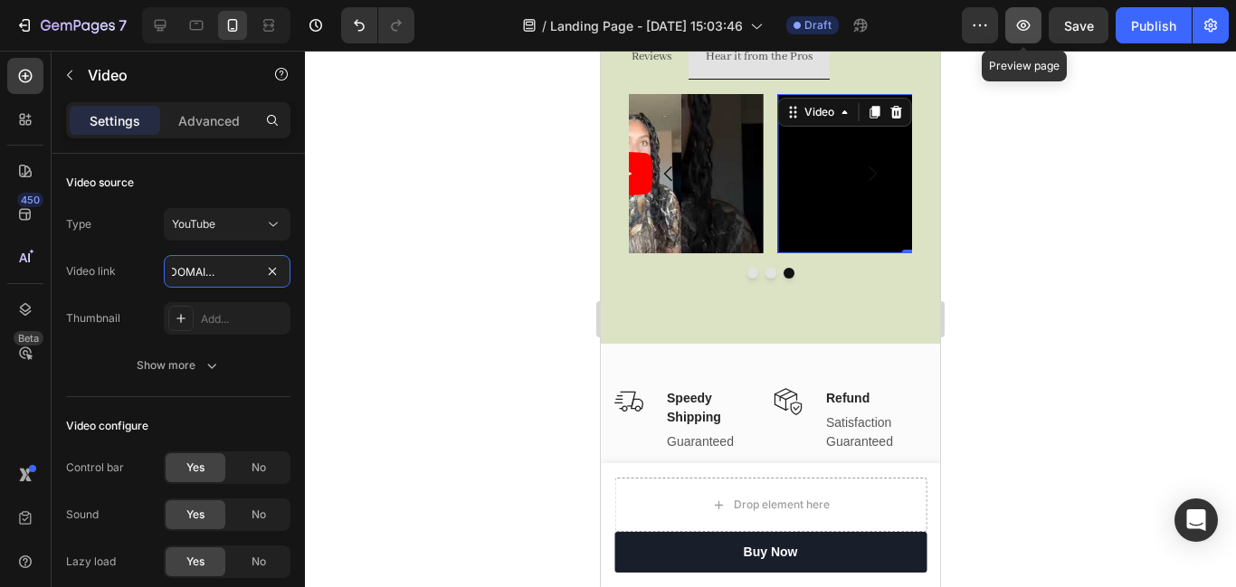
type input "[URL][DOMAIN_NAME]"
click at [1024, 25] on icon "button" at bounding box center [1024, 25] width 18 height 18
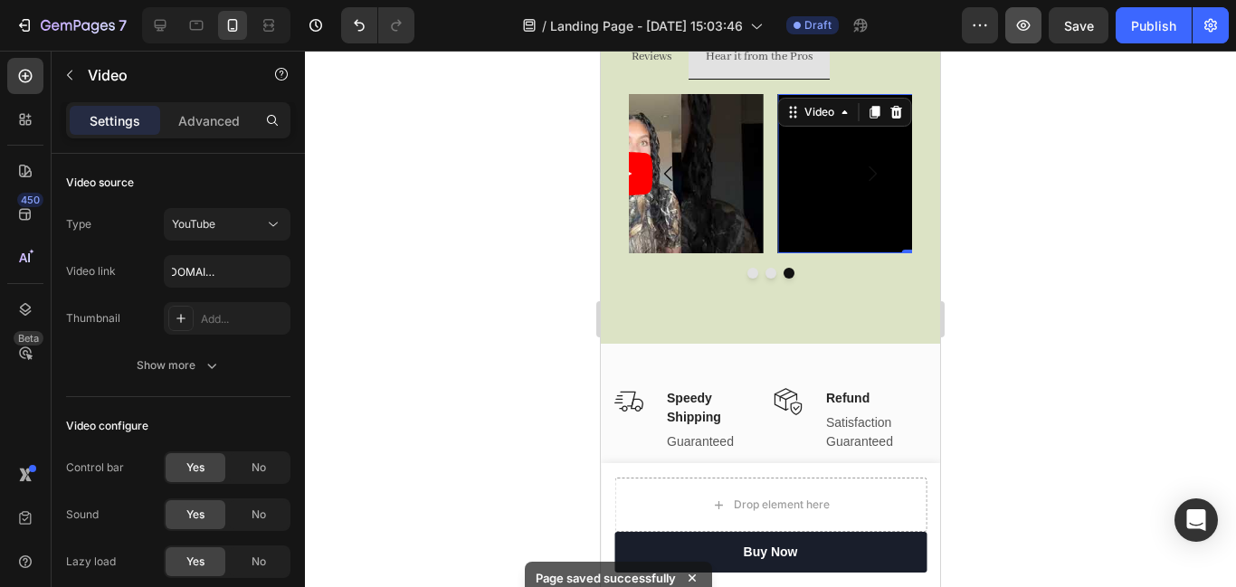
scroll to position [0, 0]
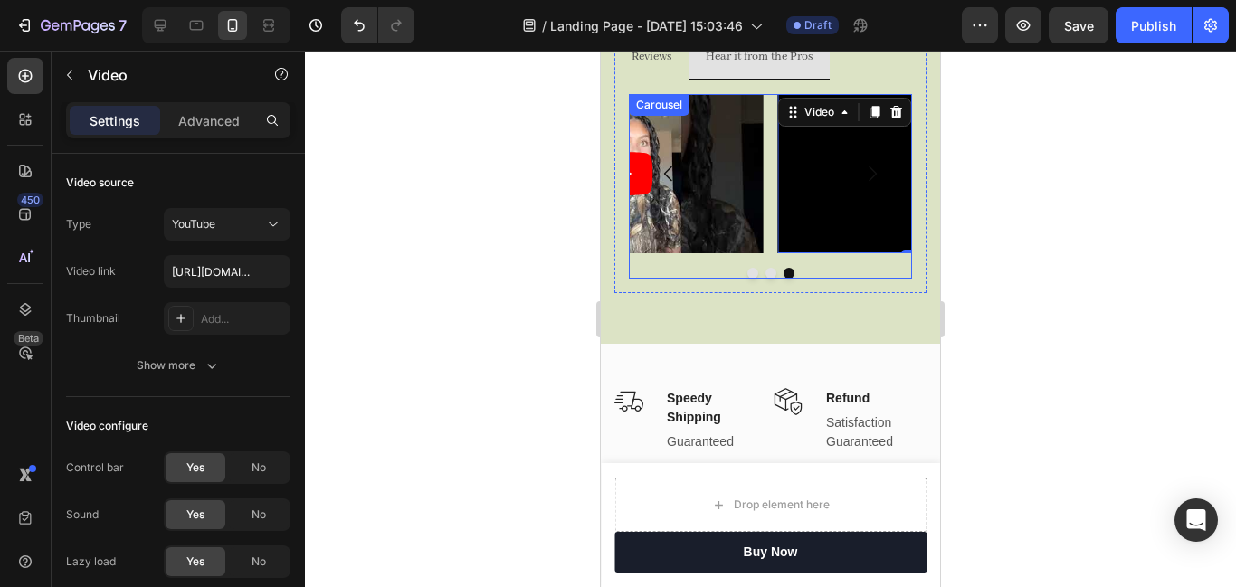
click at [754, 274] on button "Dot" at bounding box center [753, 273] width 11 height 11
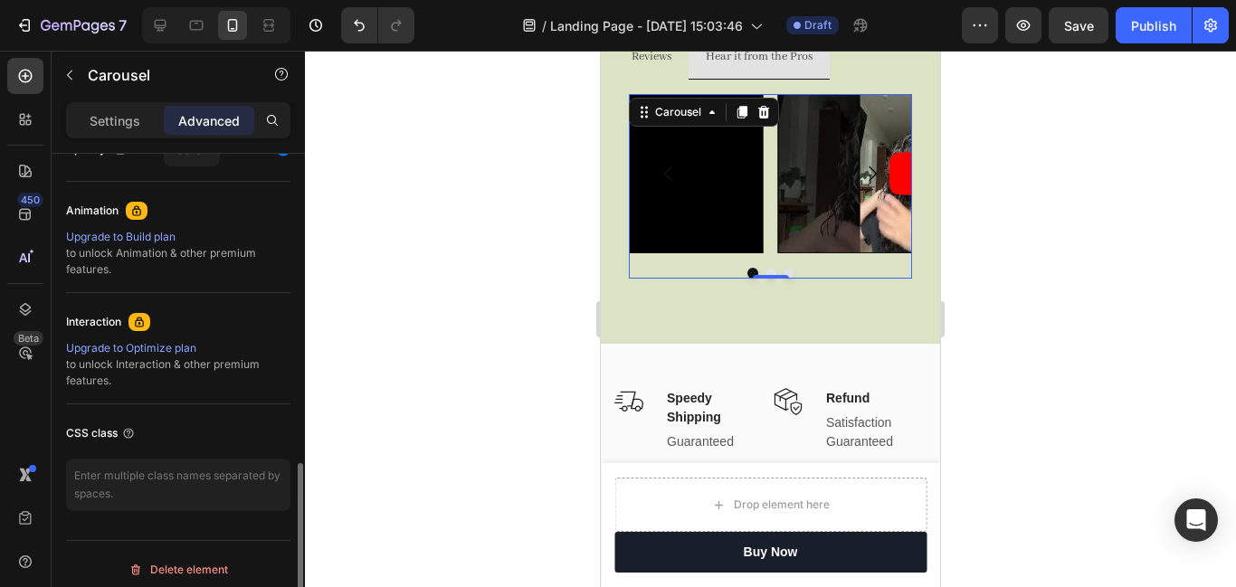
scroll to position [771, 0]
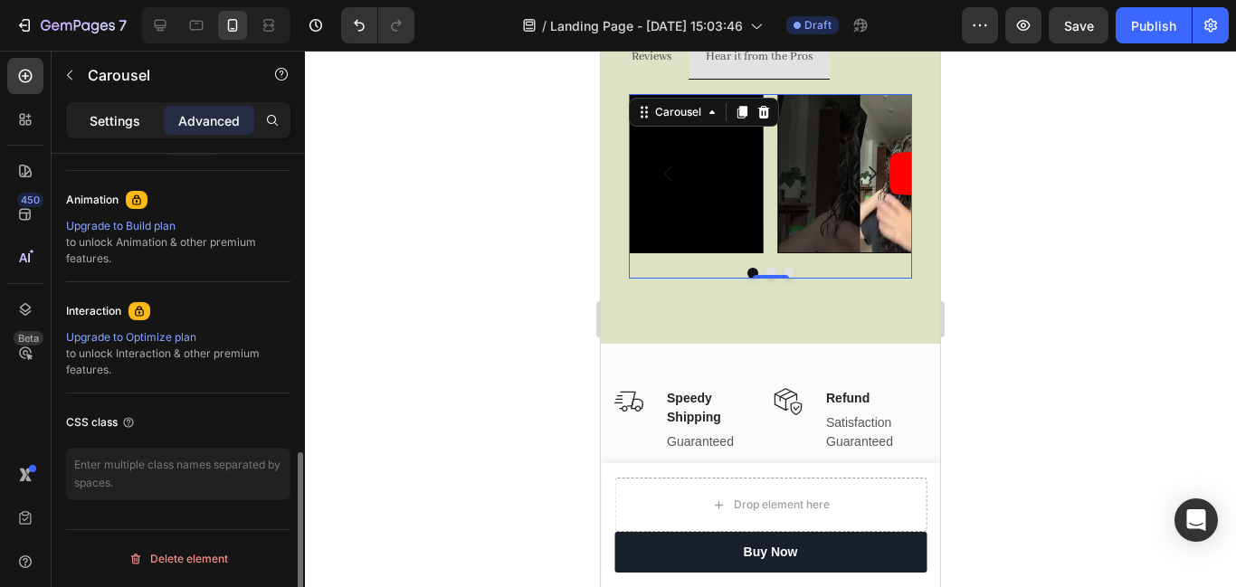
click at [123, 120] on p "Settings" at bounding box center [115, 120] width 51 height 19
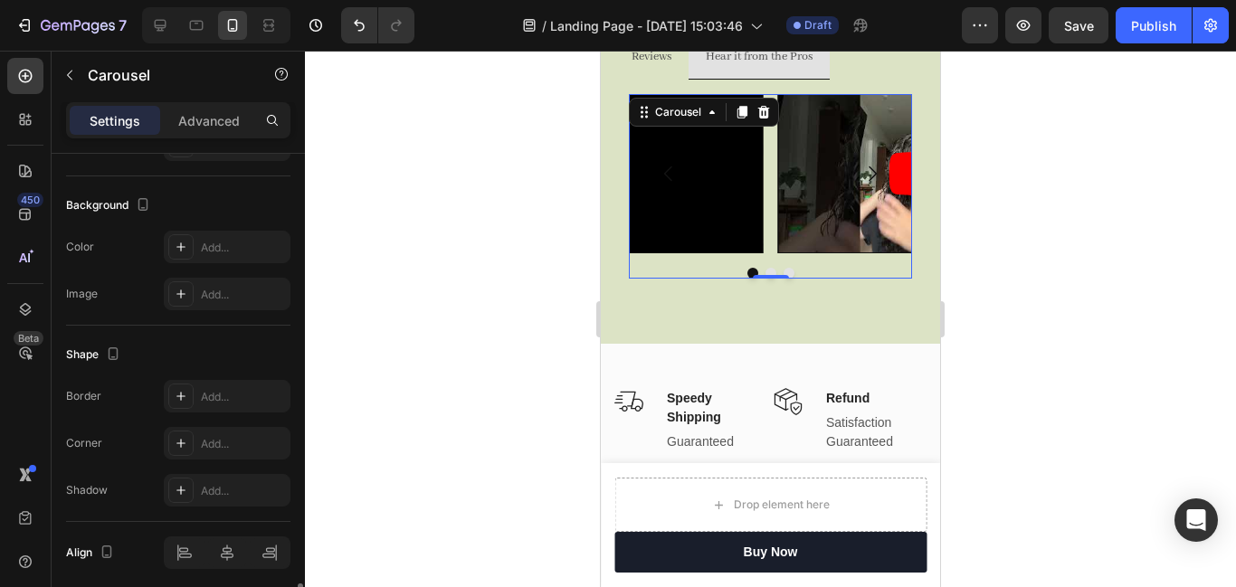
scroll to position [1709, 0]
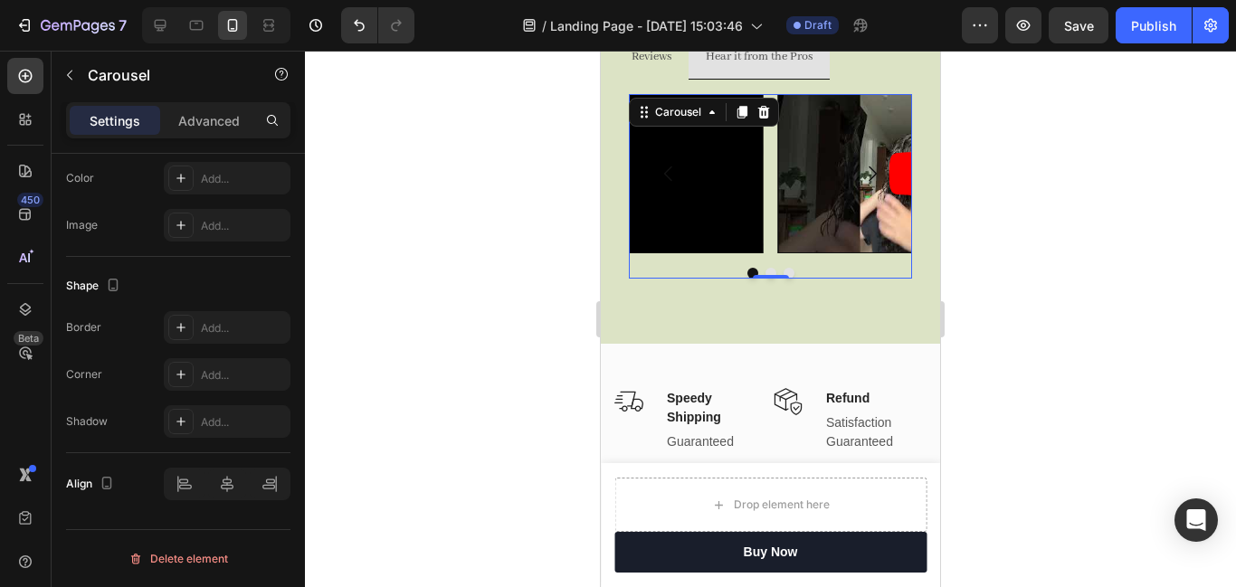
click at [689, 179] on button "Carousel Back Arrow" at bounding box center [668, 173] width 51 height 51
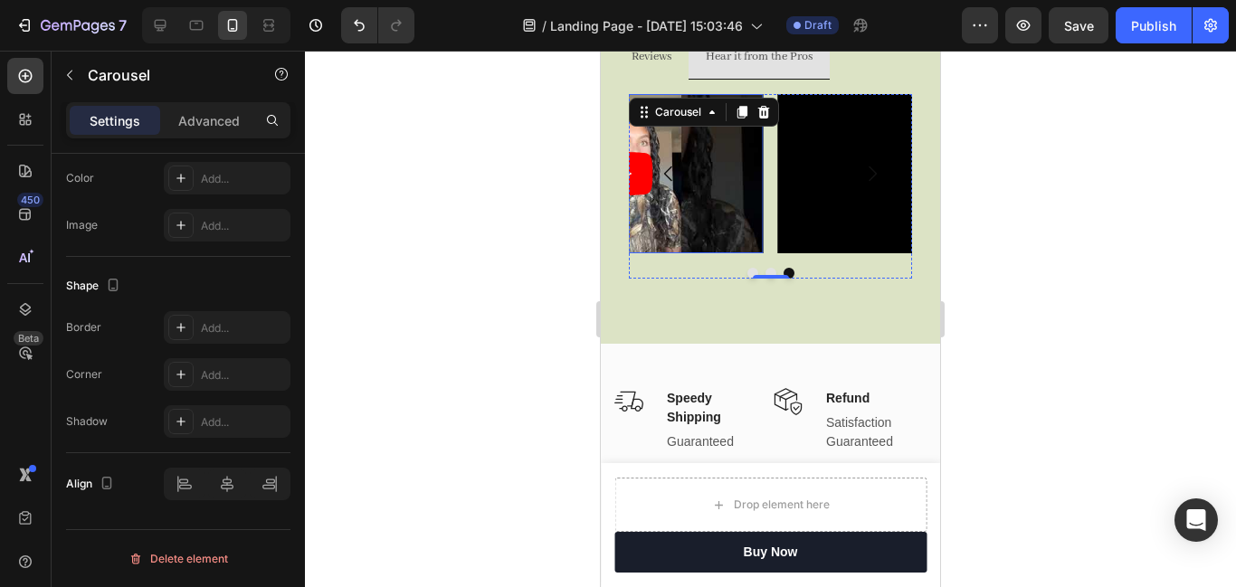
click at [701, 195] on article at bounding box center [622, 173] width 283 height 159
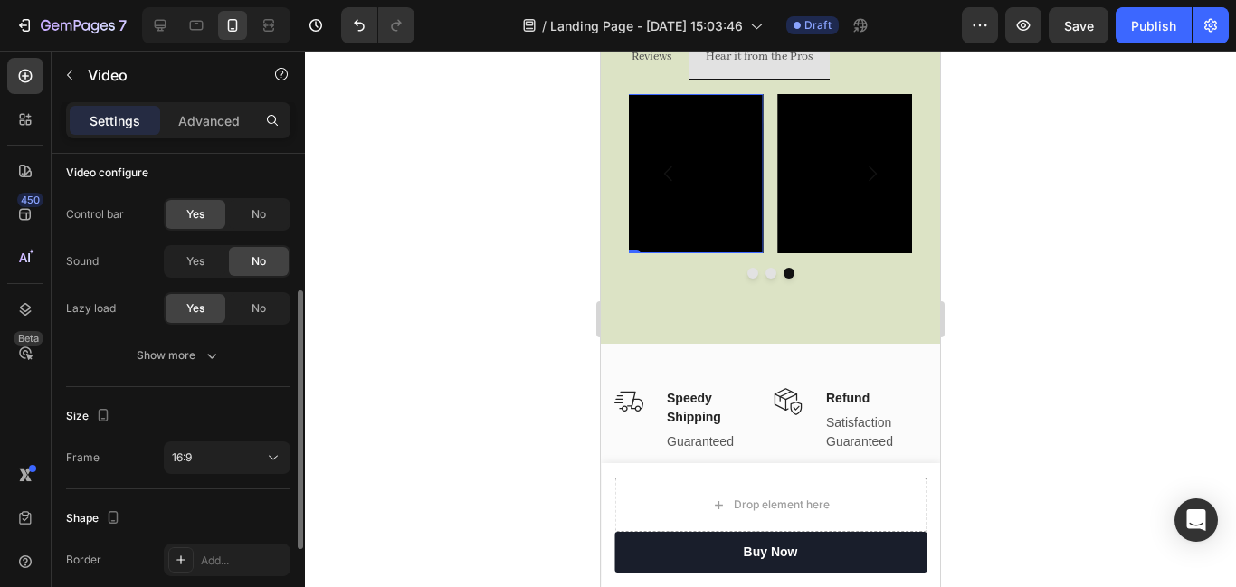
scroll to position [255, 0]
click at [211, 352] on icon "button" at bounding box center [212, 354] width 18 height 18
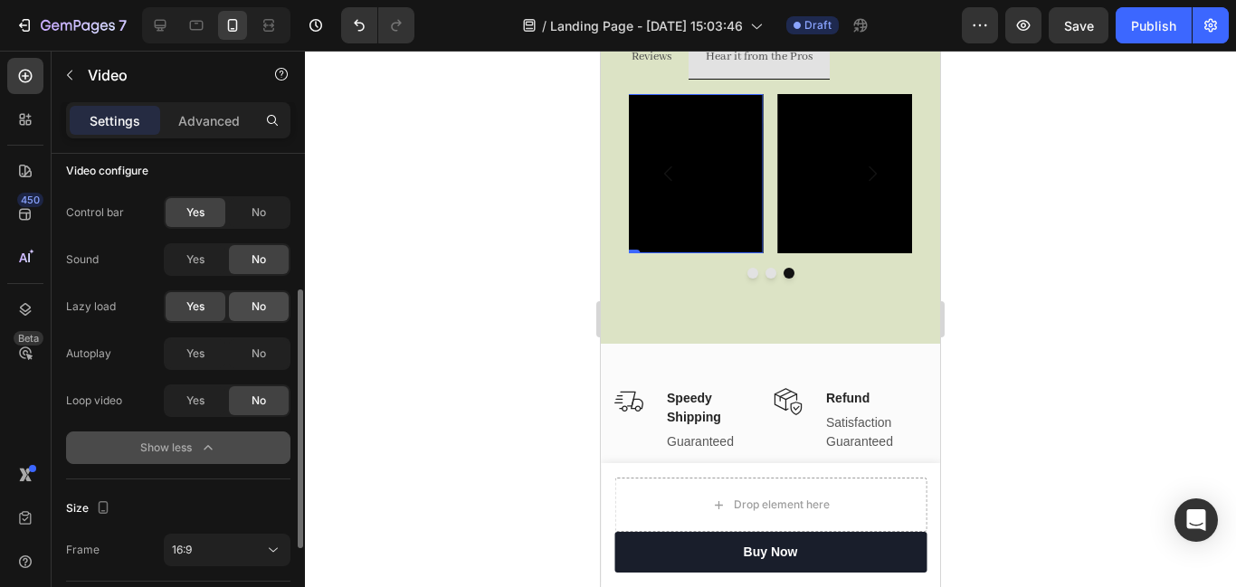
click at [255, 314] on span "No" at bounding box center [259, 307] width 14 height 16
click at [200, 353] on span "Yes" at bounding box center [195, 354] width 18 height 16
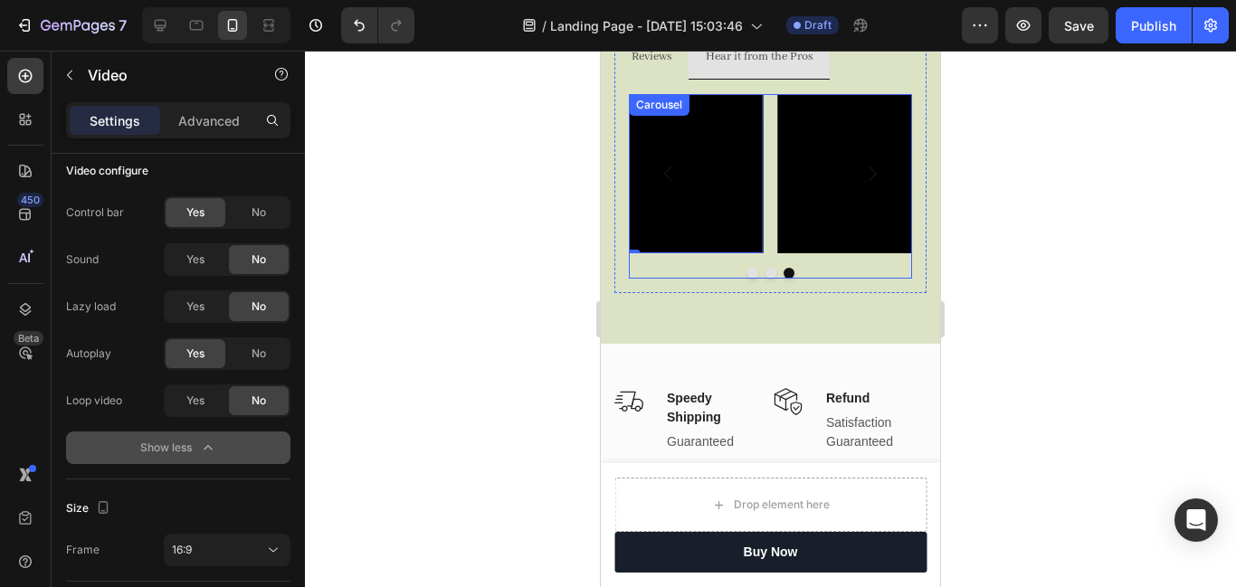
click at [752, 274] on button "Dot" at bounding box center [753, 273] width 11 height 11
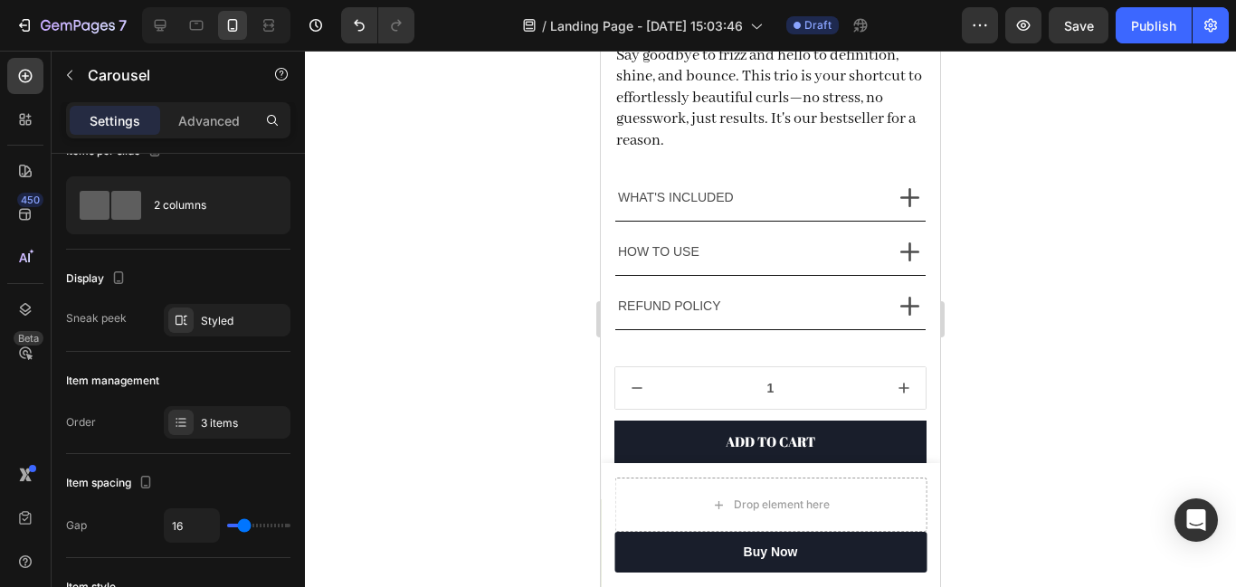
scroll to position [983, 0]
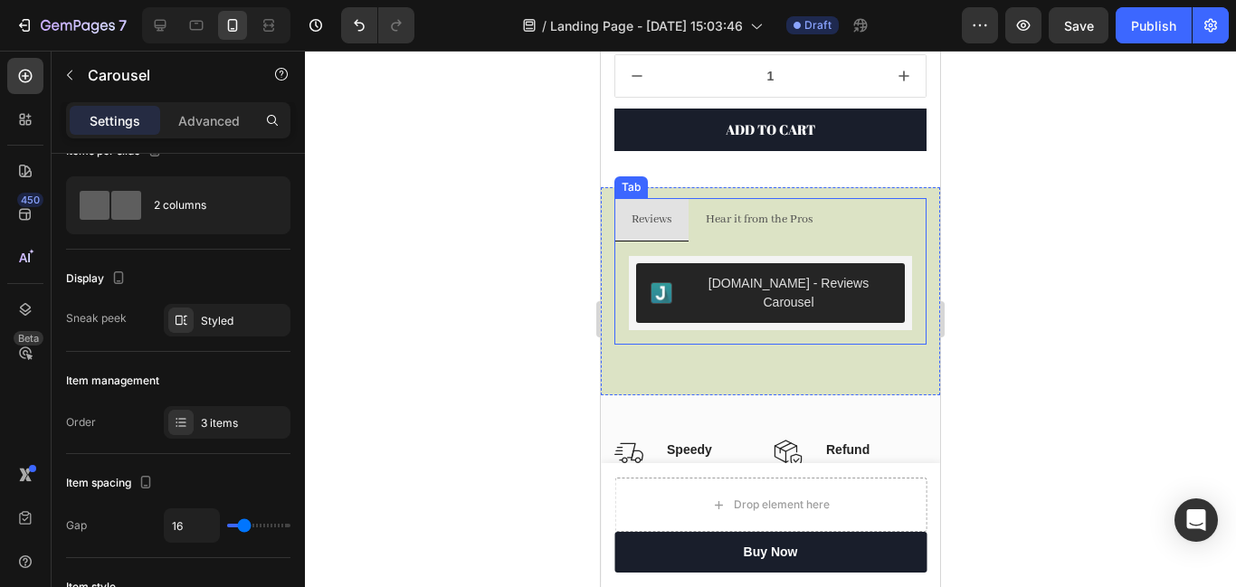
click at [772, 224] on p "Hear it from the Pros" at bounding box center [759, 219] width 107 height 23
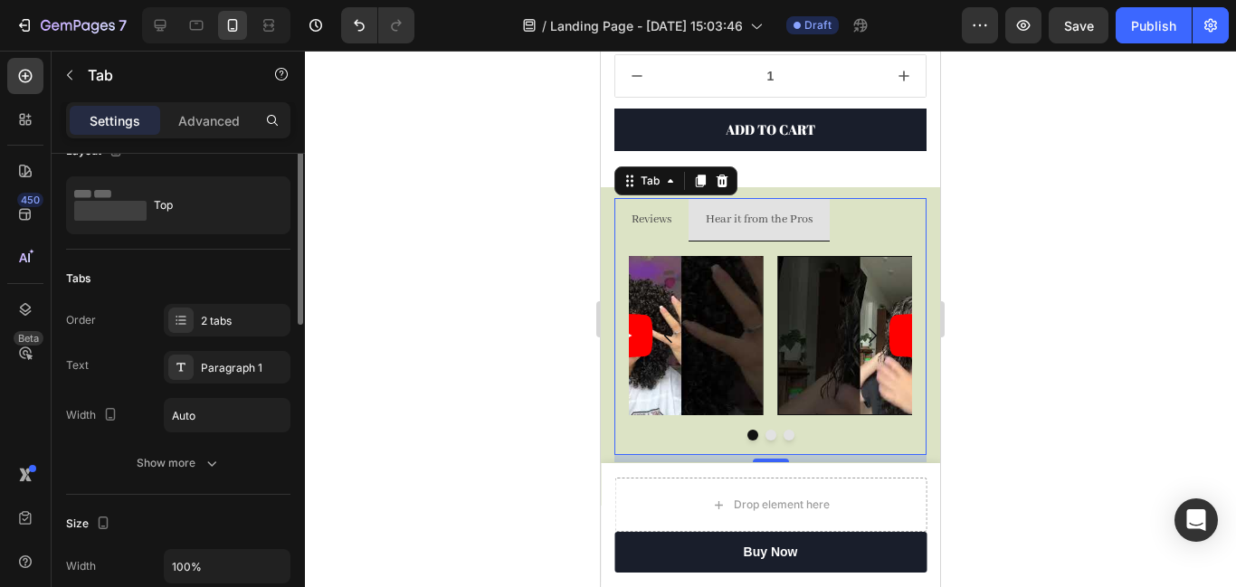
scroll to position [0, 0]
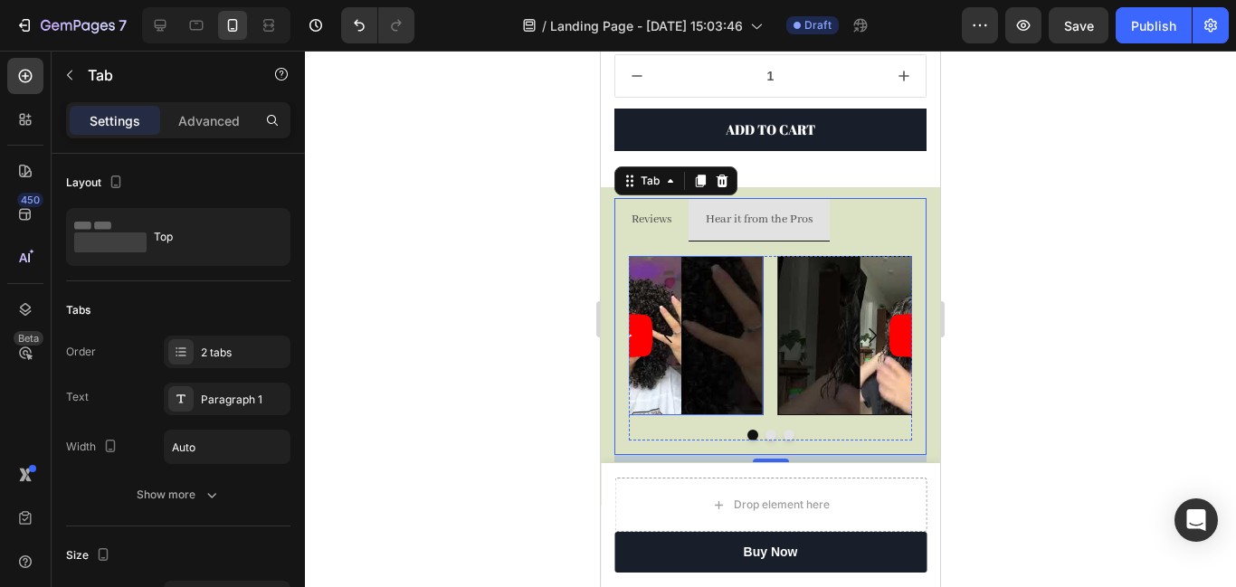
click at [706, 320] on article at bounding box center [622, 335] width 283 height 159
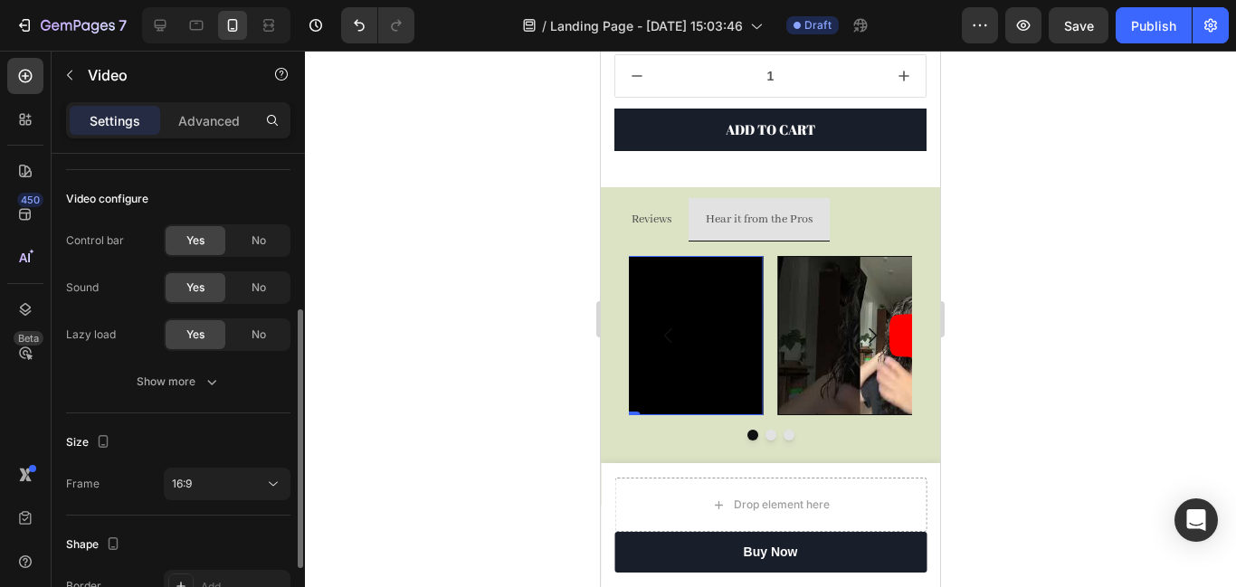
scroll to position [250, 0]
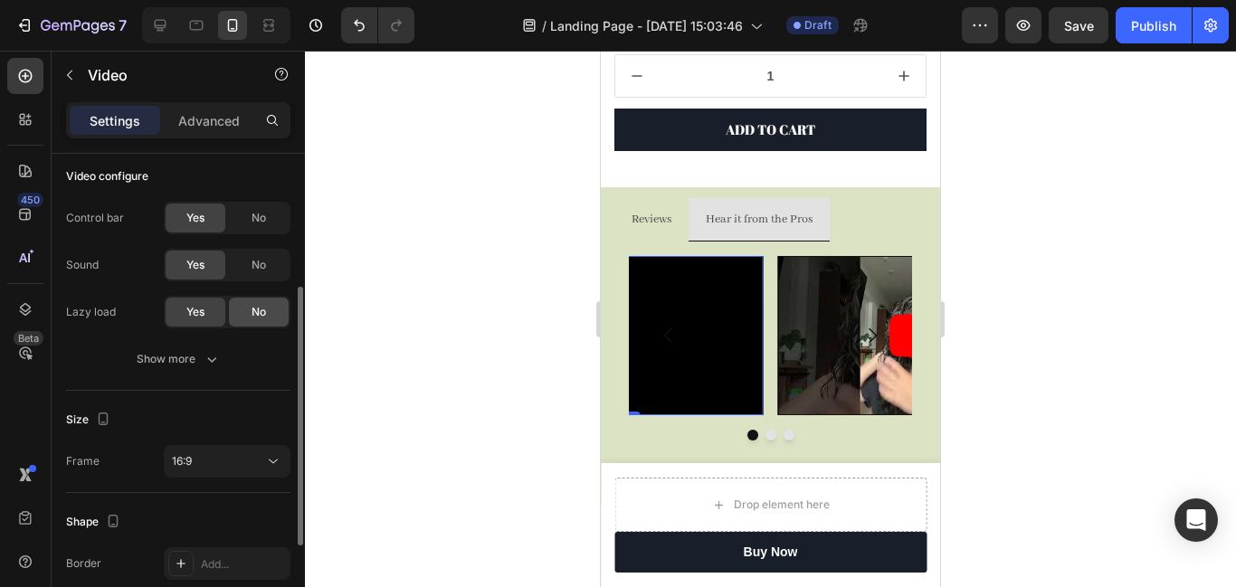
click at [252, 312] on span "No" at bounding box center [259, 312] width 14 height 16
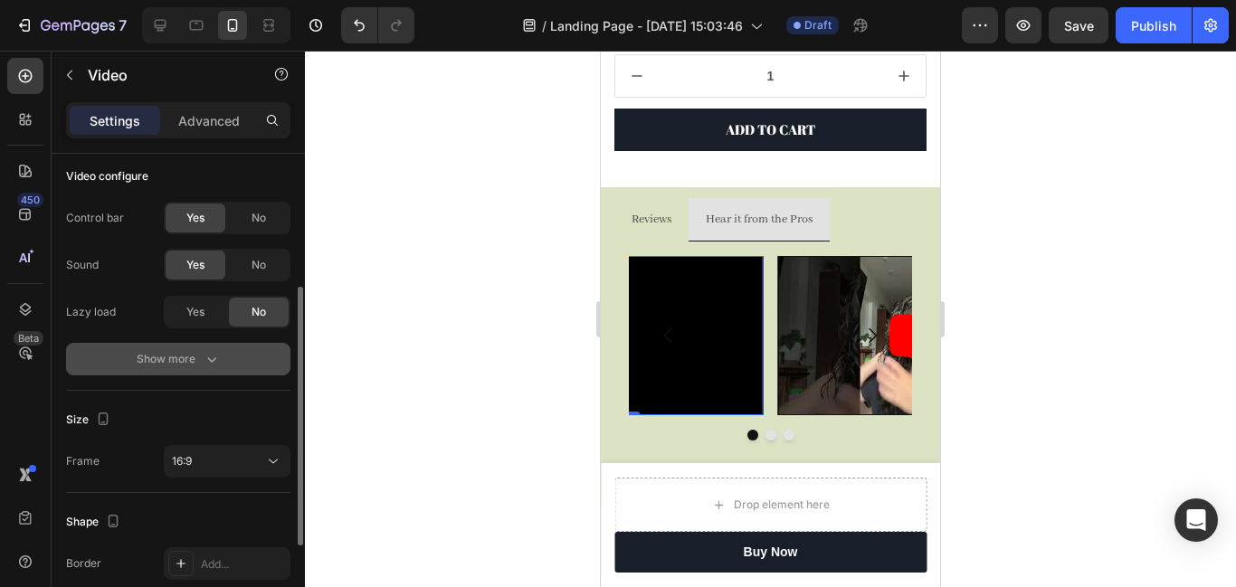
click at [215, 363] on icon "button" at bounding box center [212, 359] width 18 height 18
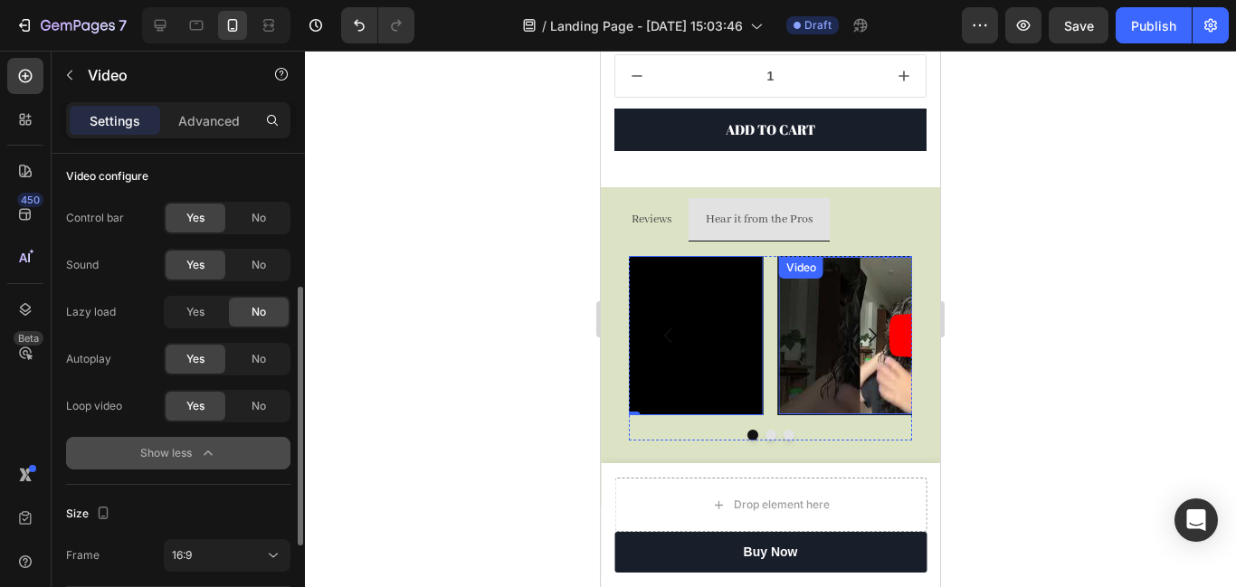
click at [829, 338] on article at bounding box center [919, 336] width 281 height 158
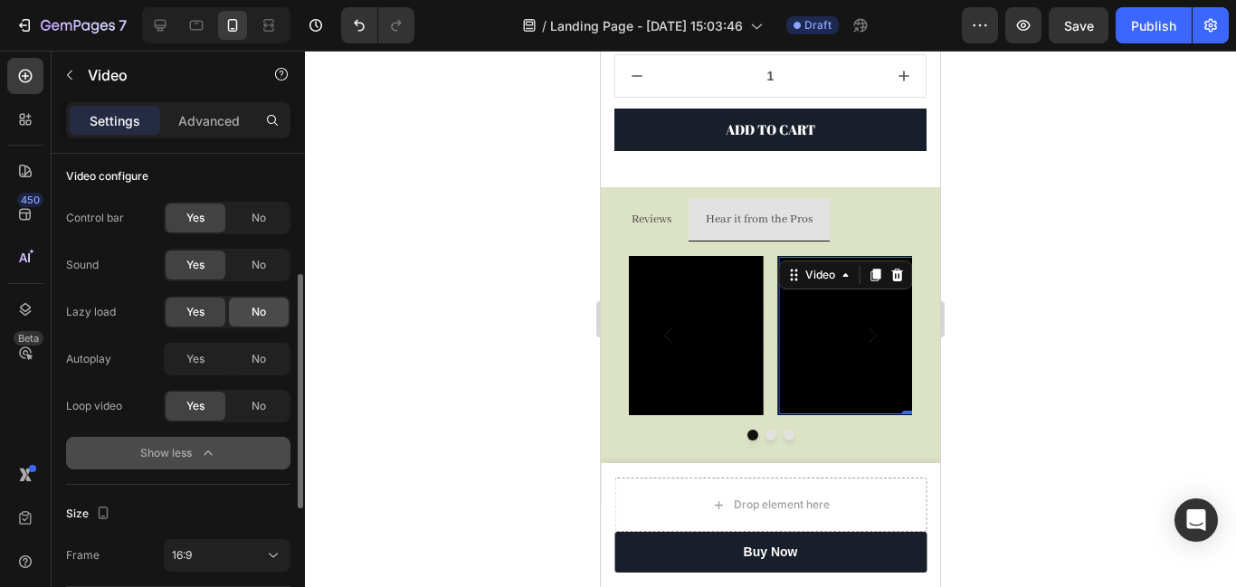
click at [268, 307] on div "No" at bounding box center [259, 312] width 60 height 29
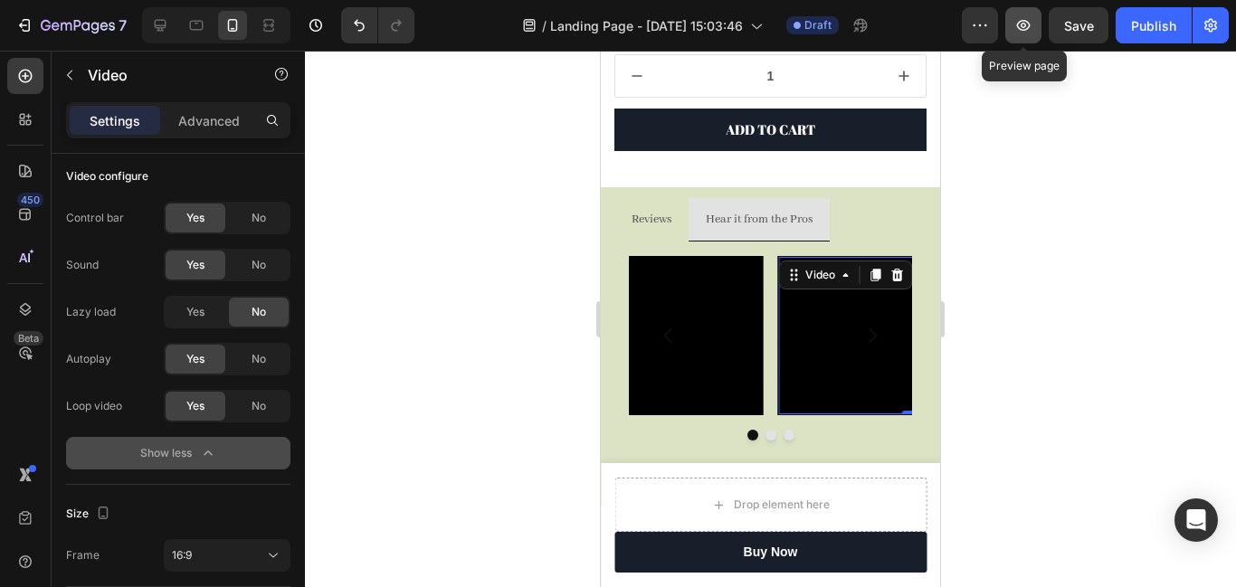
click at [1012, 30] on button "button" at bounding box center [1023, 25] width 36 height 36
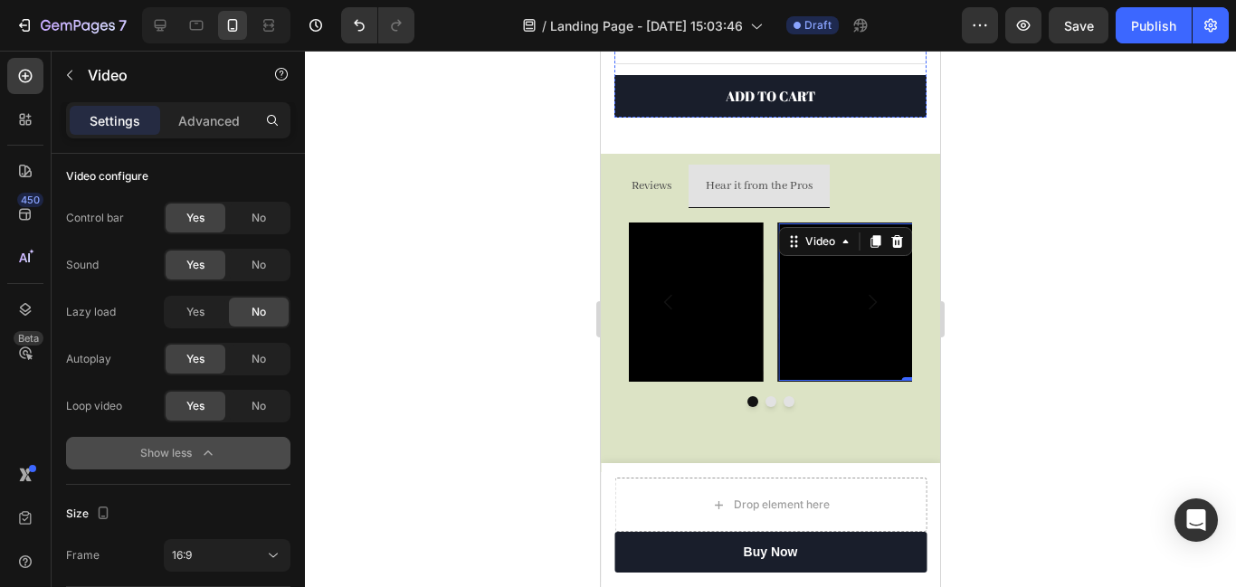
scroll to position [1081, 0]
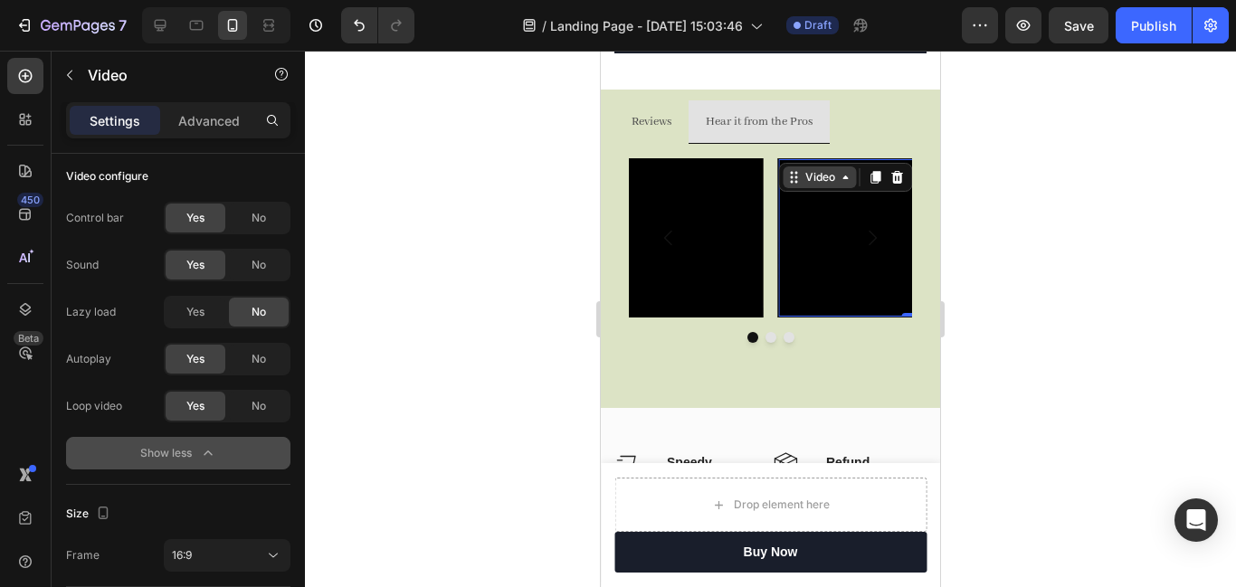
click at [808, 176] on div "Video" at bounding box center [820, 177] width 37 height 16
click at [808, 177] on div "Video" at bounding box center [820, 177] width 37 height 16
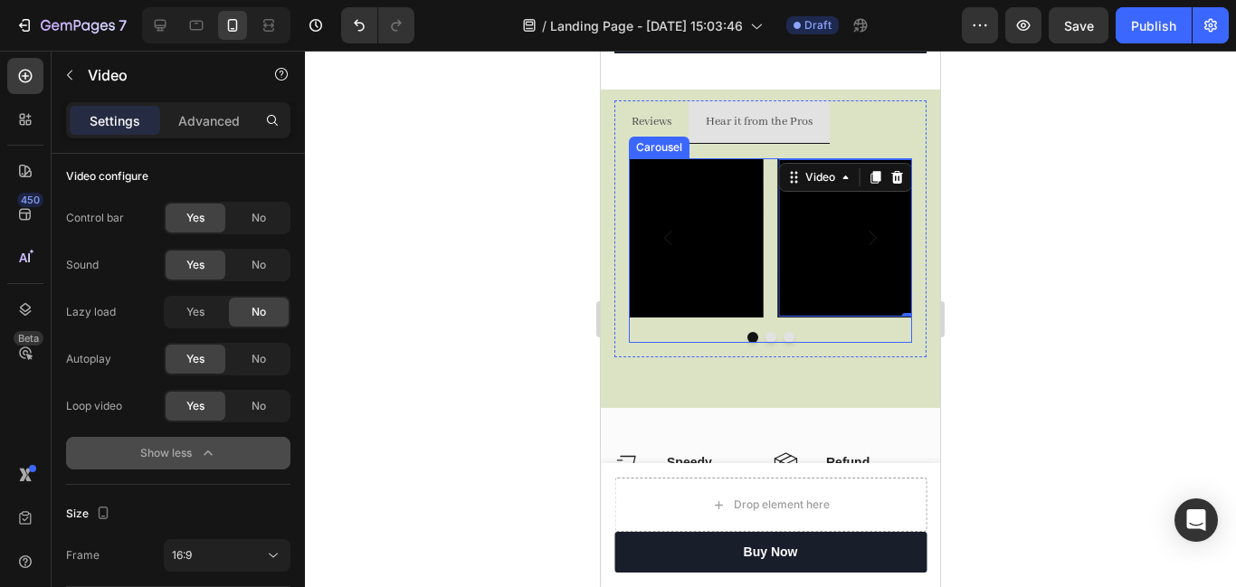
click at [862, 234] on icon "Carousel Next Arrow" at bounding box center [873, 238] width 22 height 22
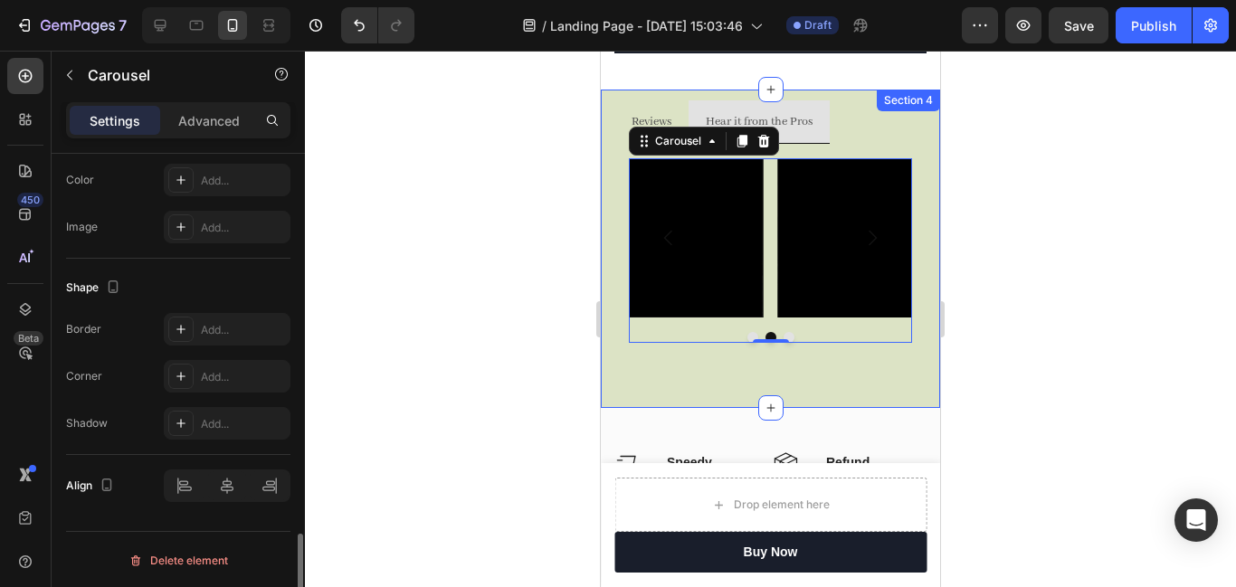
scroll to position [1709, 0]
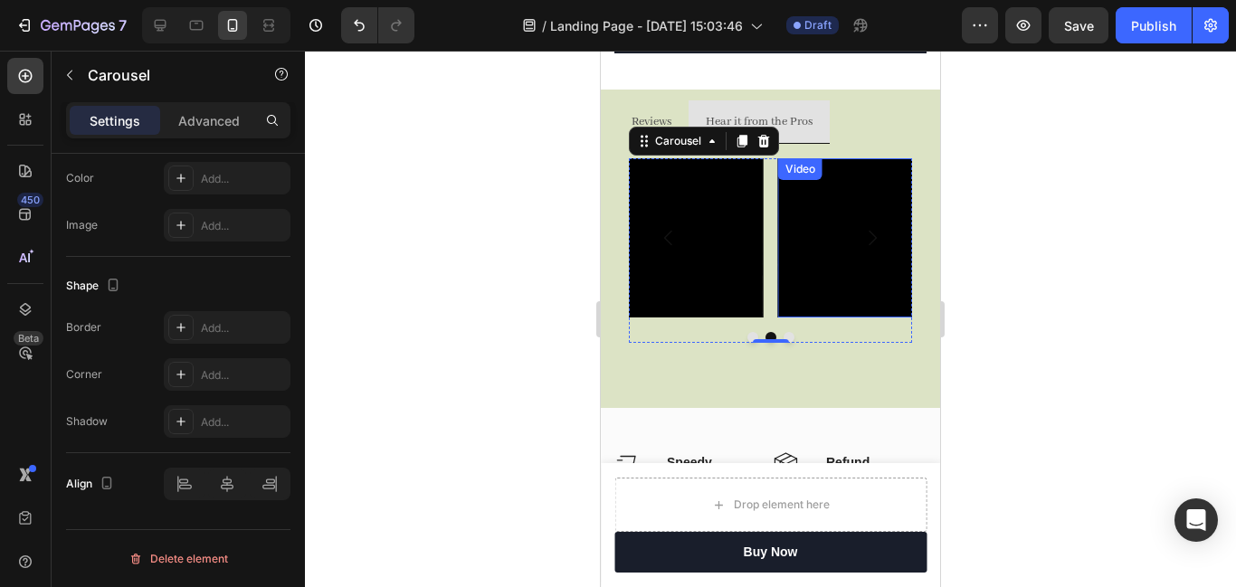
click at [807, 169] on div "Video" at bounding box center [800, 169] width 37 height 16
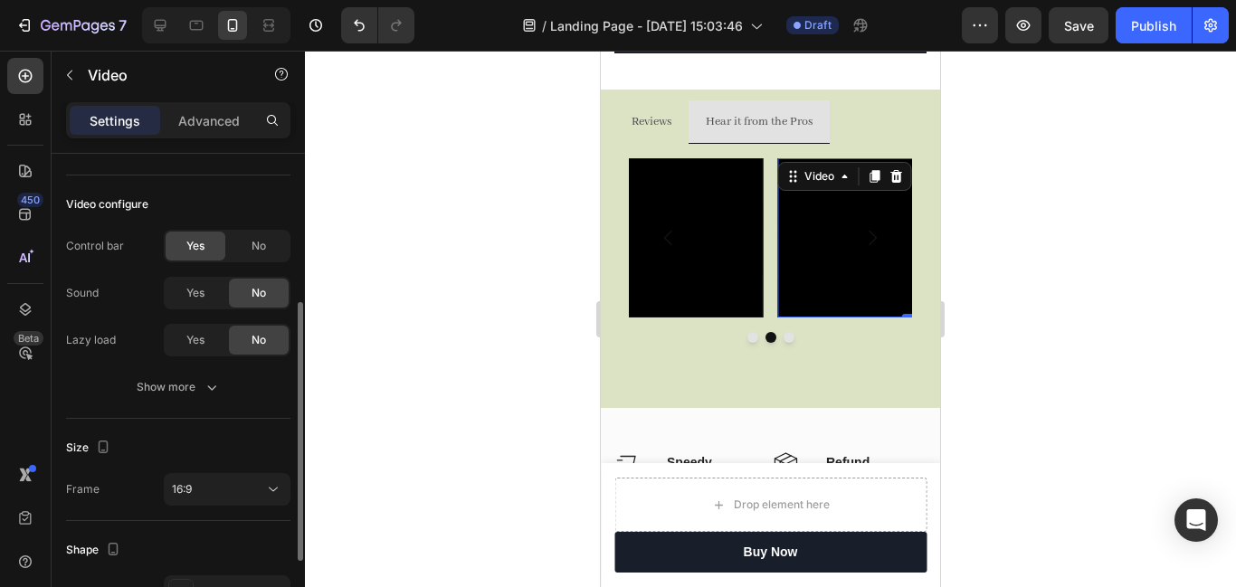
scroll to position [249, 0]
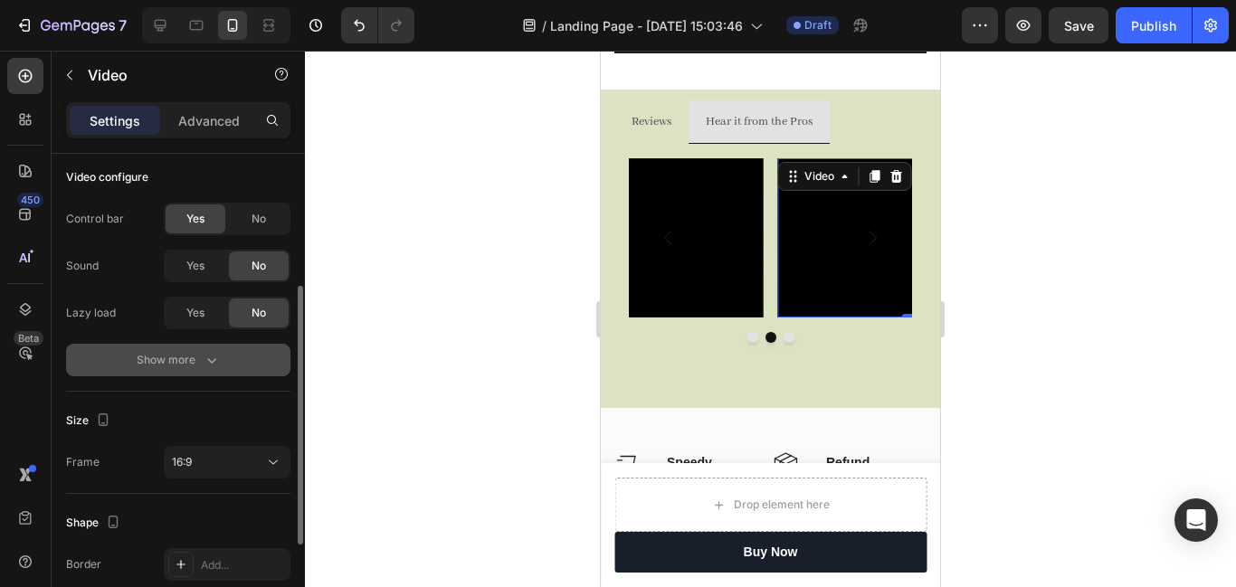
click at [212, 363] on icon "button" at bounding box center [212, 360] width 18 height 18
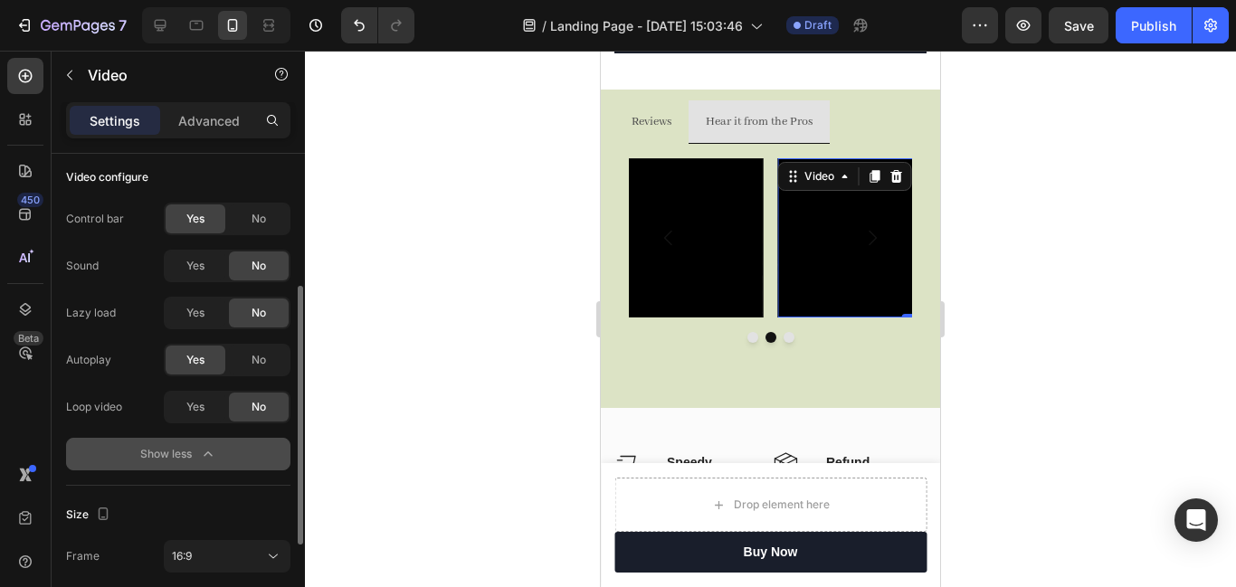
click at [198, 363] on span "Yes" at bounding box center [195, 360] width 18 height 16
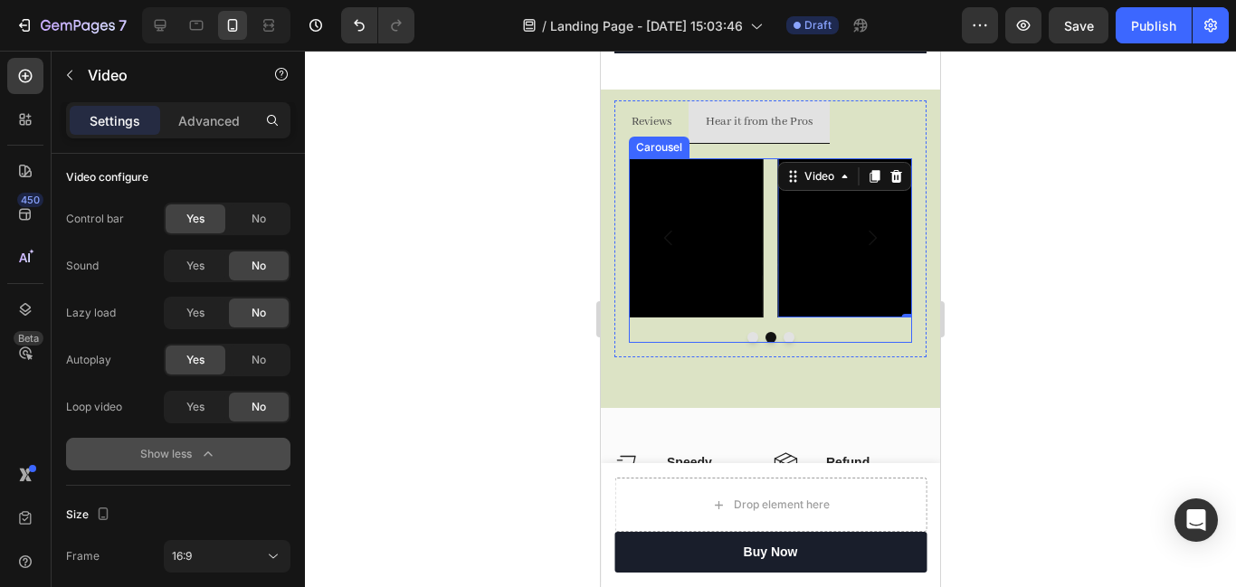
click at [749, 338] on button "Dot" at bounding box center [753, 337] width 11 height 11
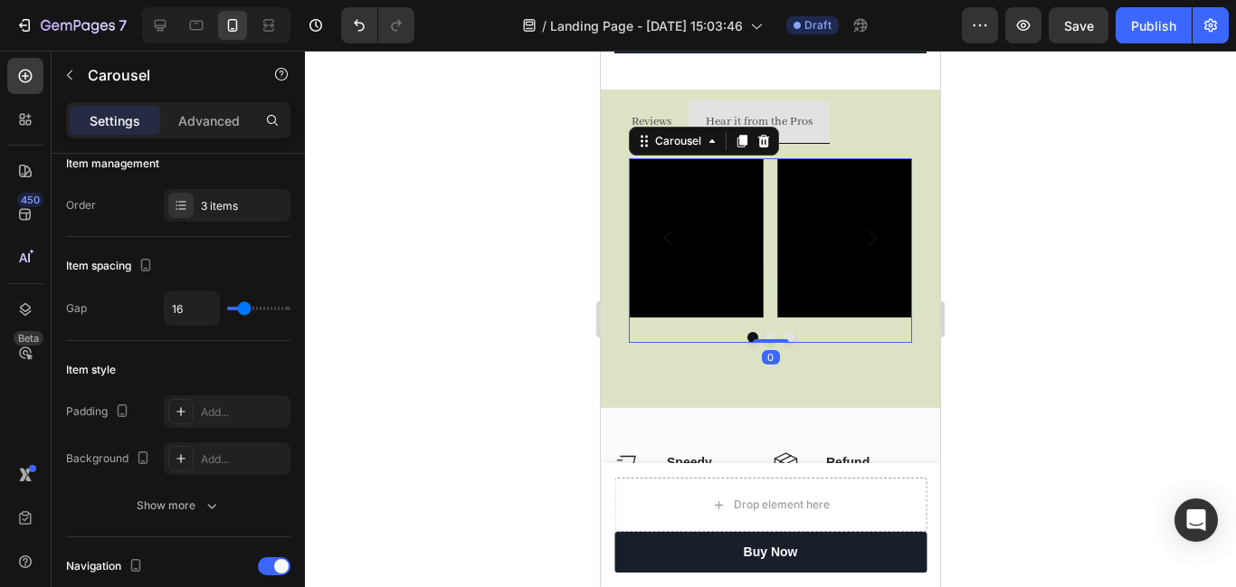
scroll to position [0, 0]
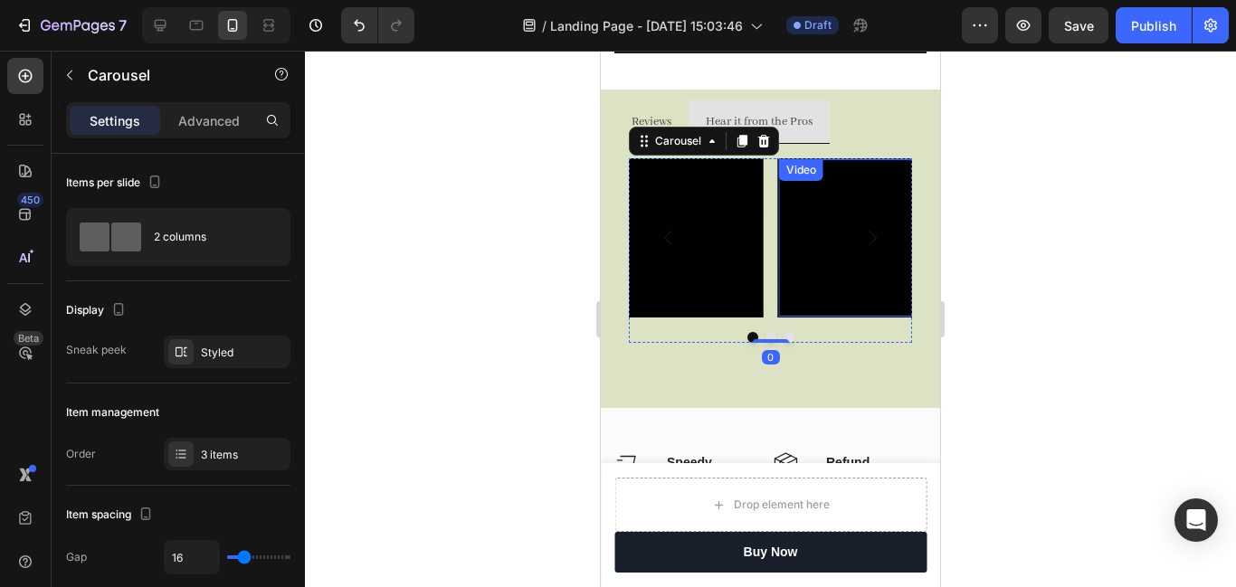
click at [799, 168] on div "Video" at bounding box center [801, 170] width 37 height 16
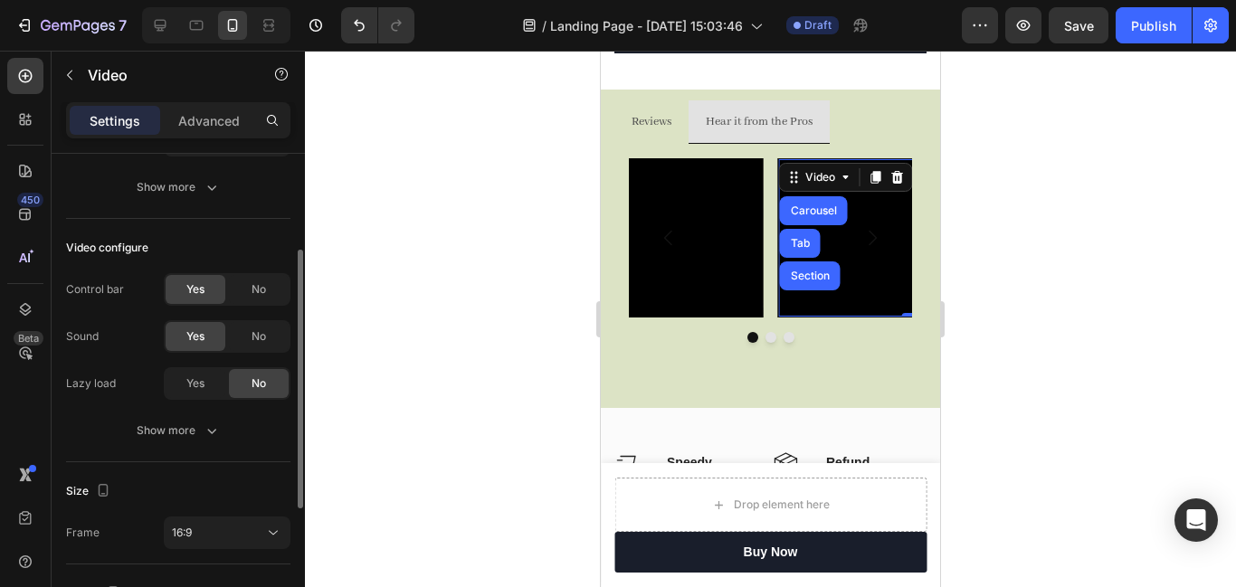
scroll to position [190, 0]
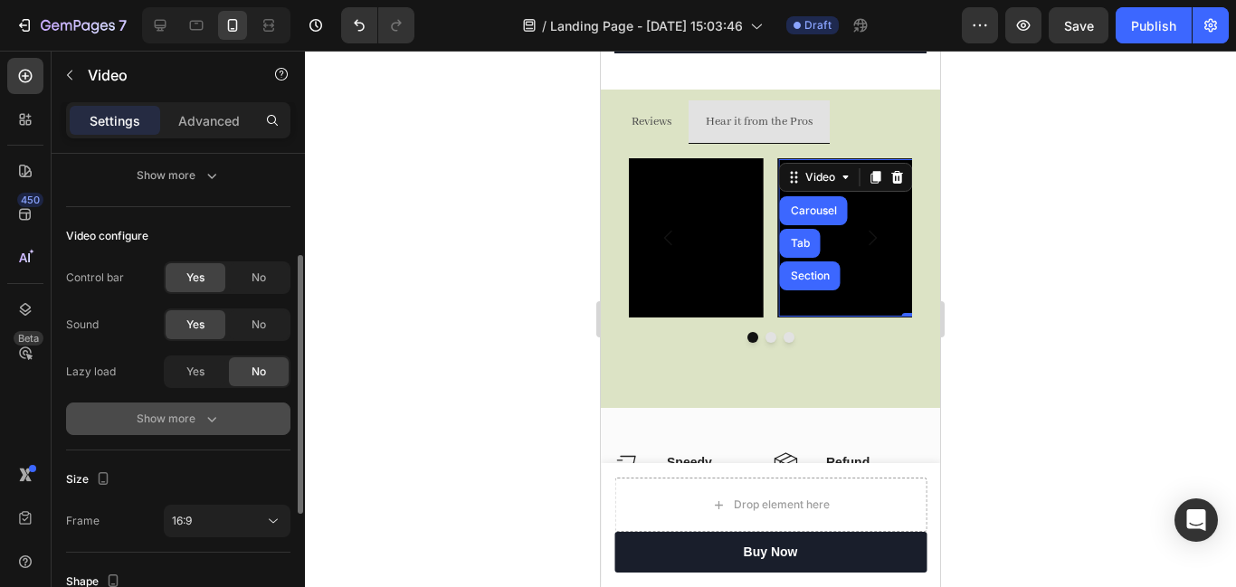
click at [217, 419] on icon "button" at bounding box center [212, 419] width 18 height 18
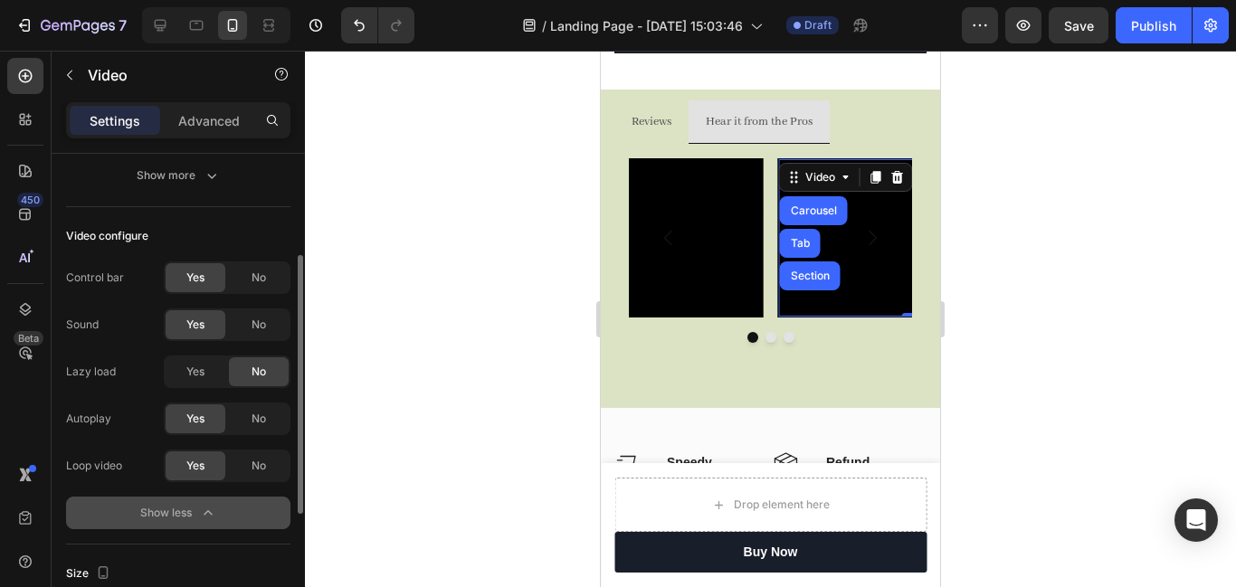
click at [207, 417] on div "Yes" at bounding box center [196, 419] width 60 height 29
click at [253, 419] on span "No" at bounding box center [259, 419] width 14 height 16
click at [195, 416] on span "Yes" at bounding box center [195, 419] width 18 height 16
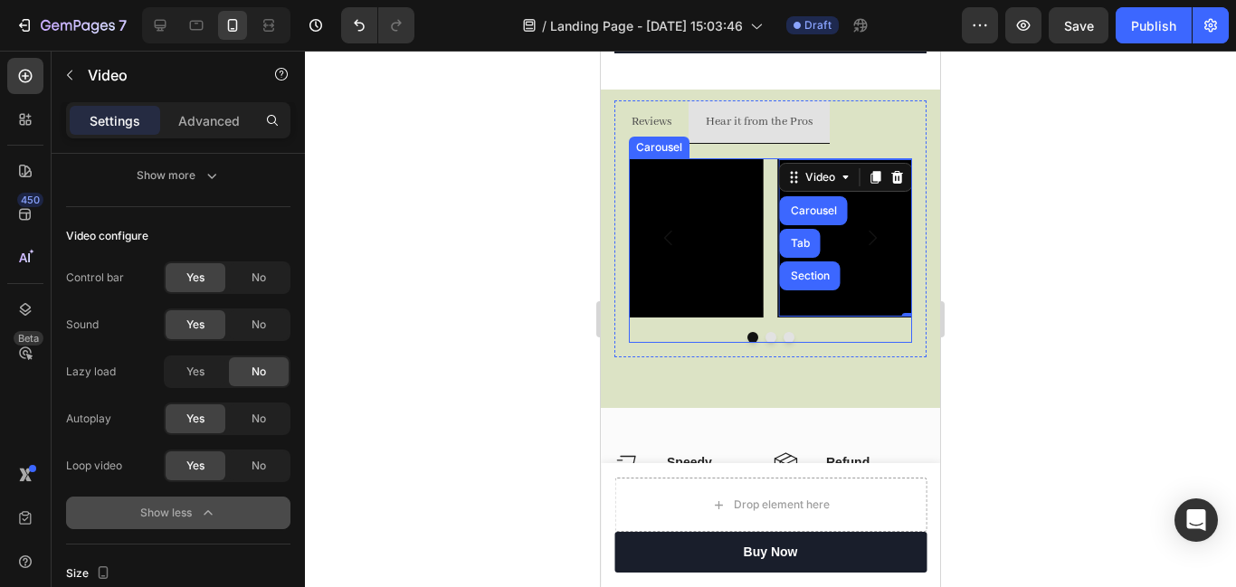
click at [789, 338] on button "Dot" at bounding box center [789, 337] width 11 height 11
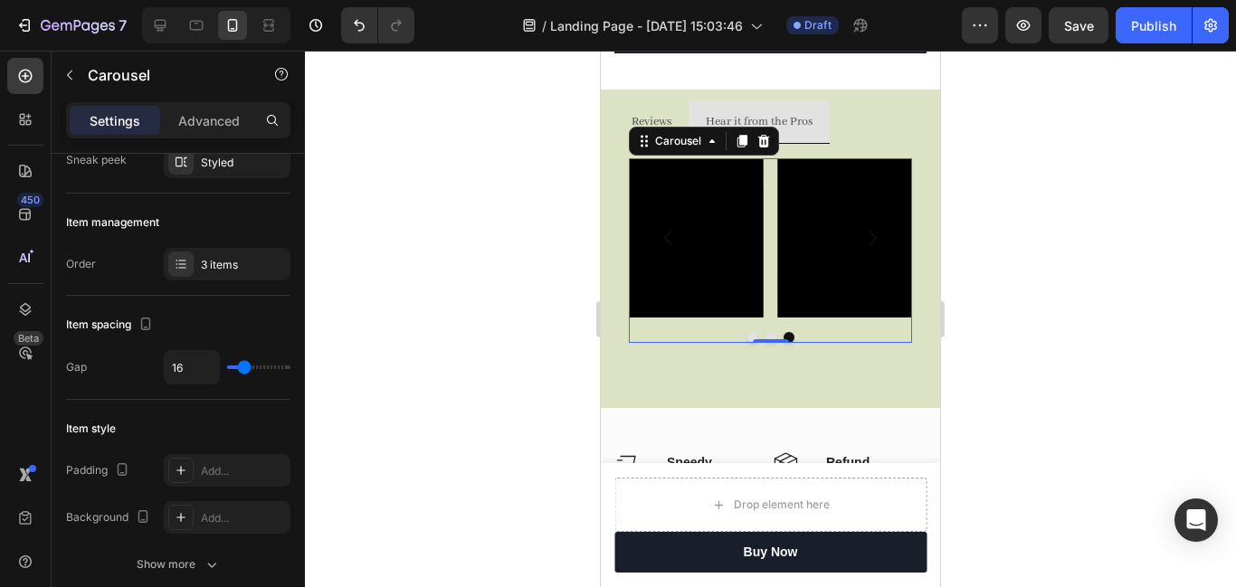
scroll to position [0, 0]
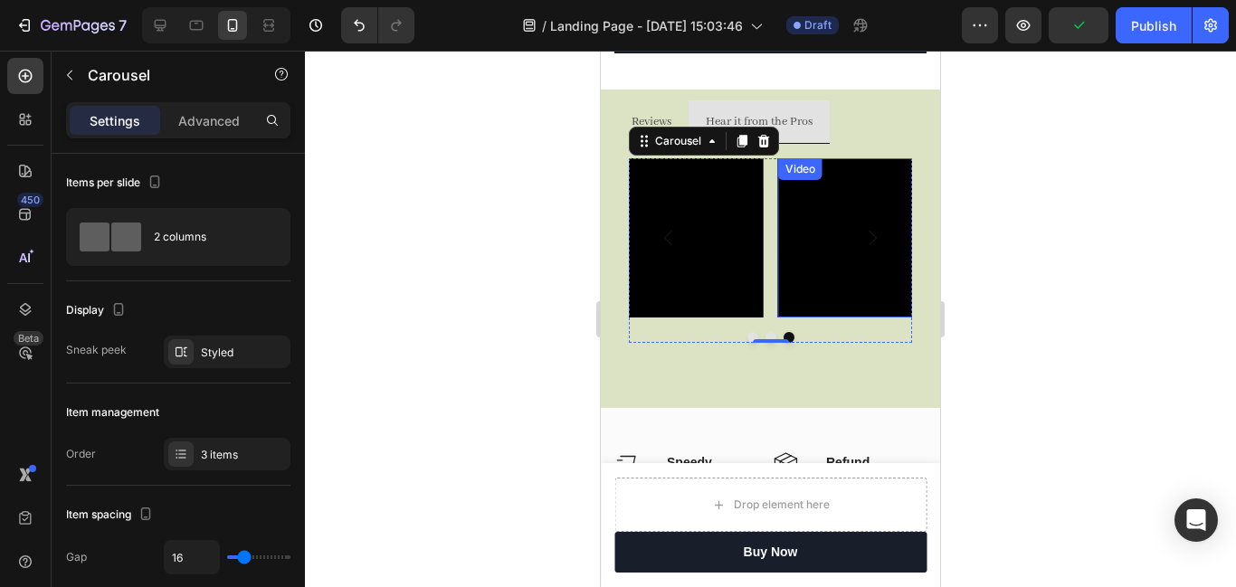
click at [799, 164] on div "Video" at bounding box center [800, 169] width 44 height 22
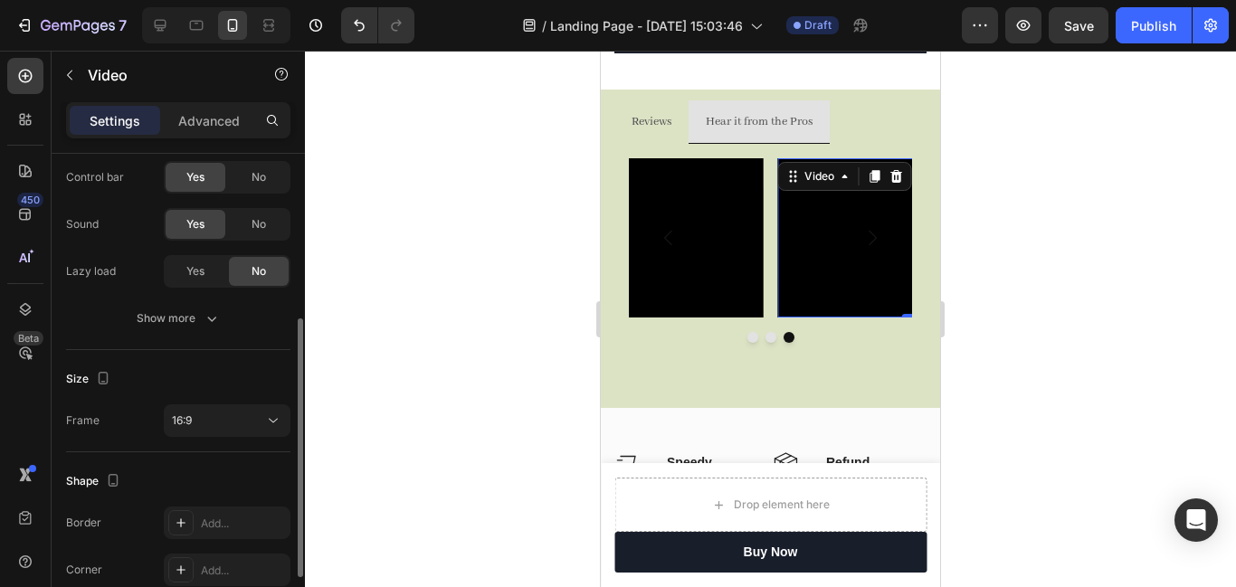
scroll to position [301, 0]
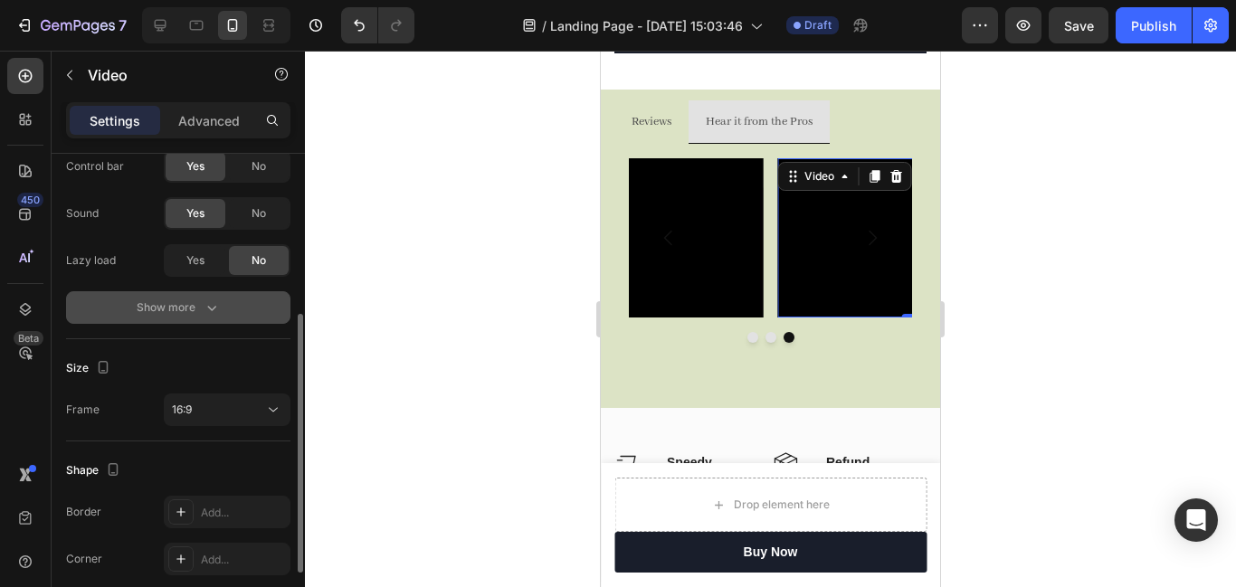
click at [211, 302] on icon "button" at bounding box center [212, 308] width 18 height 18
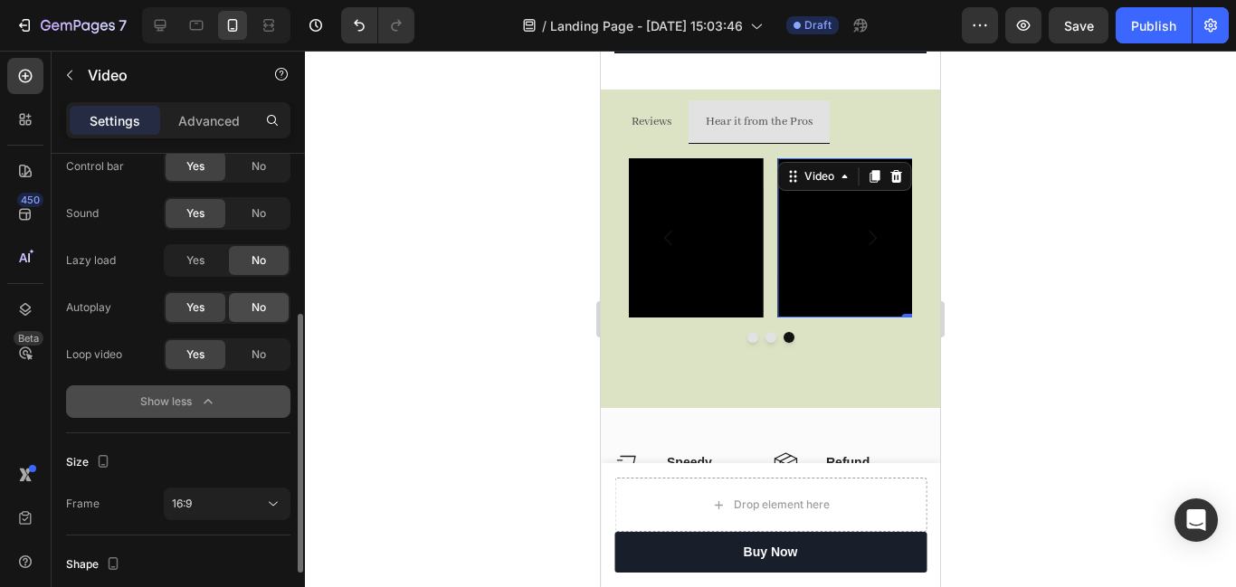
click at [253, 304] on span "No" at bounding box center [259, 308] width 14 height 16
click at [204, 307] on span "Yes" at bounding box center [195, 308] width 18 height 16
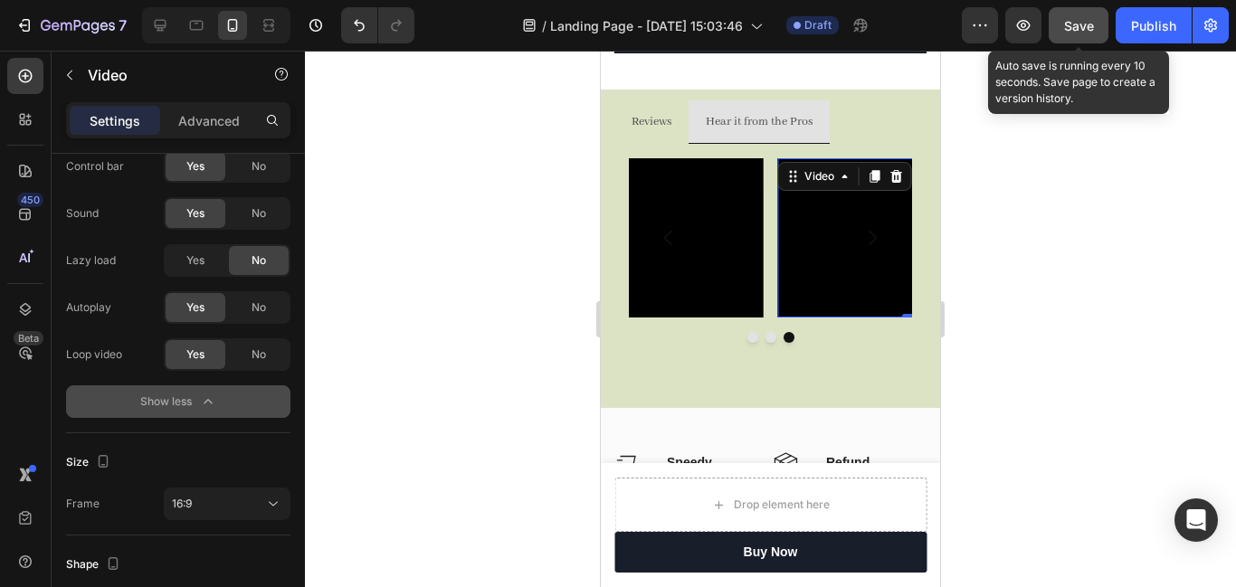
click at [1070, 30] on span "Save" at bounding box center [1079, 25] width 30 height 15
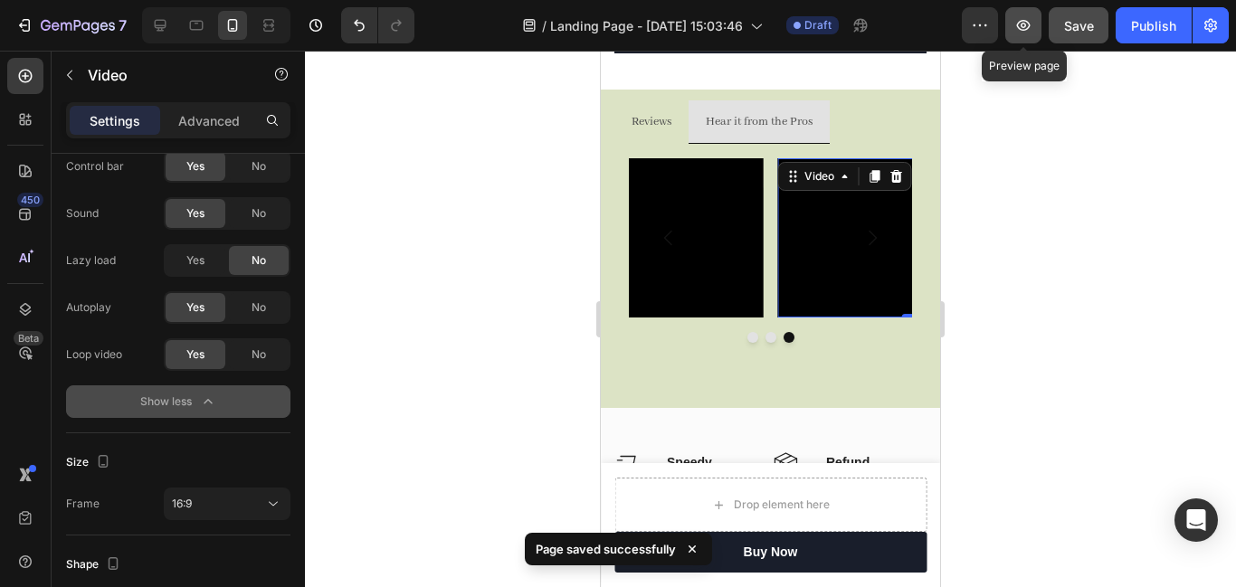
click at [1017, 24] on icon "button" at bounding box center [1024, 25] width 18 height 18
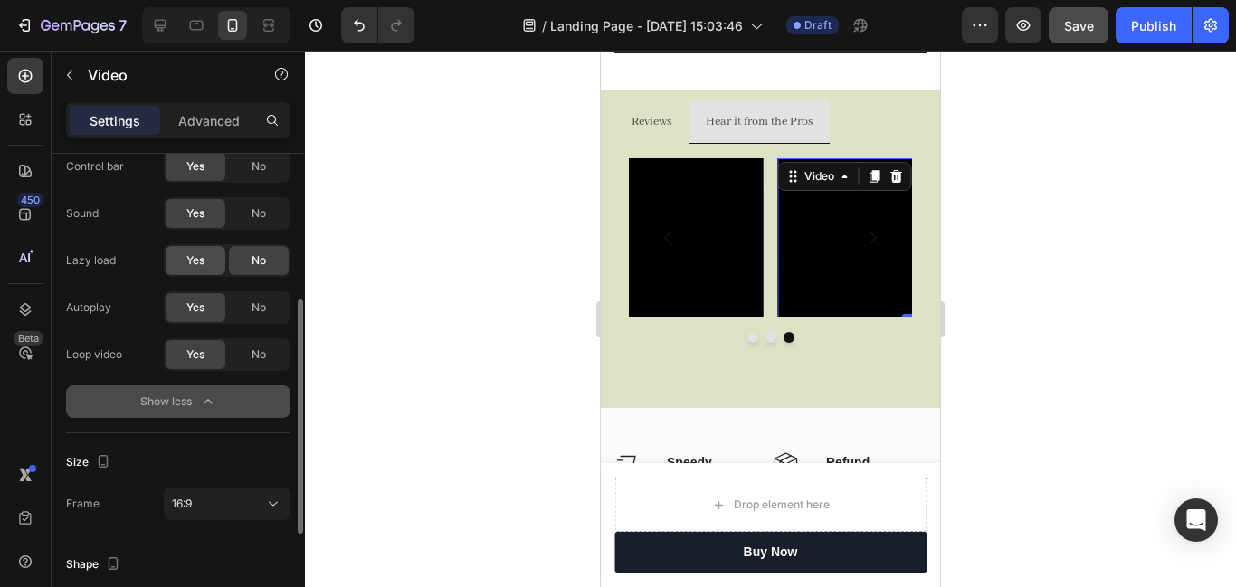
click at [210, 262] on div "Yes" at bounding box center [196, 260] width 60 height 29
click at [264, 260] on span "No" at bounding box center [259, 261] width 14 height 16
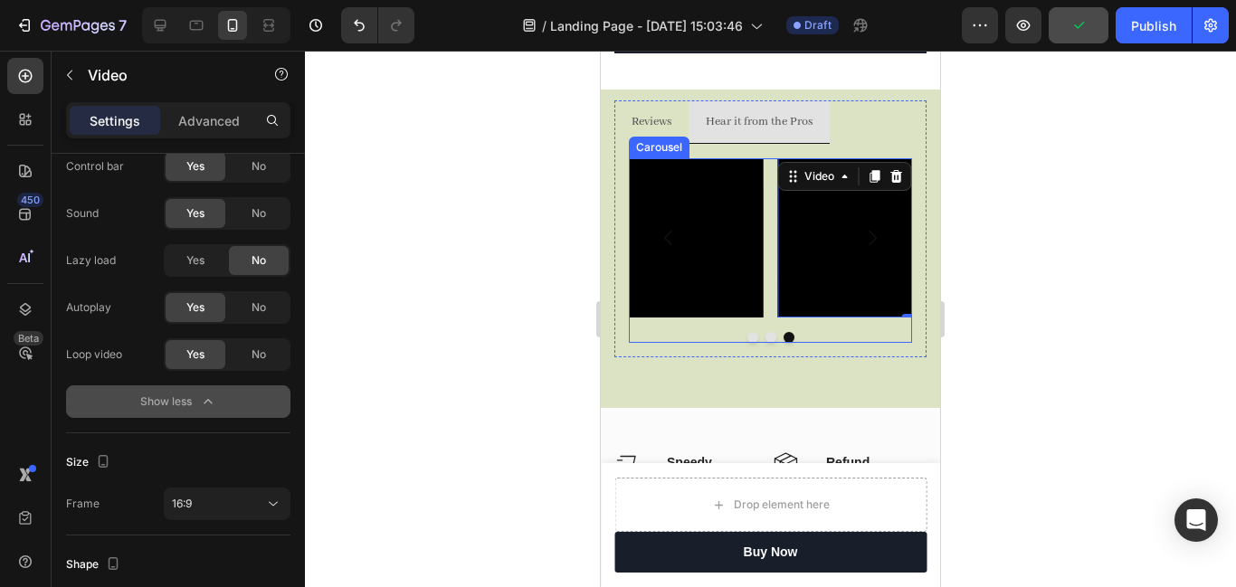
click at [767, 338] on button "Dot" at bounding box center [771, 337] width 11 height 11
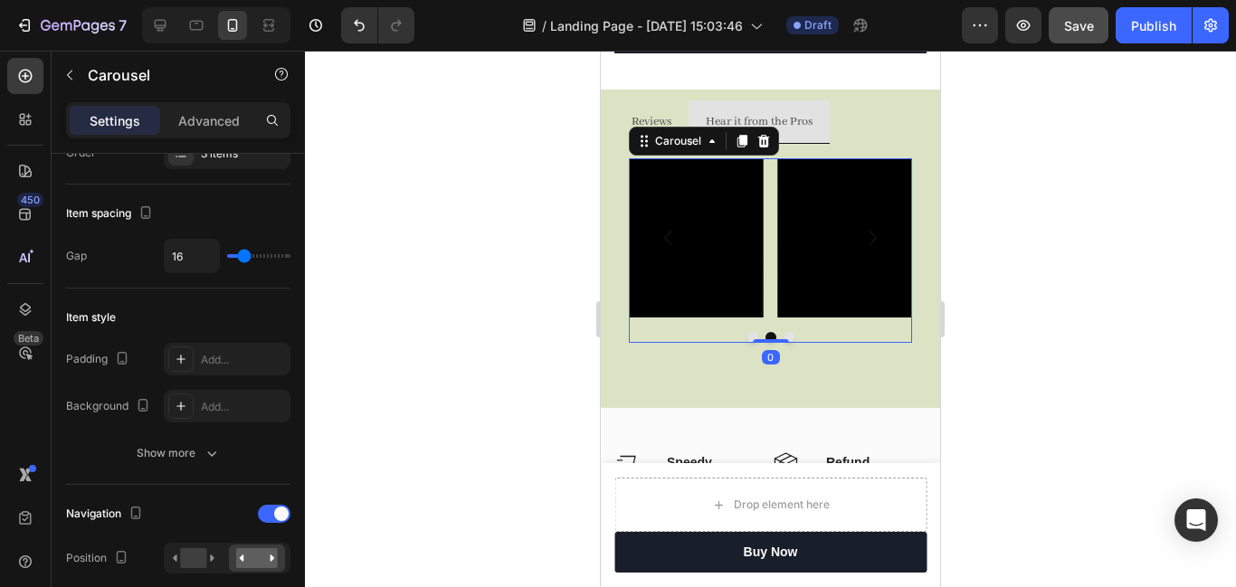
scroll to position [0, 0]
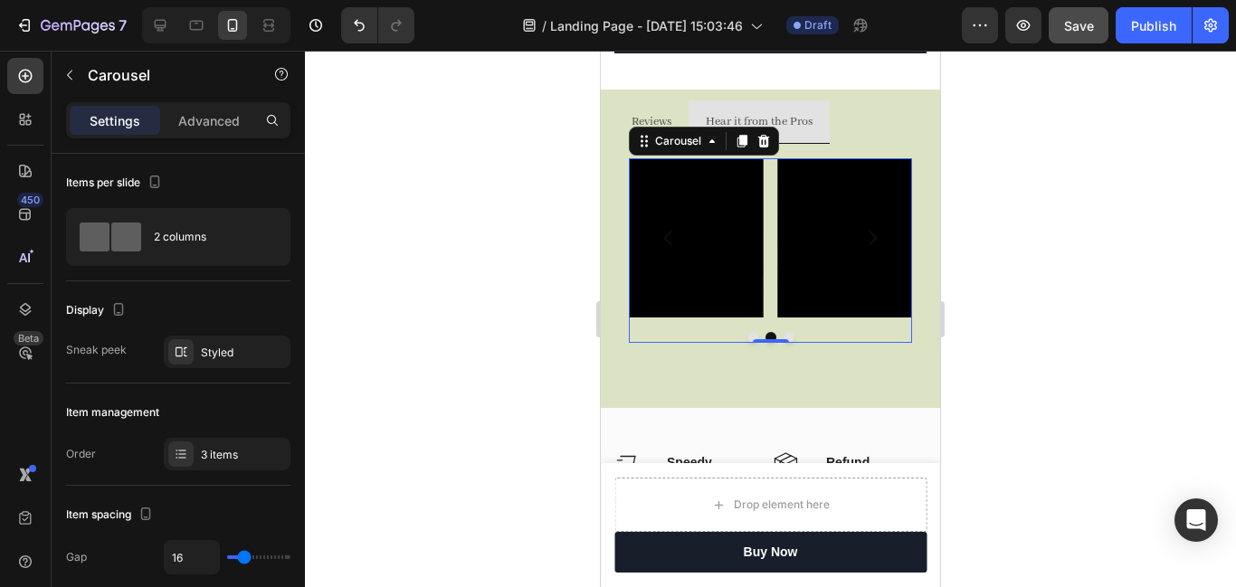
click at [750, 339] on button "Dot" at bounding box center [753, 337] width 11 height 11
click at [796, 167] on div "Video" at bounding box center [801, 170] width 37 height 16
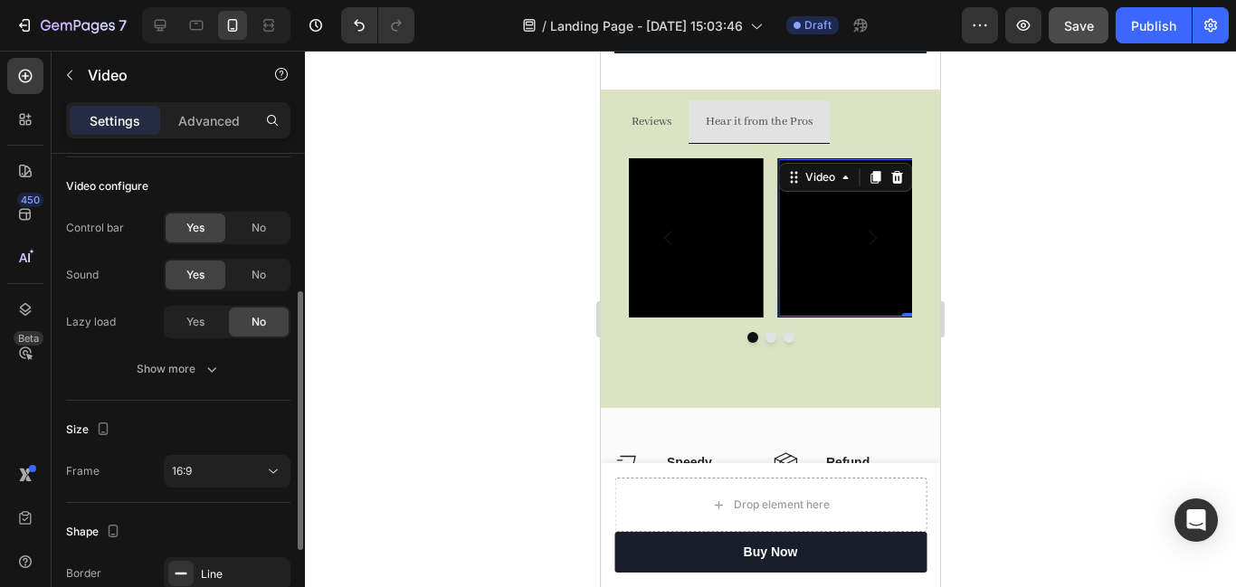
scroll to position [247, 0]
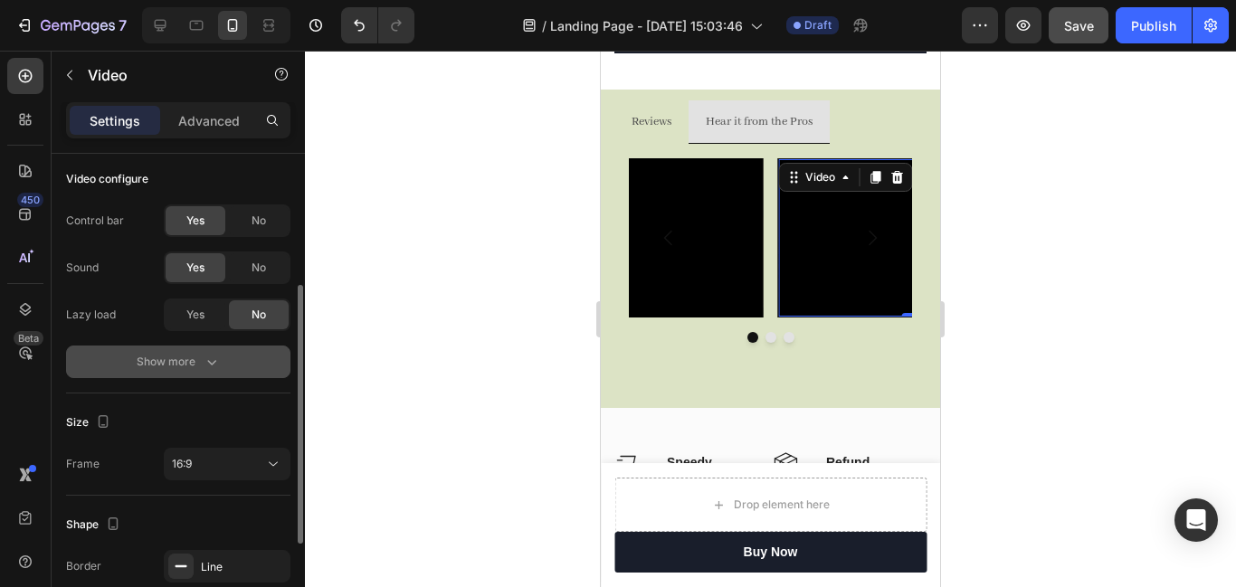
click at [185, 358] on div "Show more" at bounding box center [179, 362] width 84 height 18
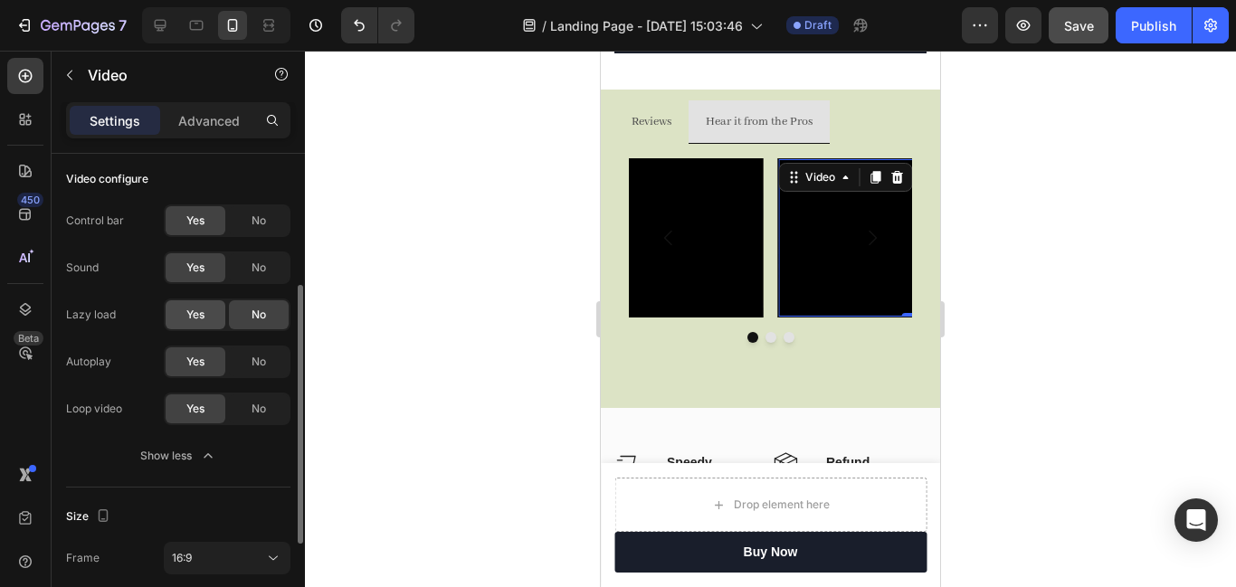
click at [190, 318] on span "Yes" at bounding box center [195, 315] width 18 height 16
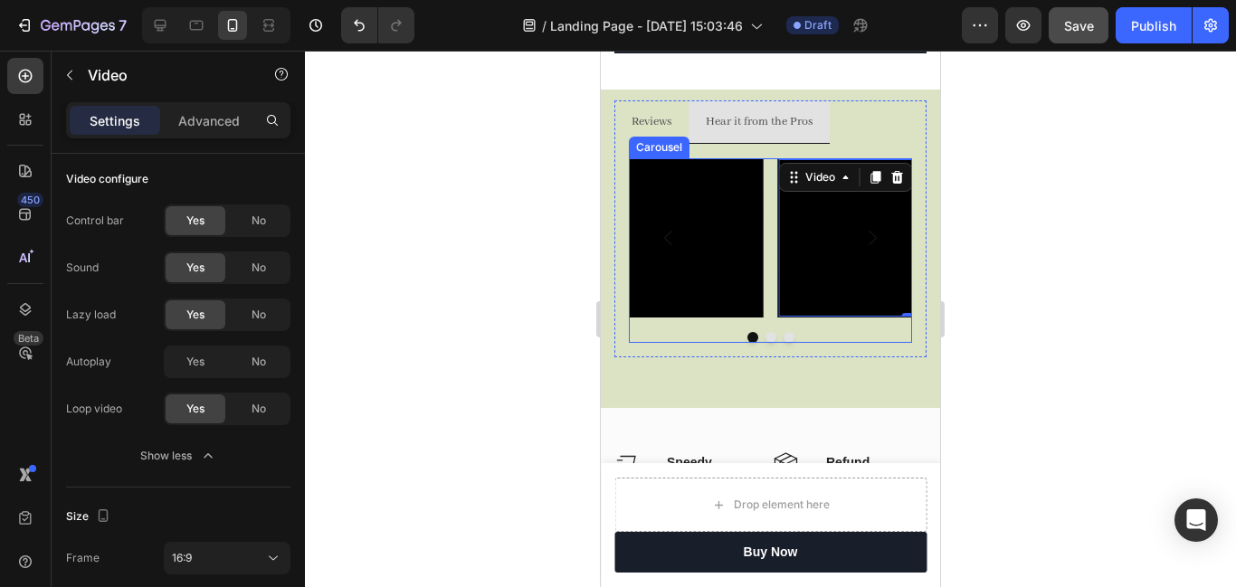
click at [773, 340] on button "Dot" at bounding box center [771, 337] width 11 height 11
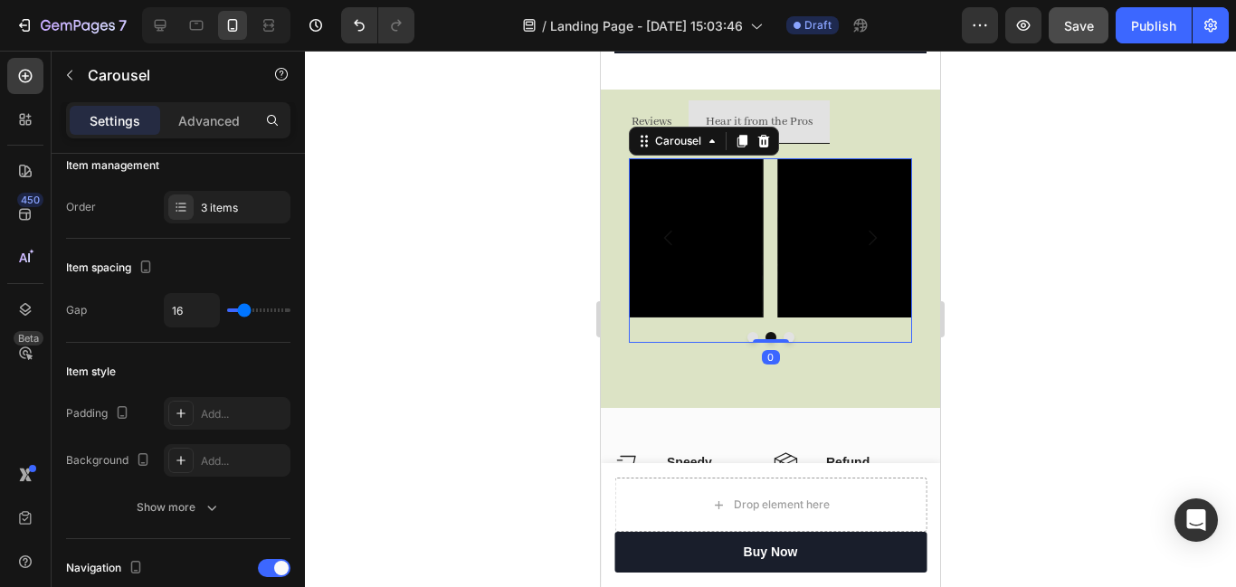
scroll to position [0, 0]
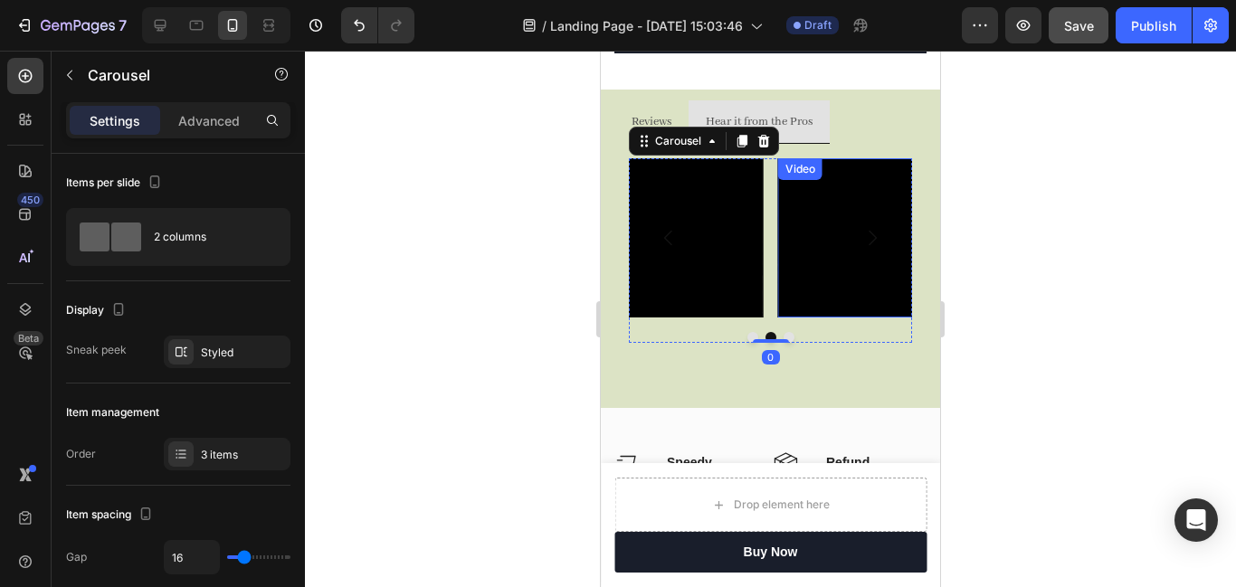
click at [800, 170] on div "Video" at bounding box center [800, 169] width 37 height 16
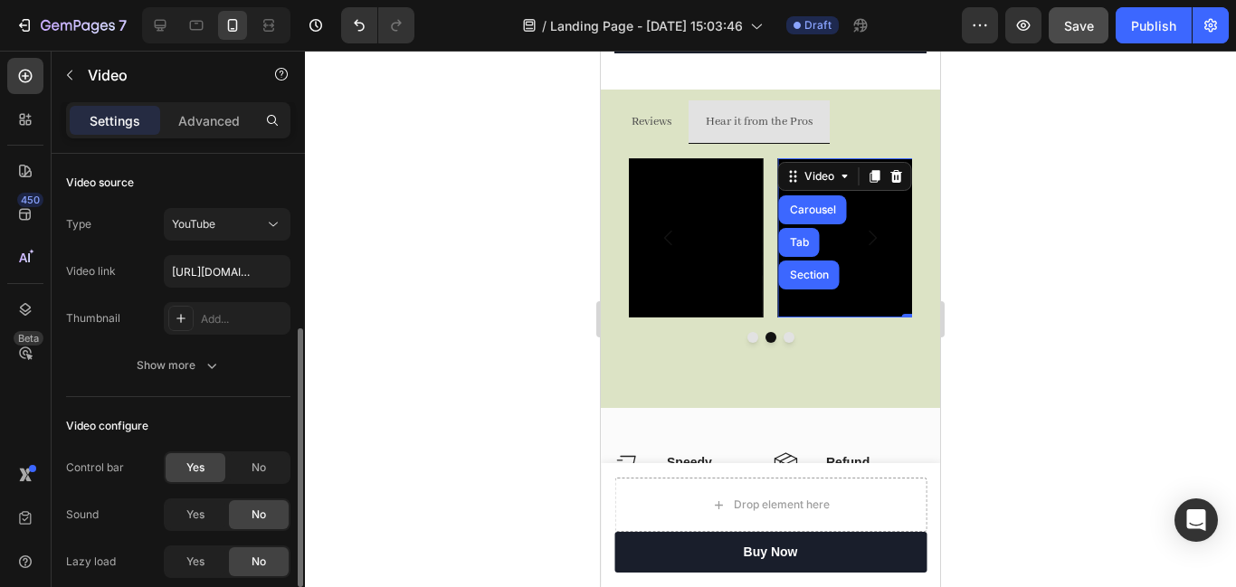
scroll to position [114, 0]
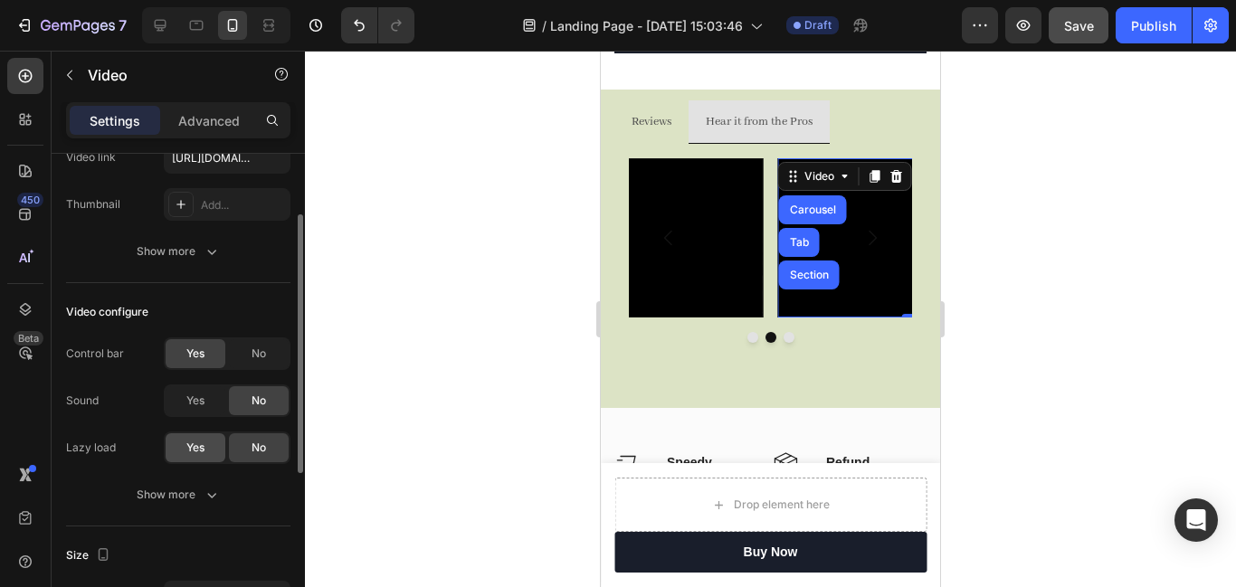
click at [203, 444] on span "Yes" at bounding box center [195, 448] width 18 height 16
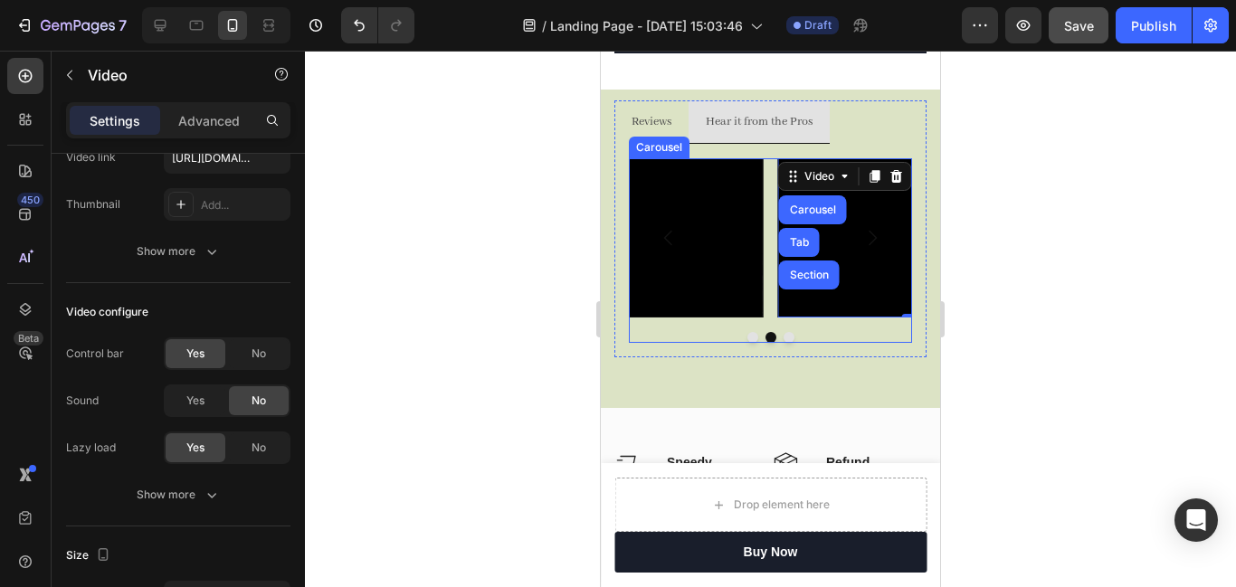
click at [784, 337] on button "Dot" at bounding box center [789, 337] width 11 height 11
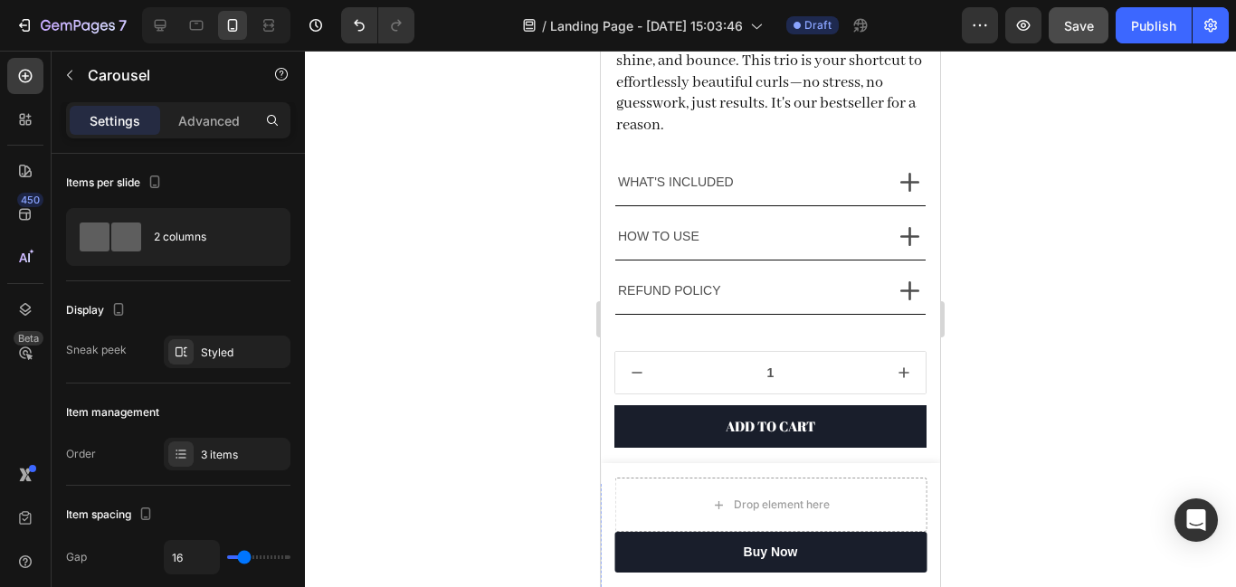
scroll to position [1008, 0]
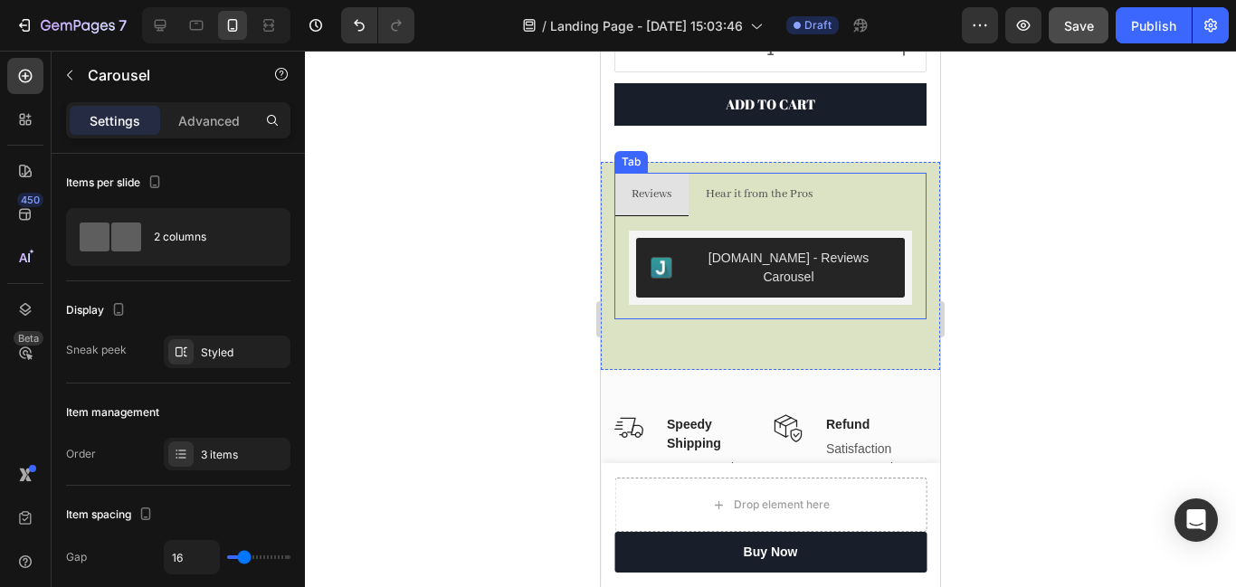
click at [763, 196] on p "Hear it from the Pros" at bounding box center [759, 194] width 107 height 23
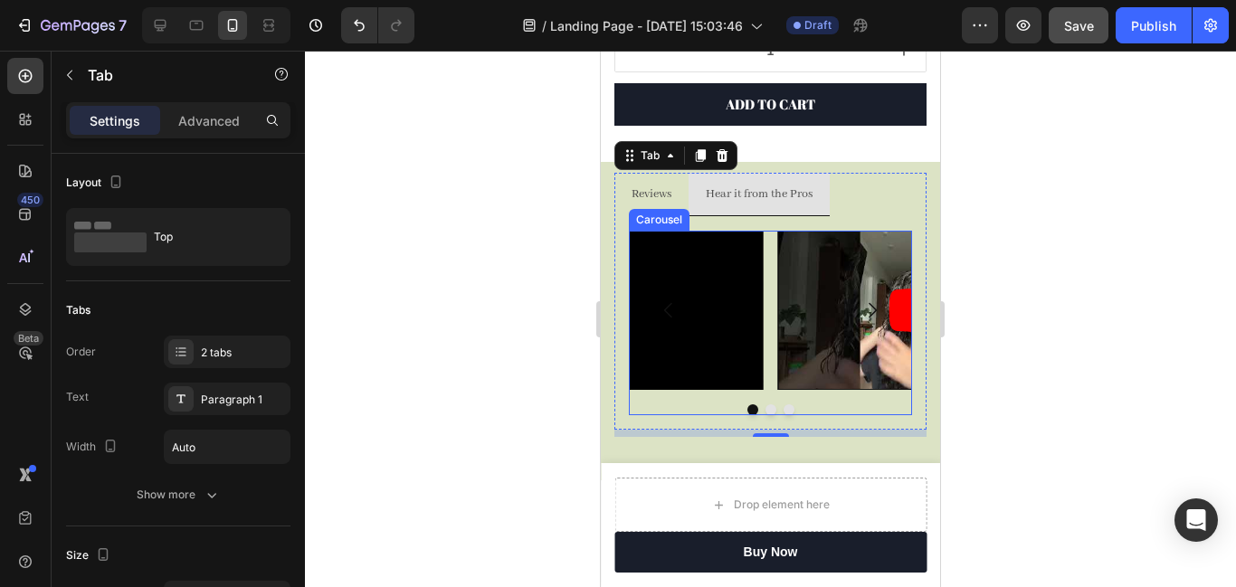
click at [790, 410] on button "Dot" at bounding box center [789, 410] width 11 height 11
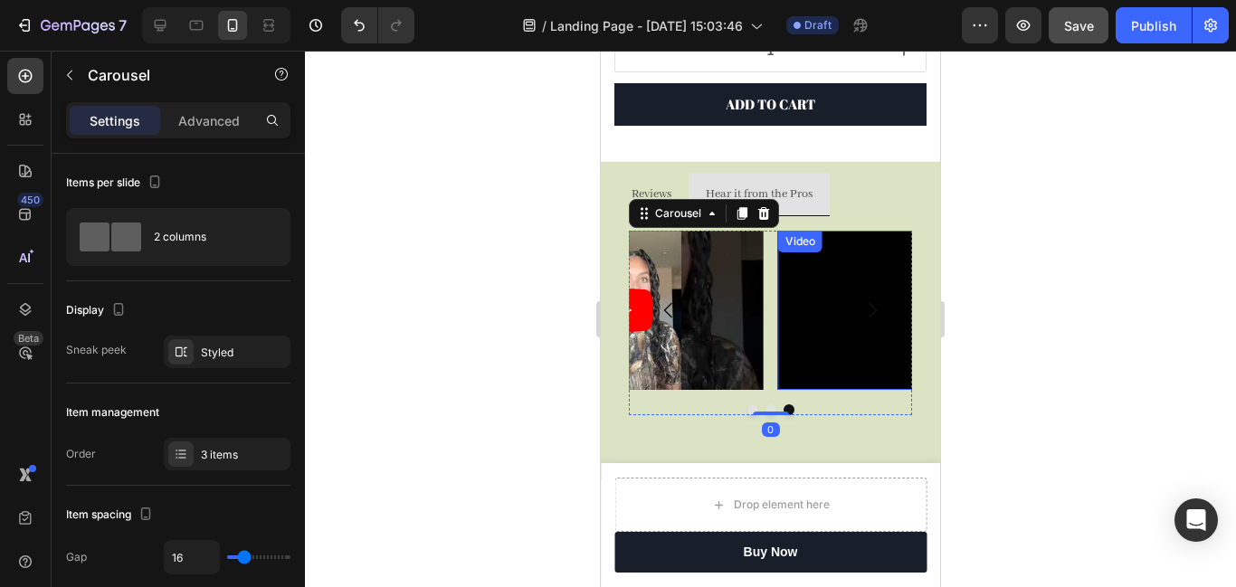
click at [799, 241] on div "Video" at bounding box center [800, 241] width 37 height 16
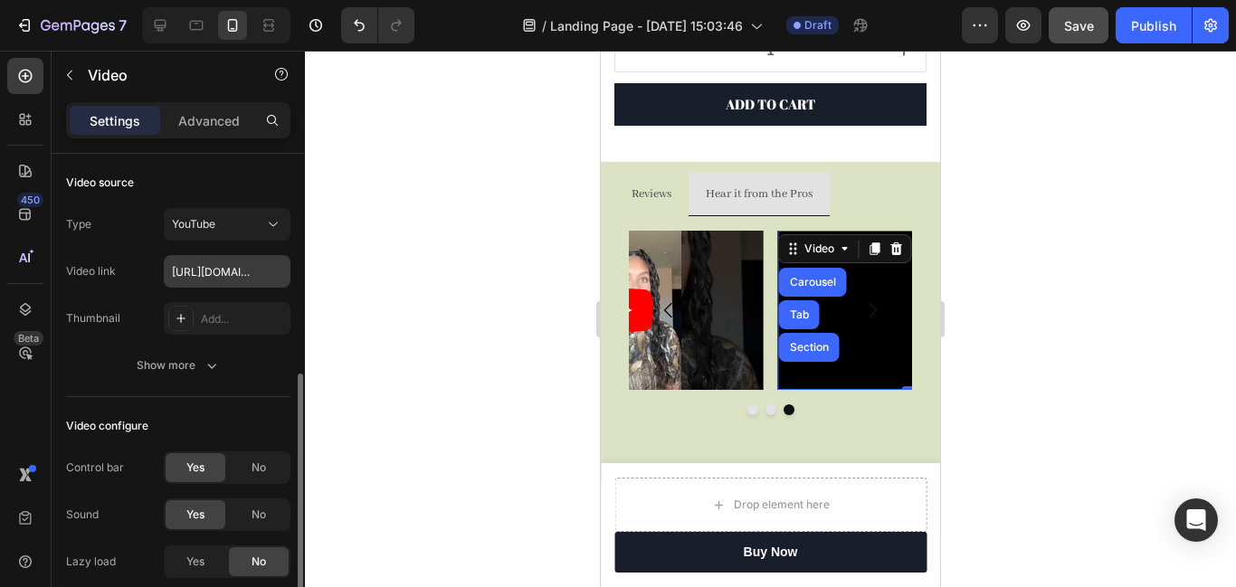
scroll to position [163, 0]
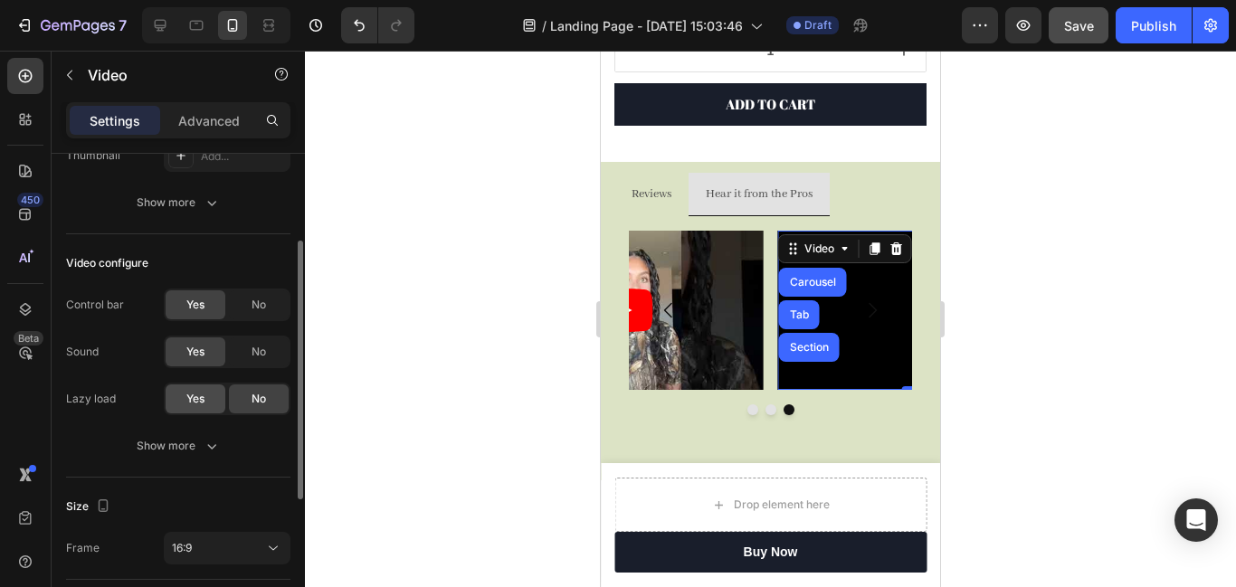
click at [204, 398] on span "Yes" at bounding box center [195, 399] width 18 height 16
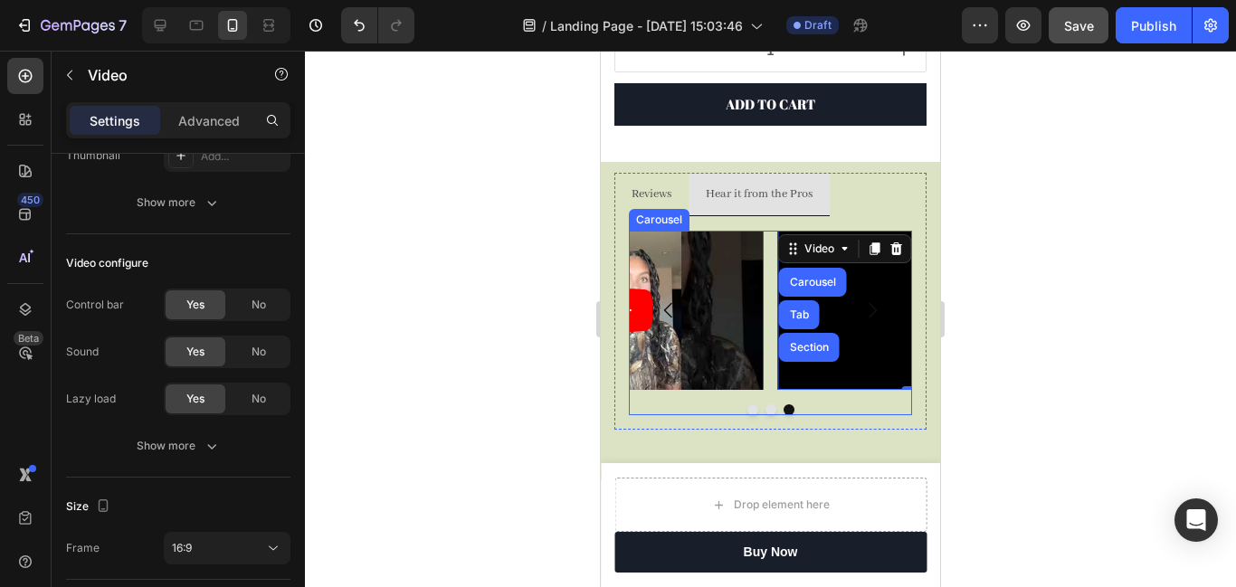
click at [753, 411] on button "Dot" at bounding box center [753, 410] width 11 height 11
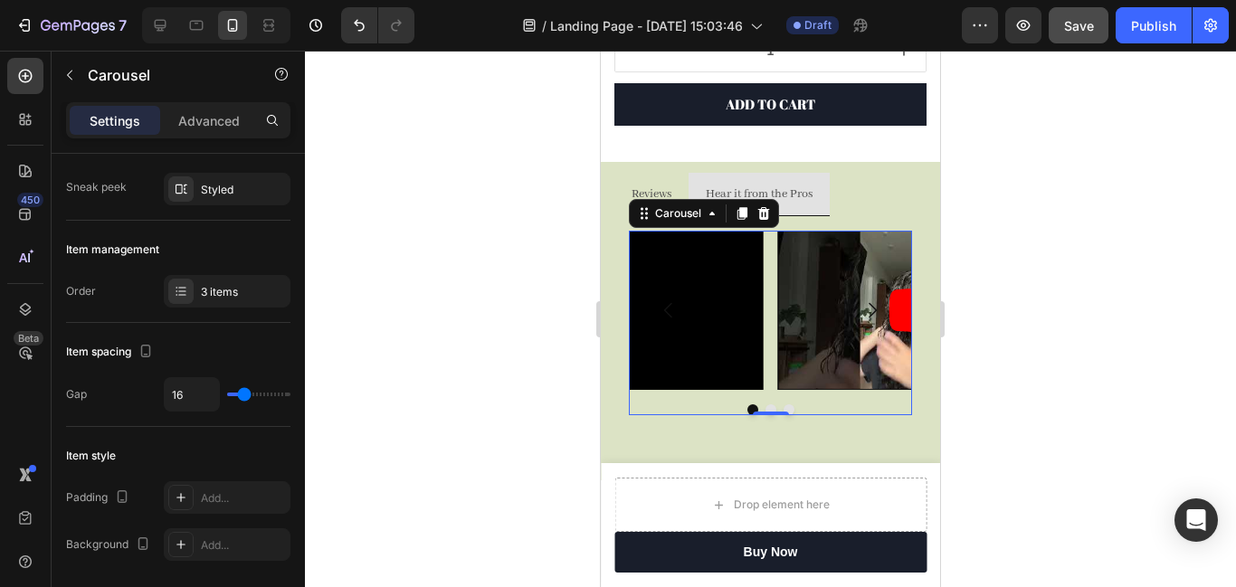
scroll to position [0, 0]
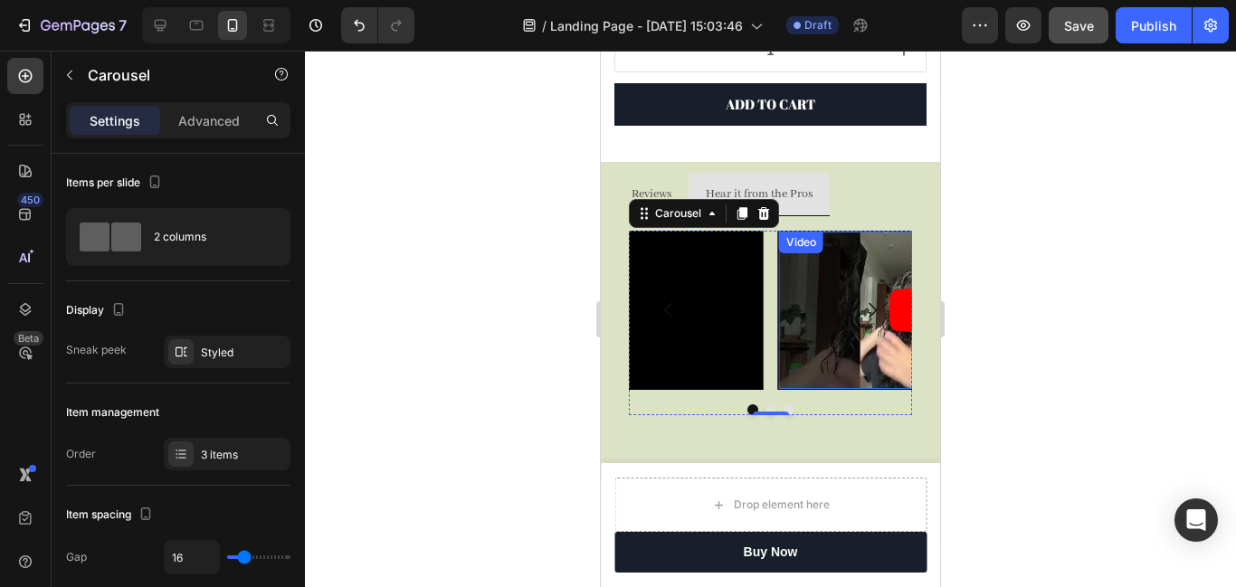
click at [805, 243] on div "Video" at bounding box center [801, 242] width 37 height 16
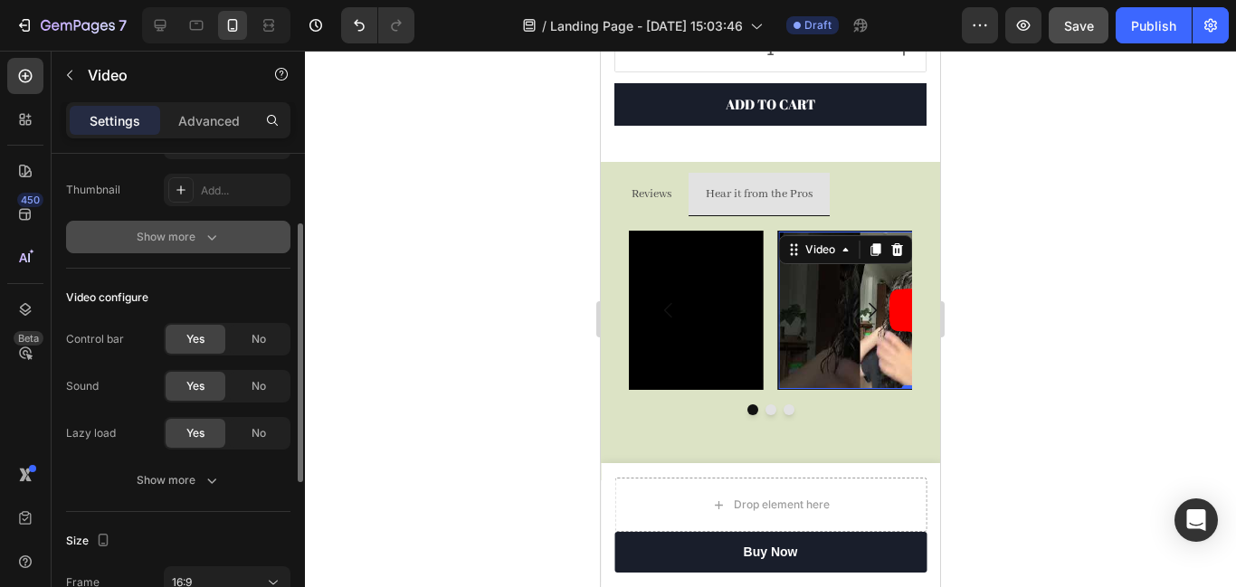
scroll to position [129, 0]
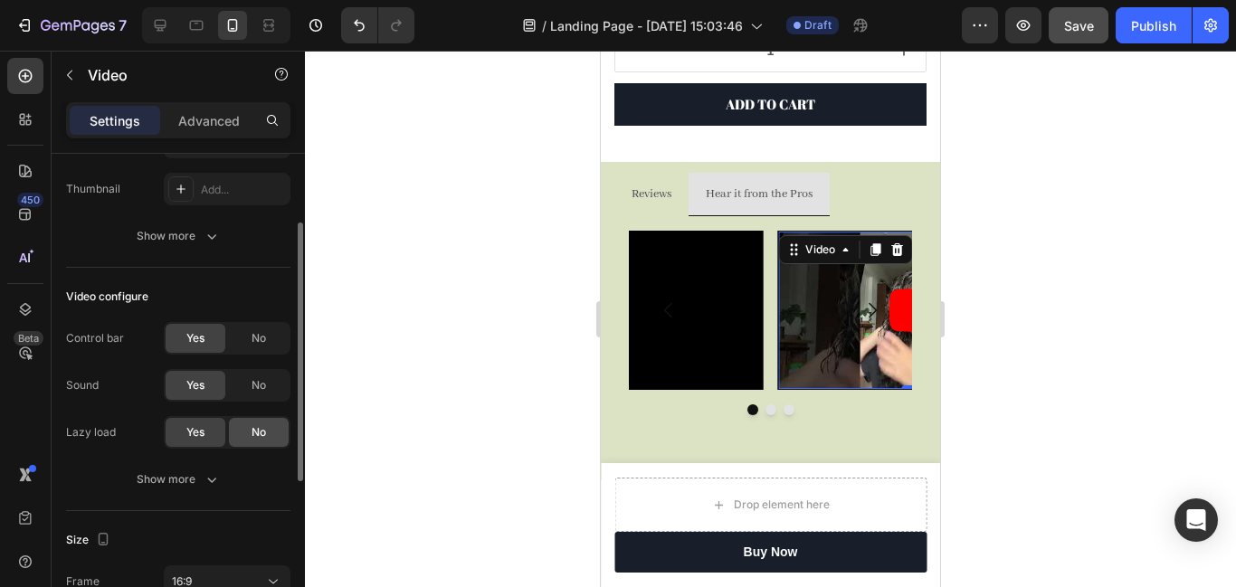
click at [252, 435] on span "No" at bounding box center [259, 432] width 14 height 16
click at [201, 480] on div "Show more" at bounding box center [179, 480] width 84 height 18
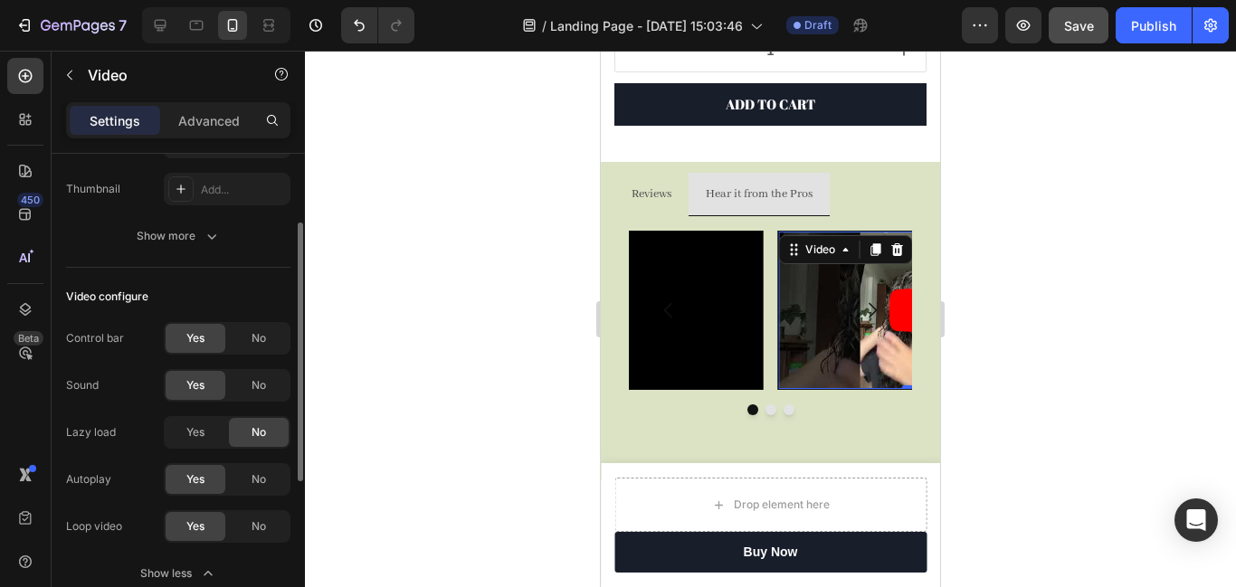
click at [201, 479] on span "Yes" at bounding box center [195, 480] width 18 height 16
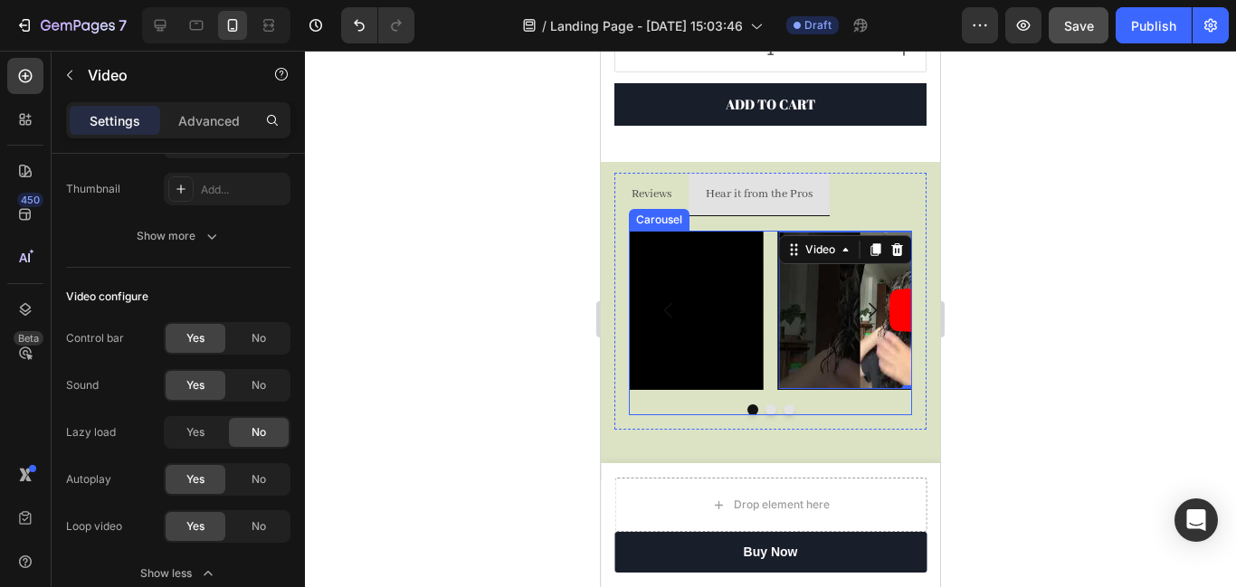
click at [773, 412] on button "Dot" at bounding box center [771, 410] width 11 height 11
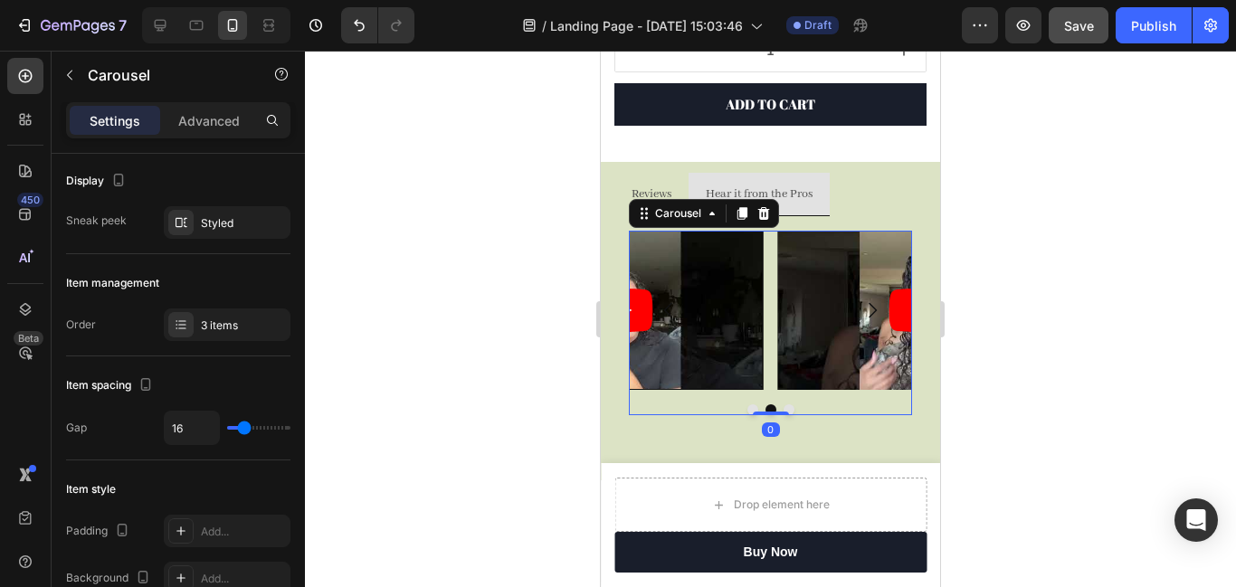
scroll to position [0, 0]
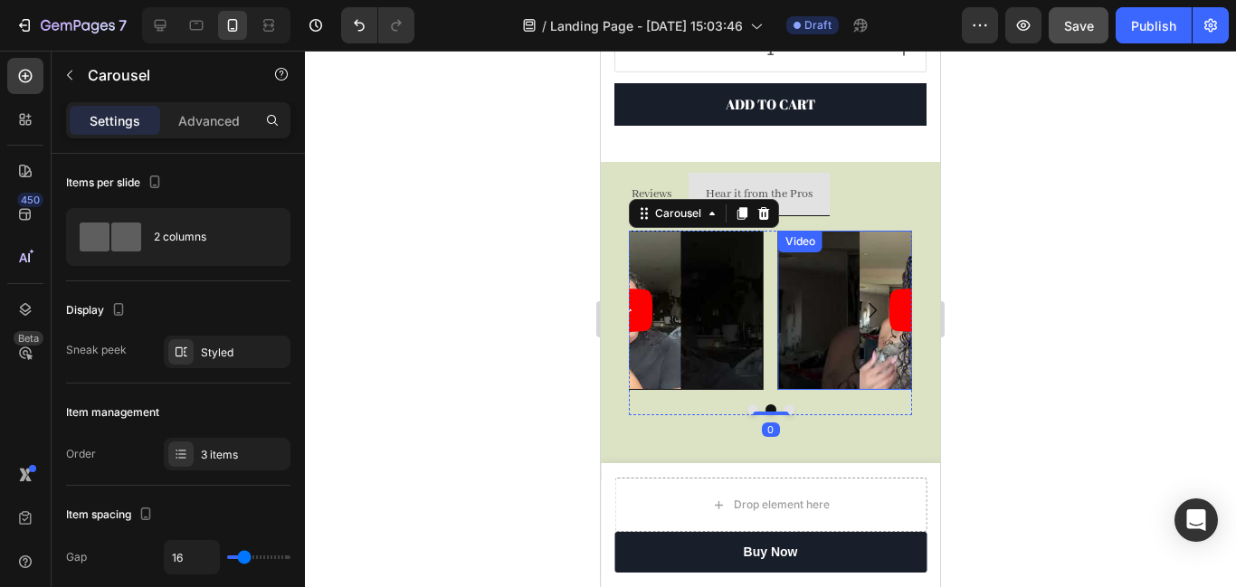
click at [799, 240] on div "Video" at bounding box center [800, 241] width 37 height 16
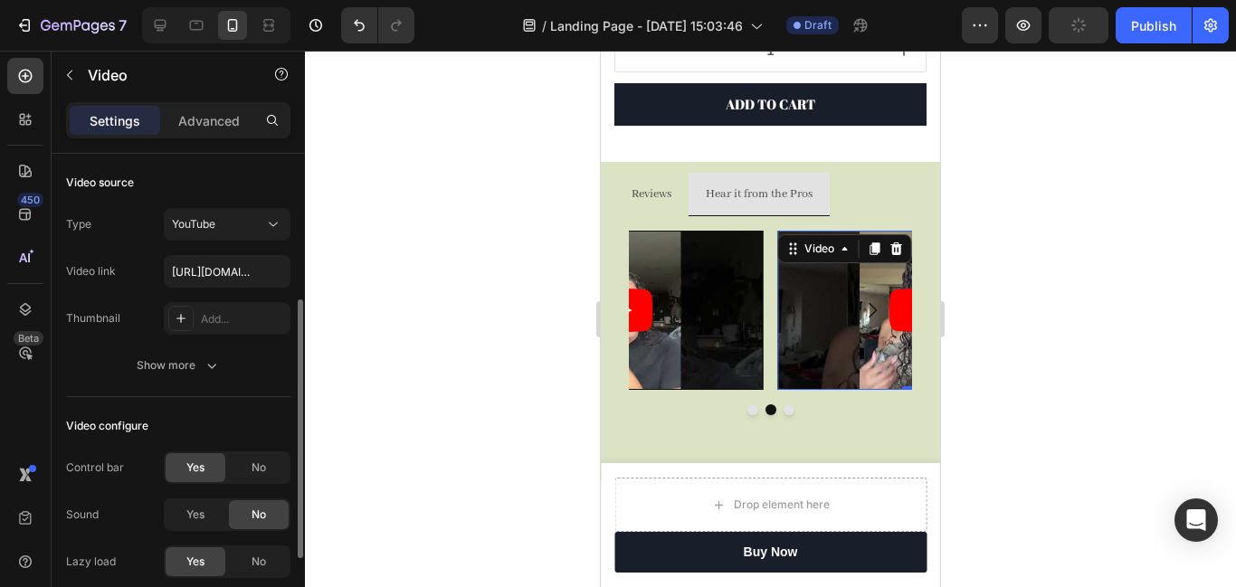
scroll to position [127, 0]
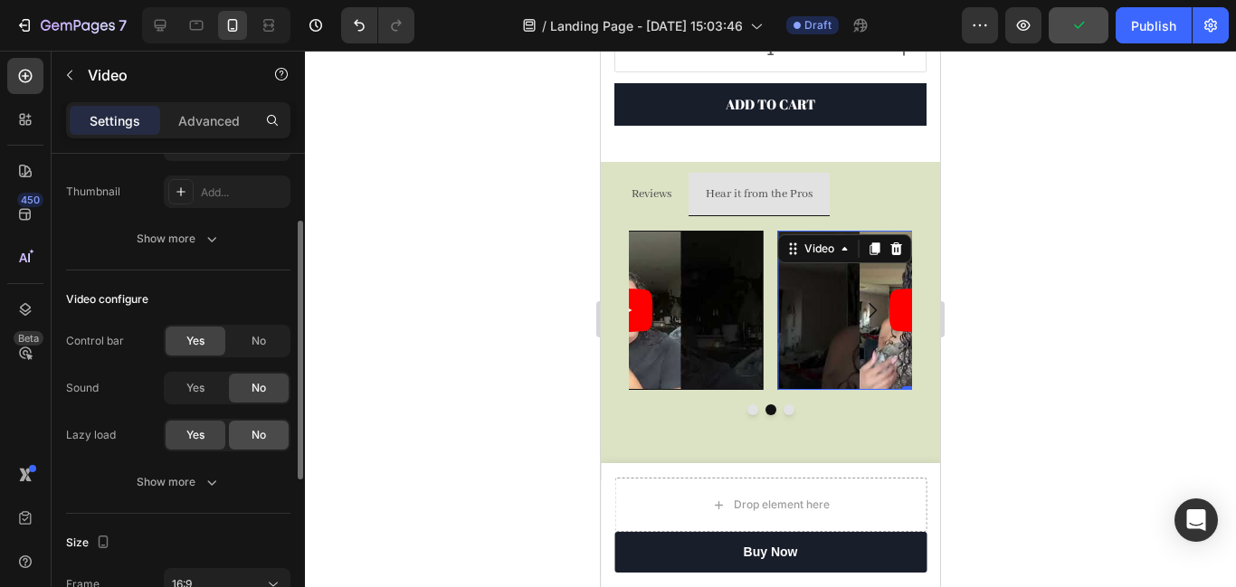
click at [266, 430] on div "No" at bounding box center [259, 435] width 60 height 29
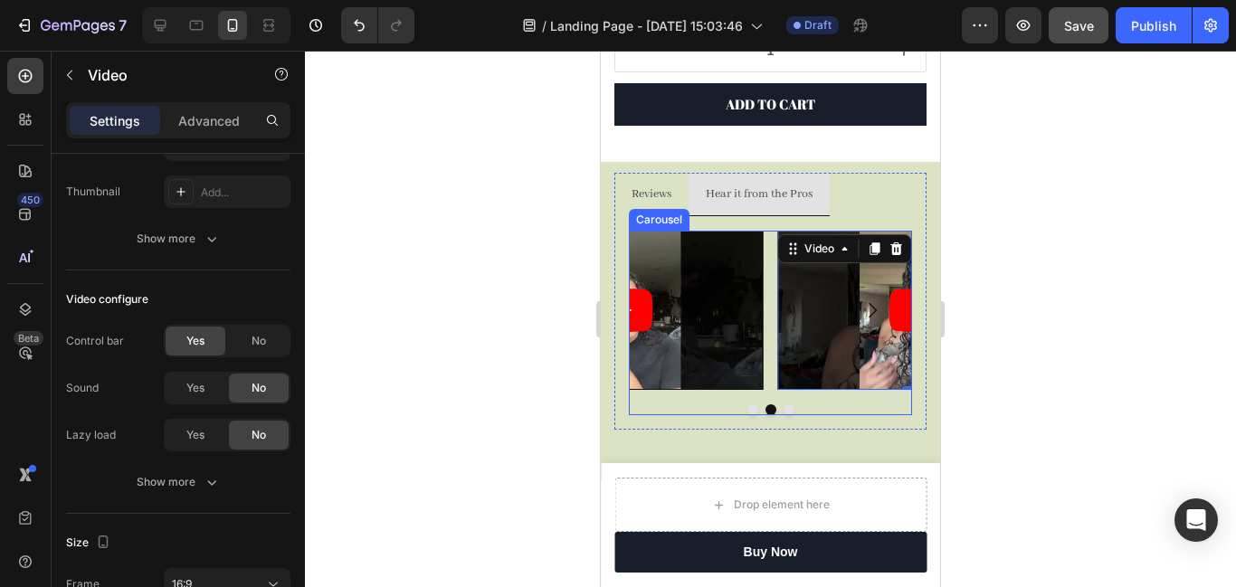
click at [788, 408] on button "Dot" at bounding box center [789, 410] width 11 height 11
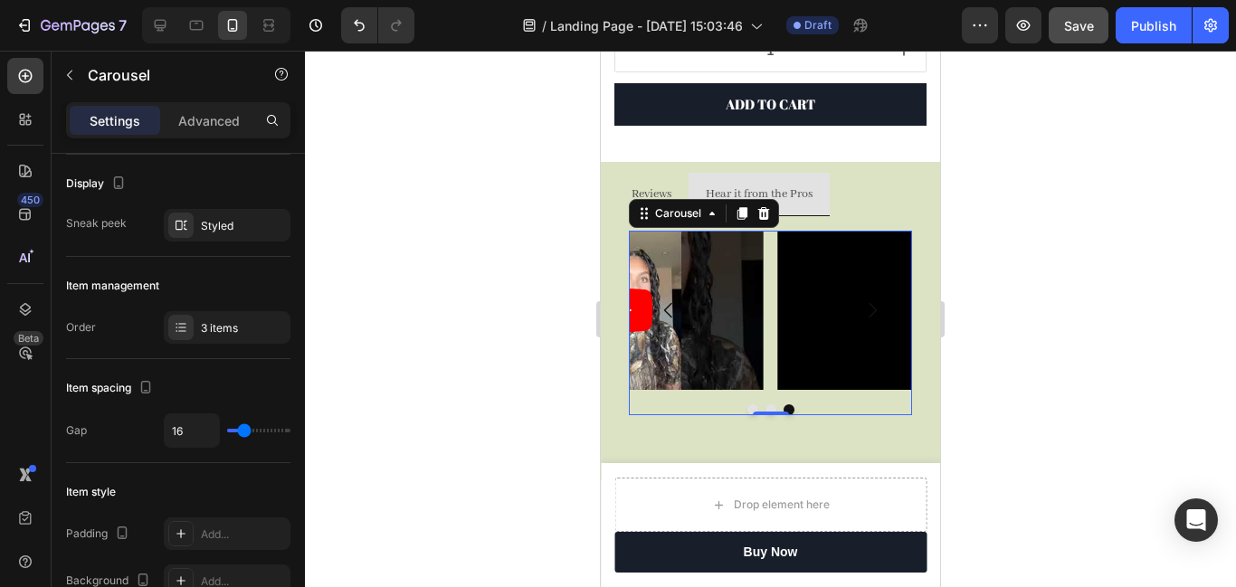
scroll to position [0, 0]
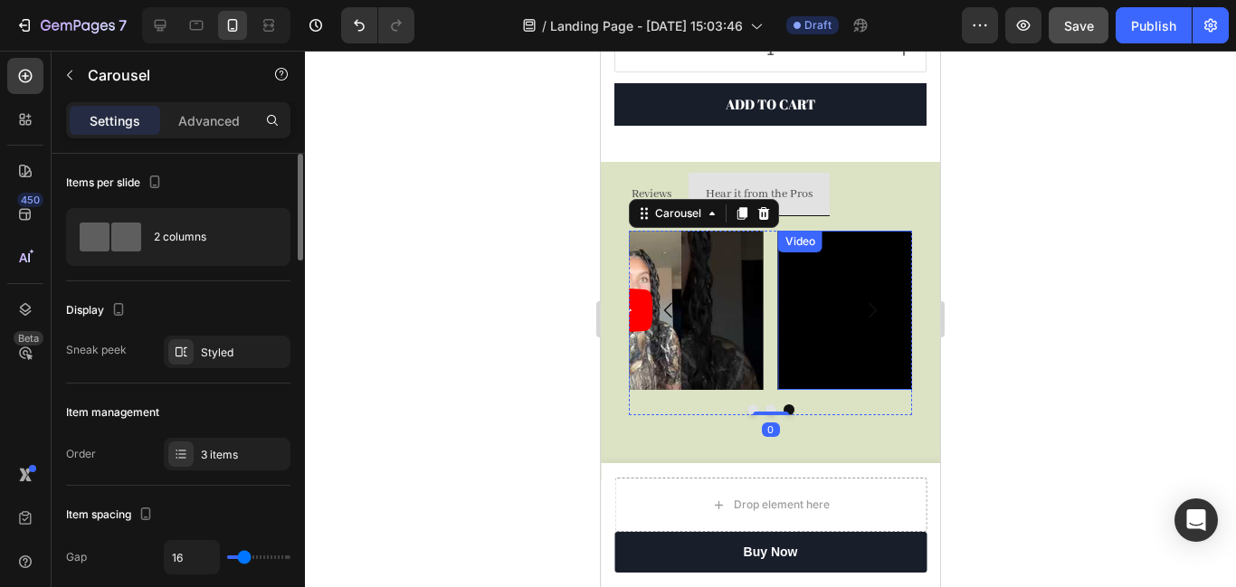
click at [801, 235] on div "Video" at bounding box center [800, 242] width 44 height 22
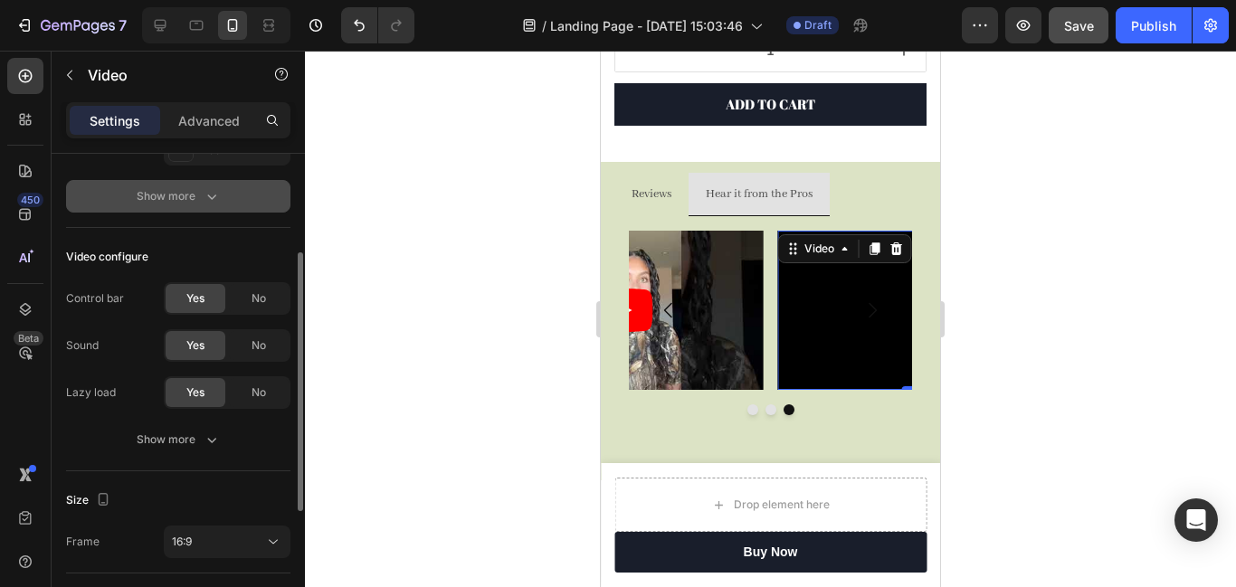
scroll to position [176, 0]
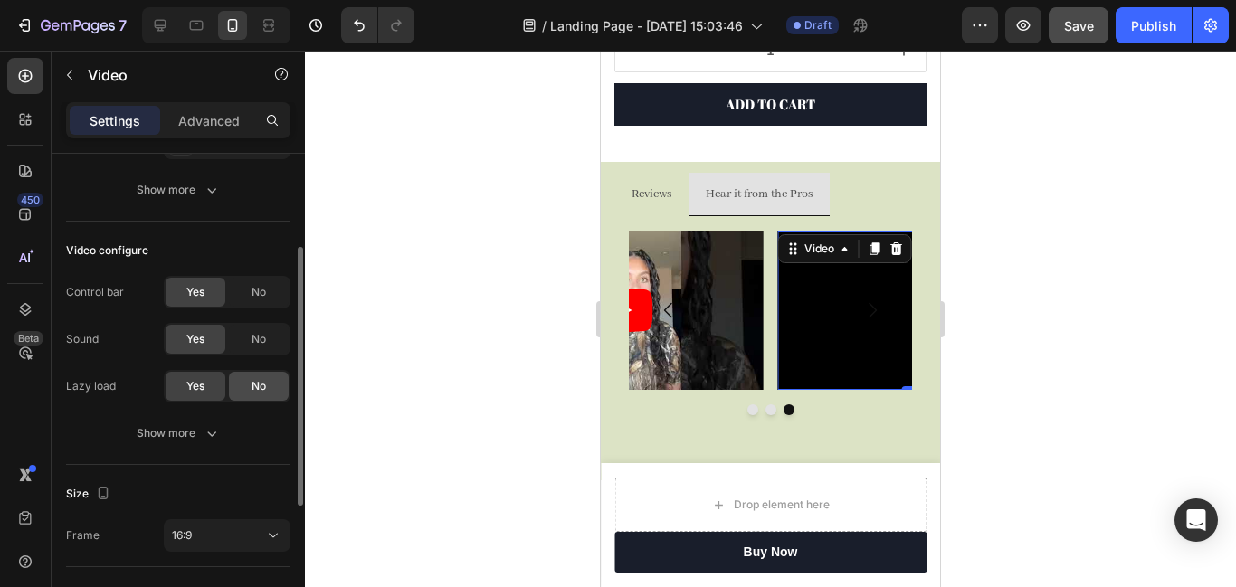
click at [243, 387] on div "No" at bounding box center [259, 386] width 60 height 29
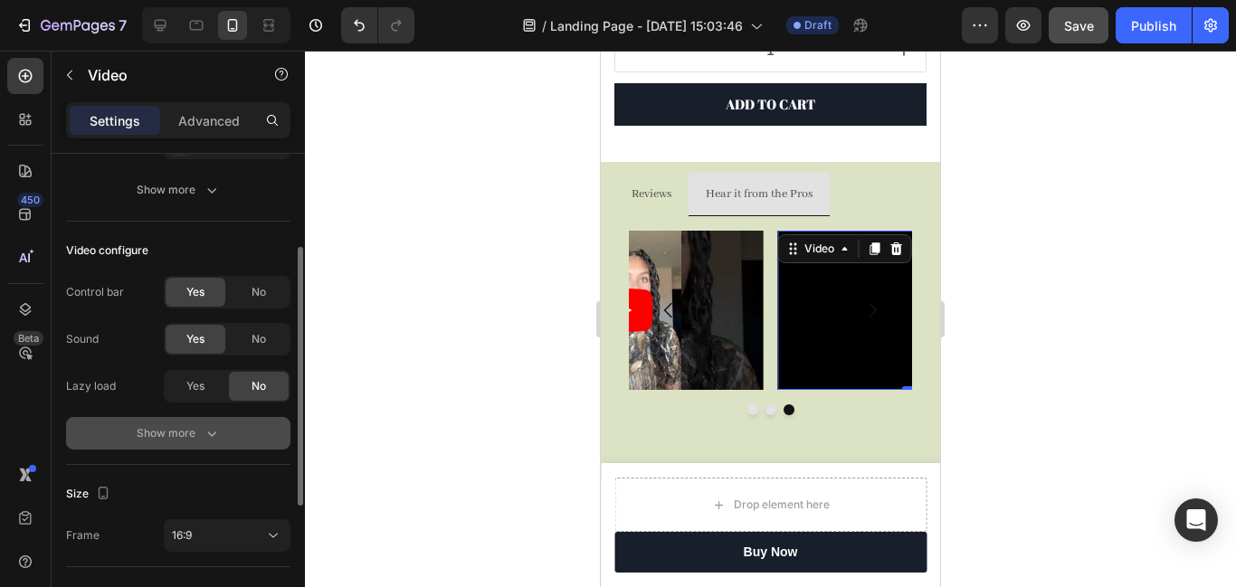
click at [198, 437] on div "Show more" at bounding box center [179, 433] width 84 height 18
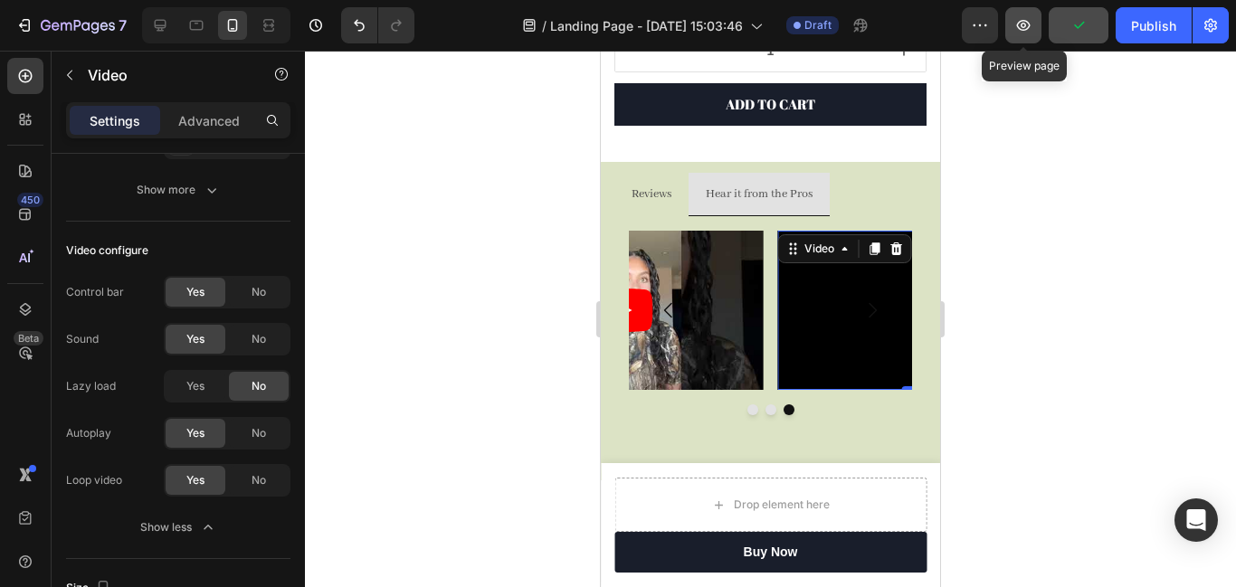
click at [1013, 33] on button "button" at bounding box center [1023, 25] width 36 height 36
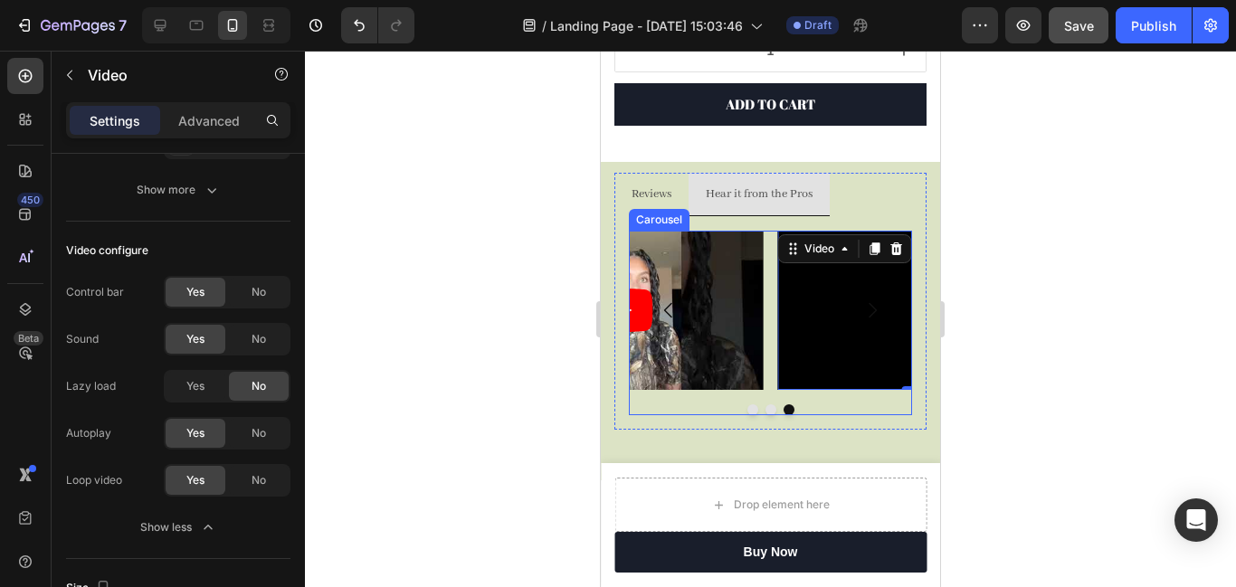
click at [755, 412] on button "Dot" at bounding box center [753, 410] width 11 height 11
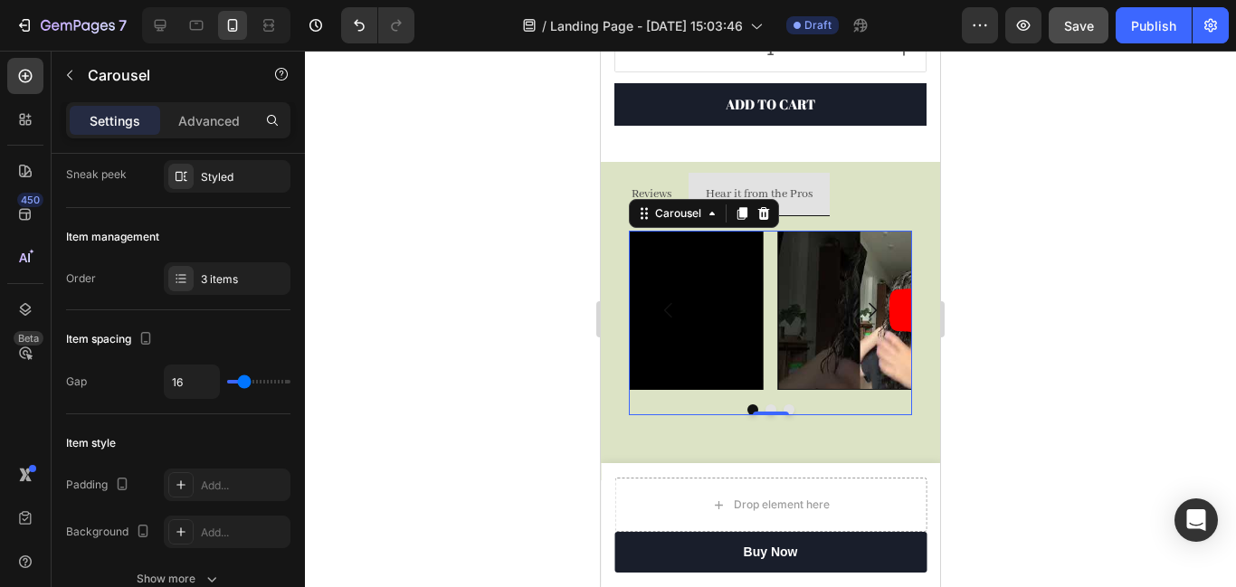
scroll to position [0, 0]
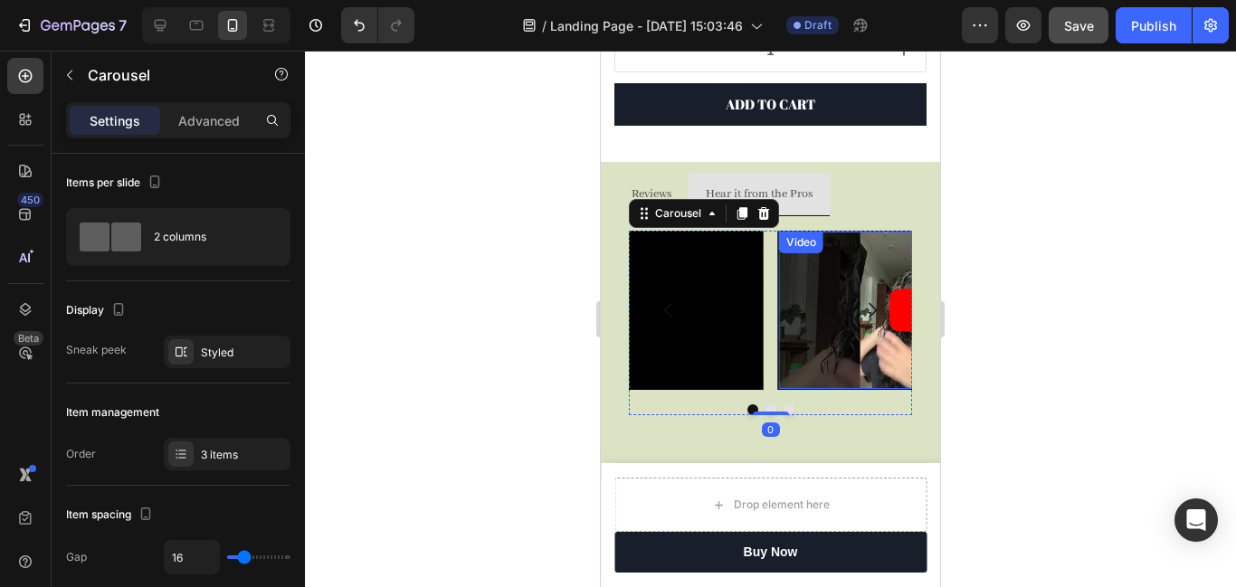
click at [799, 245] on div "Video" at bounding box center [801, 242] width 37 height 16
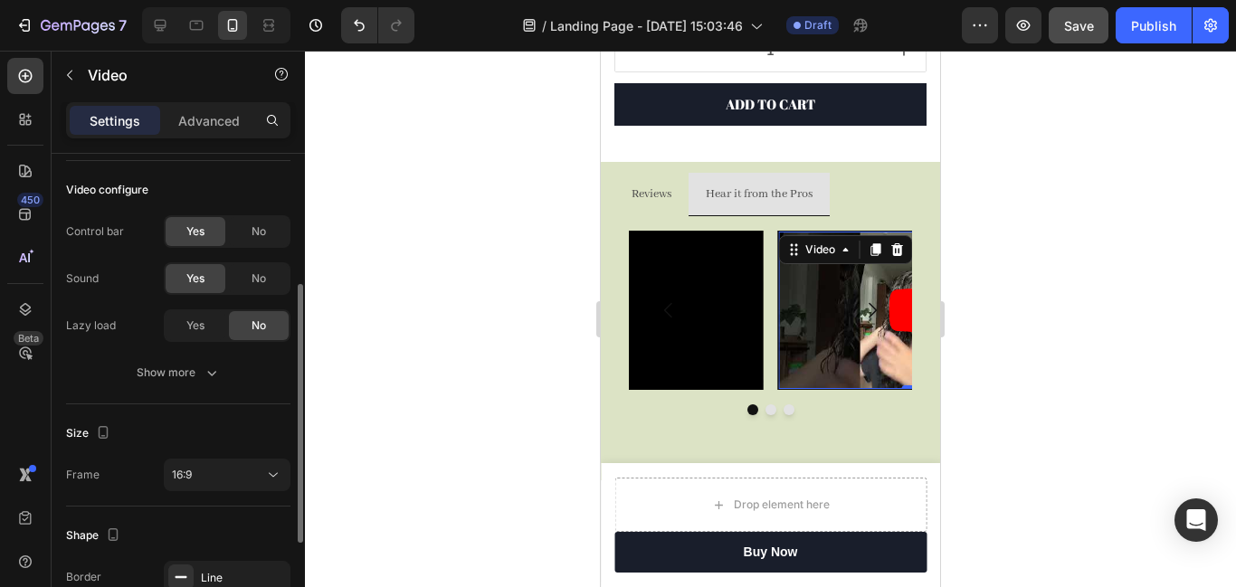
scroll to position [239, 0]
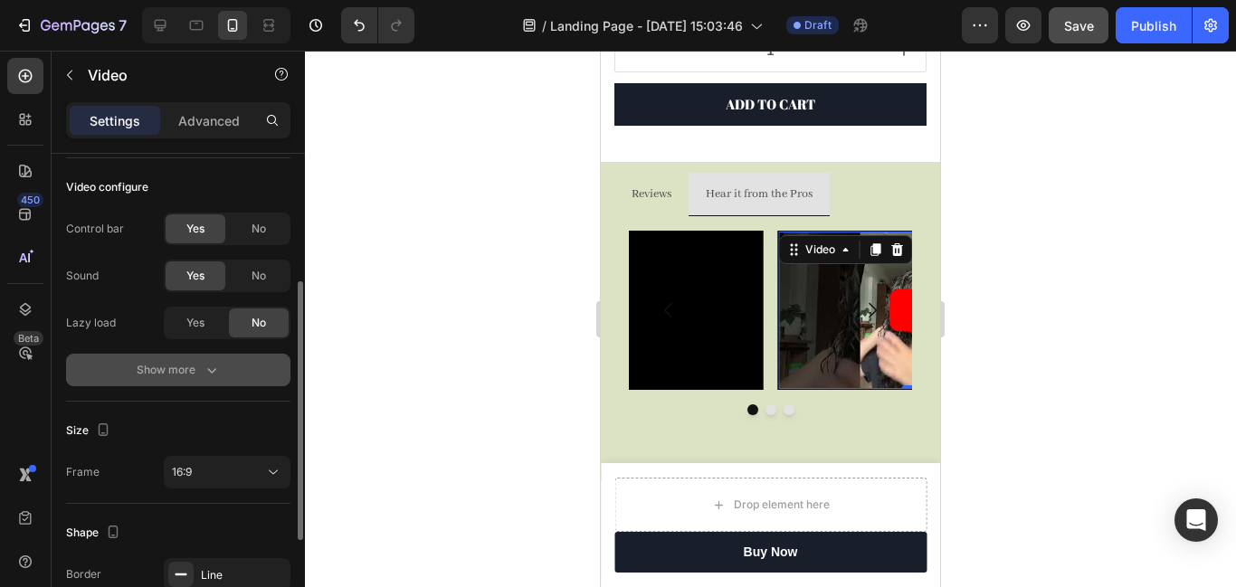
click at [203, 369] on icon "button" at bounding box center [212, 370] width 18 height 18
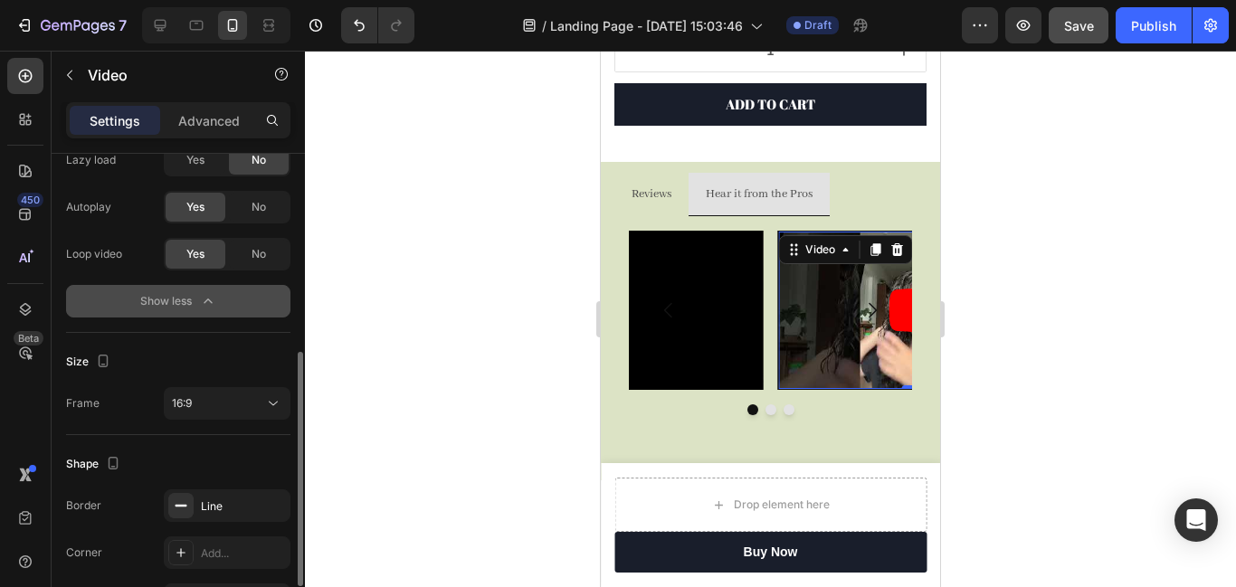
scroll to position [405, 0]
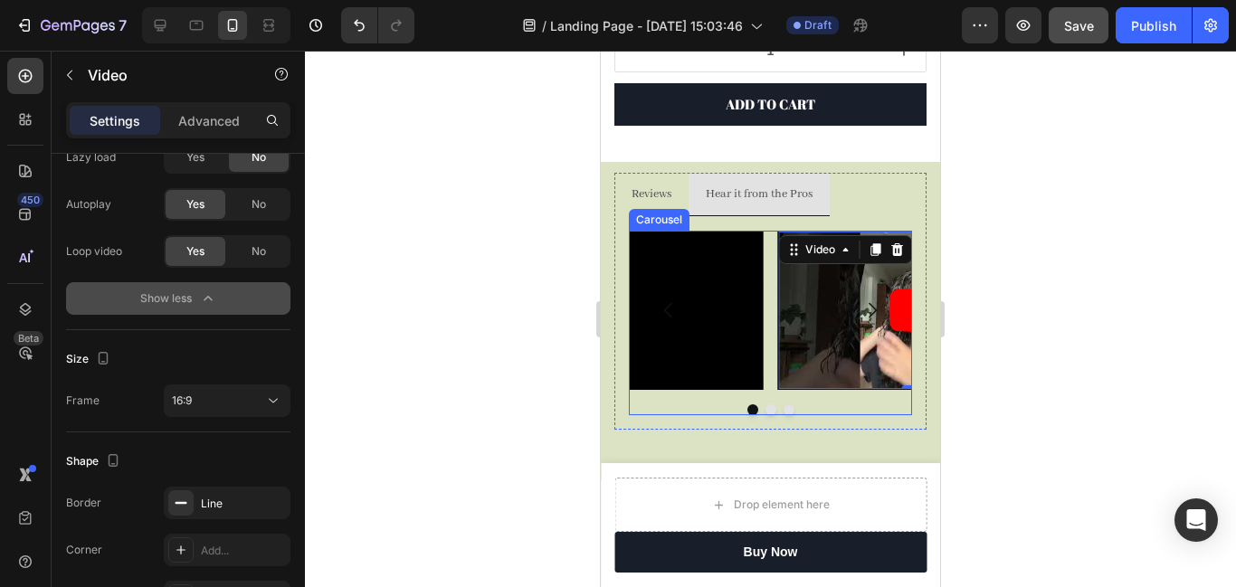
click at [768, 409] on button "Dot" at bounding box center [771, 410] width 11 height 11
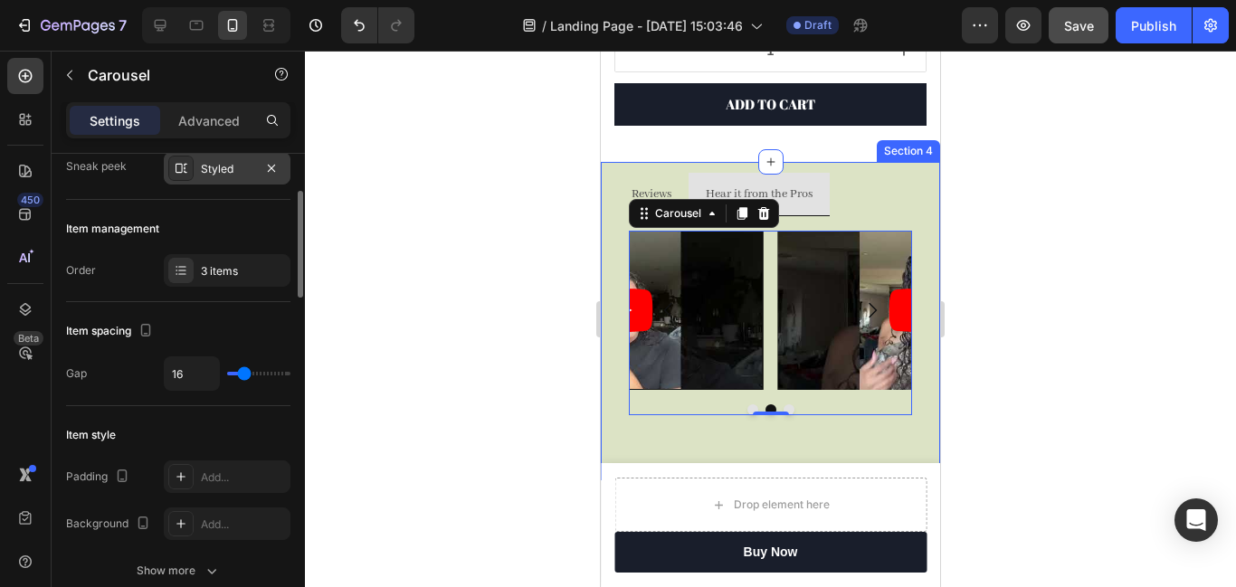
scroll to position [185, 0]
click at [209, 276] on div "3 items" at bounding box center [243, 270] width 85 height 16
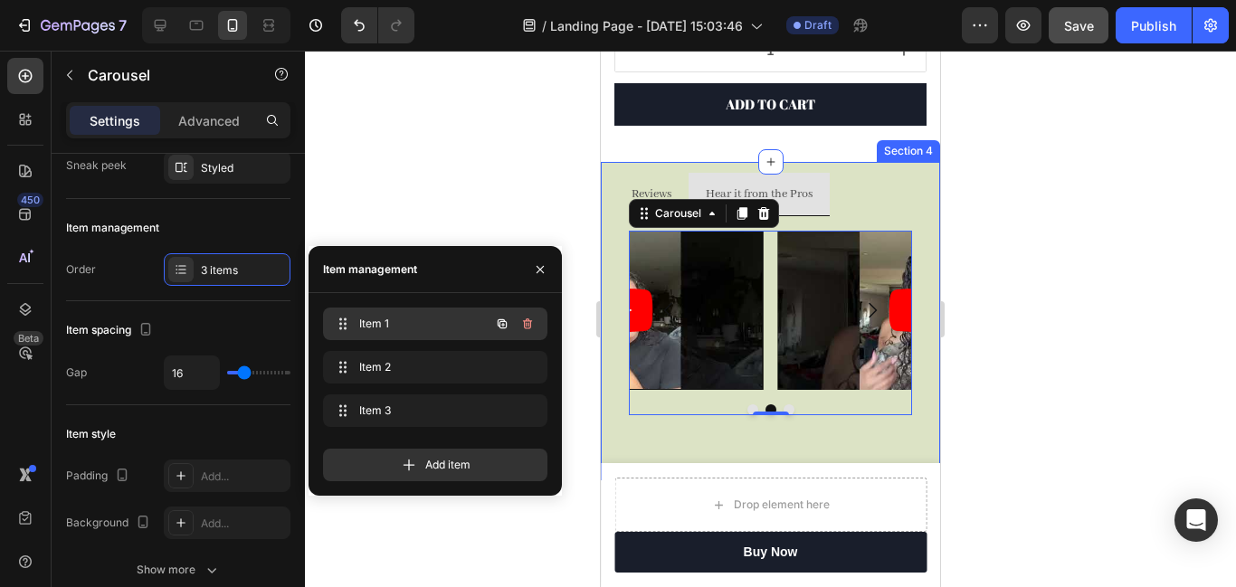
click at [384, 323] on span "Item 1" at bounding box center [410, 324] width 102 height 16
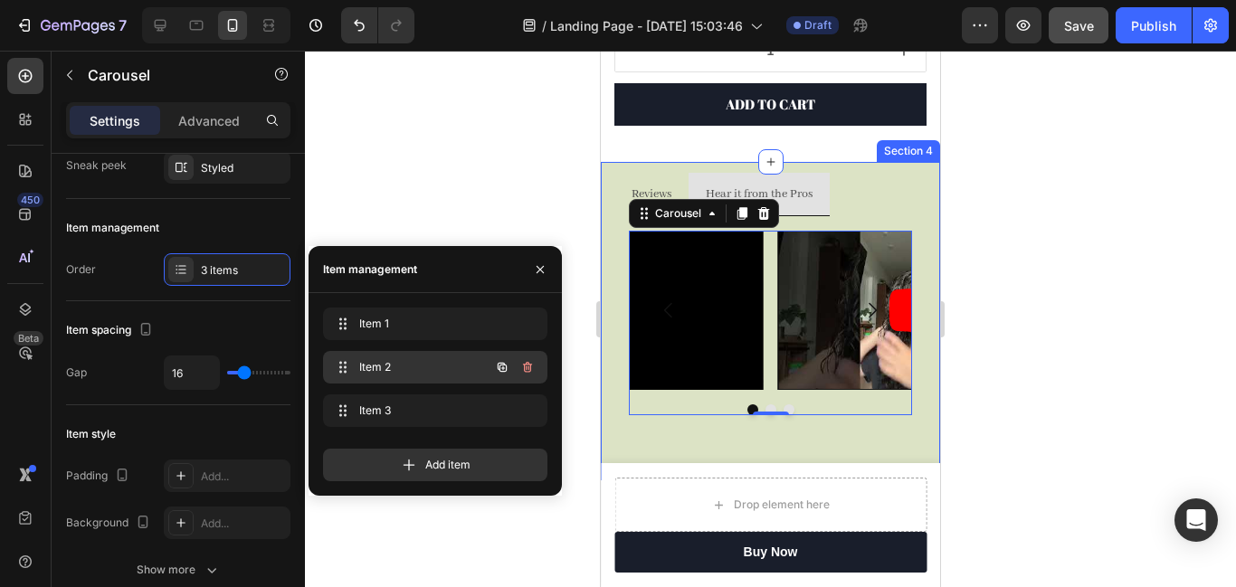
click at [390, 367] on span "Item 2" at bounding box center [410, 367] width 102 height 16
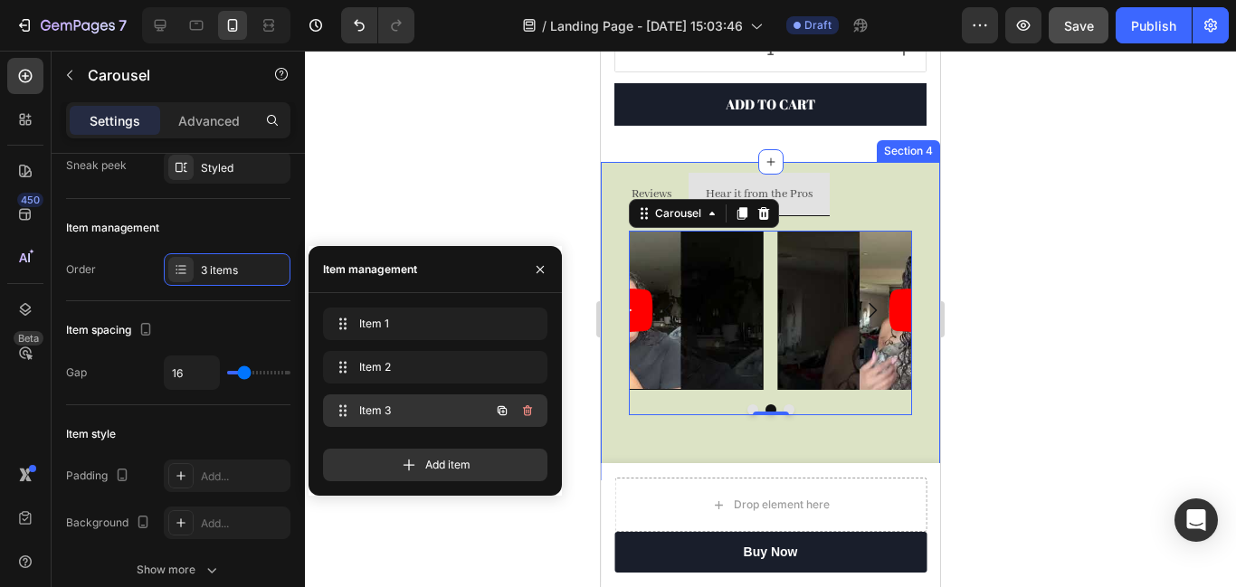
click at [395, 406] on span "Item 3" at bounding box center [410, 411] width 102 height 16
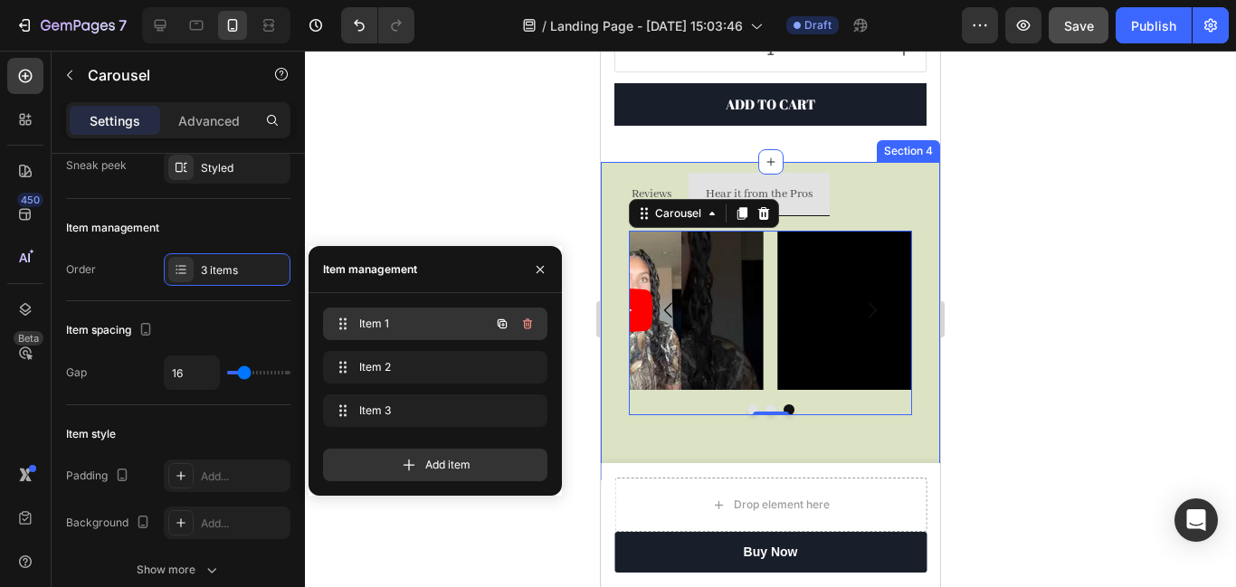
click at [397, 327] on span "Item 1" at bounding box center [410, 324] width 102 height 16
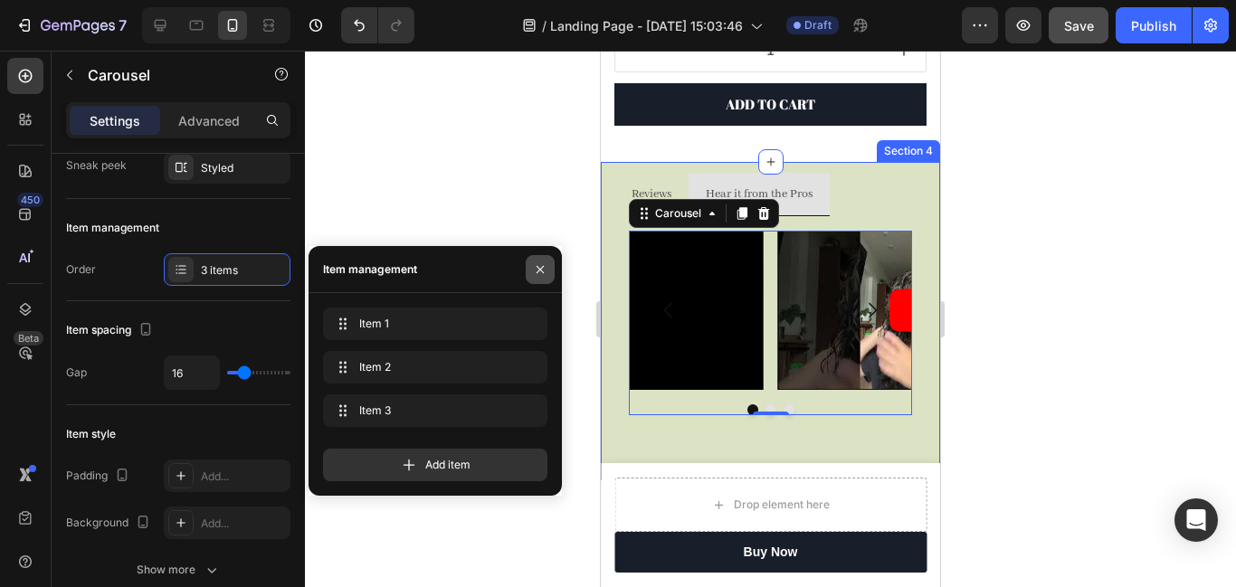
click at [540, 267] on icon "button" at bounding box center [540, 269] width 14 height 14
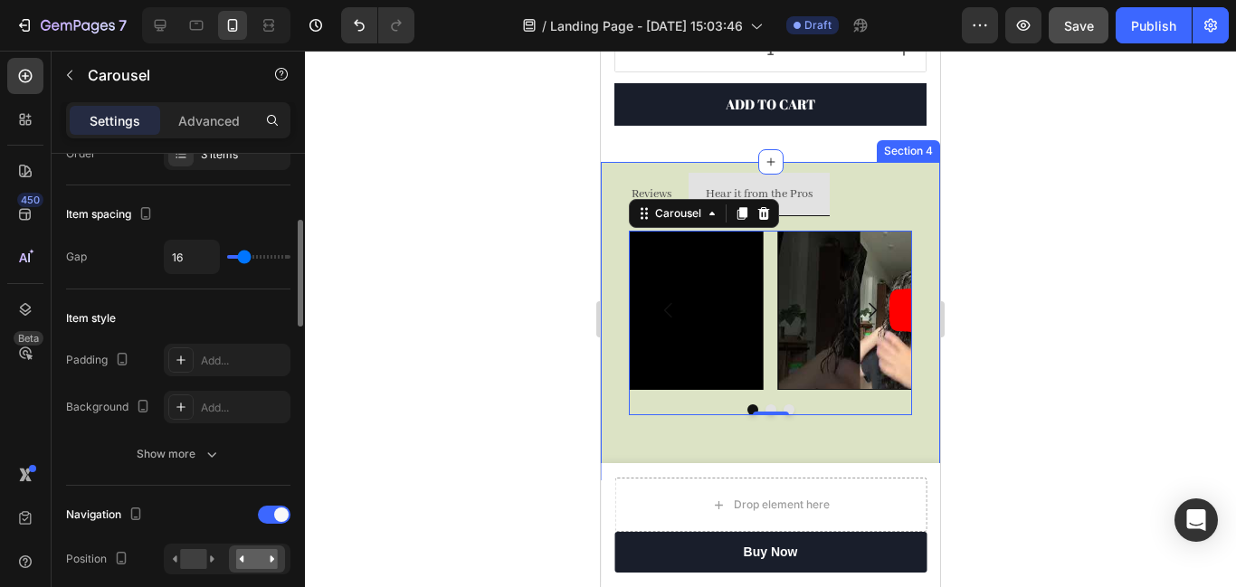
scroll to position [0, 0]
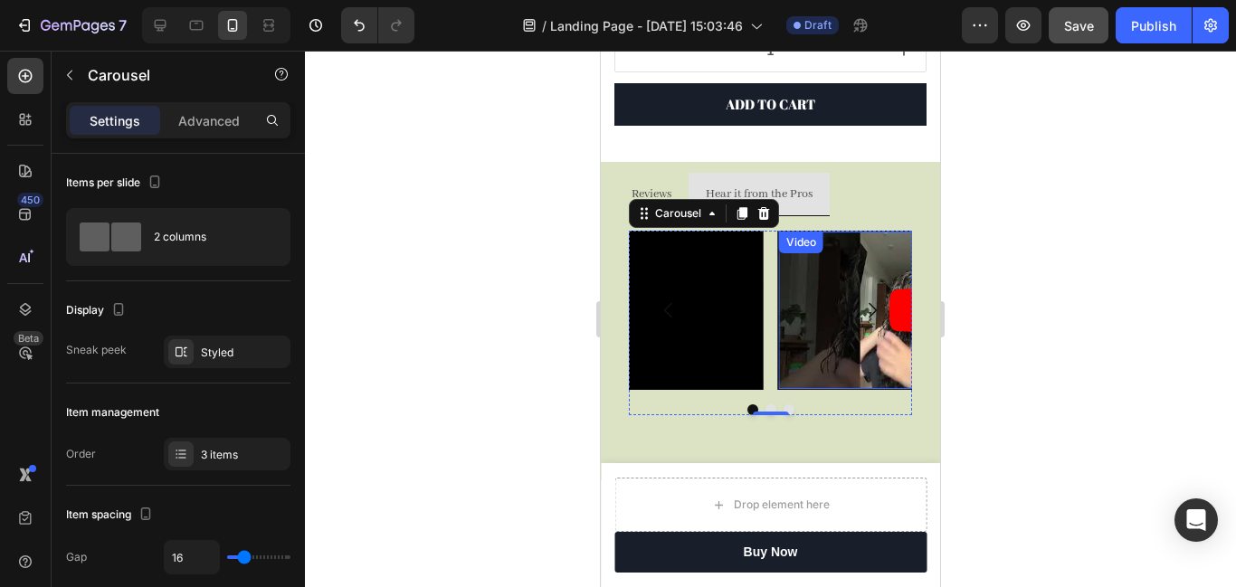
click at [797, 243] on div "Video" at bounding box center [801, 242] width 37 height 16
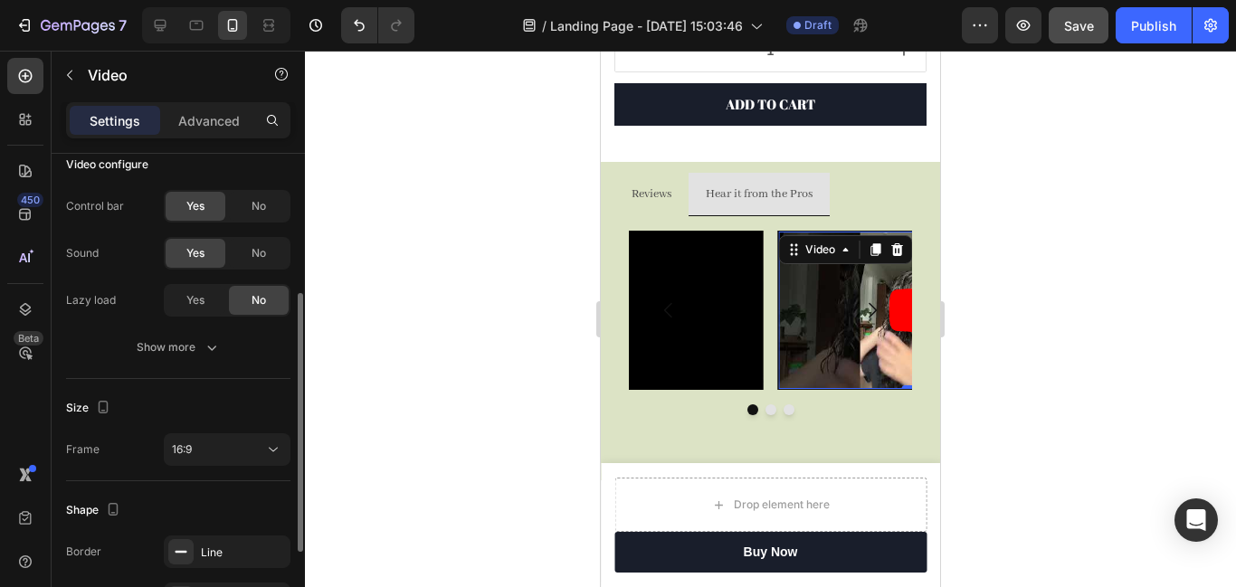
scroll to position [267, 0]
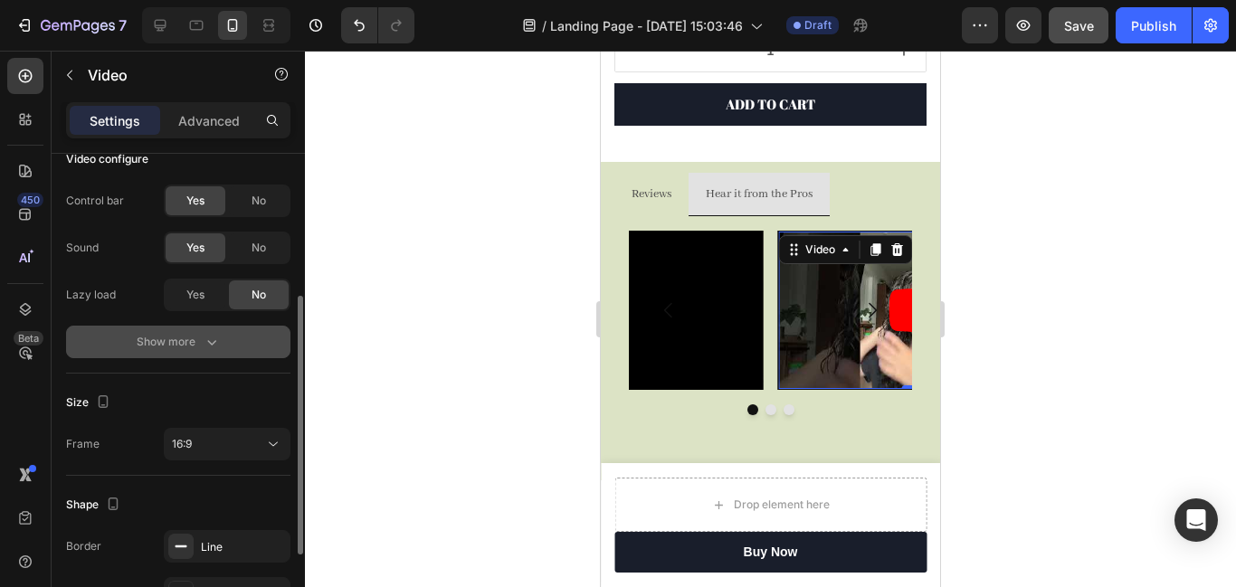
click at [203, 344] on icon "button" at bounding box center [212, 342] width 18 height 18
